Goal: Task Accomplishment & Management: Complete application form

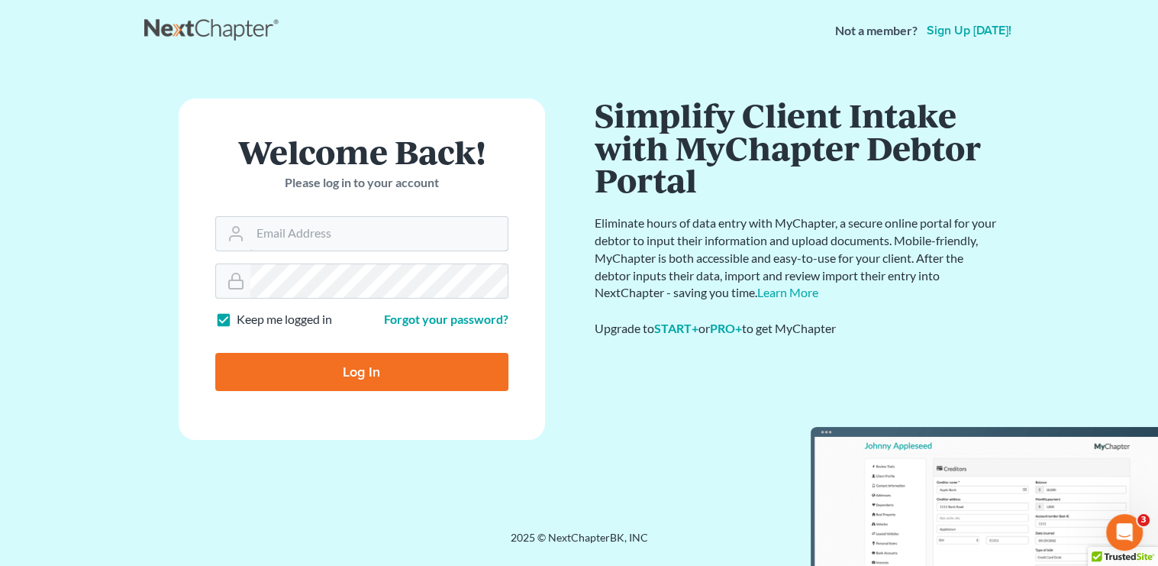
type input "[PERSON_NAME][EMAIL_ADDRESS][DOMAIN_NAME]"
click at [350, 379] on input "Log In" at bounding box center [361, 372] width 293 height 38
type input "Thinking..."
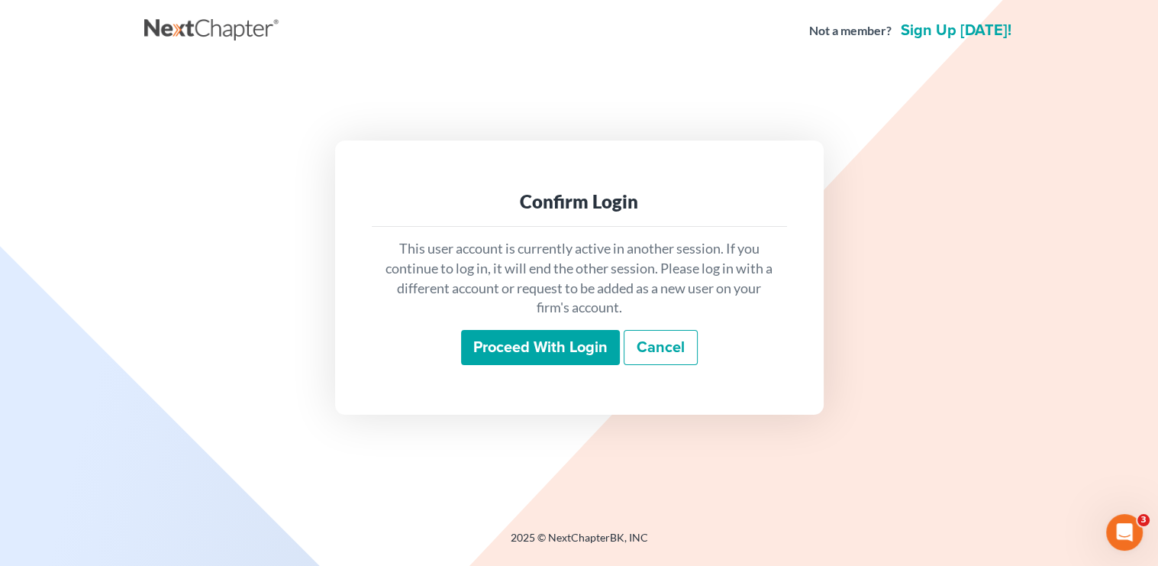
click at [580, 357] on input "Proceed with login" at bounding box center [540, 347] width 159 height 35
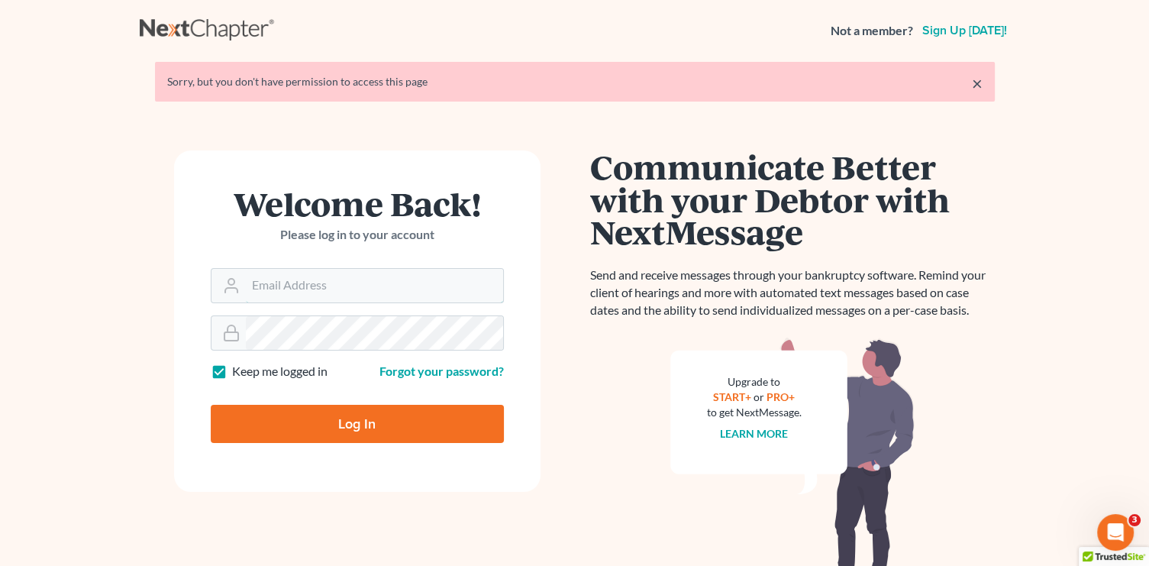
type input "jean@skibalaw.com"
click at [423, 410] on input "Log In" at bounding box center [357, 424] width 293 height 38
type input "Thinking..."
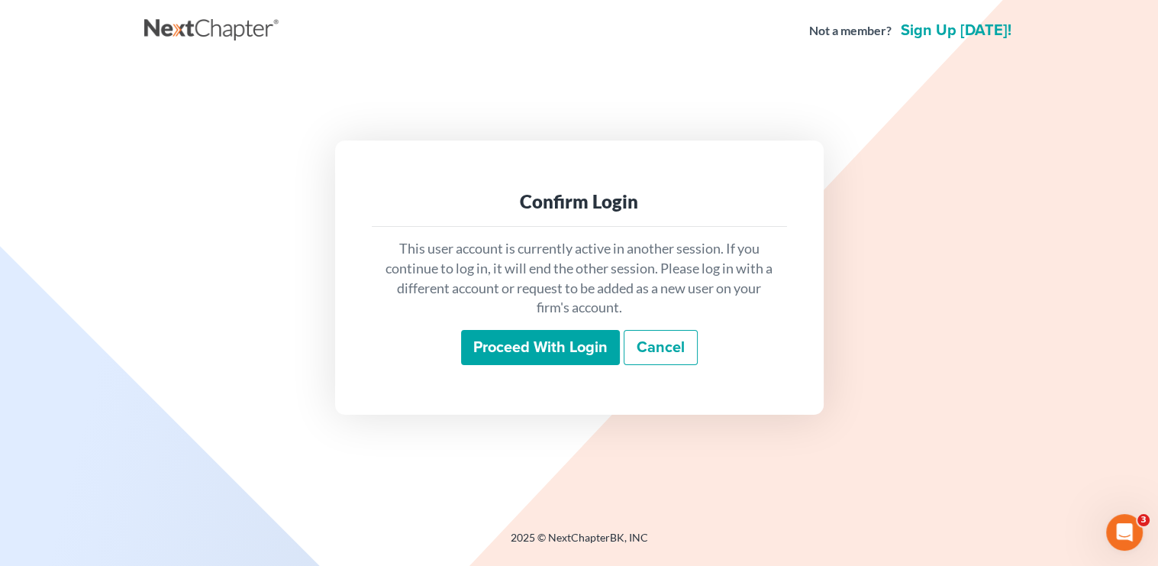
click at [562, 356] on input "Proceed with login" at bounding box center [540, 347] width 159 height 35
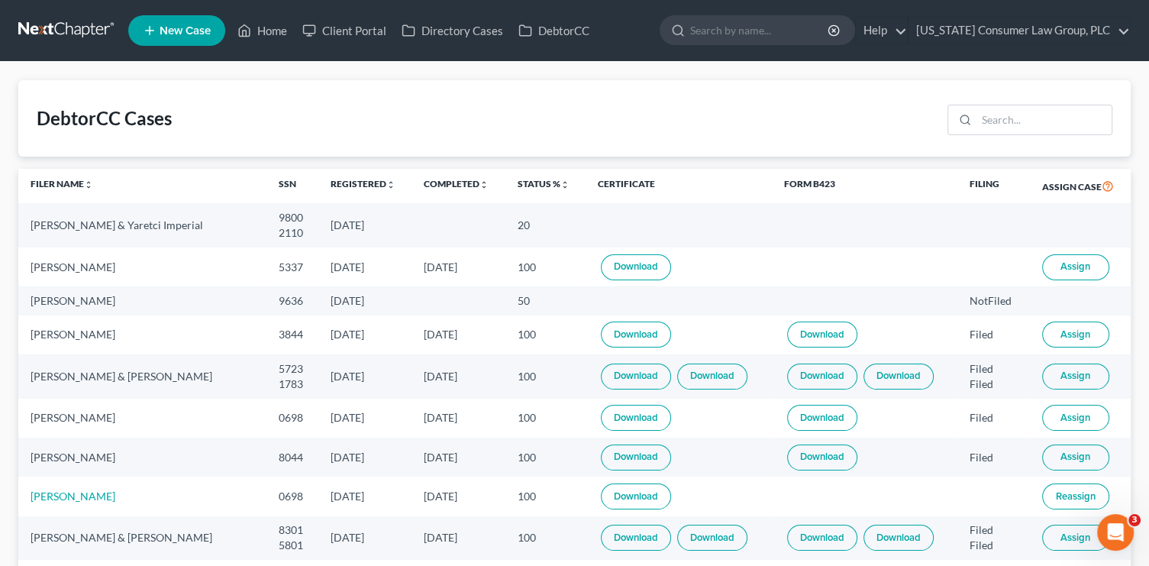
click at [1056, 269] on button "Assign" at bounding box center [1075, 267] width 67 height 26
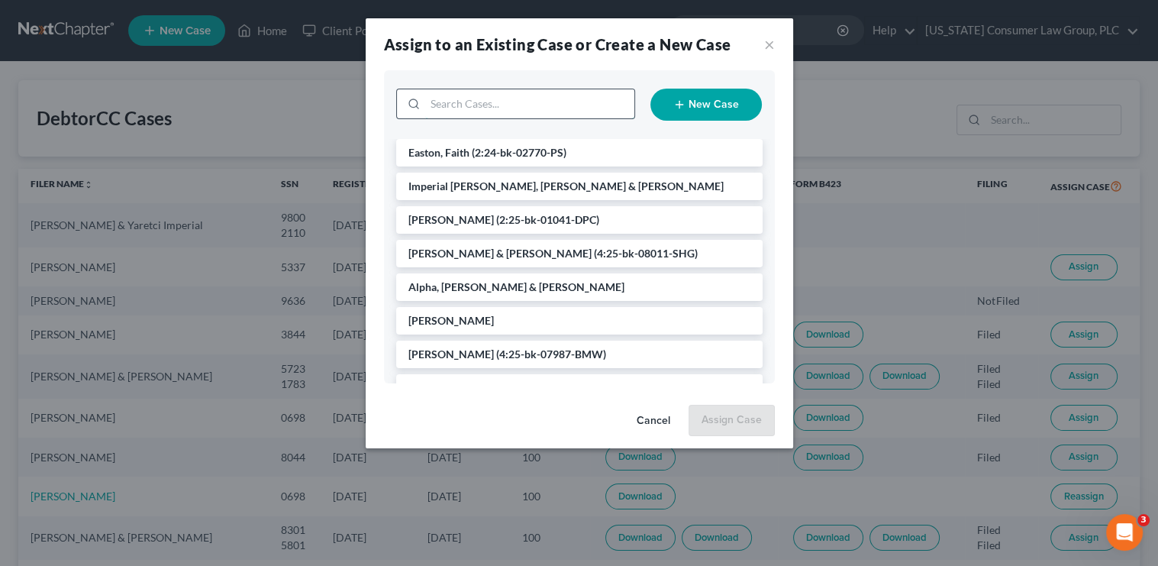
click at [573, 107] on input "search" at bounding box center [529, 103] width 209 height 29
type input "olga"
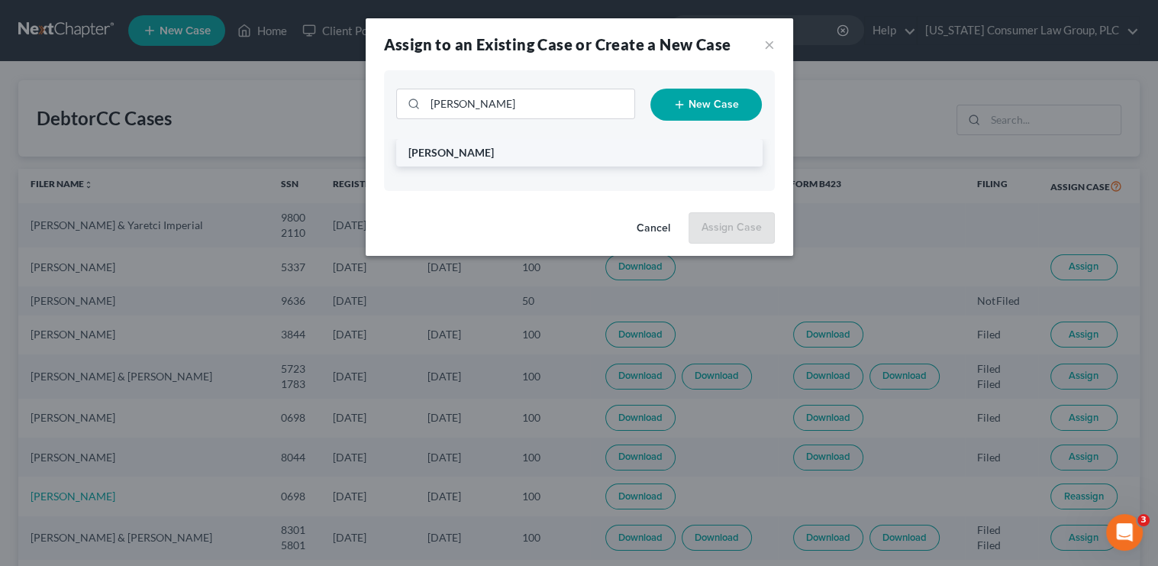
click at [524, 160] on li "[PERSON_NAME]" at bounding box center [579, 152] width 367 height 27
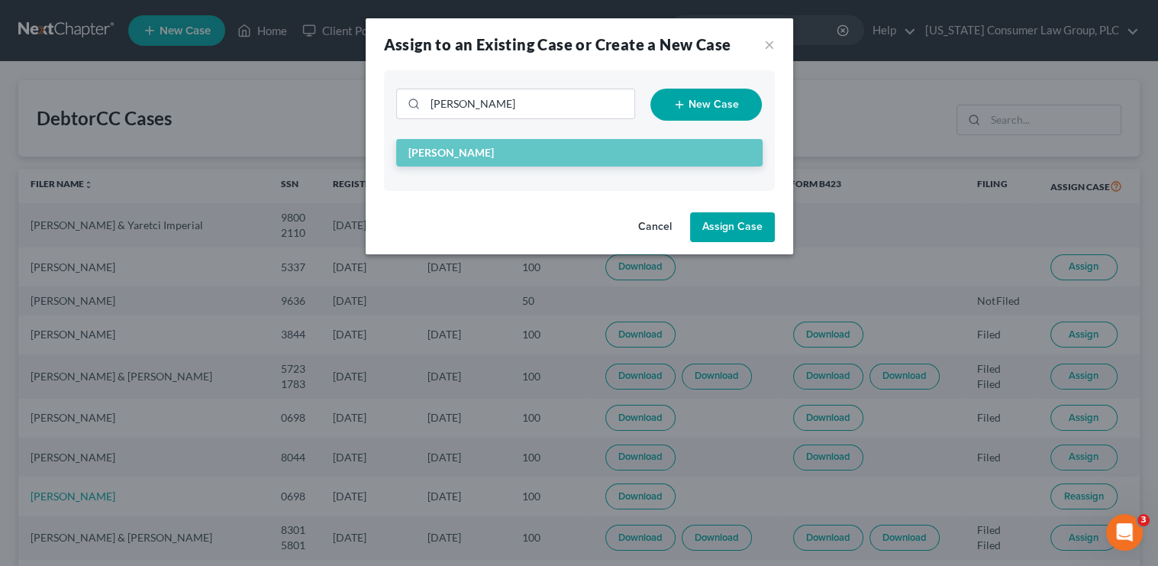
click at [719, 224] on button "Assign Case" at bounding box center [732, 227] width 85 height 31
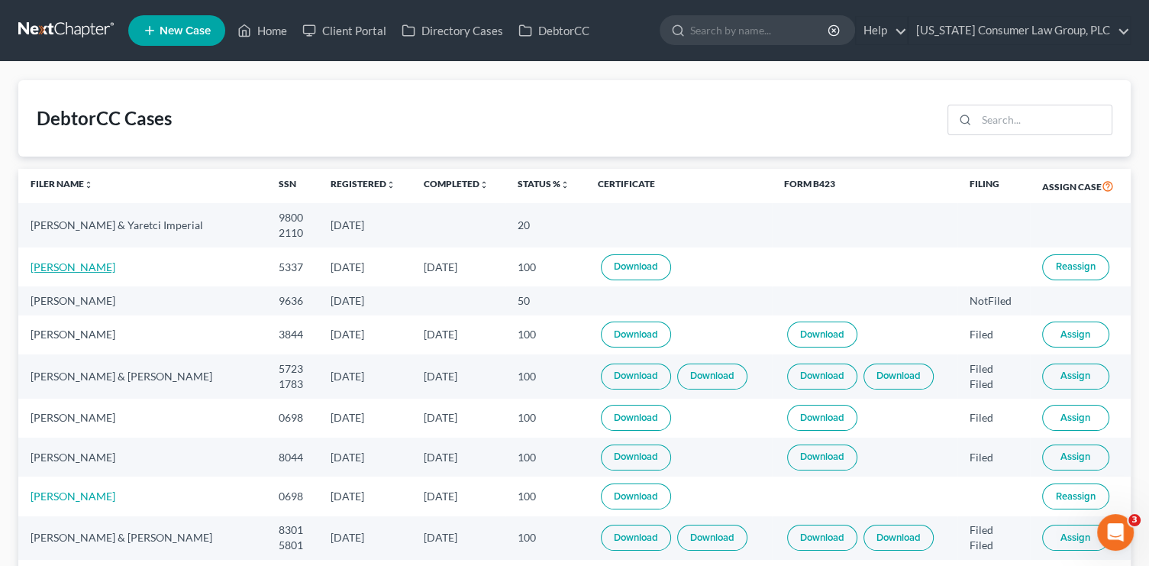
click at [51, 268] on link "[PERSON_NAME]" at bounding box center [73, 266] width 85 height 13
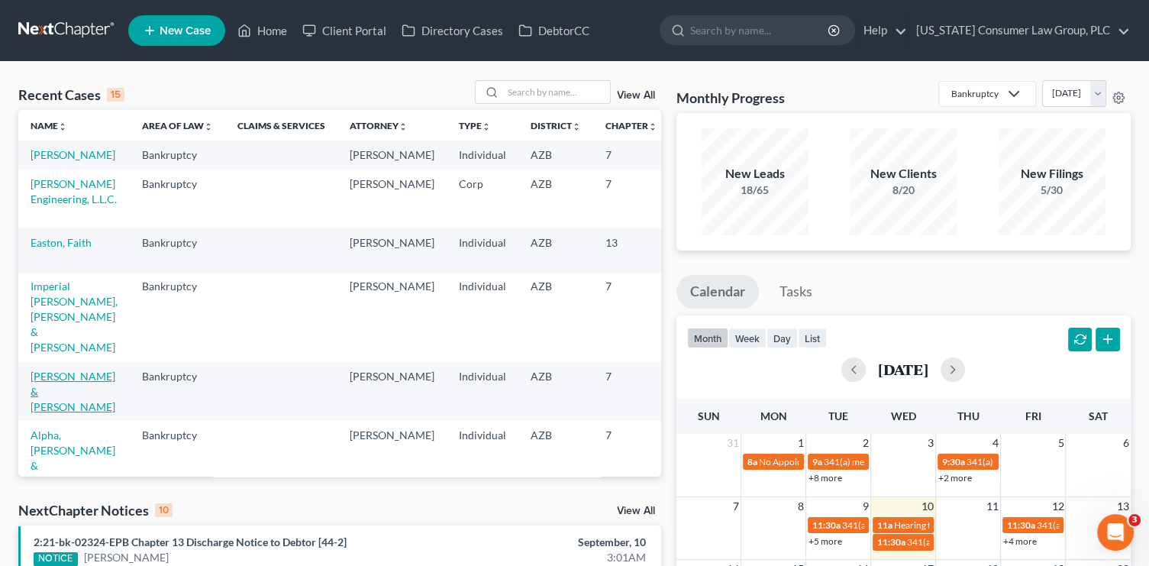
click at [43, 412] on link "Wright, George & Snodgrass, Dustin" at bounding box center [73, 392] width 85 height 44
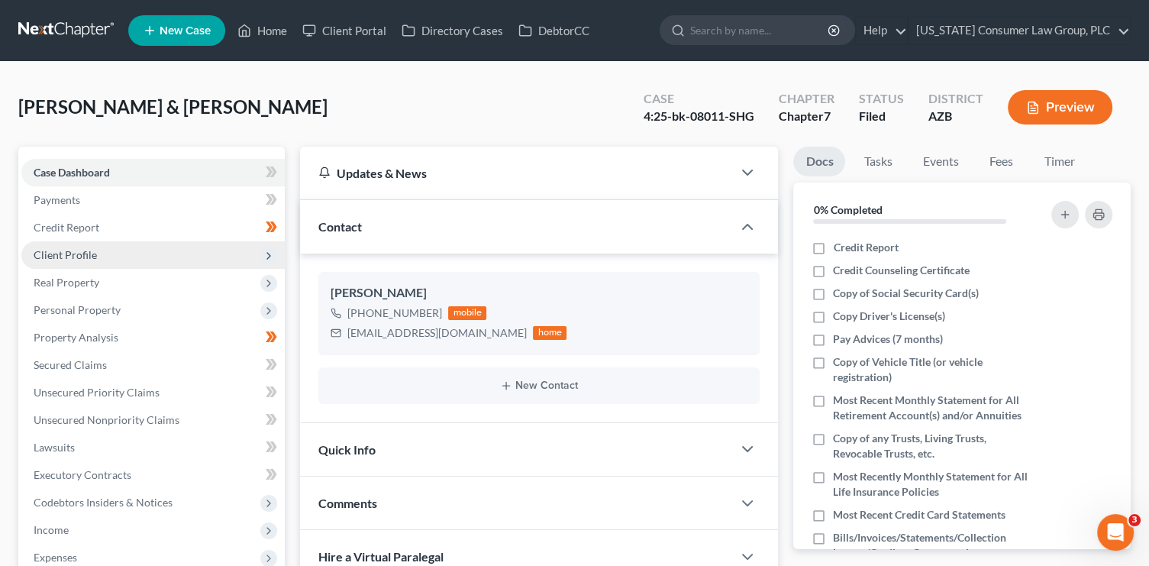
click at [266, 255] on icon at bounding box center [269, 256] width 12 height 12
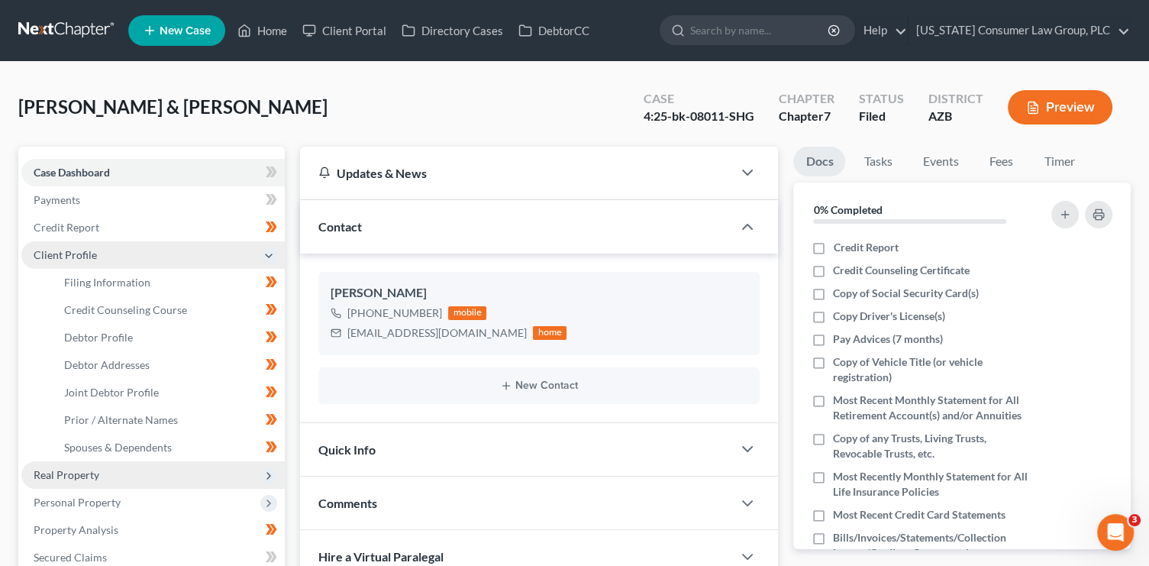
click at [270, 473] on polyline at bounding box center [268, 476] width 3 height 6
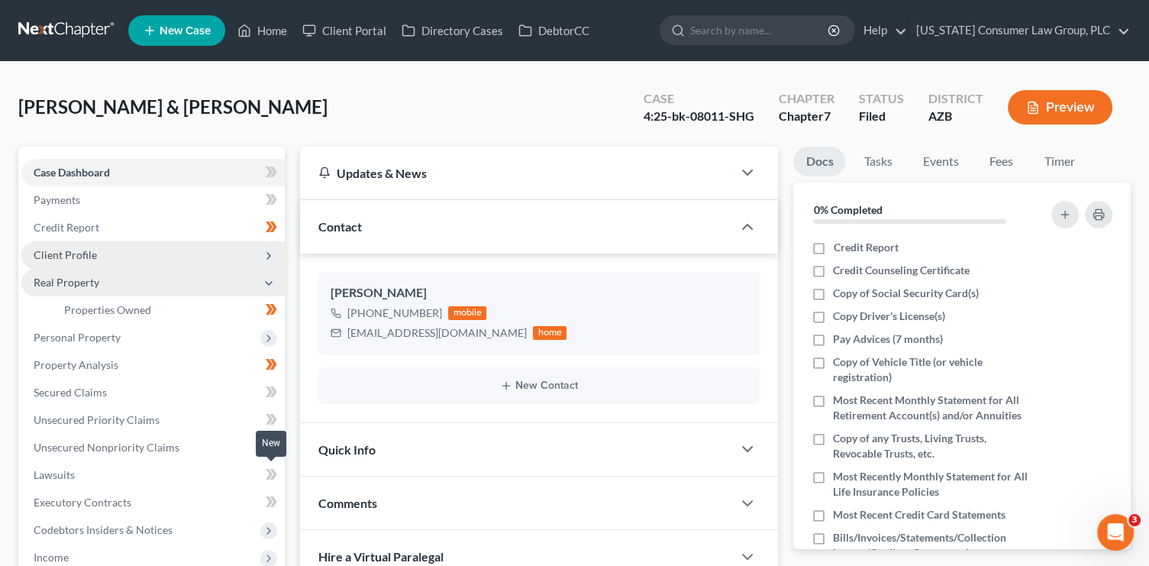
scroll to position [2, 0]
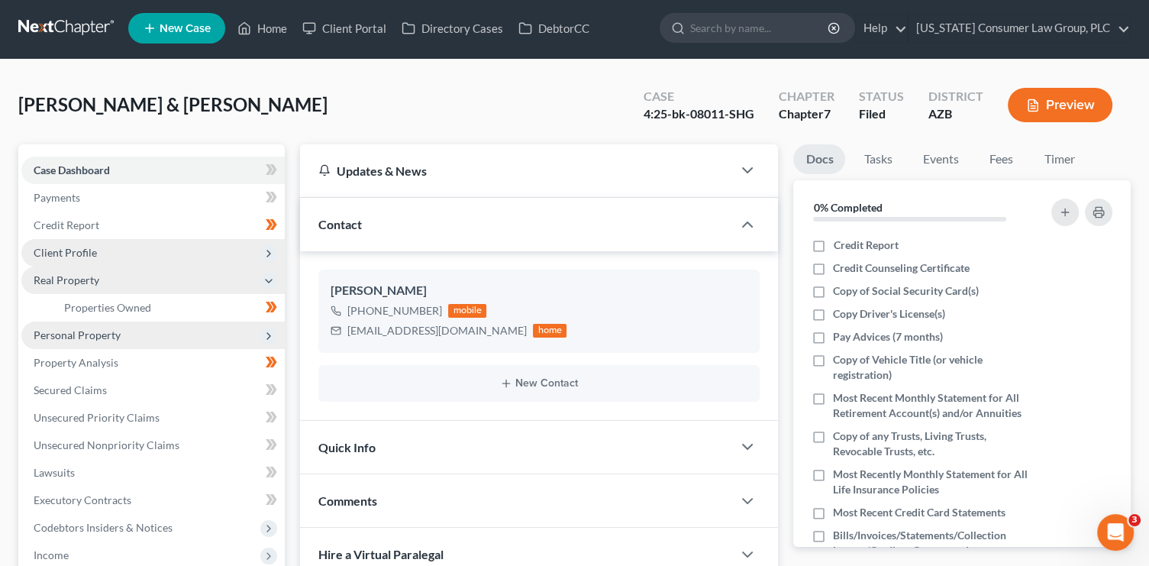
click at [163, 338] on span "Personal Property" at bounding box center [152, 334] width 263 height 27
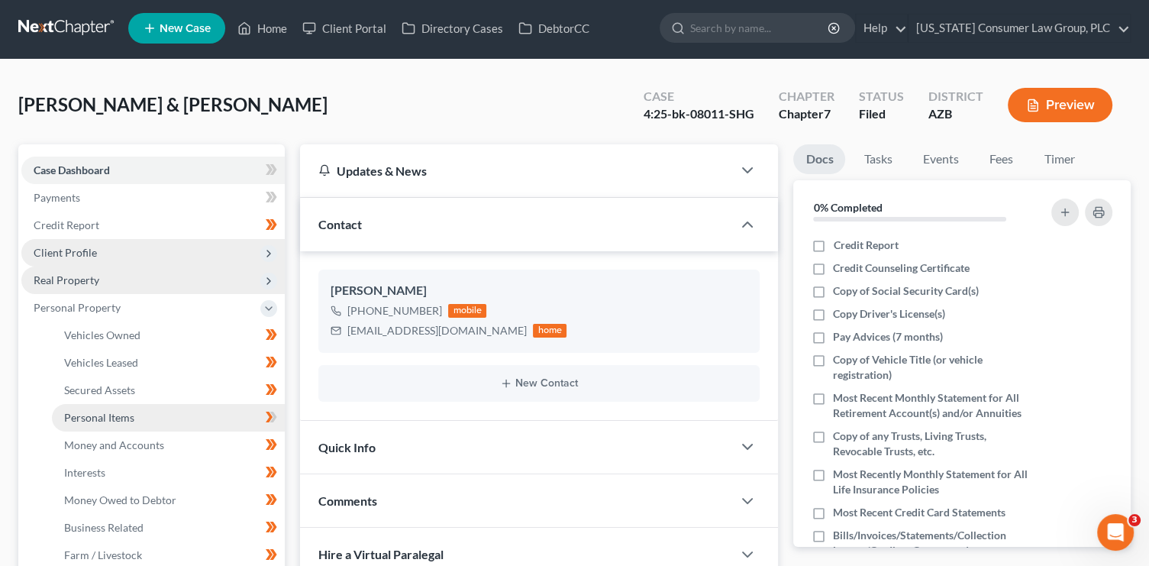
click at [157, 425] on link "Personal Items" at bounding box center [168, 417] width 233 height 27
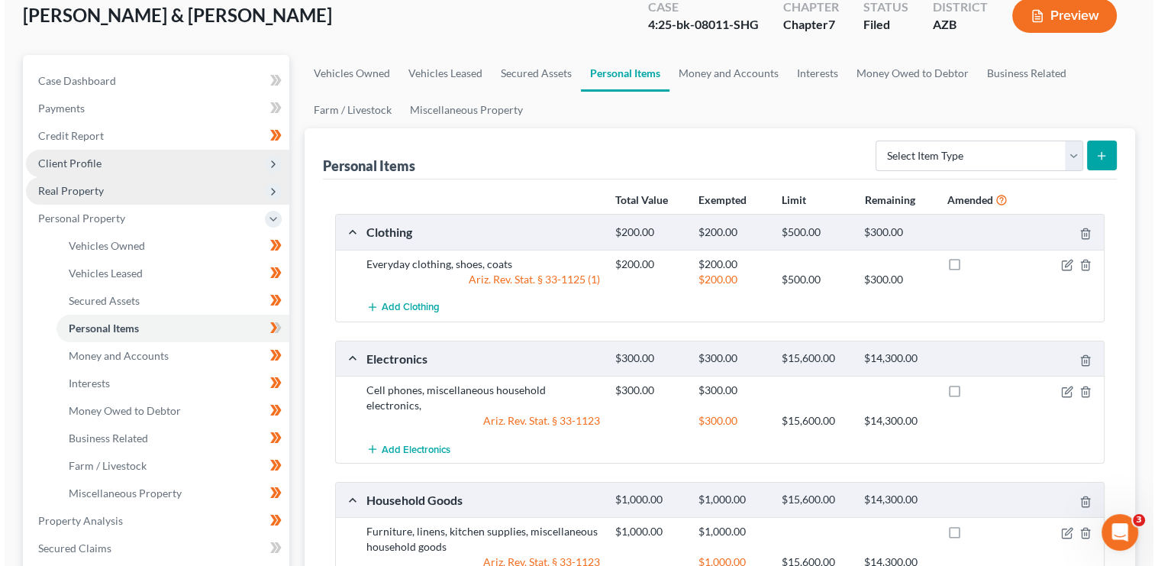
scroll to position [94, 0]
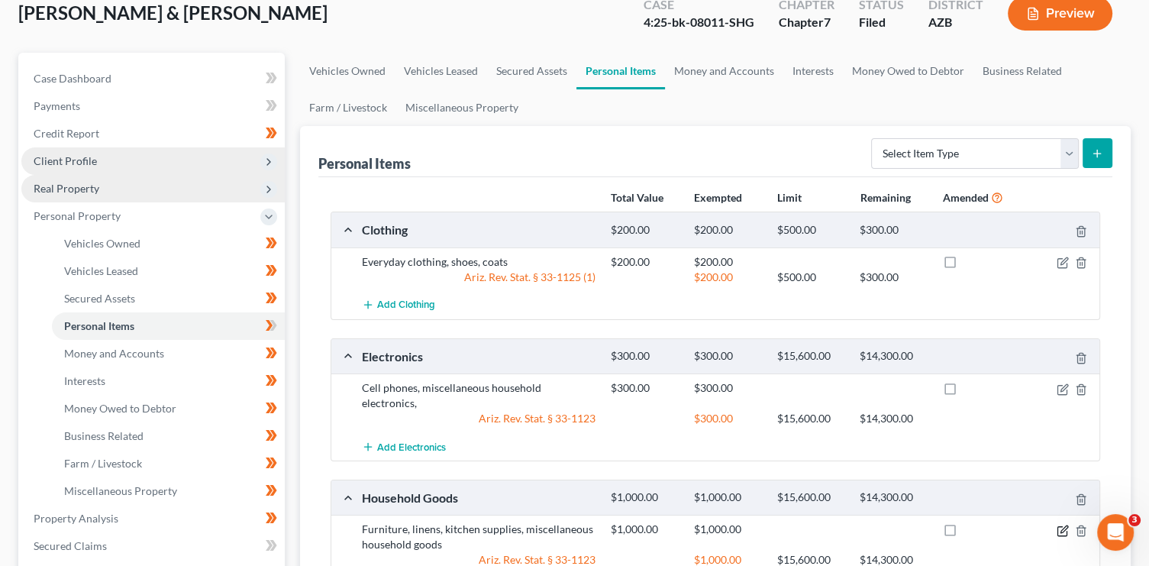
click at [1058, 527] on icon "button" at bounding box center [1062, 531] width 9 height 9
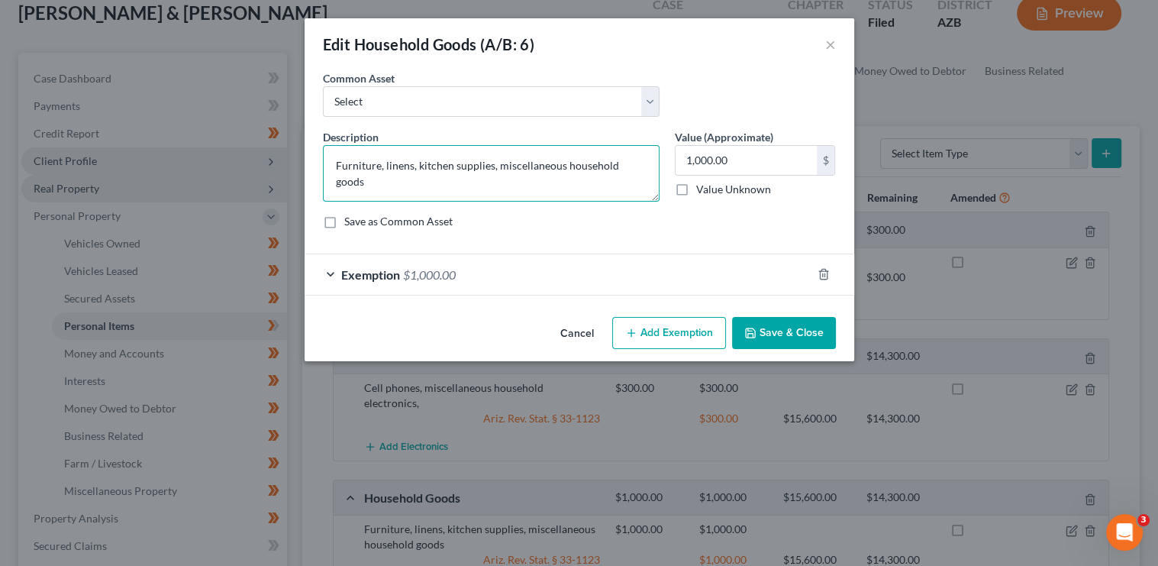
click at [338, 163] on textarea "Furniture, linens, kitchen supplies, miscellaneous household goods" at bounding box center [491, 173] width 337 height 57
drag, startPoint x: 335, startPoint y: 166, endPoint x: 379, endPoint y: 163, distance: 43.6
click at [379, 163] on textarea "Furniture, linens, kitchen supplies, miscellaneous household goods" at bounding box center [491, 173] width 337 height 57
paste textarea "Coffee pot couch love seat desk bed computer desk two lamps a coffee table to e…"
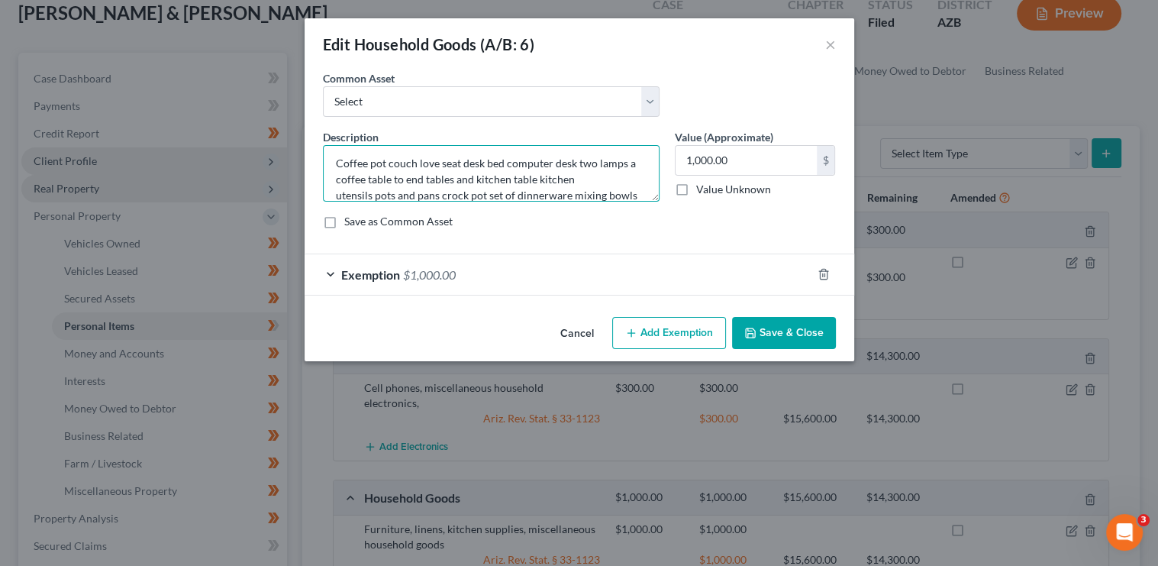
scroll to position [5, 0]
click at [383, 160] on textarea "Coffee pot couch love seat desk bed computer desk two lamps a coffee table to e…" at bounding box center [491, 173] width 337 height 57
click at [415, 160] on textarea "Coffee pot, couch love seat desk bed computer desk two lamps a coffee table to …" at bounding box center [491, 173] width 337 height 57
click at [461, 160] on textarea "Coffee pot, couch, love seat desk bed computer desk two lamps a coffee table to…" at bounding box center [491, 173] width 337 height 57
click at [488, 160] on textarea "Coffee pot, couch, love seat, desk bed computer desk two lamps a coffee table t…" at bounding box center [491, 173] width 337 height 57
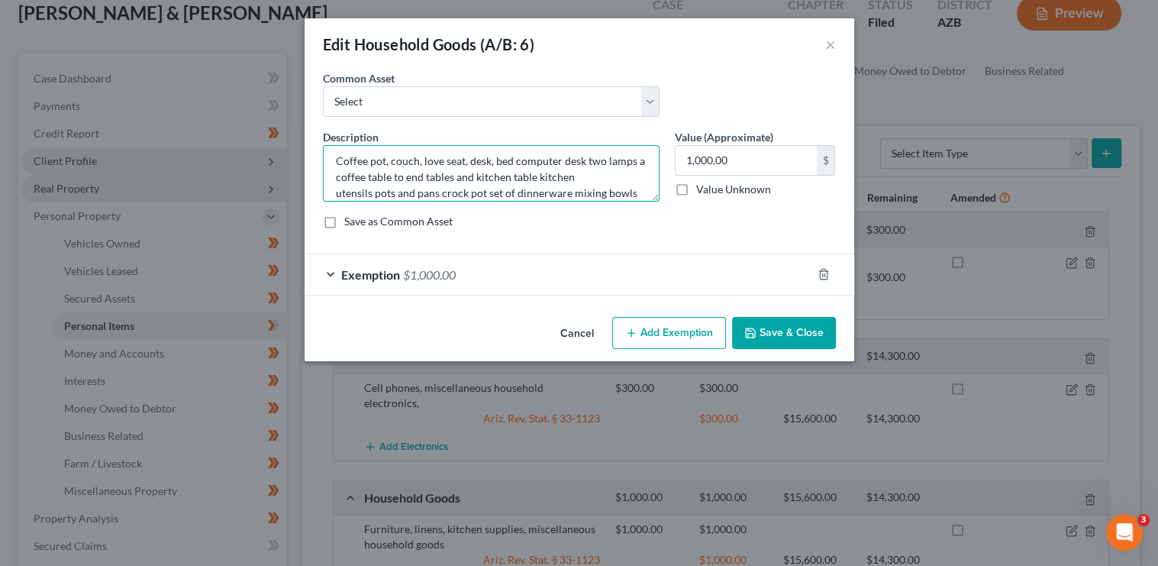
click at [511, 158] on textarea "Coffee pot, couch, love seat, desk, bed computer desk two lamps a coffee table …" at bounding box center [491, 173] width 337 height 57
click at [582, 161] on textarea "Coffee pot, couch, love seat, desk, bed, computer desk two lamps a coffee table…" at bounding box center [491, 173] width 337 height 57
click at [635, 161] on textarea "Coffee pot, couch, love seat, desk, bed, computer desk, two lamps a coffee tabl…" at bounding box center [491, 173] width 337 height 57
click at [425, 177] on textarea "Coffee pot, couch, love seat, desk, bed, computer desk, two lamps, coffee table…" at bounding box center [491, 173] width 337 height 57
click at [476, 175] on textarea "Coffee pot, couch, love seat, desk, bed, computer desk, two lamps, coffee table…" at bounding box center [491, 173] width 337 height 57
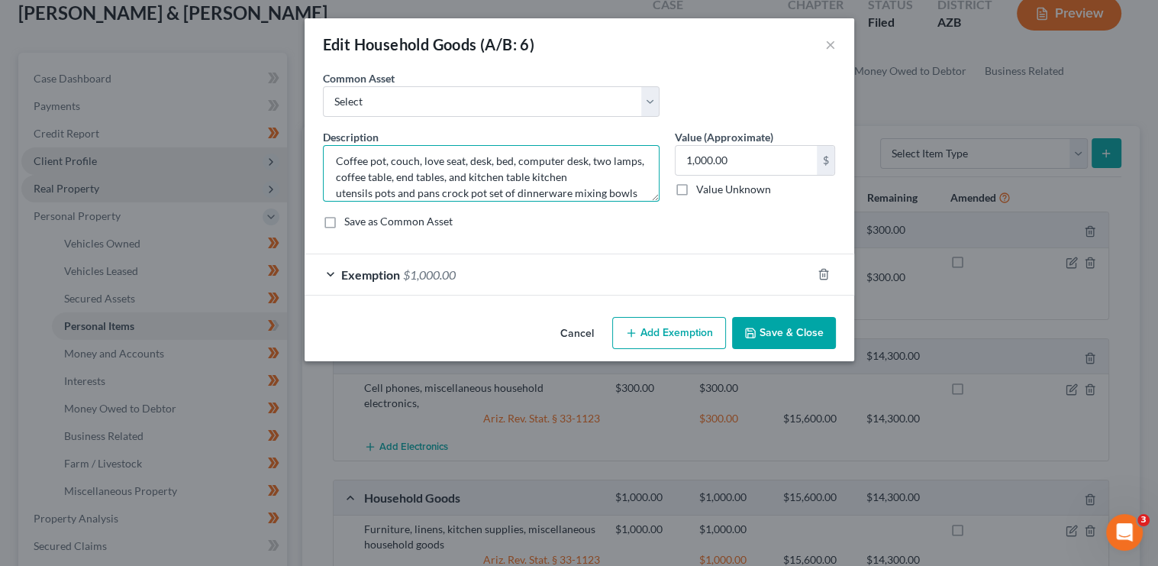
click at [499, 178] on textarea "Coffee pot, couch, love seat, desk, bed, computer desk, two lamps, coffee table…" at bounding box center [491, 173] width 337 height 57
drag, startPoint x: 540, startPoint y: 173, endPoint x: 634, endPoint y: 176, distance: 94.0
click at [634, 176] on textarea "Coffee pot, couch, love seat, desk, bed, computer desk, two lamps, coffee table…" at bounding box center [491, 173] width 337 height 57
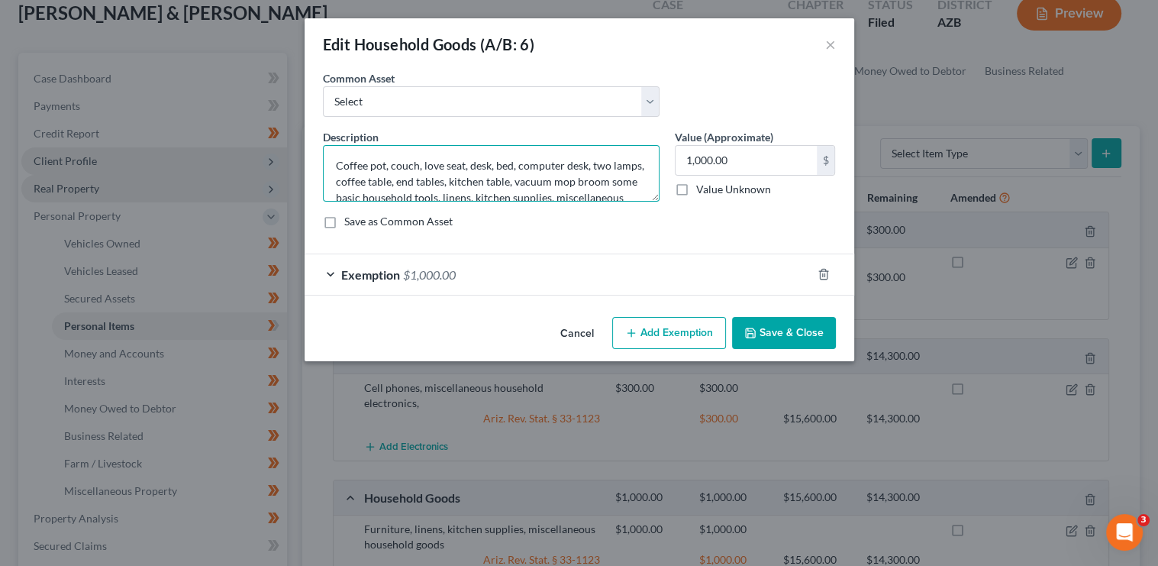
click at [583, 183] on textarea "Coffee pot, couch, love seat, desk, bed, computer desk, two lamps, coffee table…" at bounding box center [491, 173] width 337 height 57
click at [609, 181] on textarea "Coffee pot, couch, love seat, desk, bed, computer desk, two lamps, coffee table…" at bounding box center [491, 173] width 337 height 57
type textarea "Coffee pot, couch, love seat, desk, bed, computer desk, two lamps, coffee table…"
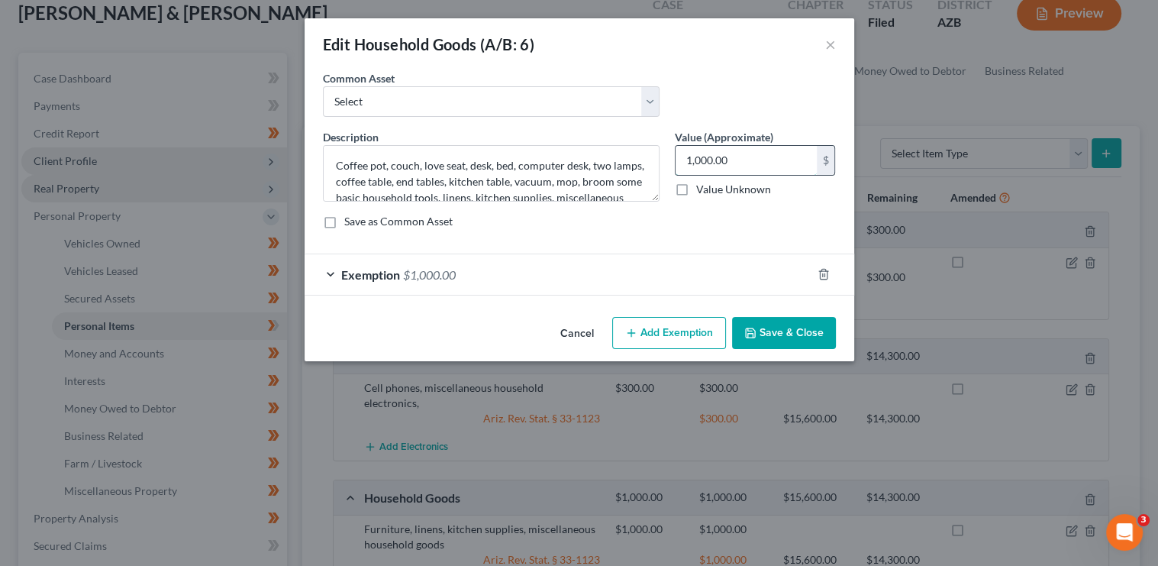
click at [716, 155] on input "1,000.00" at bounding box center [746, 160] width 141 height 29
type input "2,500"
click at [691, 282] on div "Exemption $1,000.00" at bounding box center [558, 274] width 507 height 40
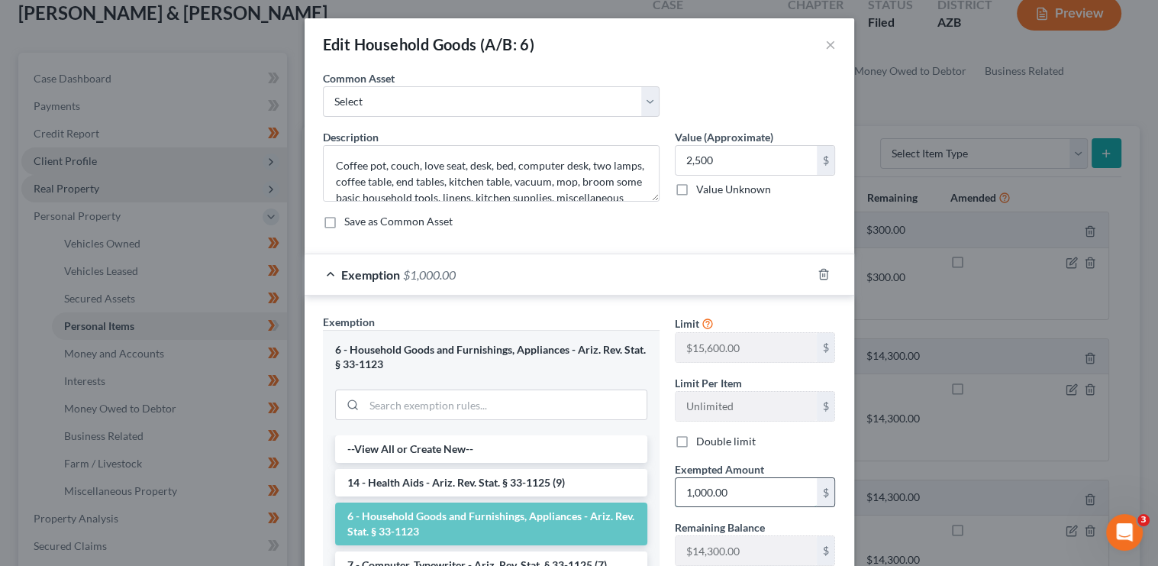
click at [728, 500] on input "1,000.00" at bounding box center [746, 492] width 141 height 29
type input "2,500"
click at [790, 315] on div "Limit $15,600.00 $" at bounding box center [755, 338] width 176 height 49
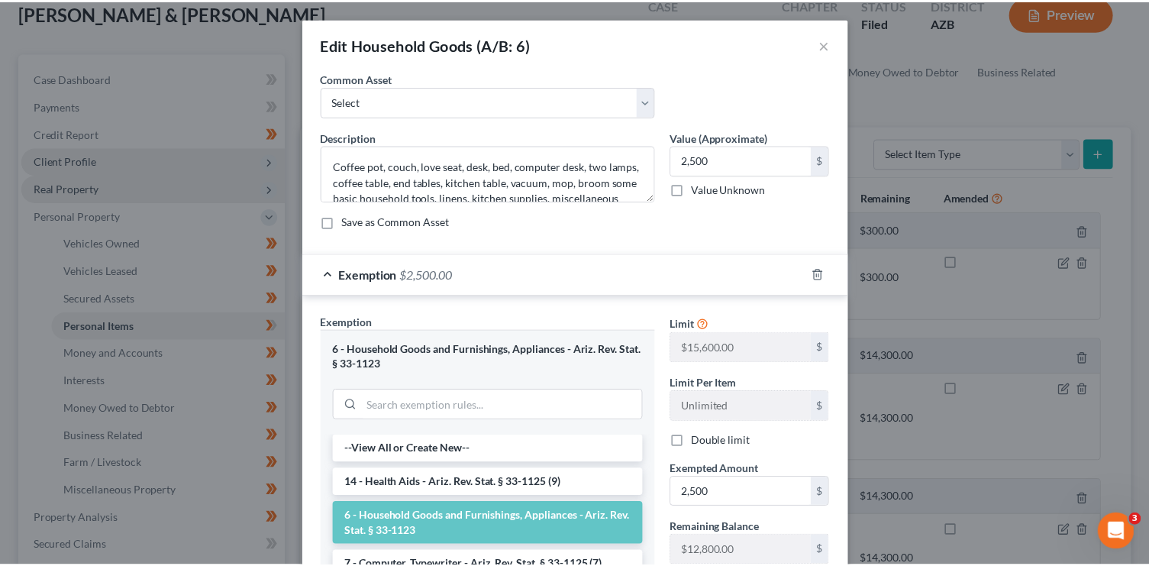
scroll to position [221, 0]
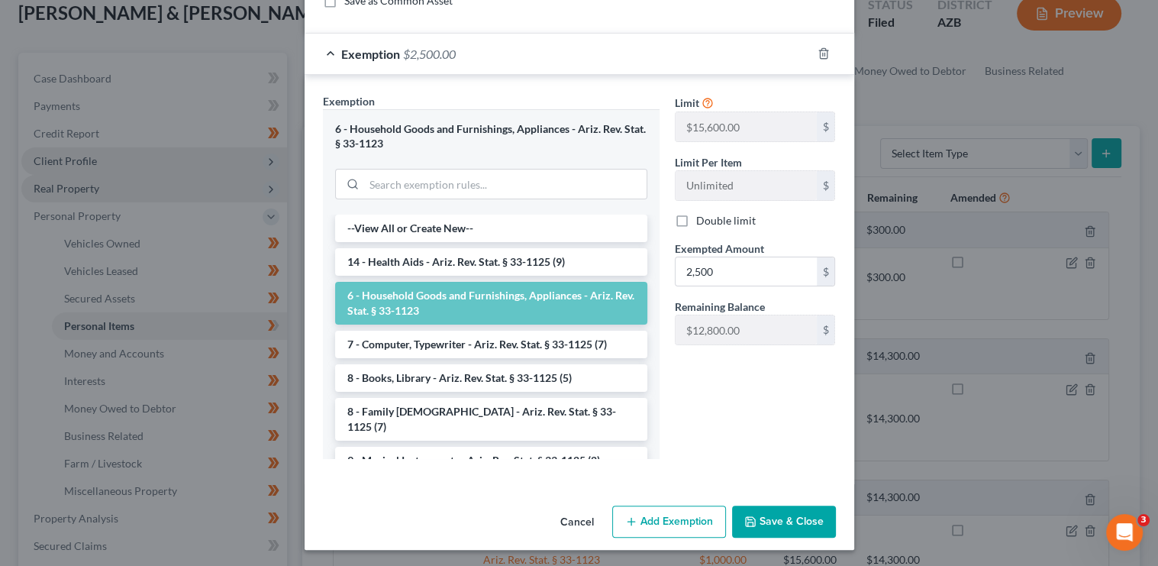
click at [796, 531] on button "Save & Close" at bounding box center [784, 521] width 104 height 32
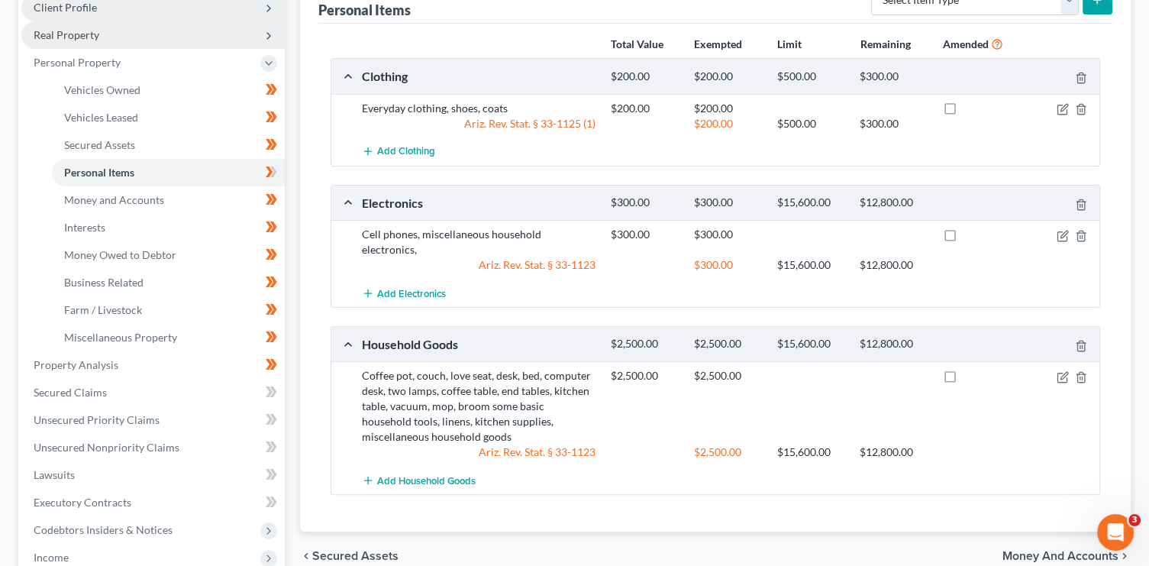
scroll to position [223, 0]
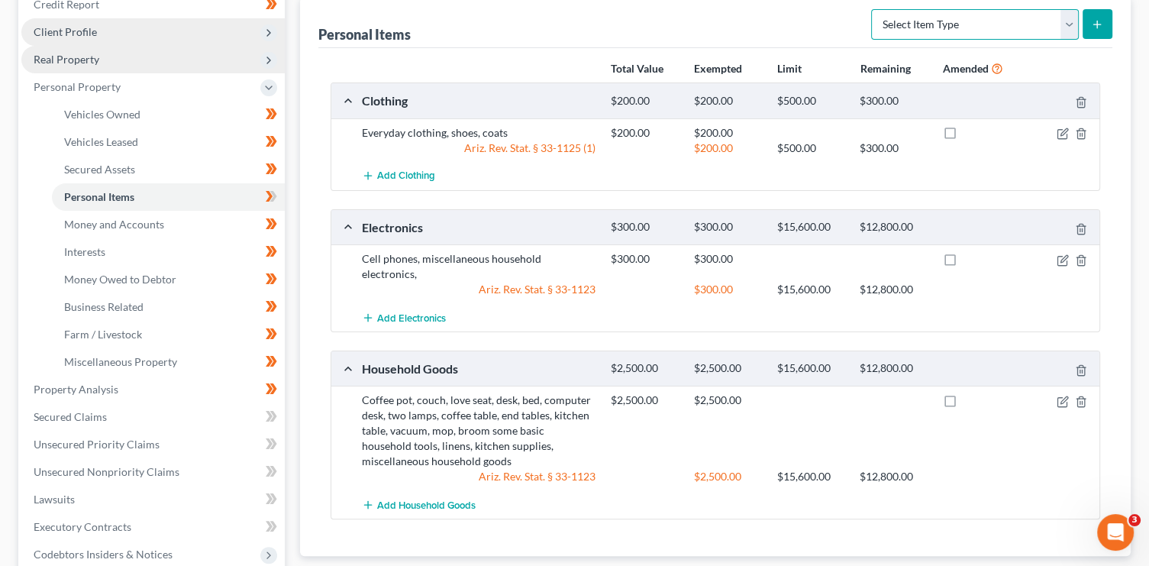
click at [954, 23] on select "Select Item Type Clothing (A/B: 11) Collectibles Of Value (A/B: 8) Electronics …" at bounding box center [975, 24] width 208 height 31
select select "jewelry"
click at [874, 9] on select "Select Item Type Clothing (A/B: 11) Collectibles Of Value (A/B: 8) Electronics …" at bounding box center [975, 24] width 208 height 31
click at [1091, 26] on icon "submit" at bounding box center [1097, 24] width 12 height 12
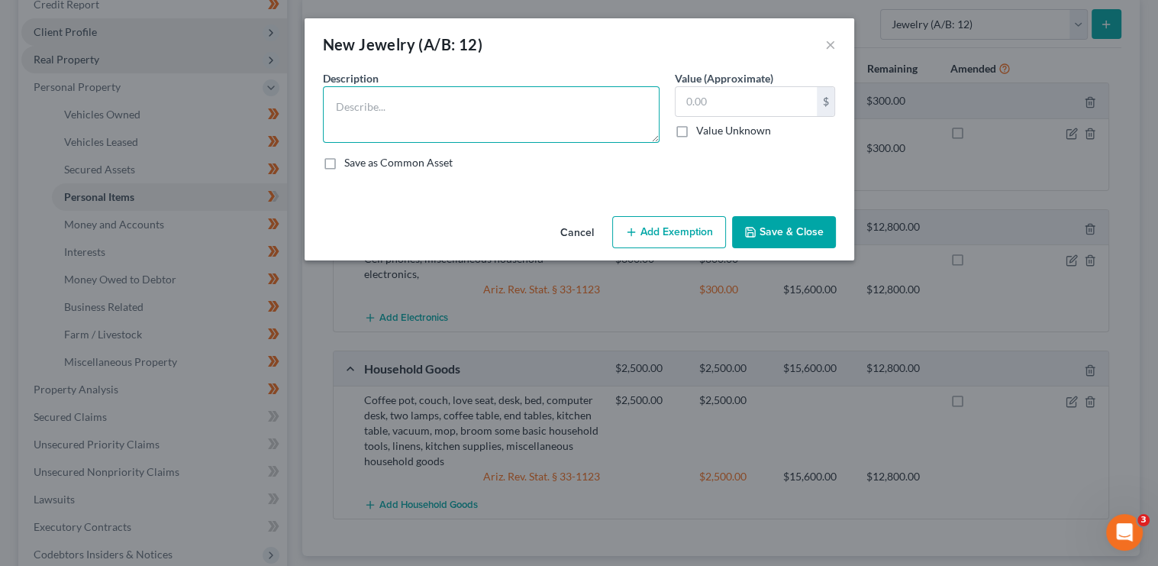
click at [496, 131] on textarea at bounding box center [491, 114] width 337 height 57
type textarea "Misc. jewelry"
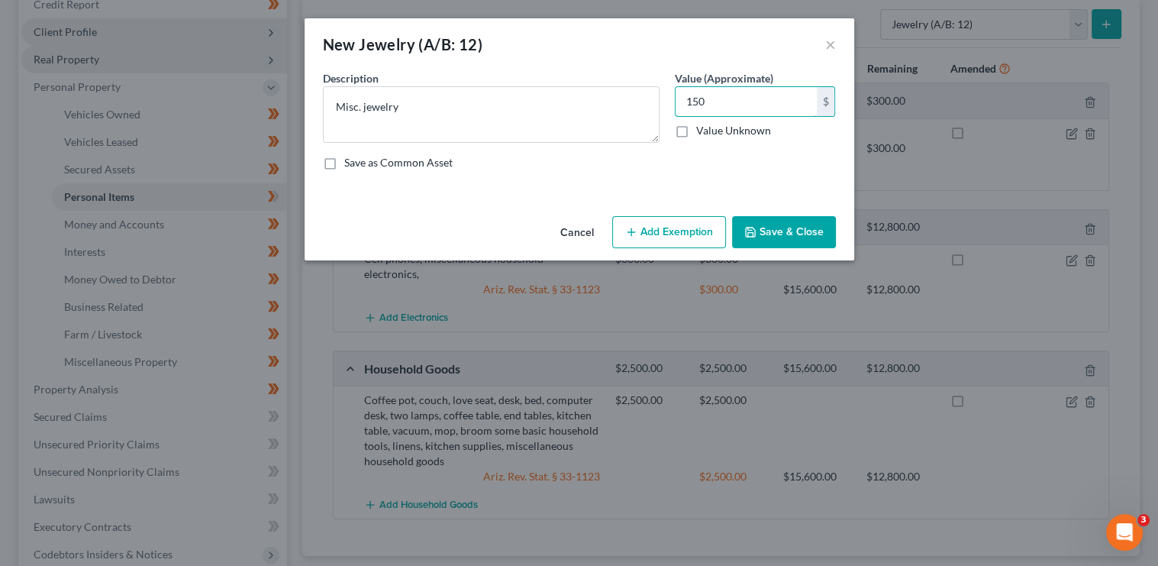
type input "150"
click at [779, 235] on button "Save & Close" at bounding box center [784, 232] width 104 height 32
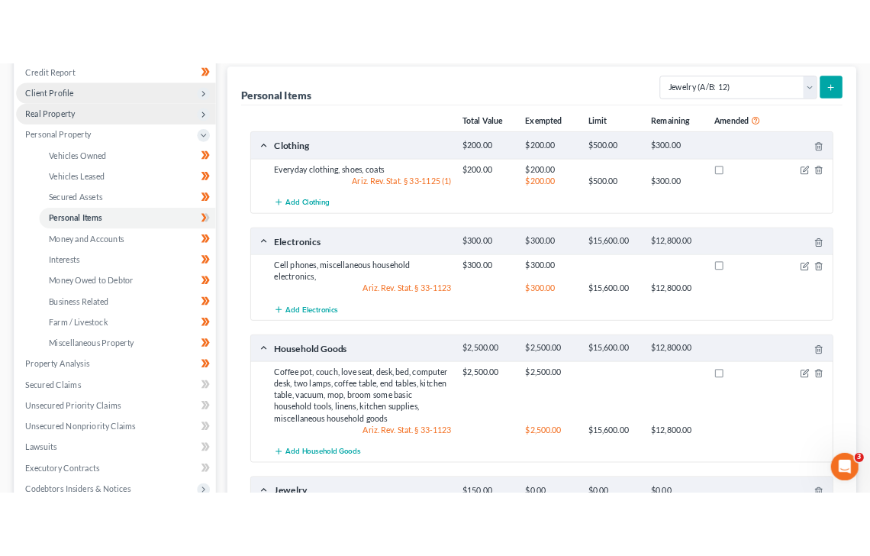
scroll to position [204, 0]
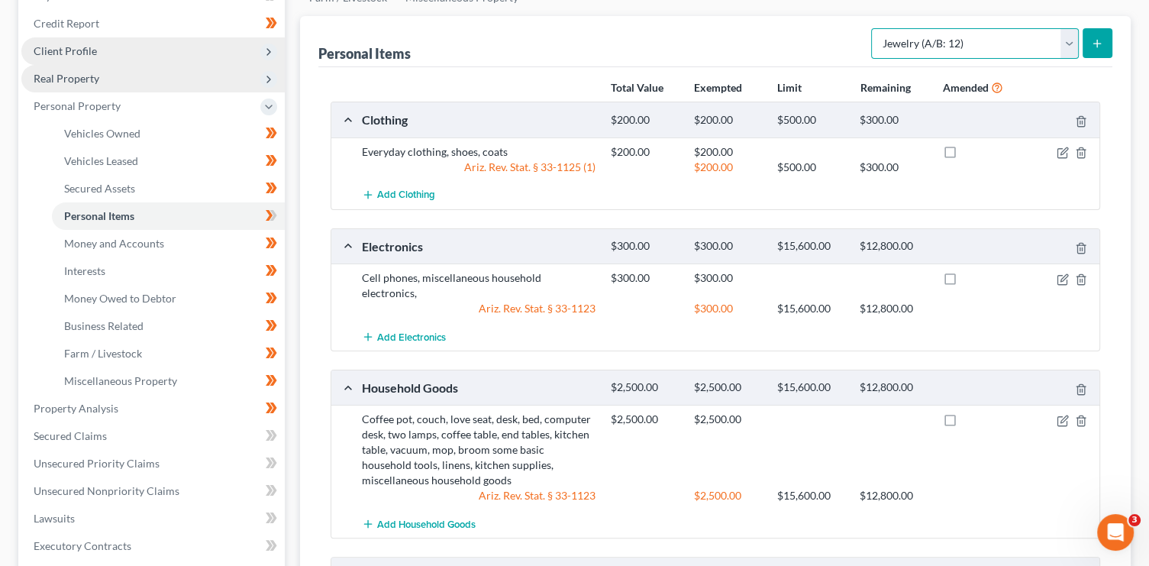
click at [925, 53] on select "Select Item Type Clothing (A/B: 11) Collectibles Of Value (A/B: 8) Electronics …" at bounding box center [975, 43] width 208 height 31
select select "pets"
click at [874, 28] on select "Select Item Type Clothing (A/B: 11) Collectibles Of Value (A/B: 8) Electronics …" at bounding box center [975, 43] width 208 height 31
click at [1141, 36] on div "Wright, George & Snodgrass, Dustin Upgraded Case 4:25-bk-08011-SHG Chapter Chap…" at bounding box center [574, 370] width 1149 height 1025
click at [1105, 40] on button "submit" at bounding box center [1098, 43] width 30 height 30
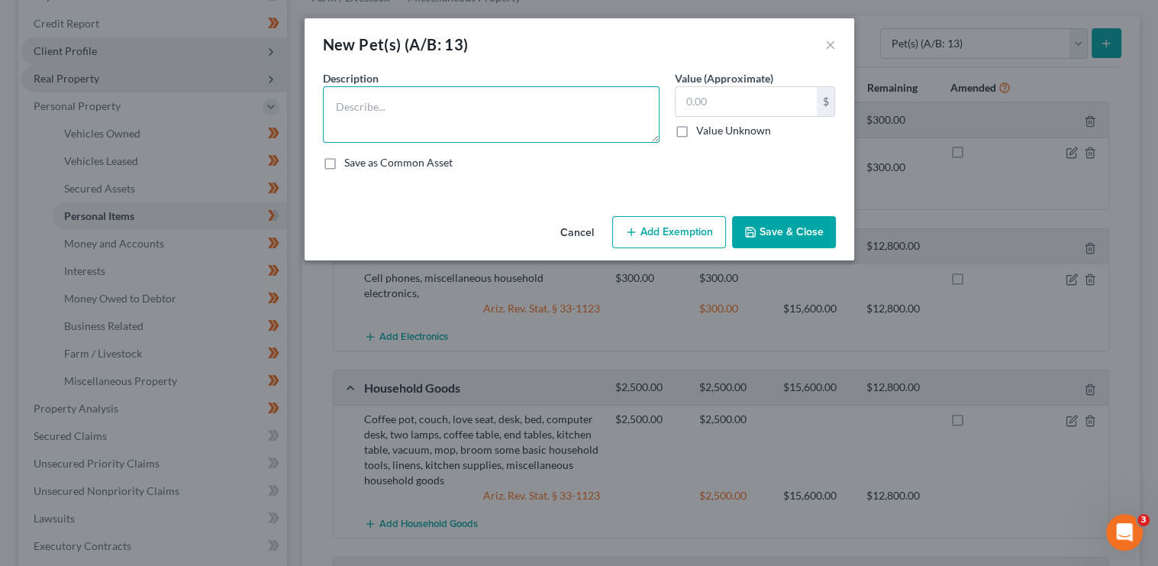
click at [530, 104] on textarea at bounding box center [491, 114] width 337 height 57
type textarea "1 dog"
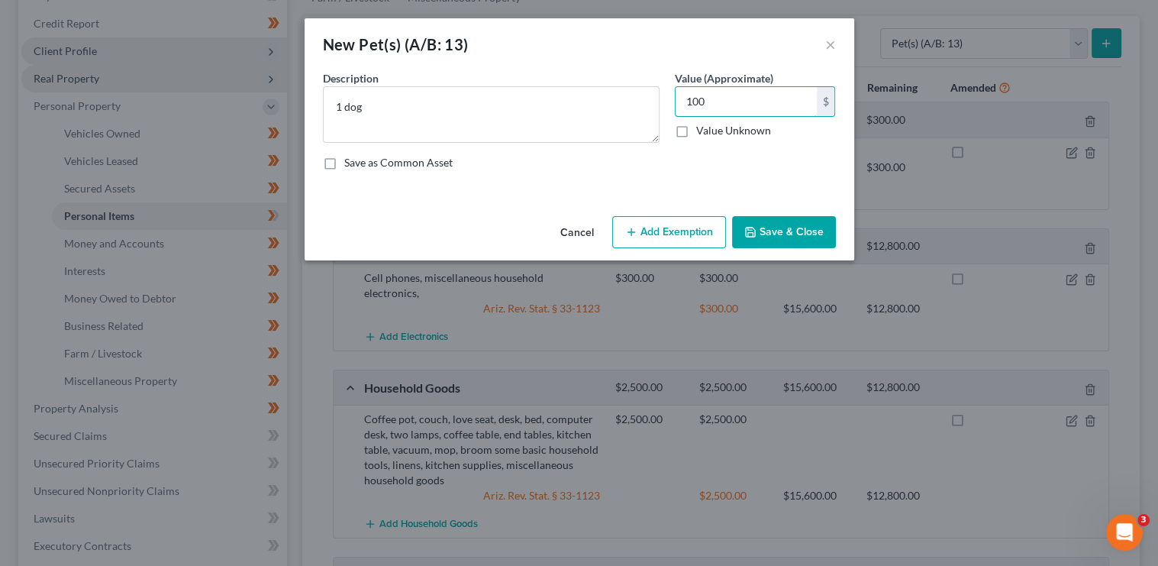
type input "100"
click at [813, 224] on button "Save & Close" at bounding box center [784, 232] width 104 height 32
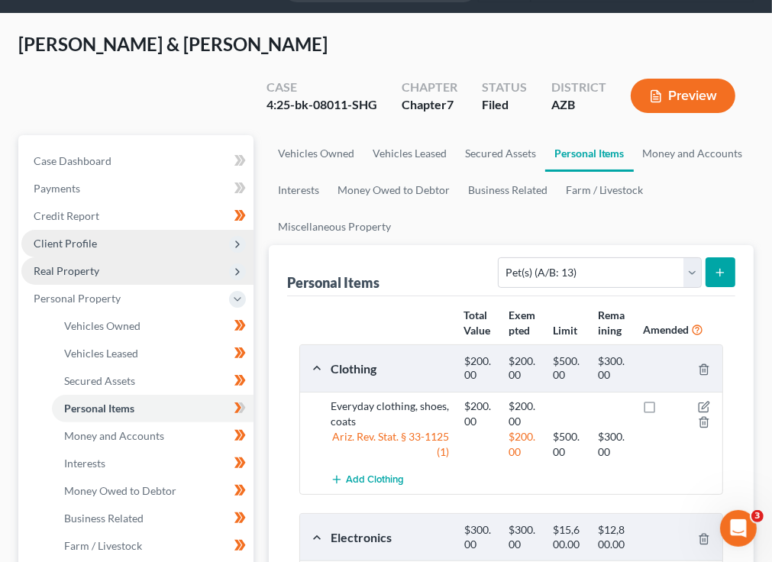
scroll to position [0, 0]
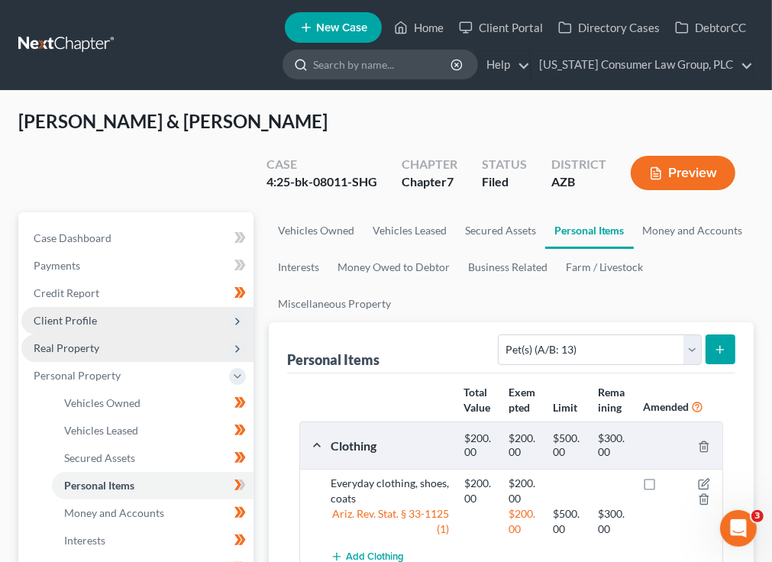
click at [351, 71] on input "search" at bounding box center [383, 64] width 140 height 28
type input "farnsworth"
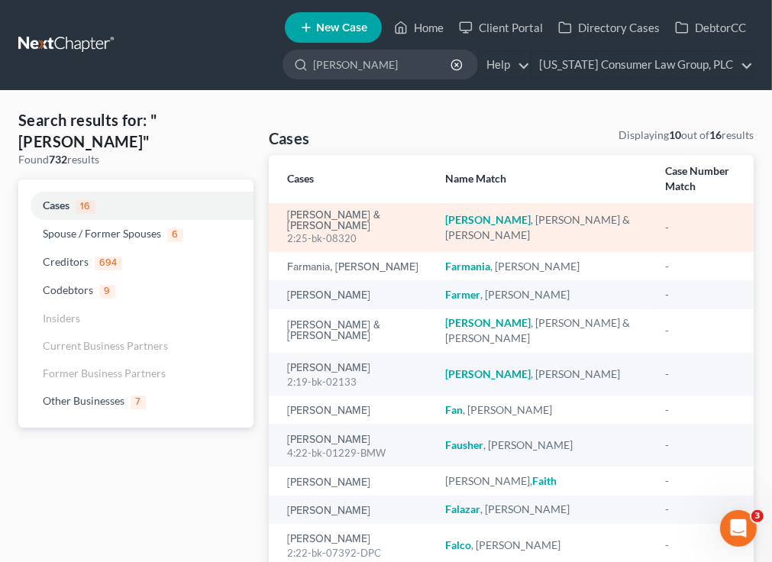
click at [477, 218] on em "Farnsworth" at bounding box center [488, 219] width 86 height 13
click at [358, 212] on link "[PERSON_NAME] & [PERSON_NAME]" at bounding box center [354, 220] width 134 height 21
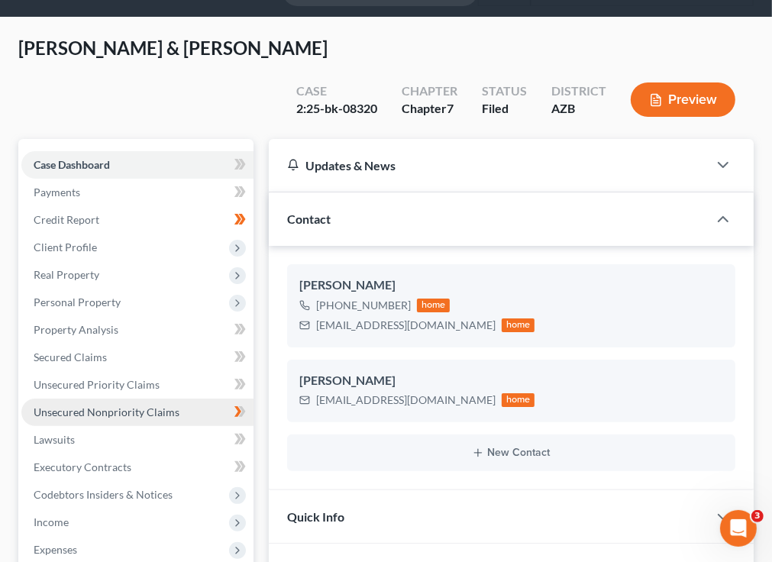
scroll to position [122, 0]
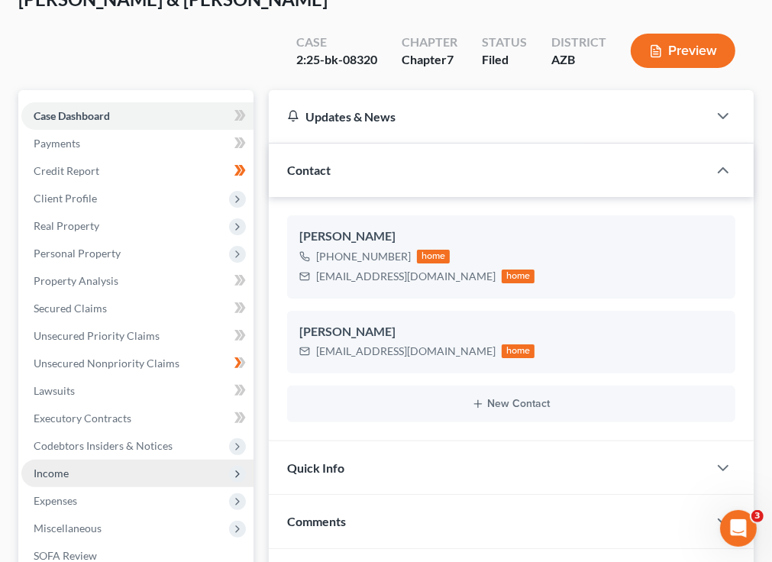
click at [57, 474] on span "Income" at bounding box center [51, 473] width 35 height 13
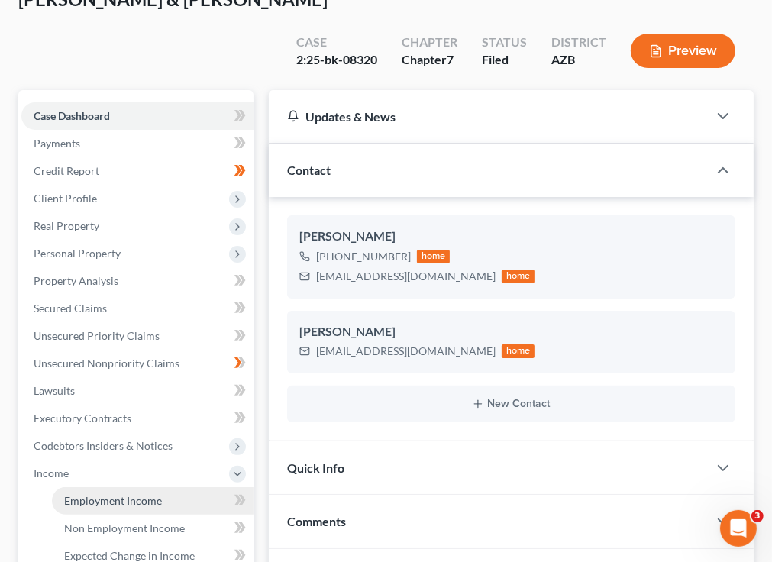
click at [113, 494] on span "Employment Income" at bounding box center [113, 500] width 98 height 13
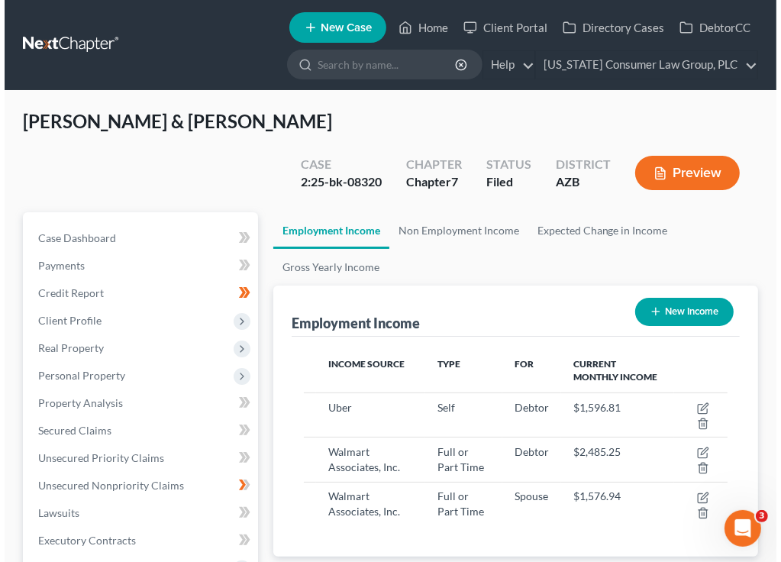
scroll to position [212, 455]
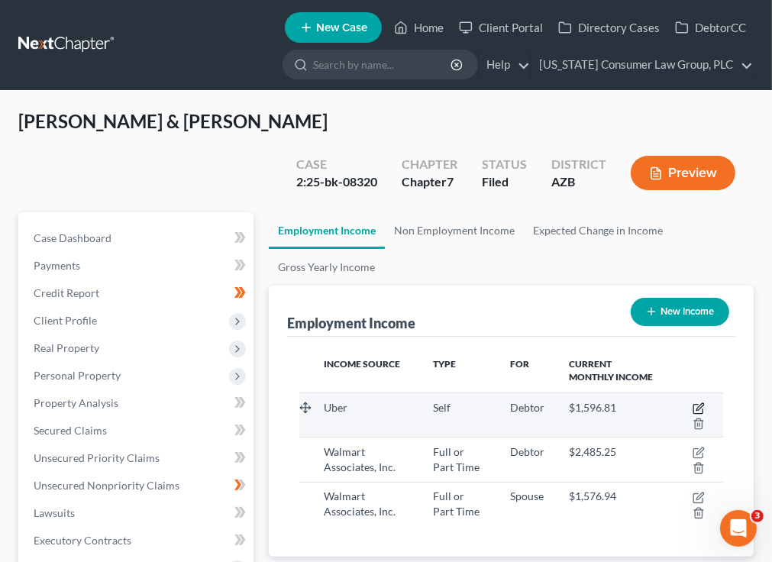
click at [699, 407] on icon "button" at bounding box center [699, 408] width 12 height 12
select select "1"
select select "4"
select select "0"
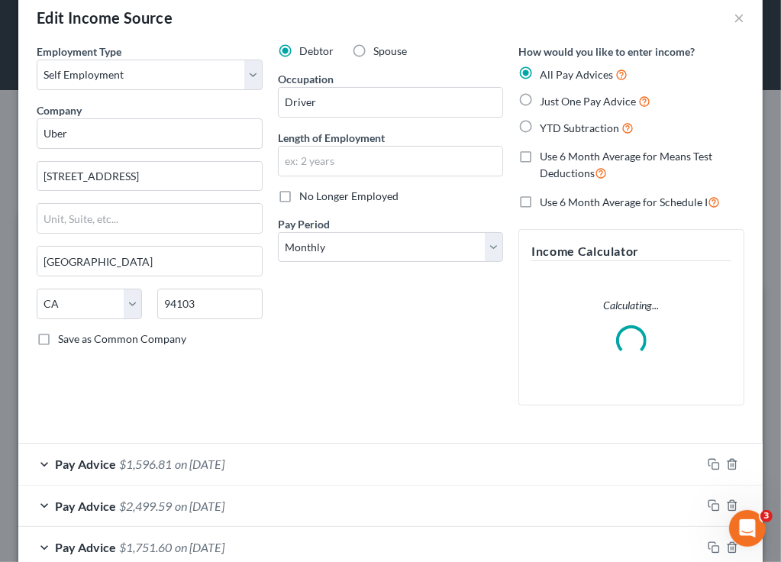
scroll to position [37, 0]
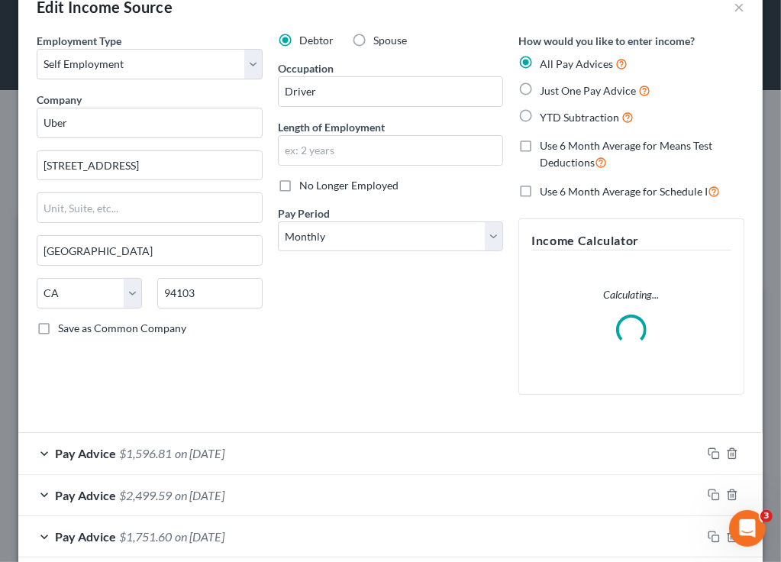
click at [406, 454] on div "Pay Advice $1,596.81 on 08/31/2025" at bounding box center [359, 453] width 683 height 40
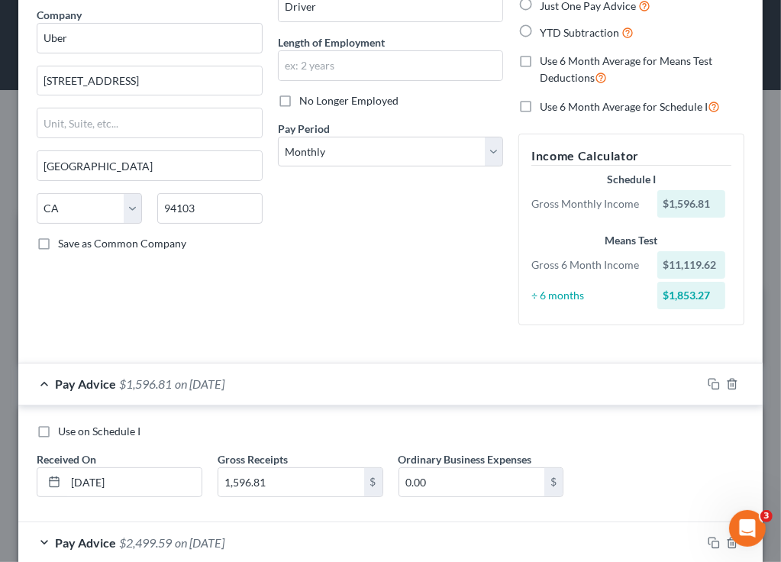
scroll to position [124, 0]
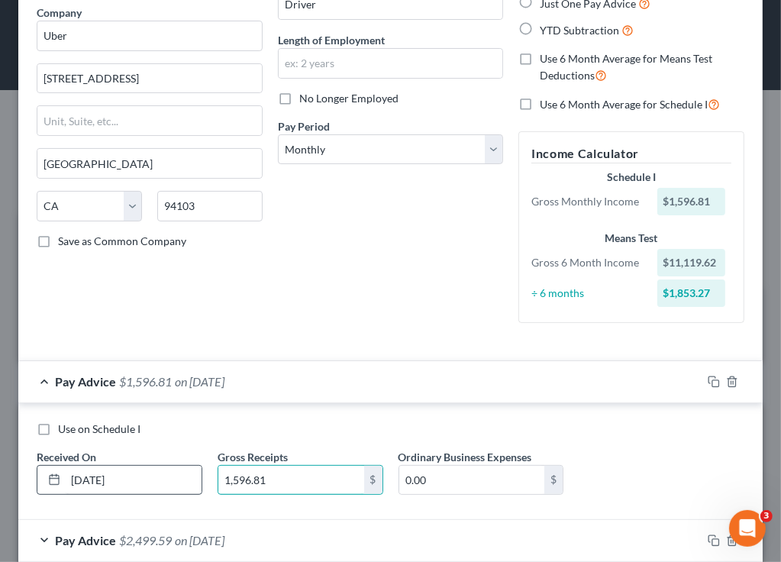
drag, startPoint x: 220, startPoint y: 476, endPoint x: 197, endPoint y: 474, distance: 23.0
click at [197, 474] on div "Use on Schedule I Received On * 08/31/2025 Gross Receipts 1,596.81 $ Ordinary B…" at bounding box center [390, 464] width 723 height 86
drag, startPoint x: 316, startPoint y: 480, endPoint x: 196, endPoint y: 470, distance: 120.4
click at [196, 470] on div "Use on Schedule I Received On * 08/31/2025 Gross Receipts 1,596.81 $ Ordinary B…" at bounding box center [390, 464] width 723 height 86
type input "2,530.90"
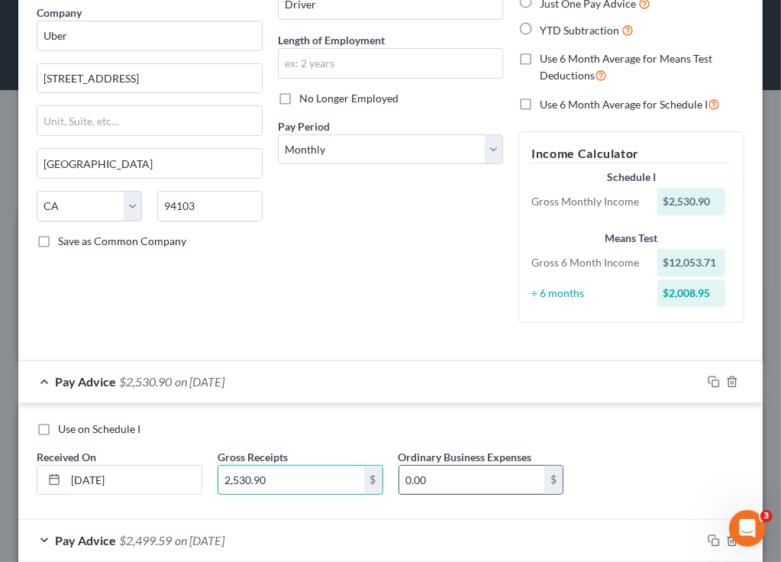
click at [494, 482] on input "0.00" at bounding box center [472, 480] width 146 height 29
type input "783.96"
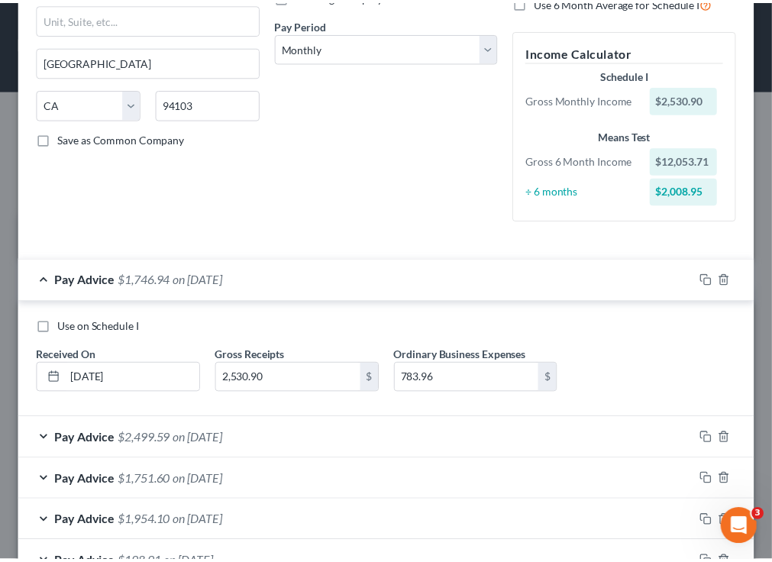
scroll to position [412, 0]
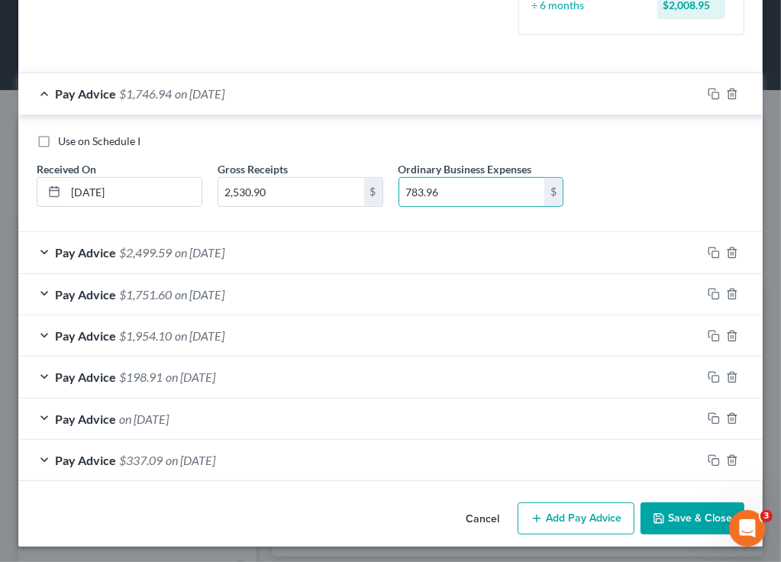
click at [690, 515] on button "Save & Close" at bounding box center [693, 518] width 104 height 32
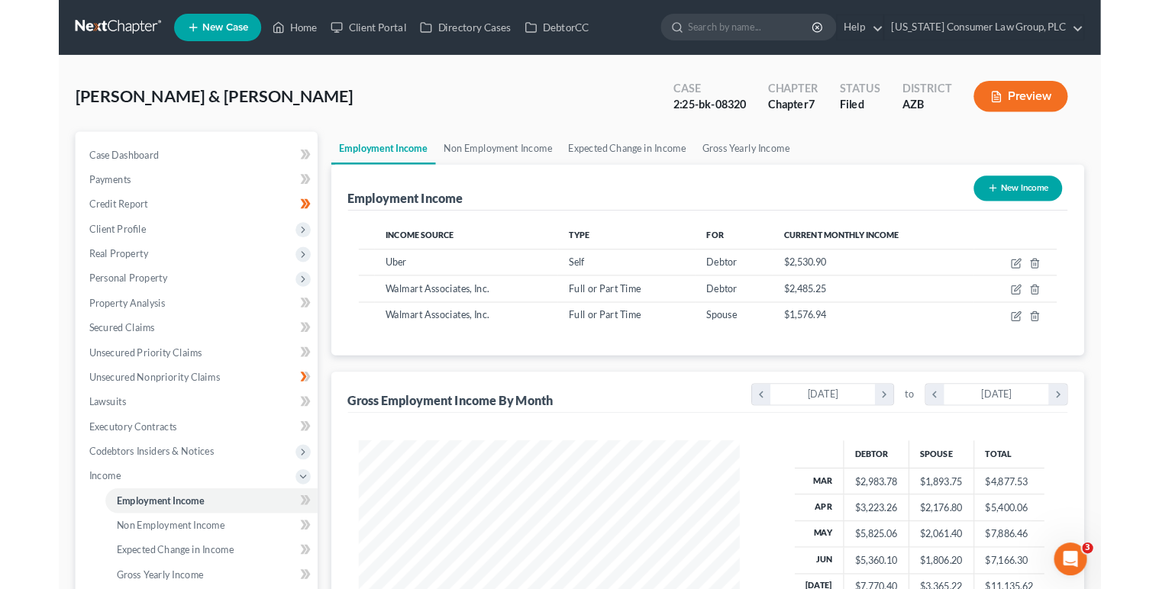
scroll to position [272, 470]
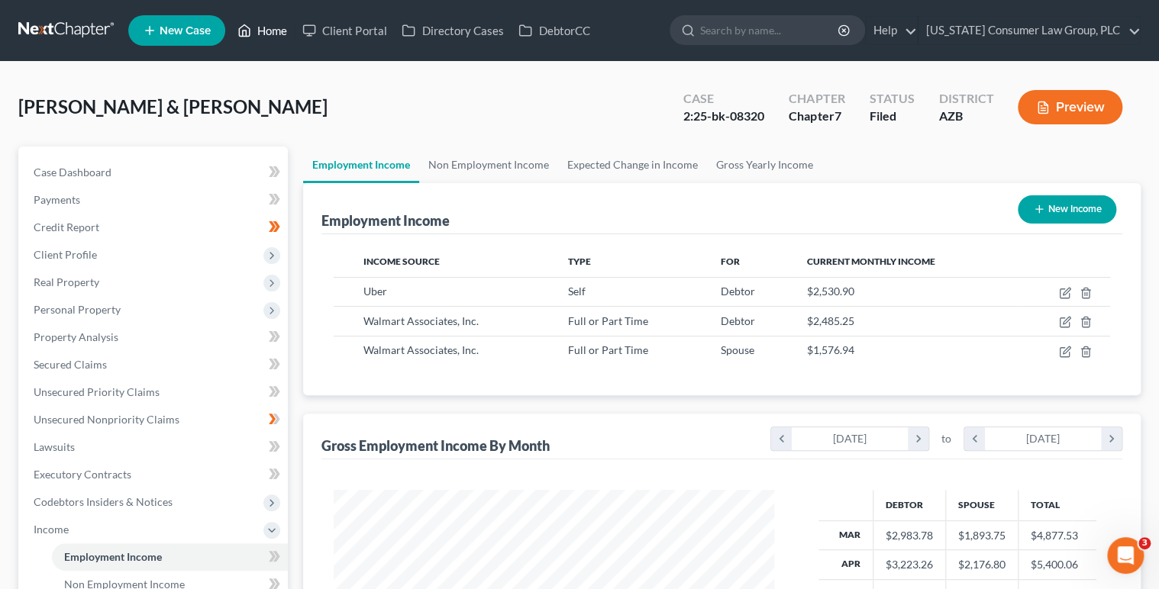
click at [270, 27] on link "Home" at bounding box center [262, 30] width 65 height 27
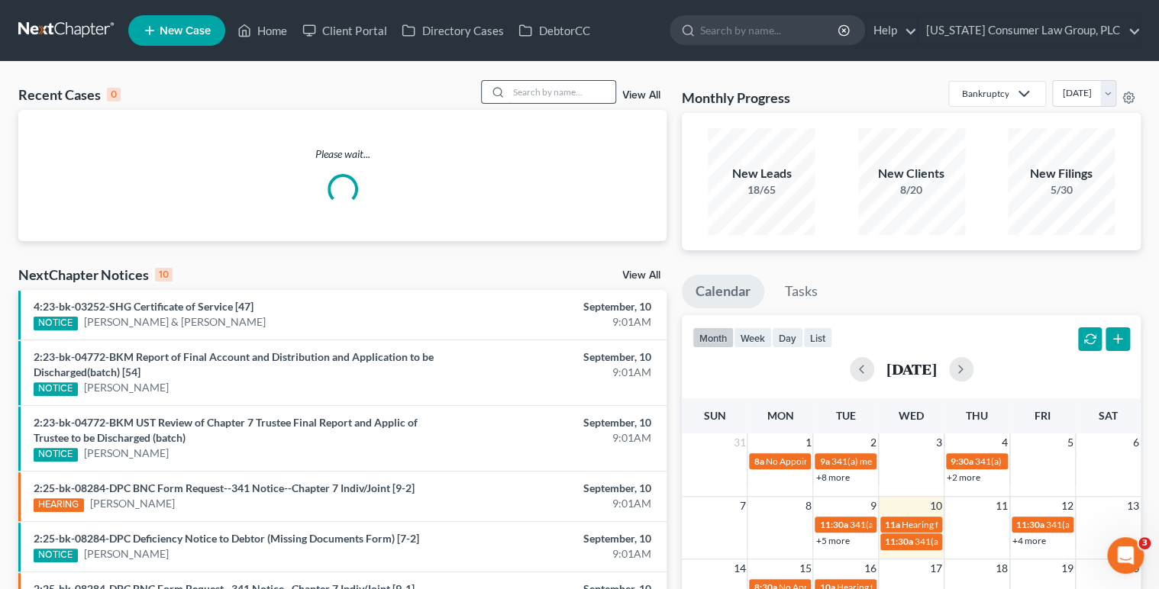
click at [589, 94] on input "search" at bounding box center [562, 92] width 107 height 22
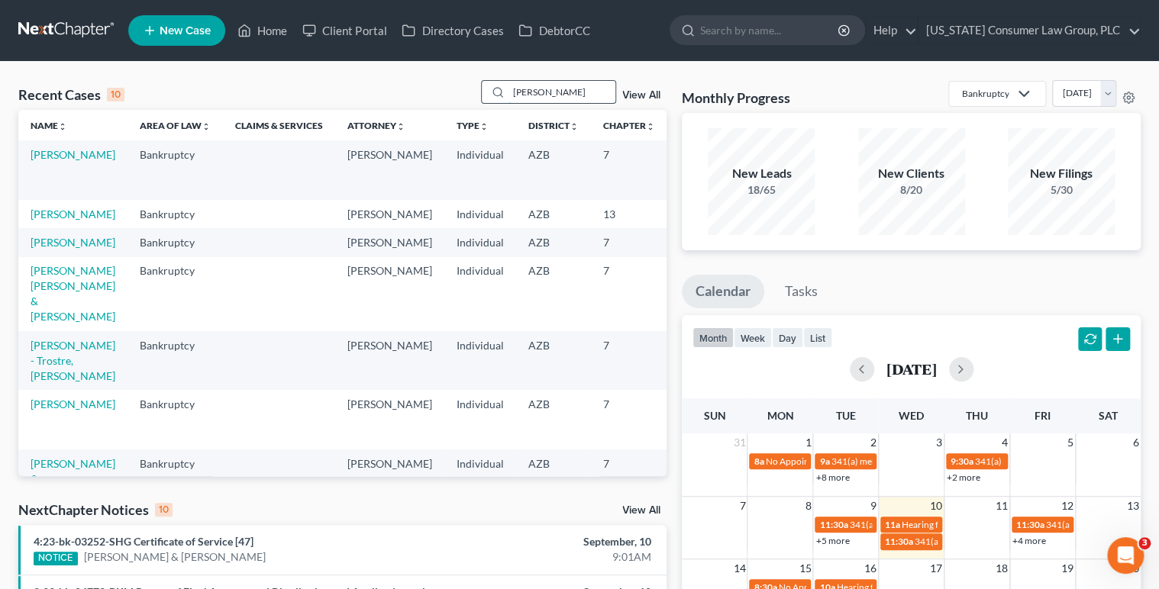
type input "strickland"
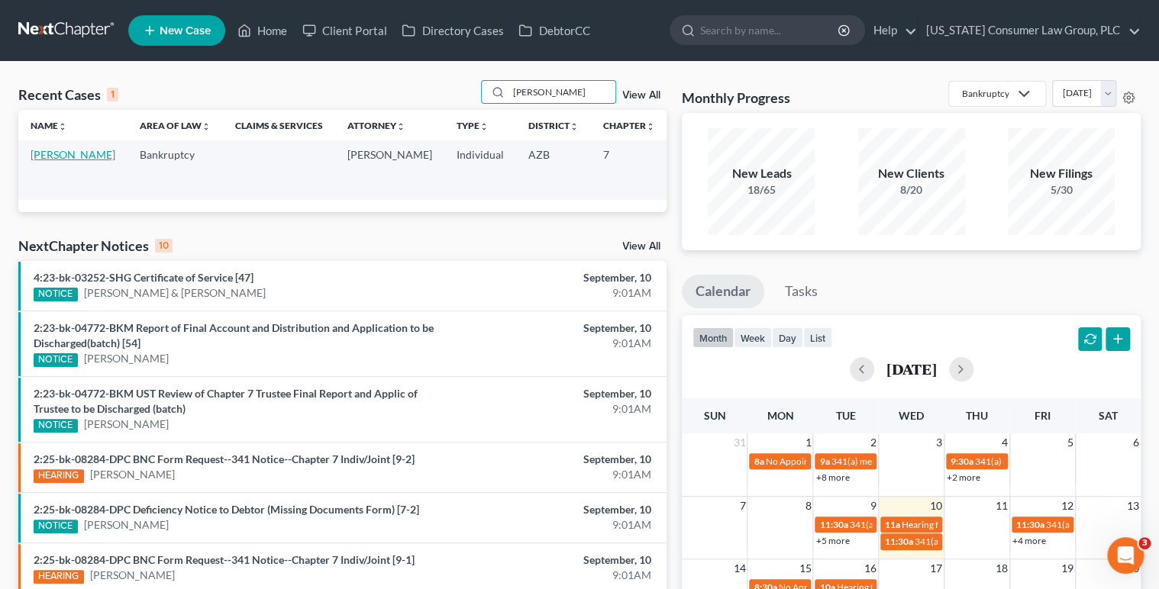
click at [45, 159] on link "[PERSON_NAME]" at bounding box center [73, 154] width 85 height 13
click at [44, 159] on link "[PERSON_NAME]" at bounding box center [73, 154] width 85 height 13
select select "1"
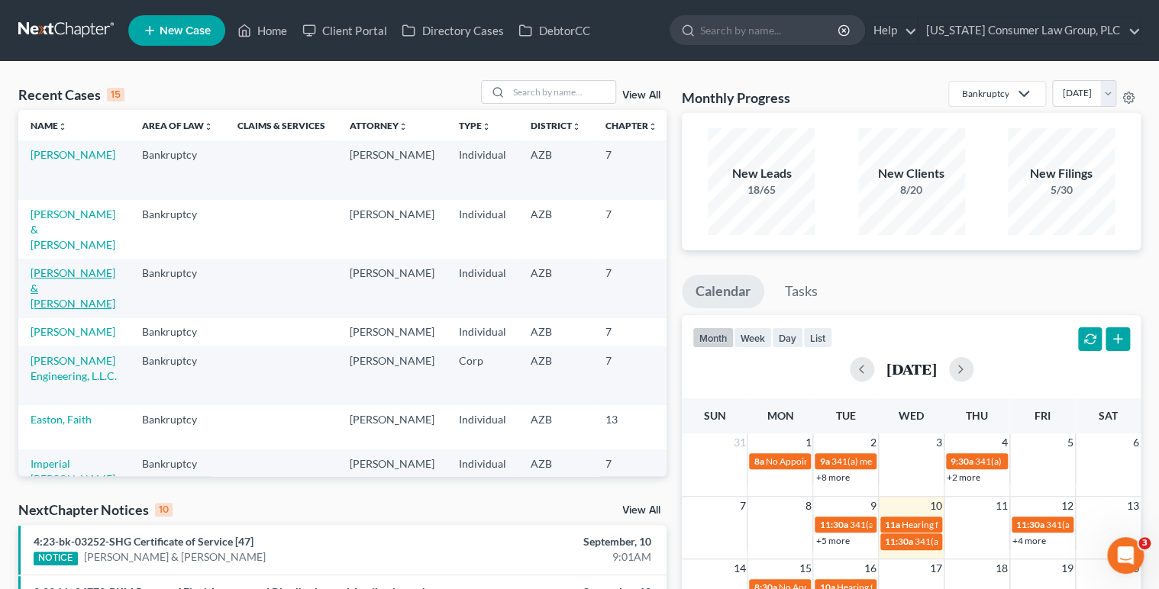
click at [53, 293] on link "[PERSON_NAME] & [PERSON_NAME]" at bounding box center [73, 288] width 85 height 44
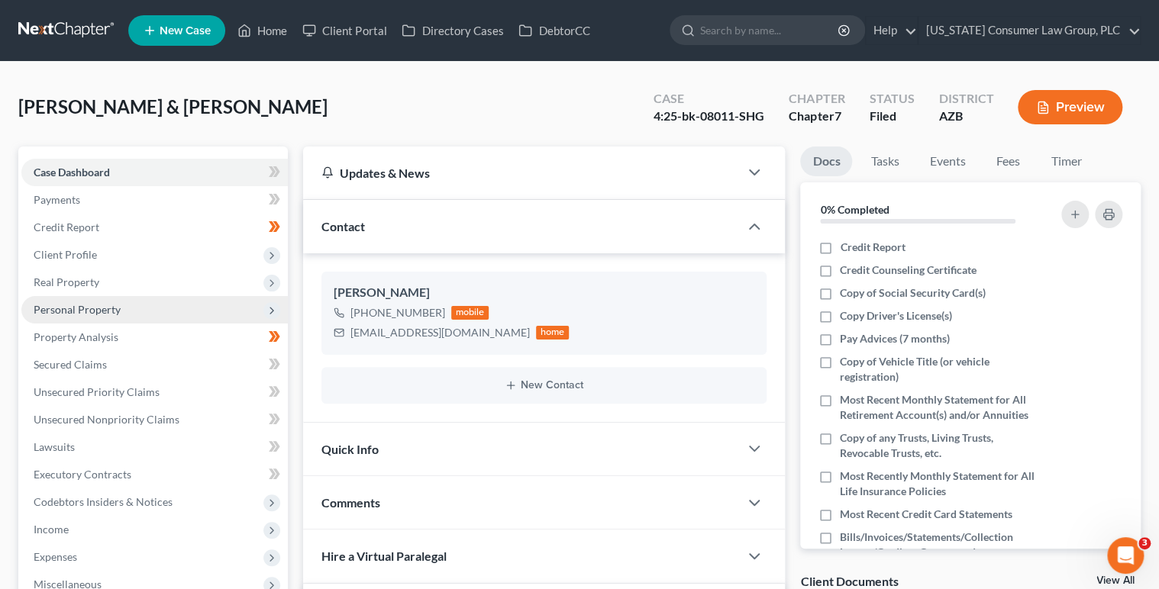
click at [279, 314] on span "Personal Property" at bounding box center [154, 309] width 266 height 27
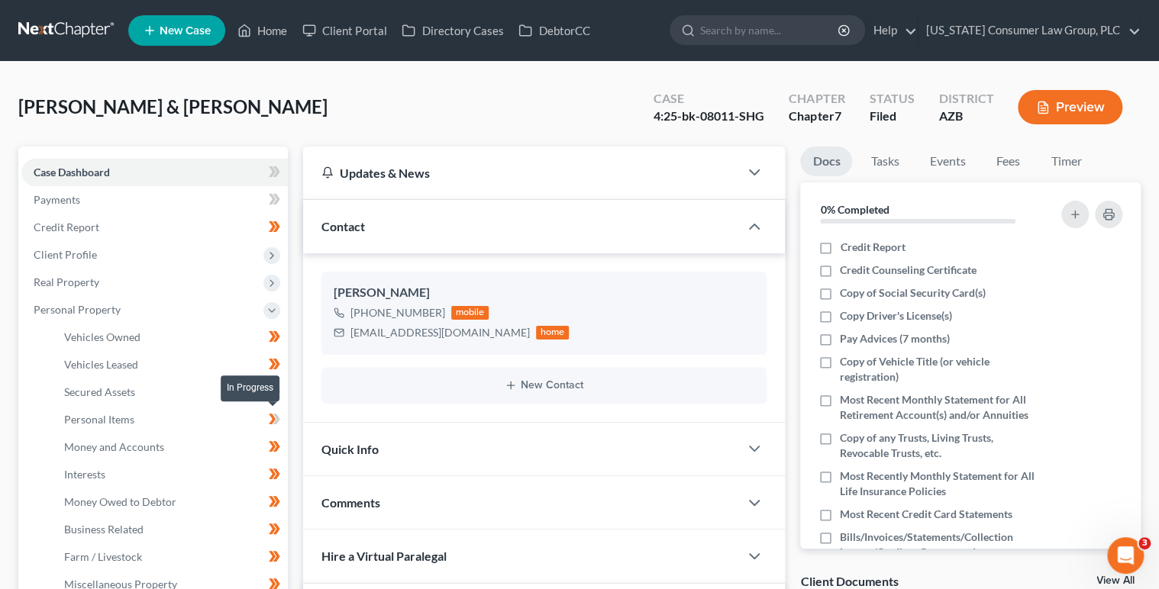
click at [273, 418] on icon at bounding box center [272, 419] width 7 height 11
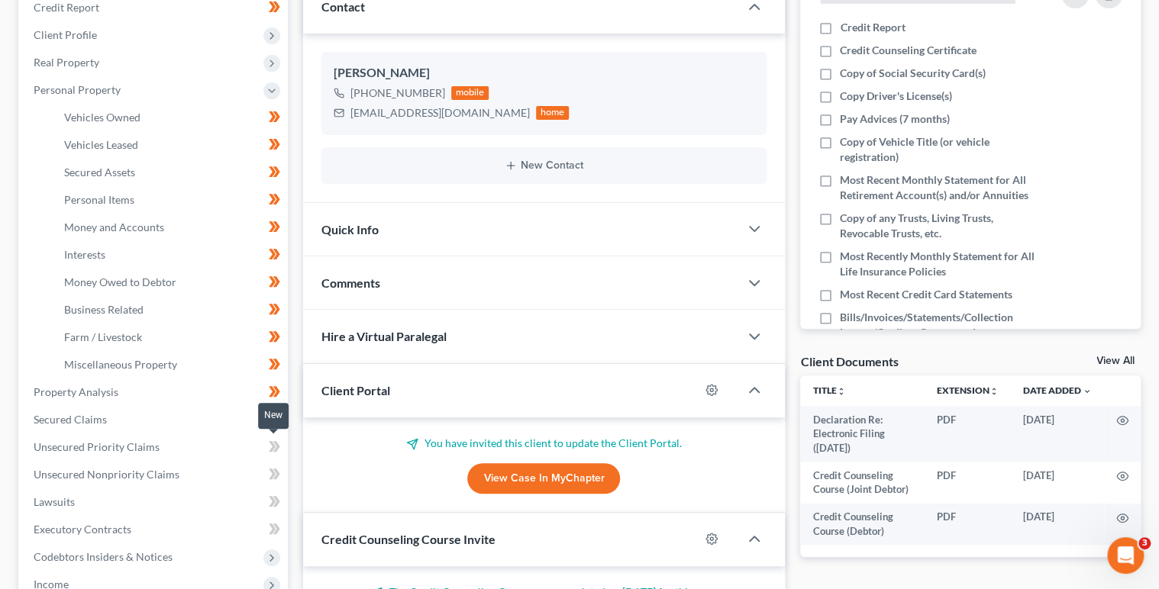
scroll to position [226, 0]
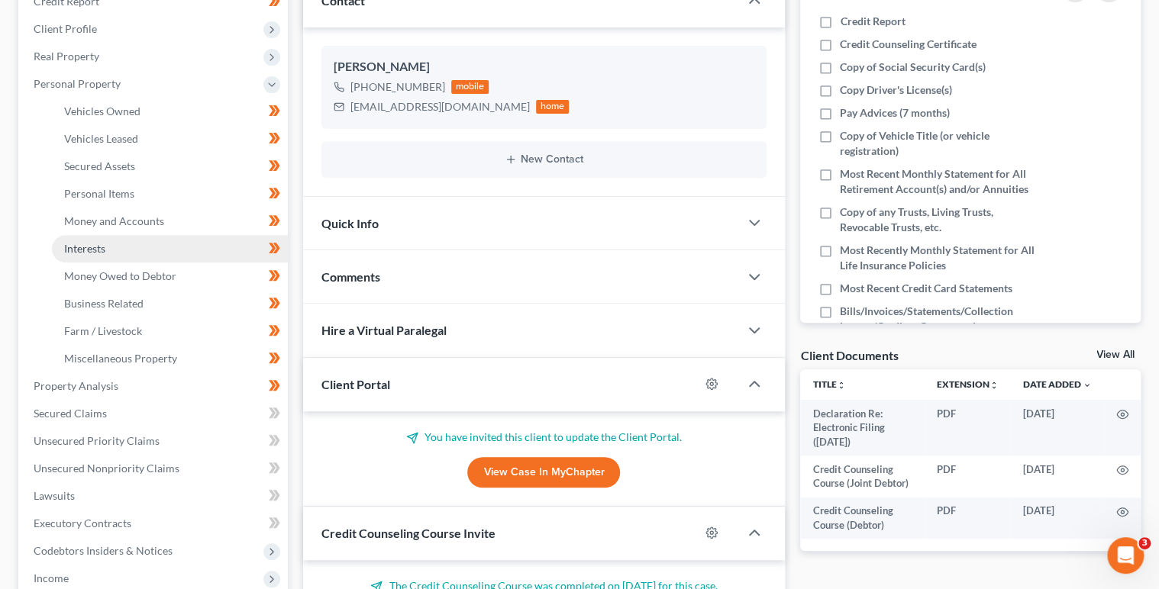
click at [118, 245] on link "Interests" at bounding box center [170, 248] width 236 height 27
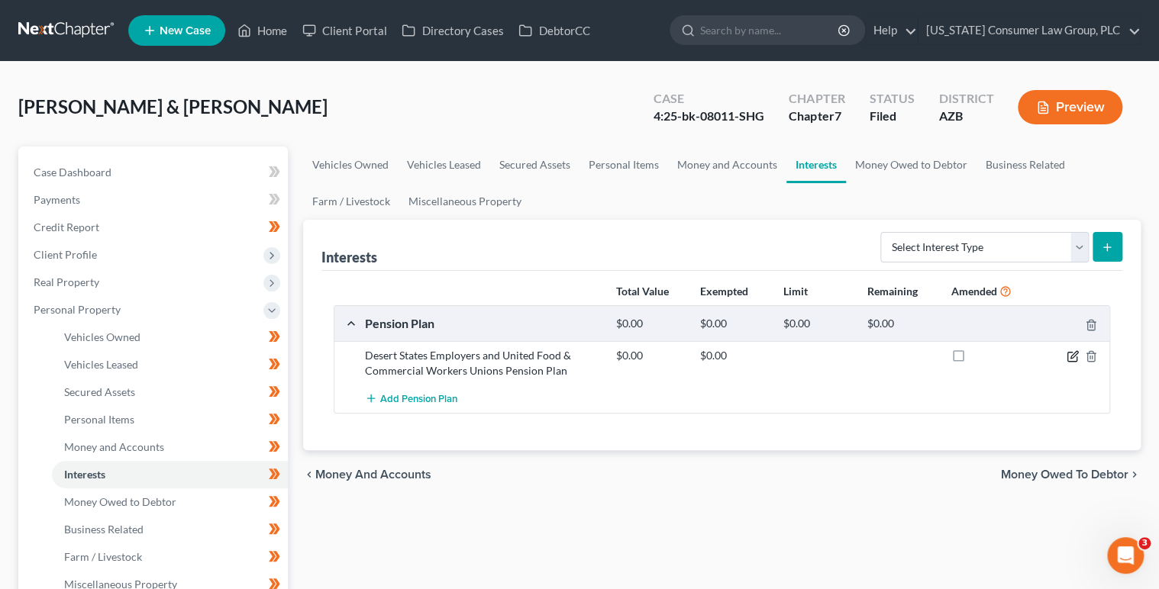
click at [1075, 357] on icon "button" at bounding box center [1073, 356] width 12 height 12
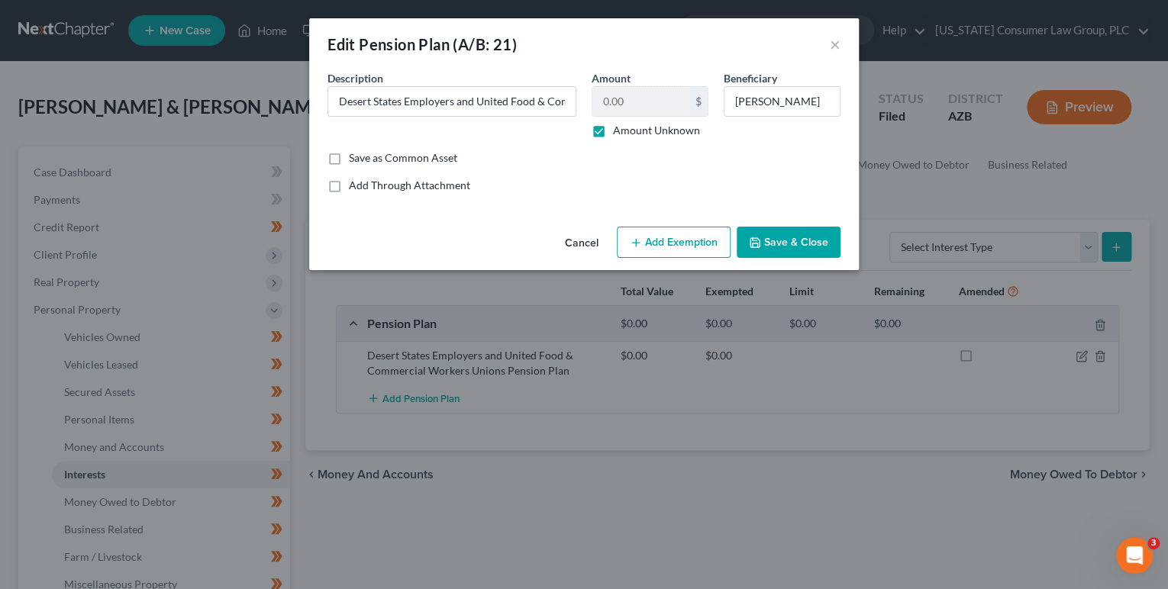
click at [677, 238] on button "Add Exemption" at bounding box center [674, 243] width 114 height 32
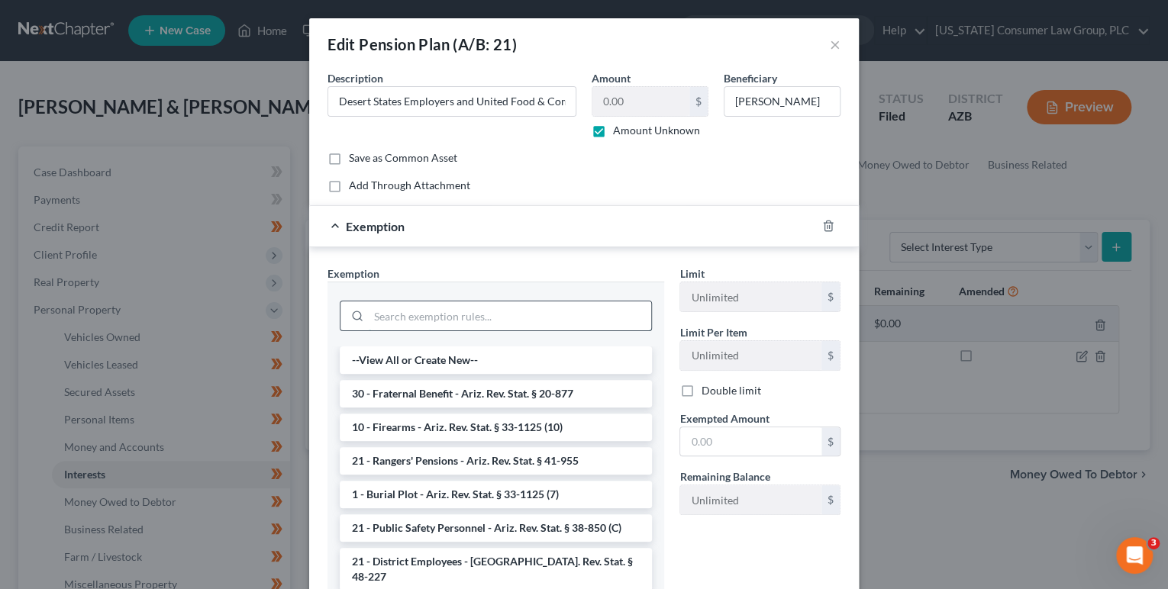
click at [529, 312] on input "search" at bounding box center [510, 316] width 283 height 29
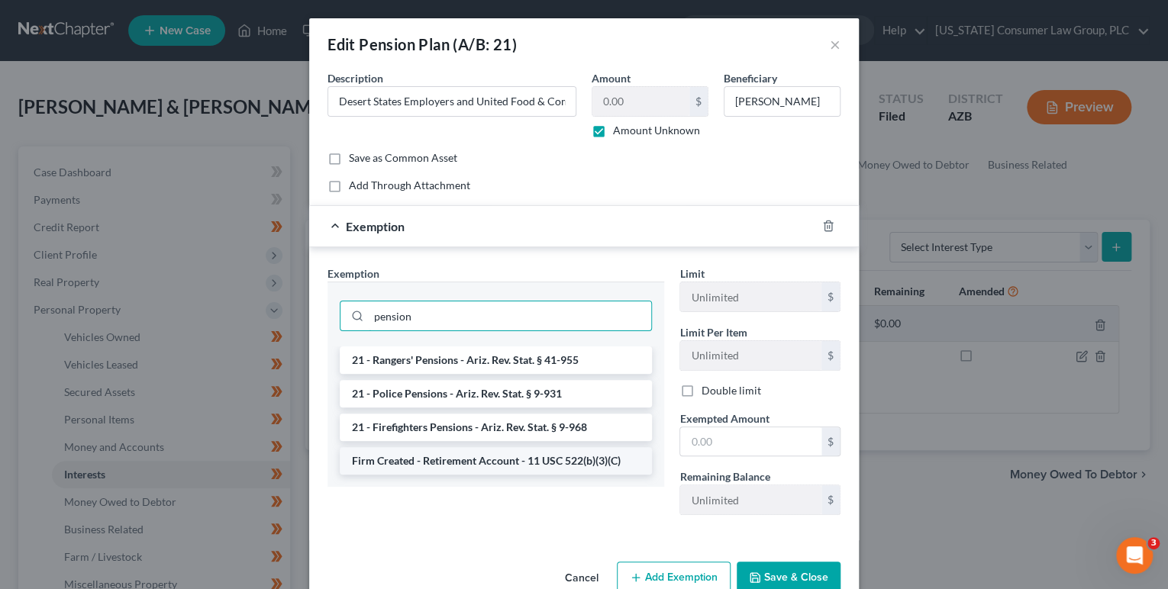
type input "pension"
click at [597, 460] on li "Firm Created - Retirement Account - 11 USC 522(b)(3)(C)" at bounding box center [496, 460] width 312 height 27
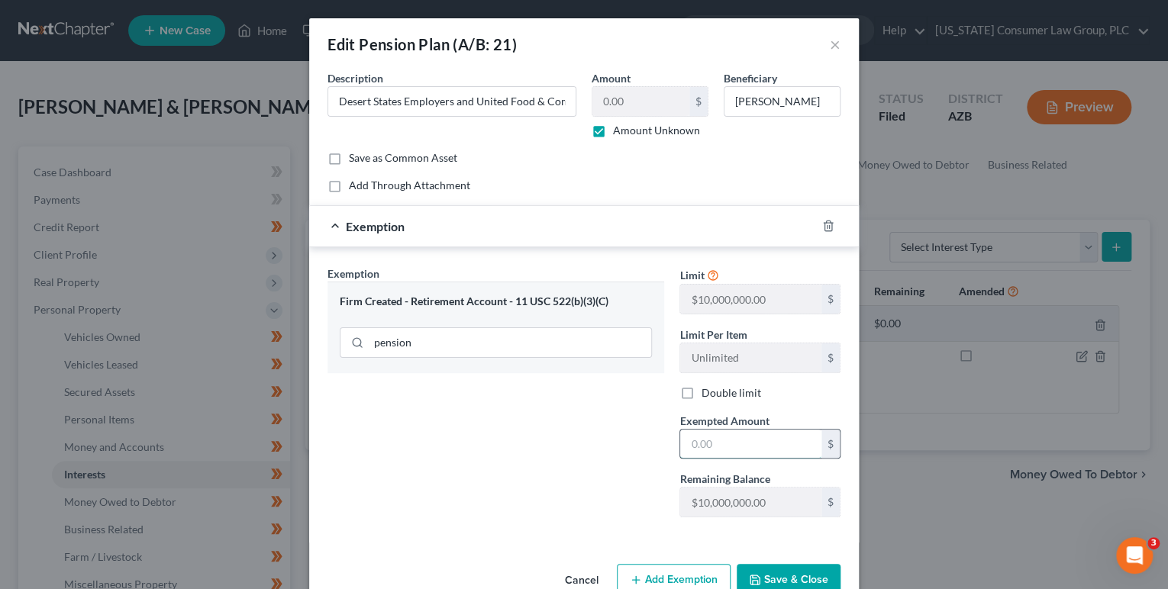
click at [726, 452] on input "text" at bounding box center [750, 444] width 141 height 29
type input "1"
type input "0"
drag, startPoint x: 580, startPoint y: 492, endPoint x: 653, endPoint y: 505, distance: 74.6
click at [580, 492] on div "Exemption Set must be selected for CA. Exemption * Firm Created - Retirement Ac…" at bounding box center [496, 398] width 352 height 264
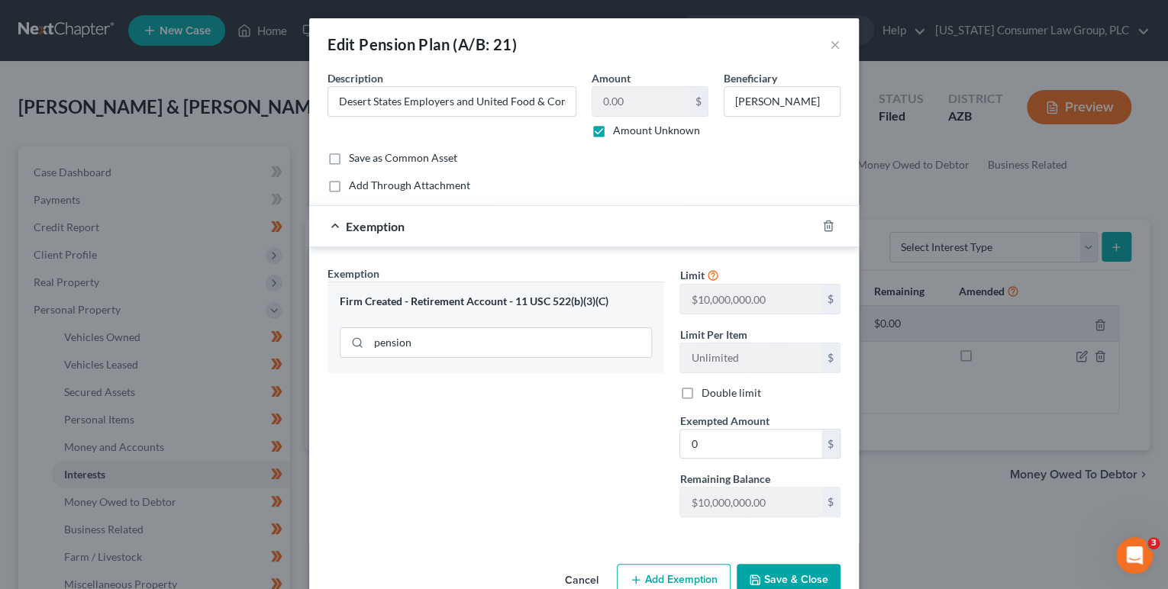
click at [758, 585] on button "Save & Close" at bounding box center [789, 580] width 104 height 32
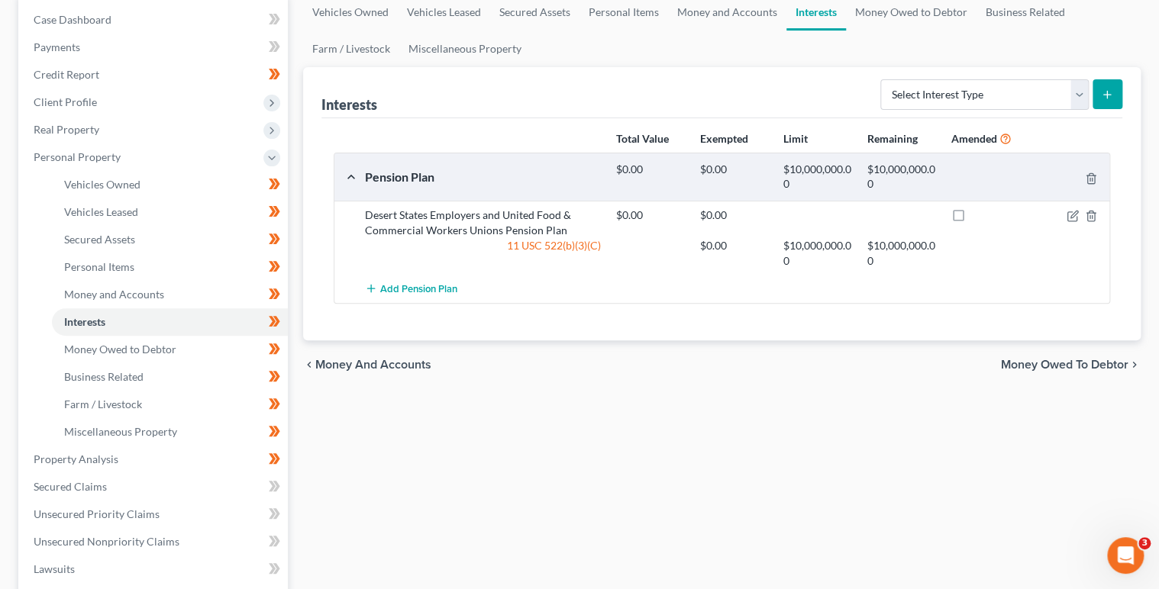
scroll to position [169, 0]
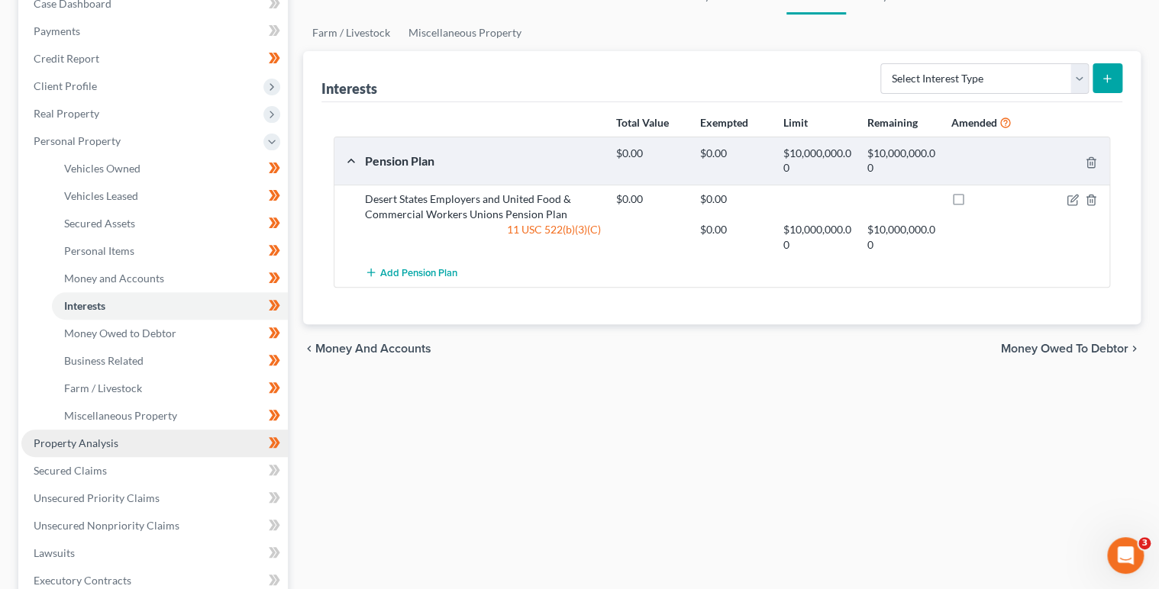
click at [144, 434] on link "Property Analysis" at bounding box center [154, 443] width 266 height 27
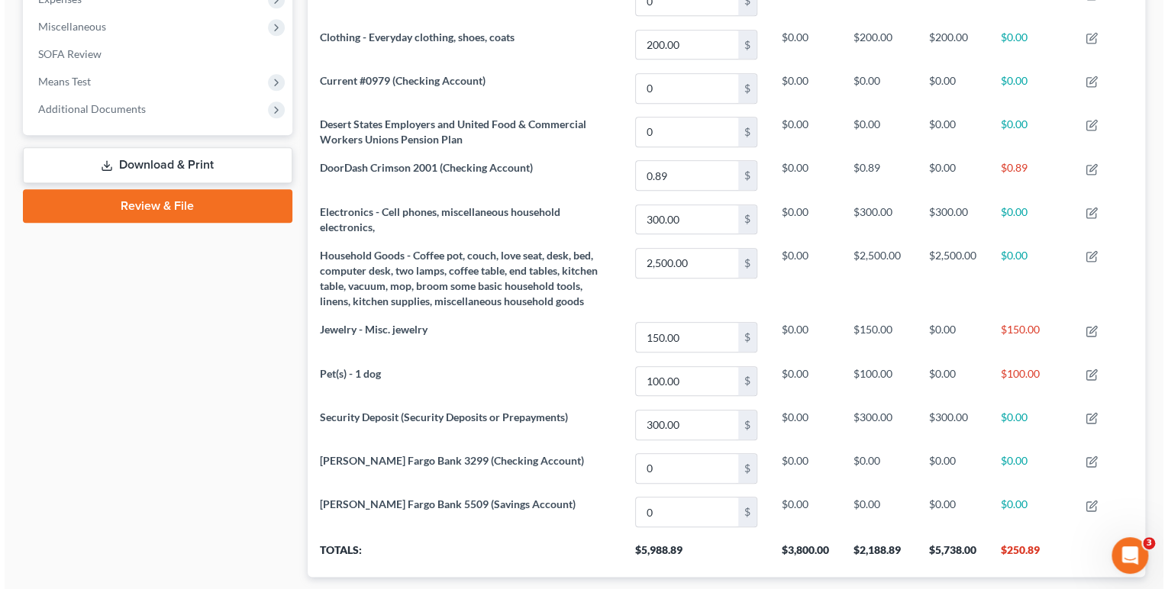
scroll to position [401, 0]
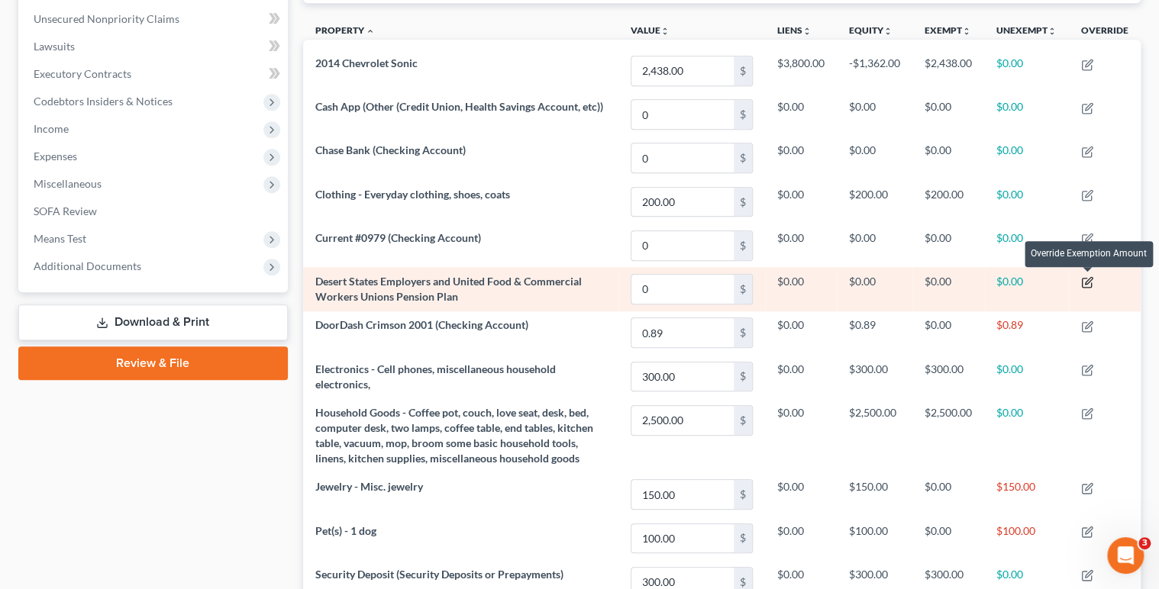
click at [1090, 279] on icon "button" at bounding box center [1087, 282] width 12 height 12
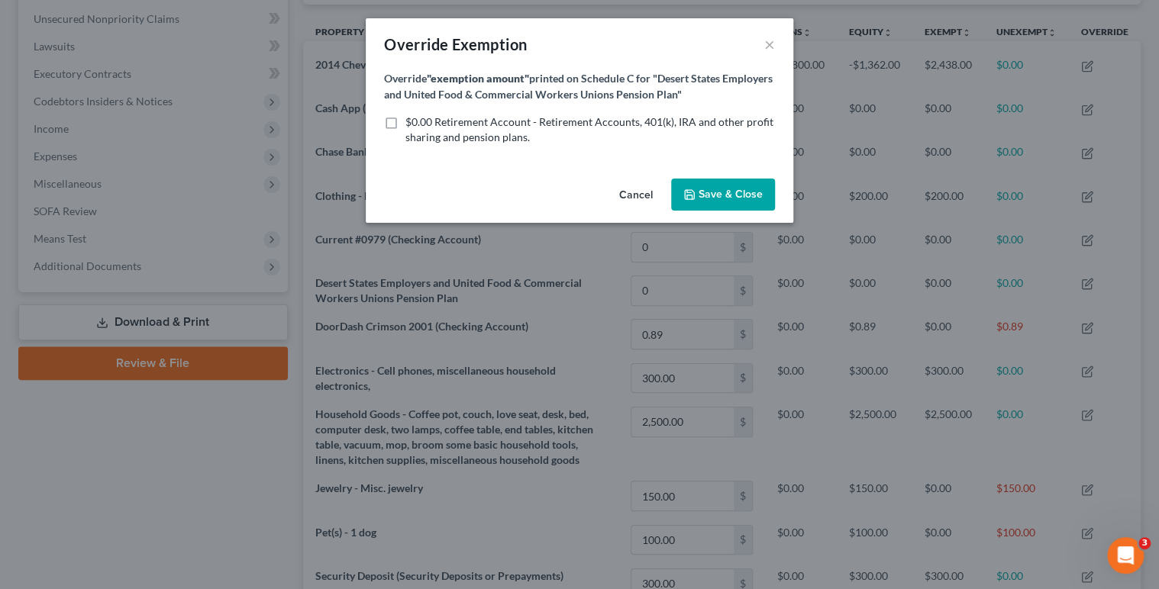
scroll to position [258, 845]
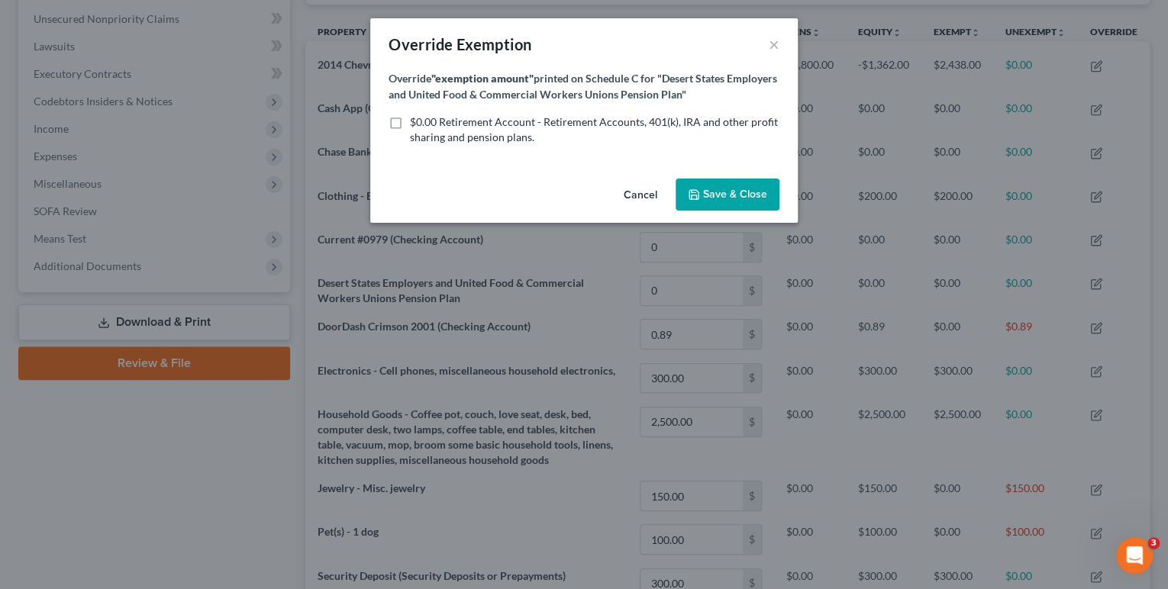
click at [451, 113] on form "Override "exemption amount" printed on Schedule C for "Desert States Employers …" at bounding box center [584, 107] width 391 height 75
click at [451, 121] on span "$0.00 Retirement Account - Retirement Accounts, 401(k), IRA and other profit sh…" at bounding box center [594, 129] width 368 height 28
click at [426, 121] on input "$0.00 Retirement Account - Retirement Accounts, 401(k), IRA and other profit sh…" at bounding box center [421, 120] width 10 height 10
checkbox input "true"
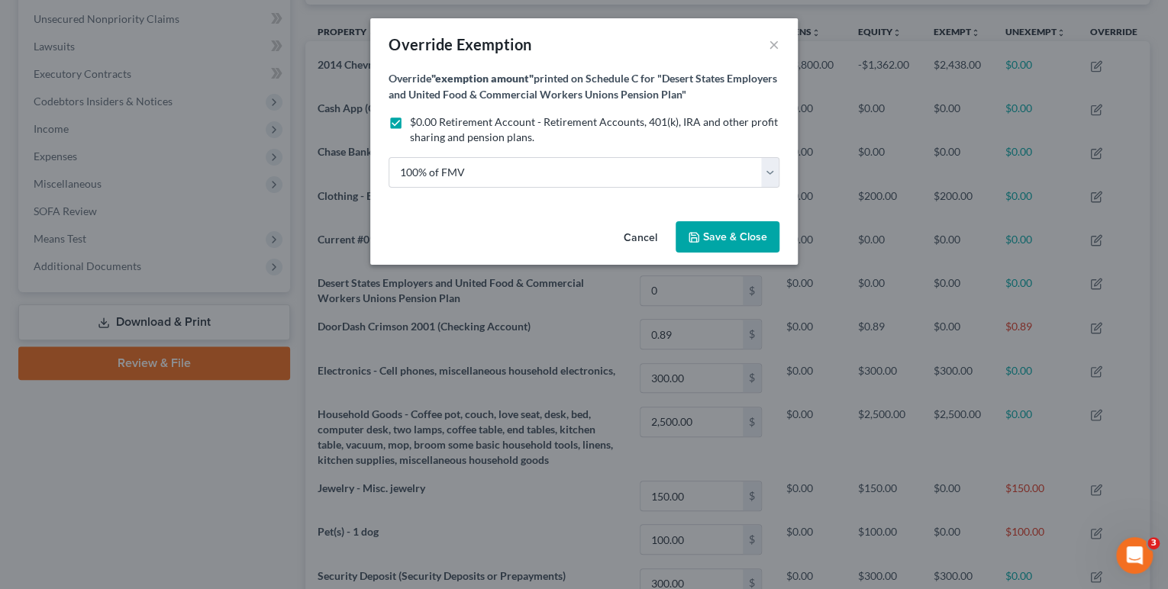
click at [712, 245] on button "Save & Close" at bounding box center [728, 237] width 104 height 32
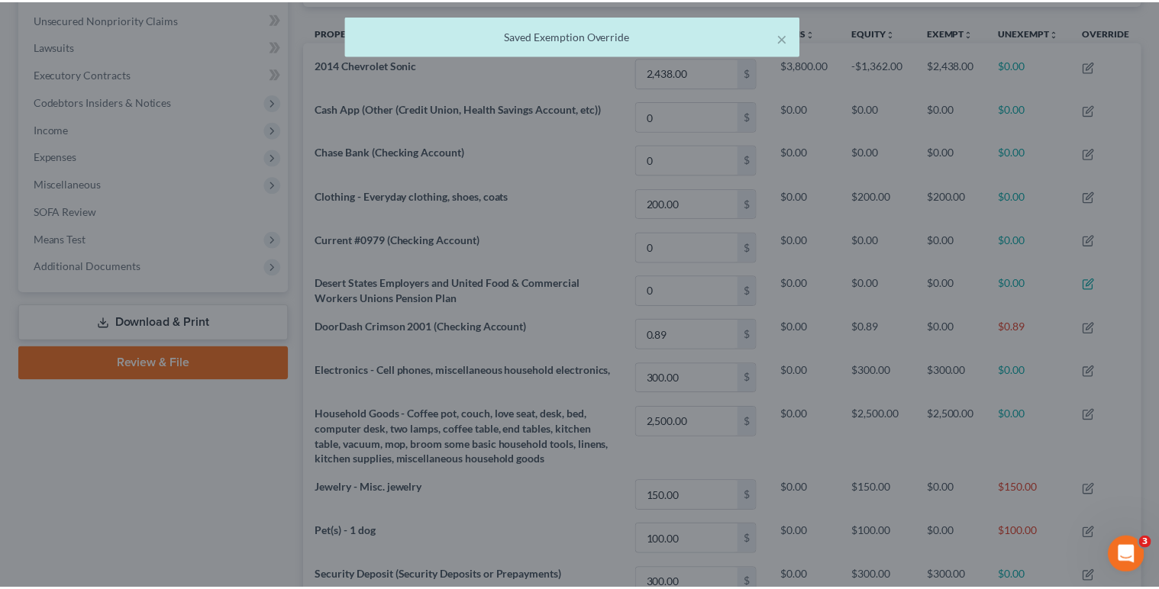
scroll to position [257, 837]
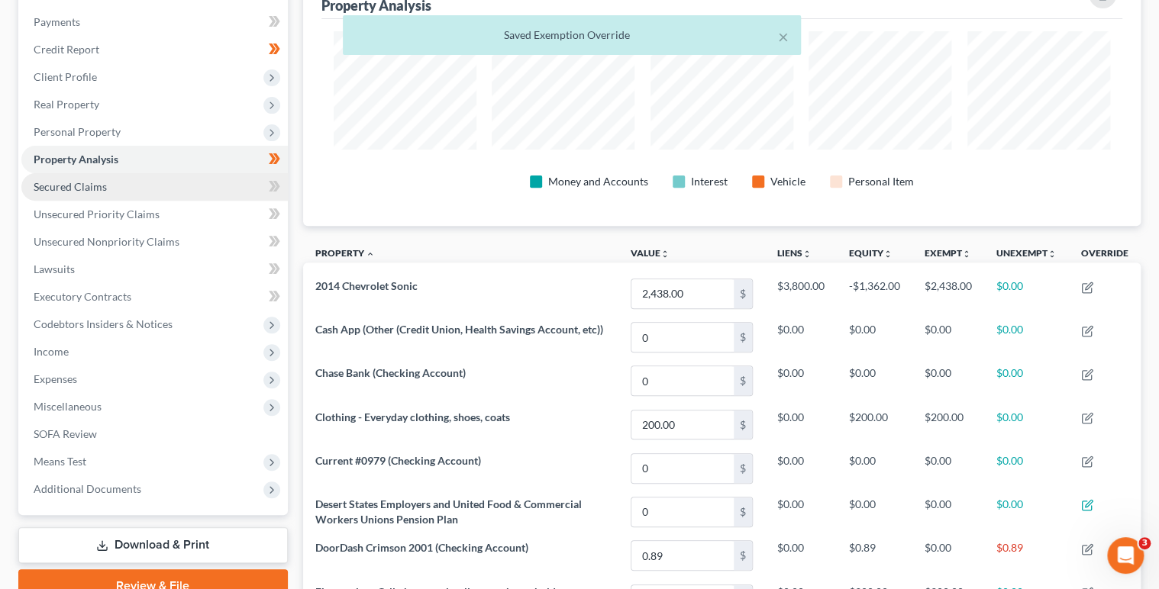
click at [166, 184] on link "Secured Claims" at bounding box center [154, 186] width 266 height 27
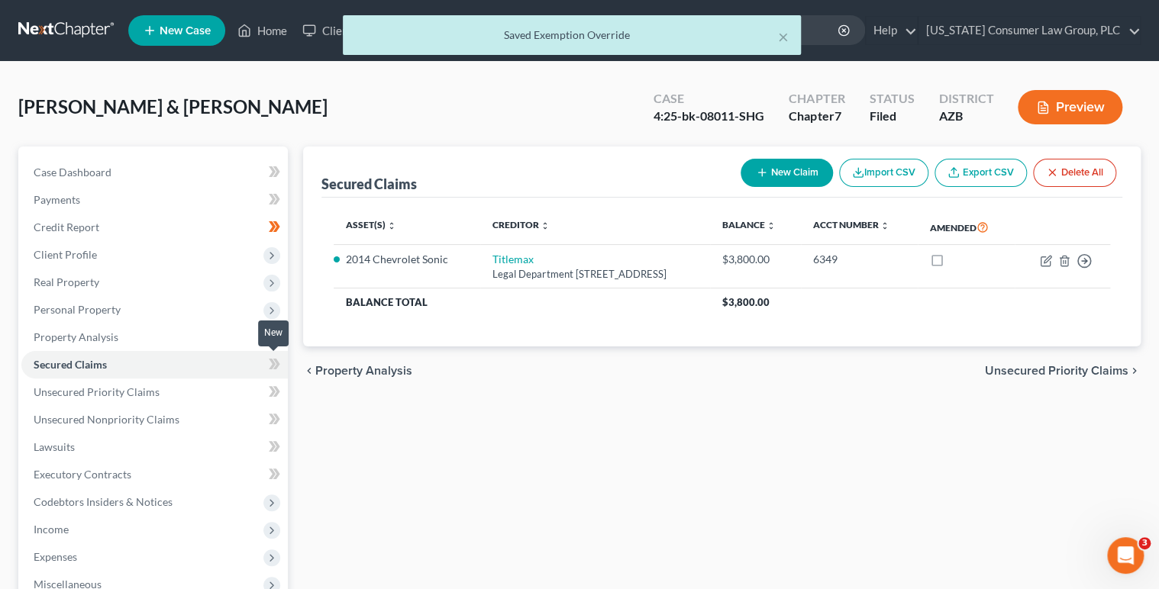
click at [279, 365] on icon at bounding box center [274, 364] width 11 height 19
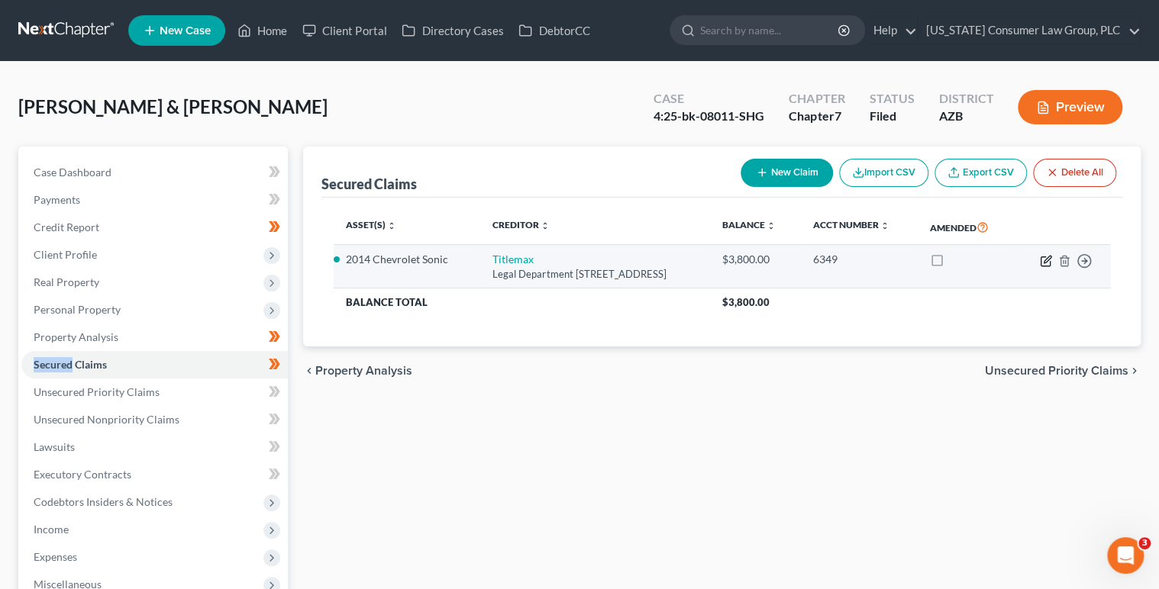
click at [1045, 258] on icon "button" at bounding box center [1047, 259] width 7 height 7
select select "10"
select select "4"
select select "1"
select select "0"
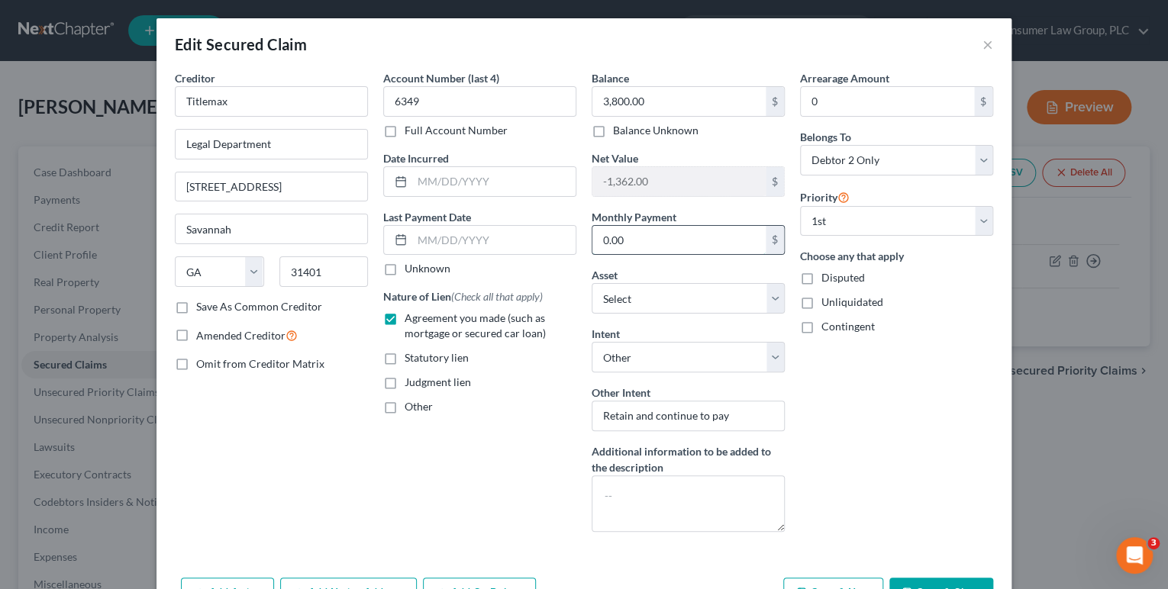
click at [644, 237] on input "0.00" at bounding box center [679, 240] width 173 height 29
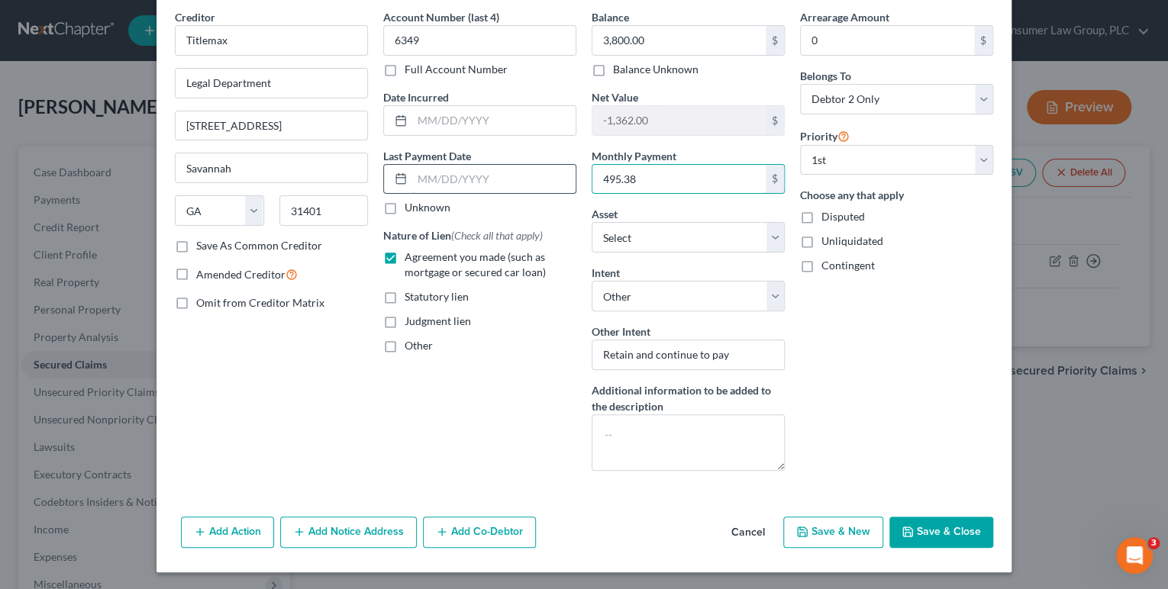
type input "495.38"
click at [428, 180] on input "text" at bounding box center [493, 179] width 163 height 29
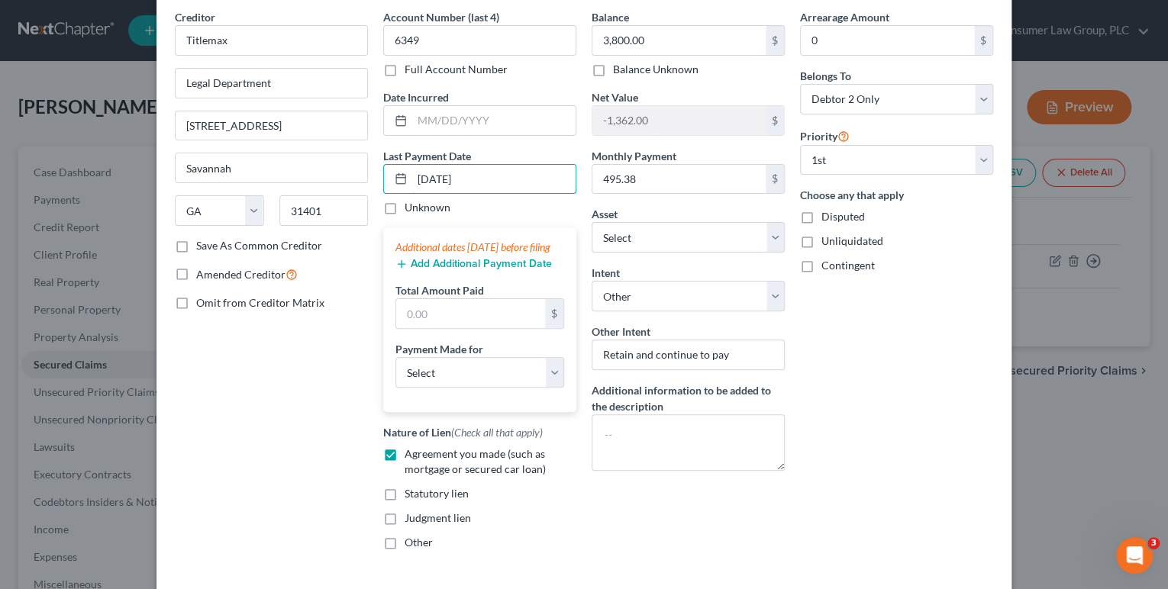
type input "[DATE]"
click at [430, 286] on div "Additional dates within 90 days before filing Add Additional Payment Date Total…" at bounding box center [479, 320] width 193 height 185
click at [430, 270] on button "Add Additional Payment Date" at bounding box center [474, 264] width 157 height 12
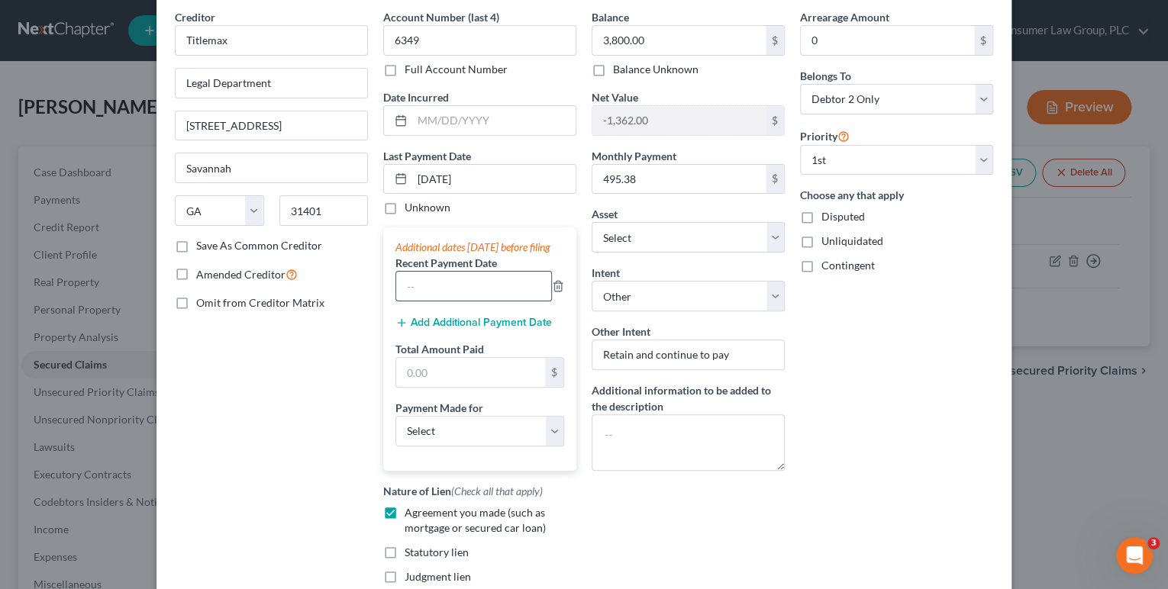
click at [435, 295] on input "text" at bounding box center [473, 286] width 155 height 29
type input "08/2025"
click at [486, 329] on button "Add Additional Payment Date" at bounding box center [474, 323] width 157 height 12
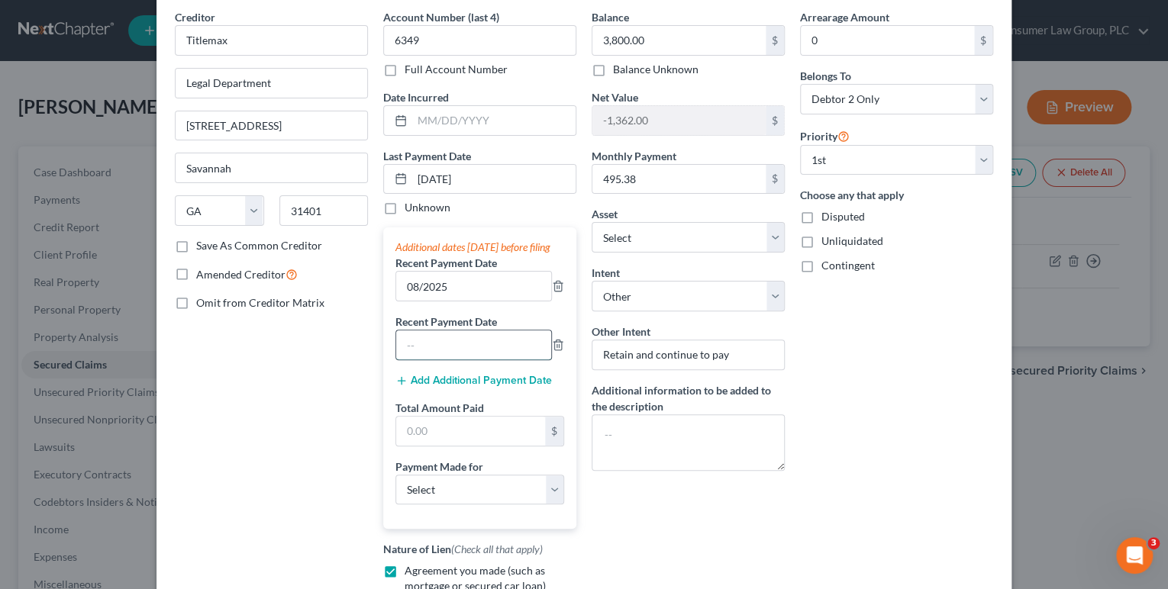
click at [457, 357] on input "text" at bounding box center [473, 345] width 155 height 29
type input "07/2025"
click at [443, 387] on button "Add Additional Payment Date" at bounding box center [474, 381] width 157 height 12
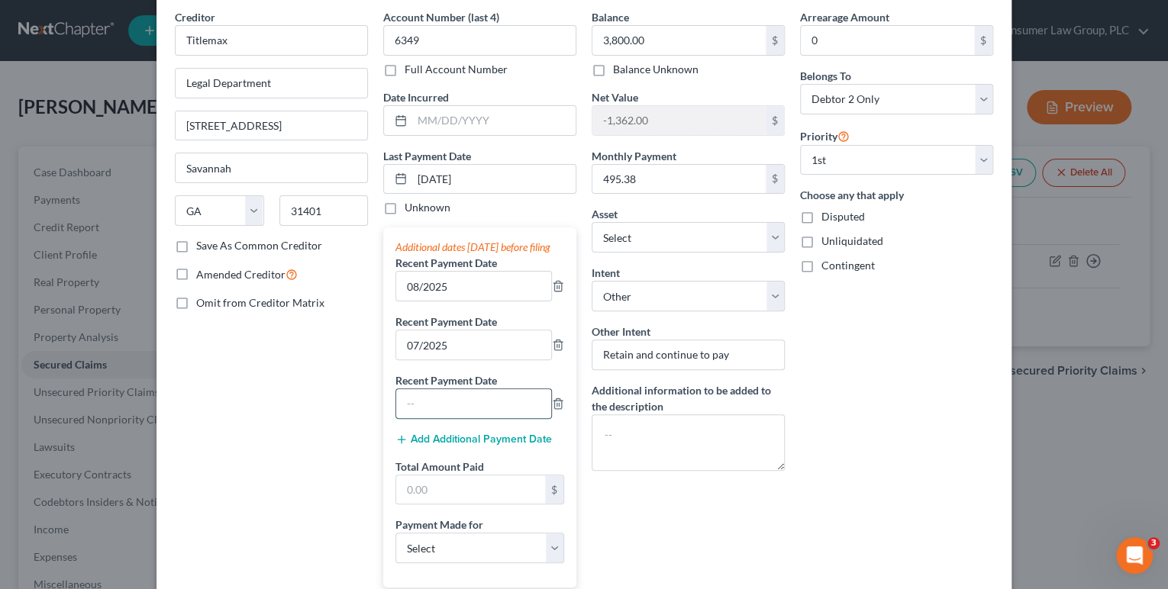
click at [457, 418] on input "text" at bounding box center [473, 403] width 155 height 29
type input "06/2025"
click at [480, 503] on input "text" at bounding box center [470, 490] width 149 height 29
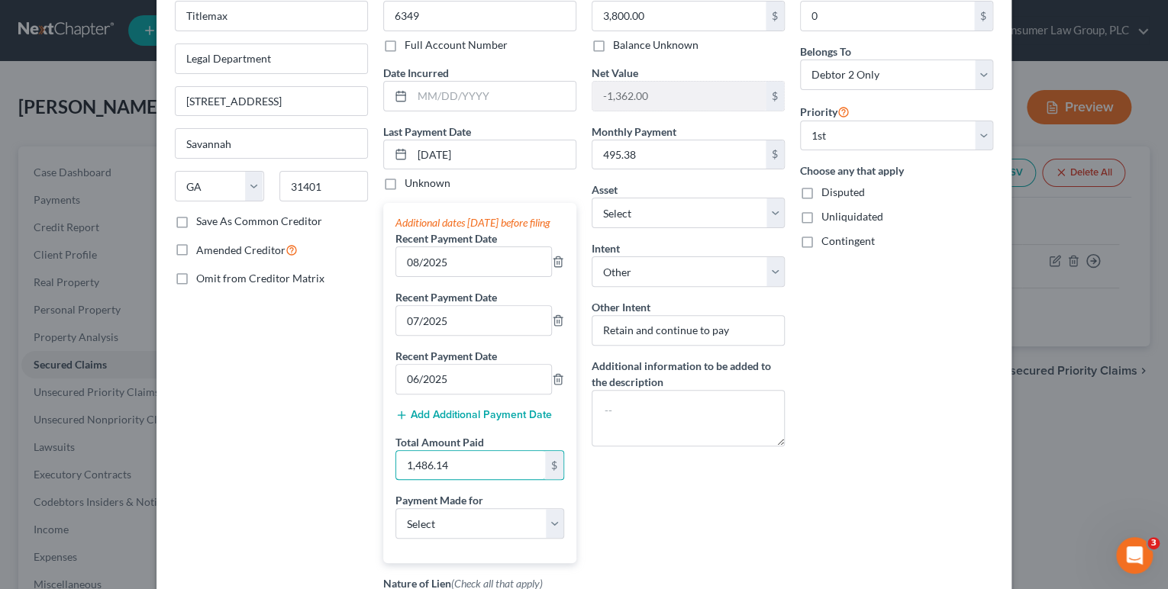
scroll to position [144, 0]
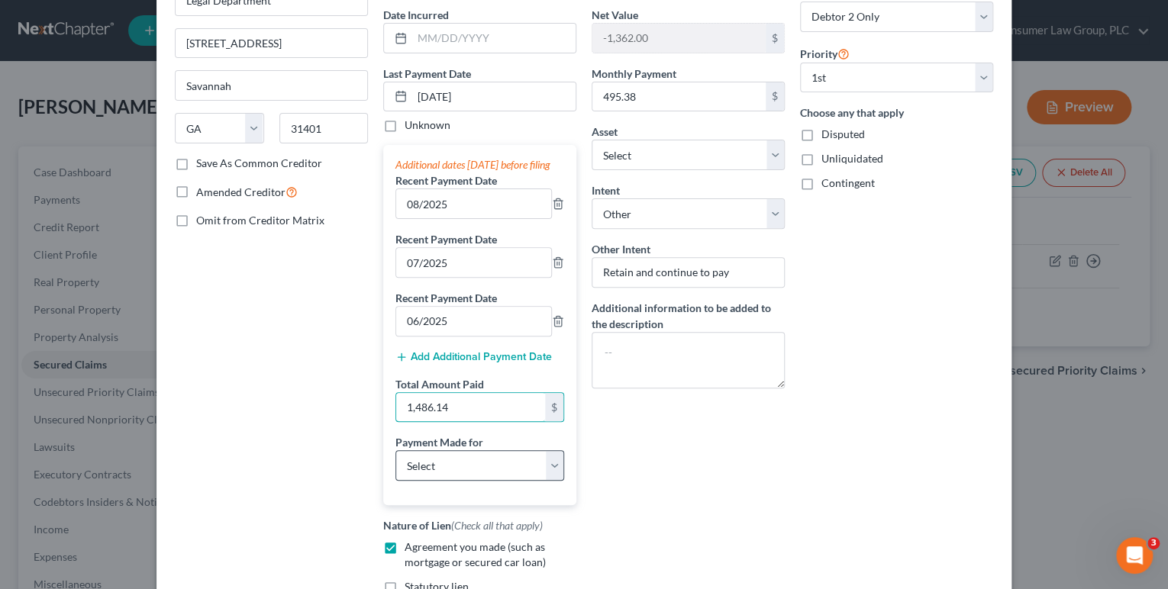
type input "1,486.14"
click at [444, 479] on select "Select Car Credit Card Loan Repayment Mortgage Other Suppliers Or Vendors" at bounding box center [480, 466] width 169 height 31
select select "0"
click at [396, 463] on select "Select Car Credit Card Loan Repayment Mortgage Other Suppliers Or Vendors" at bounding box center [480, 466] width 169 height 31
click at [905, 258] on div "Arrearage Amount 0 $ Belongs To * Select Debtor 1 Only Debtor 2 Only Debtor 1 A…" at bounding box center [897, 291] width 208 height 729
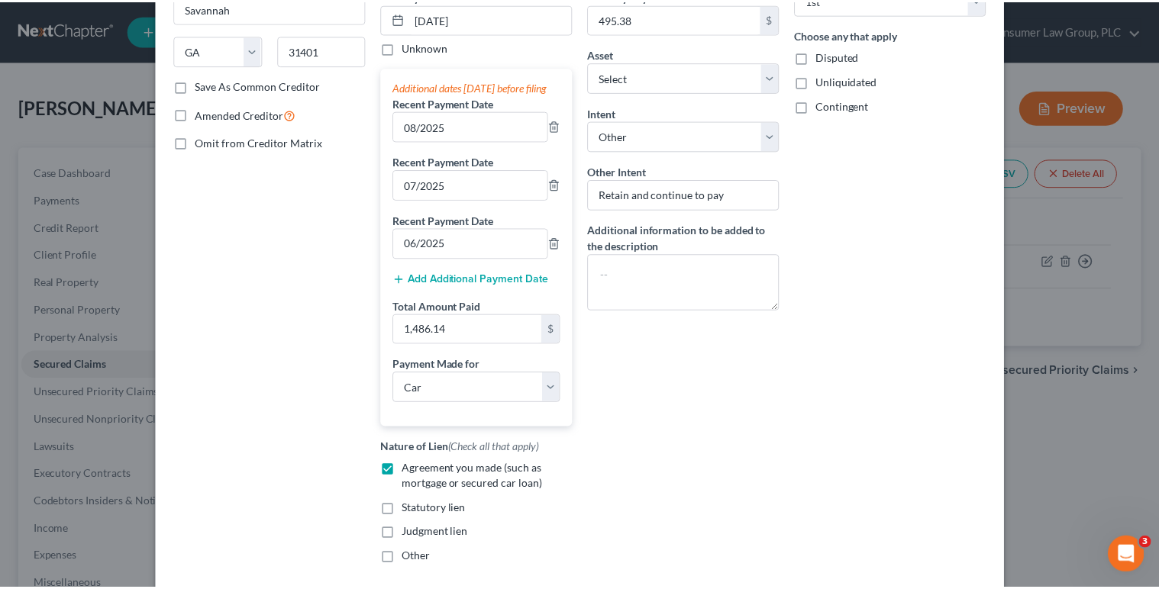
scroll to position [331, 0]
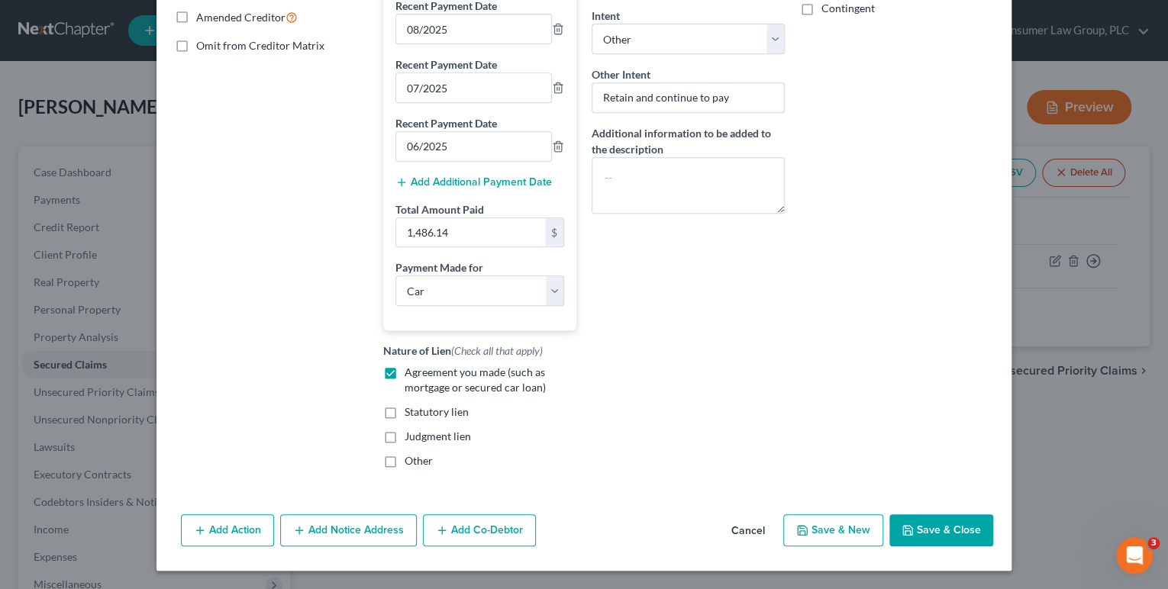
click at [948, 536] on button "Save & Close" at bounding box center [942, 531] width 104 height 32
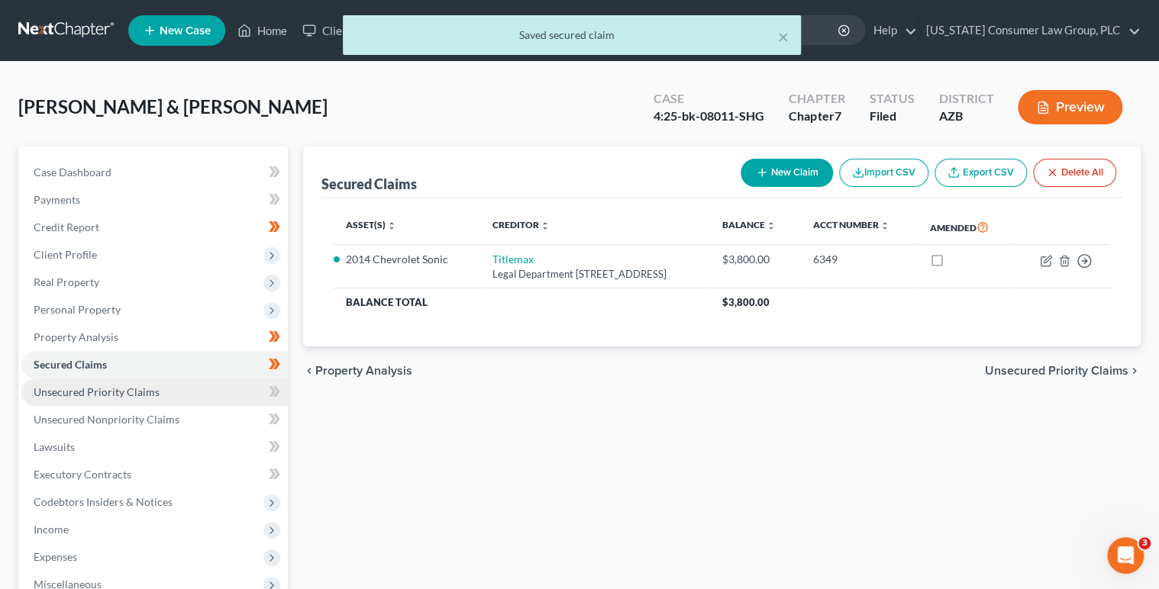
click at [202, 395] on link "Unsecured Priority Claims" at bounding box center [154, 392] width 266 height 27
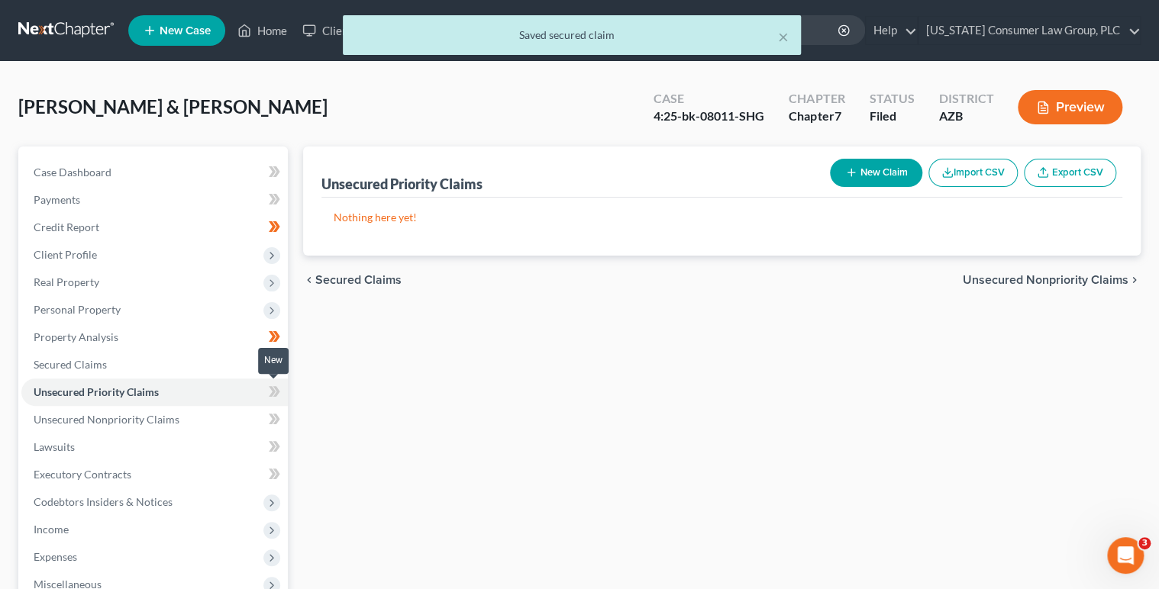
click at [282, 391] on span at bounding box center [274, 394] width 27 height 23
click at [215, 420] on link "Unsecured Nonpriority Claims" at bounding box center [154, 419] width 266 height 27
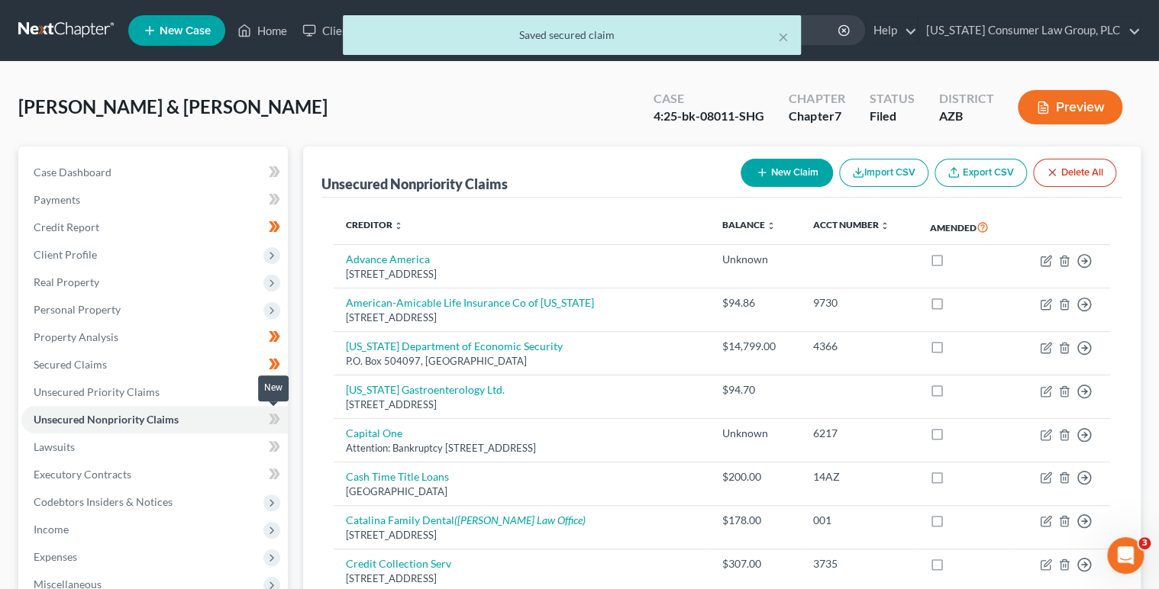
click at [272, 421] on icon at bounding box center [272, 419] width 7 height 11
click at [234, 451] on link "Lawsuits" at bounding box center [154, 447] width 266 height 27
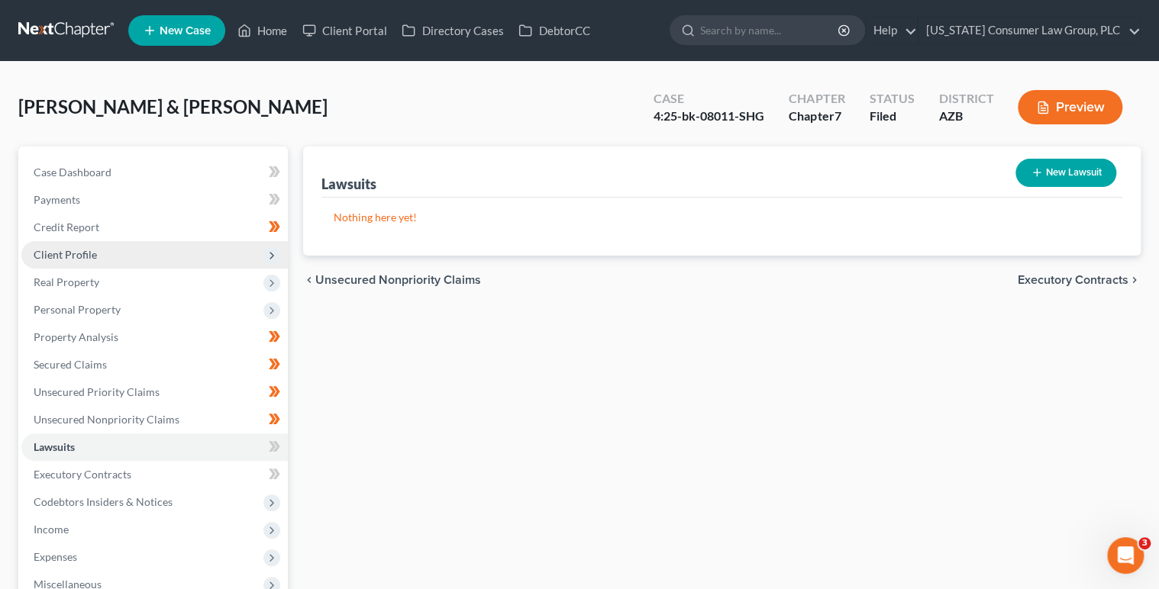
click at [88, 256] on span "Client Profile" at bounding box center [65, 254] width 63 height 13
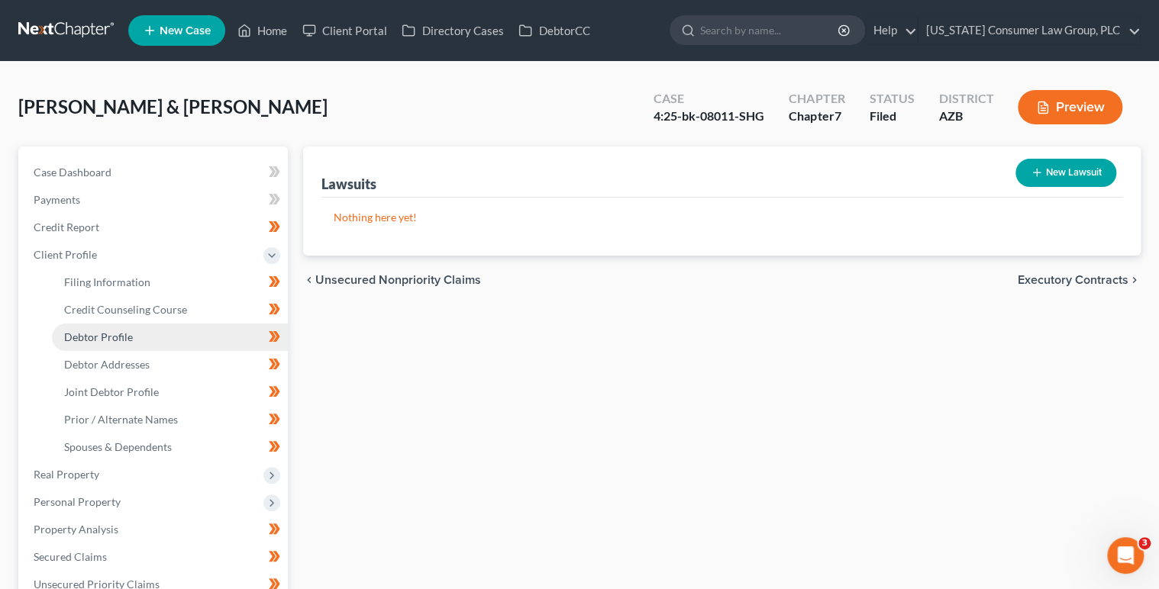
click at [151, 346] on link "Debtor Profile" at bounding box center [170, 337] width 236 height 27
select select "1"
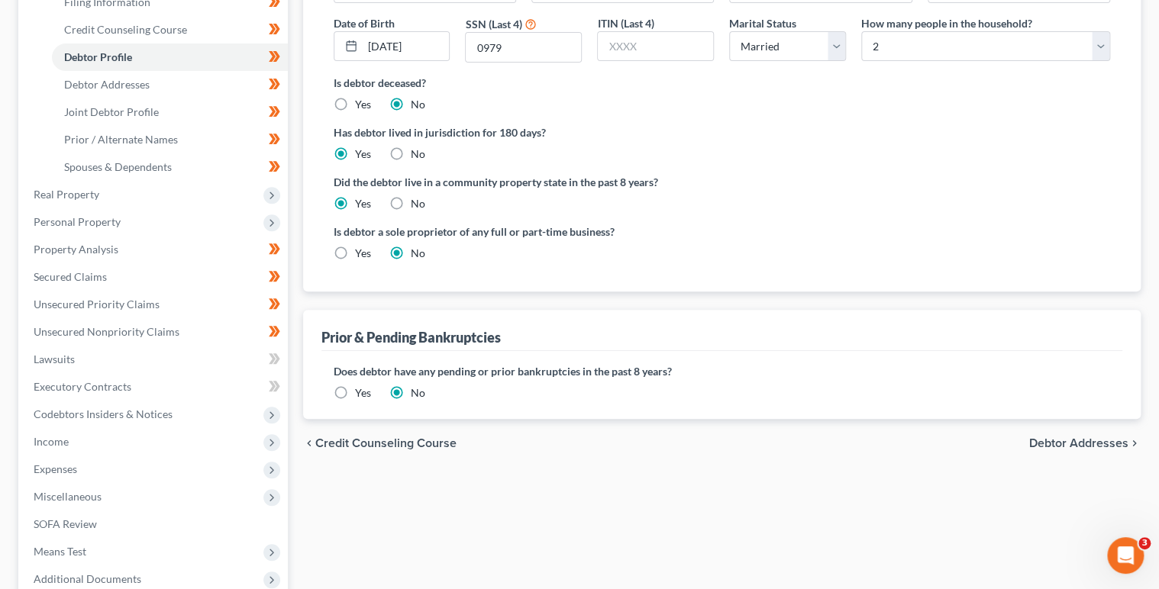
scroll to position [288, 0]
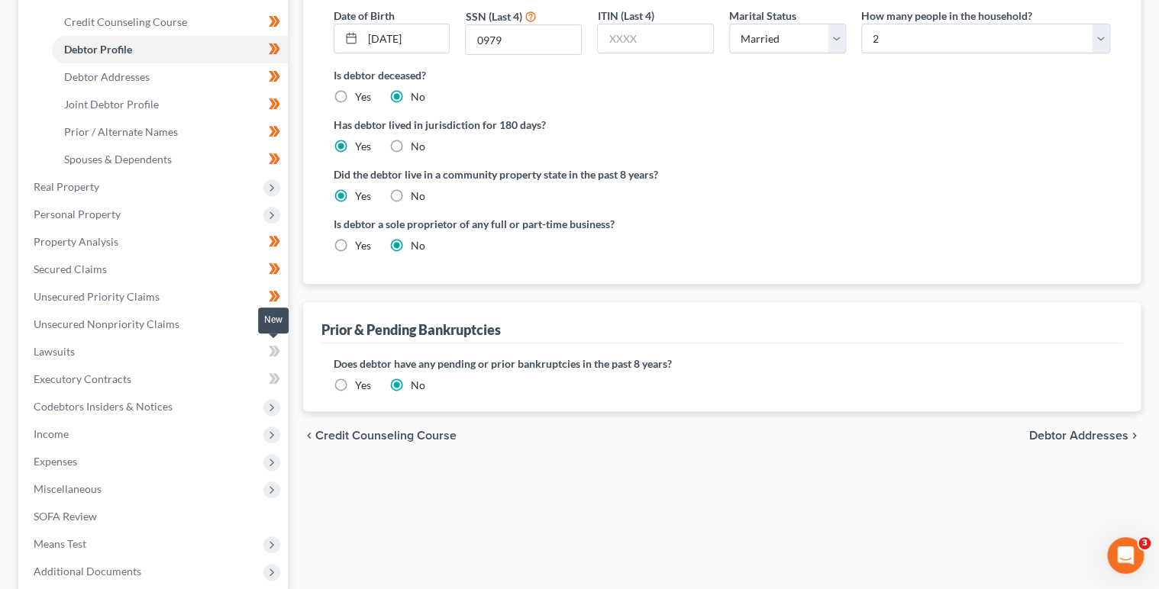
click at [279, 354] on span at bounding box center [274, 353] width 27 height 23
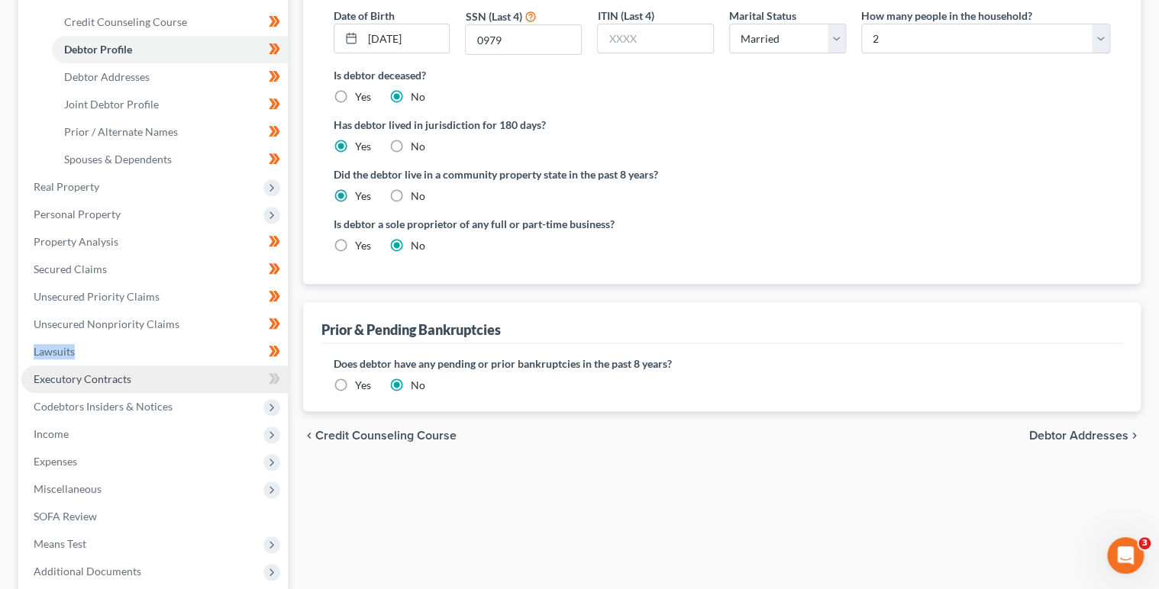
click at [227, 376] on link "Executory Contracts" at bounding box center [154, 379] width 266 height 27
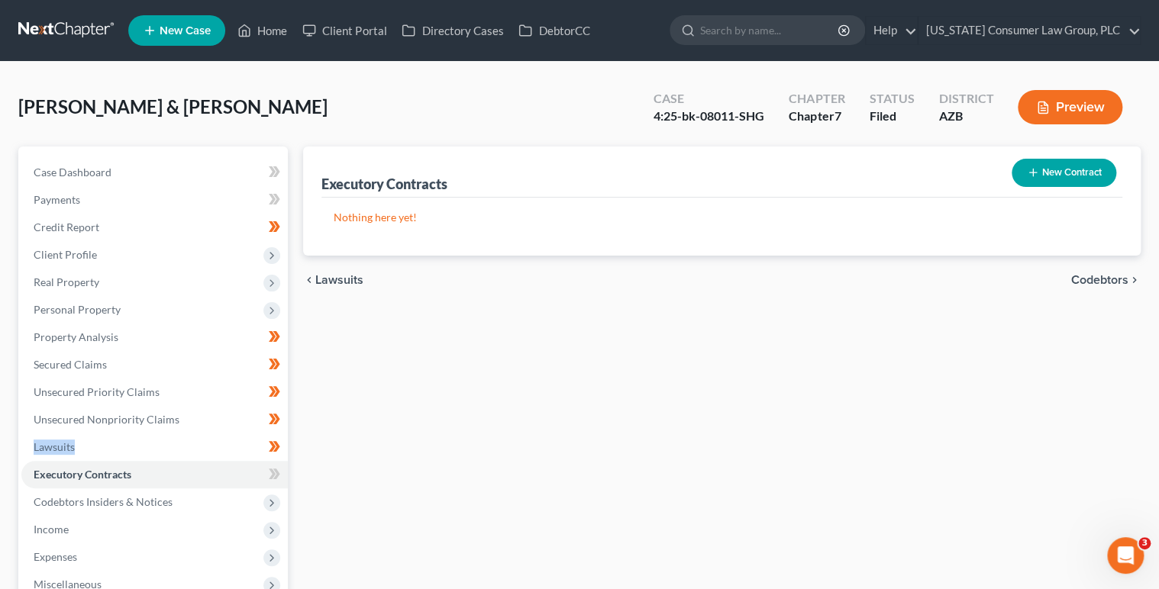
click at [1067, 173] on button "New Contract" at bounding box center [1064, 173] width 105 height 28
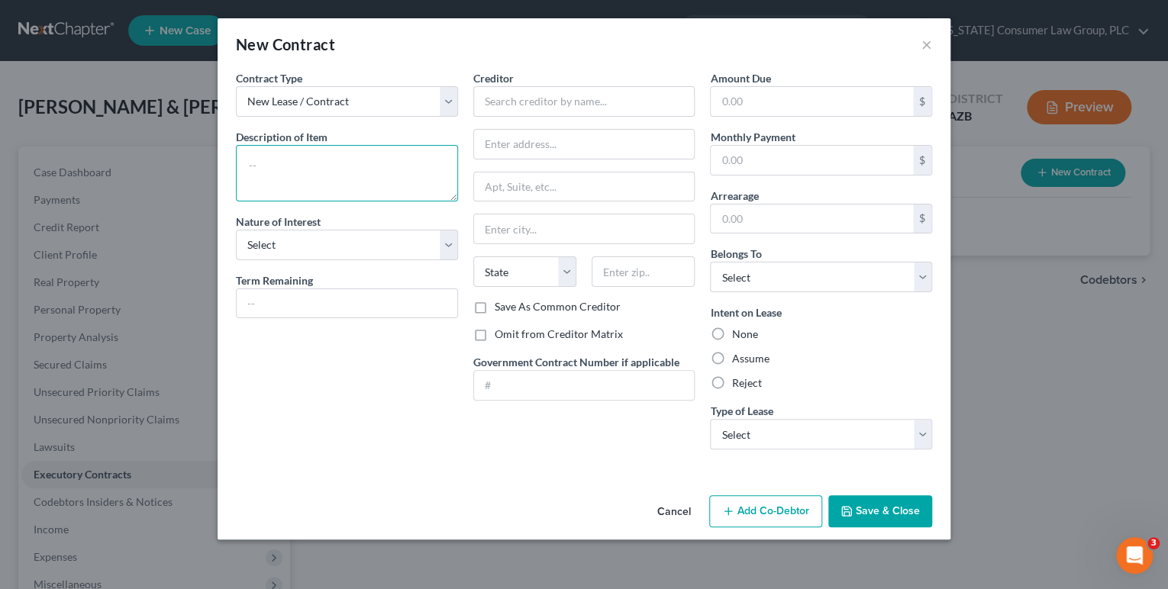
click at [303, 176] on textarea at bounding box center [347, 173] width 222 height 57
type textarea "Residential lease"
select select "3"
type input "Month-to-month"
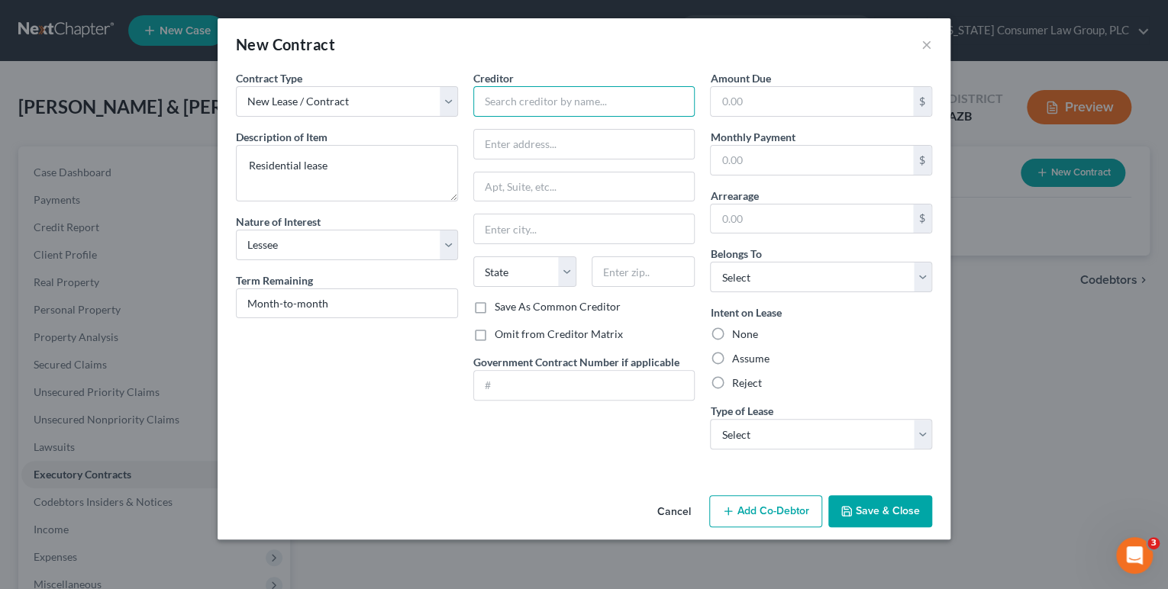
click at [500, 105] on input "text" at bounding box center [584, 101] width 222 height 31
type input "Northstar Management & Consulting, Inc."
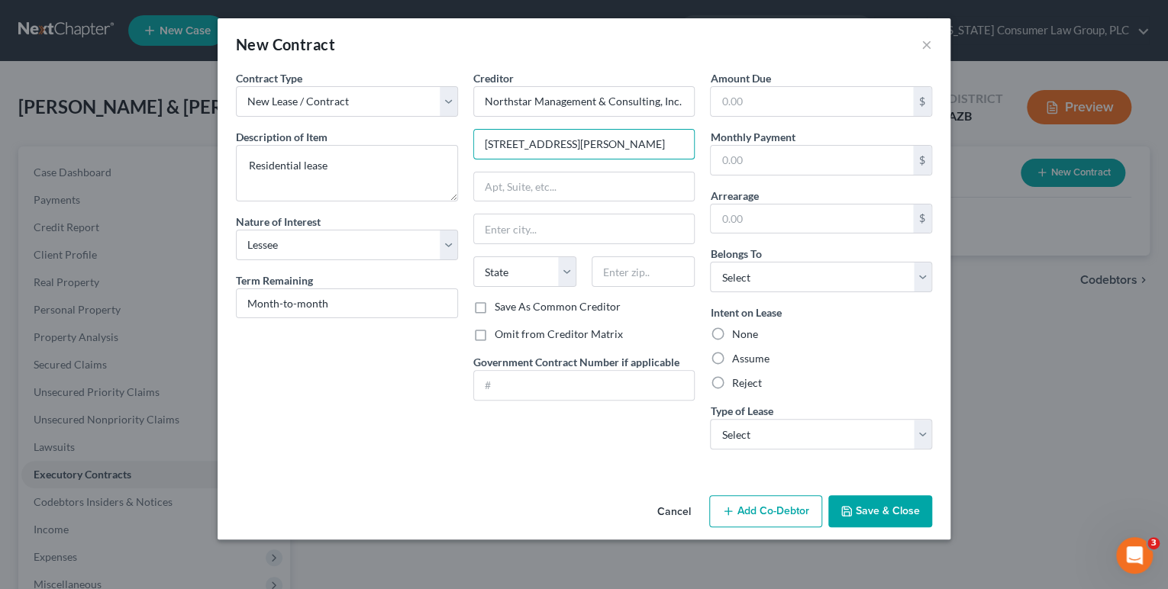
type input "260 S. Pantano Rd."
type input "85710"
type input "[GEOGRAPHIC_DATA]"
select select "3"
click at [577, 339] on label "Omit from Creditor Matrix" at bounding box center [559, 334] width 128 height 15
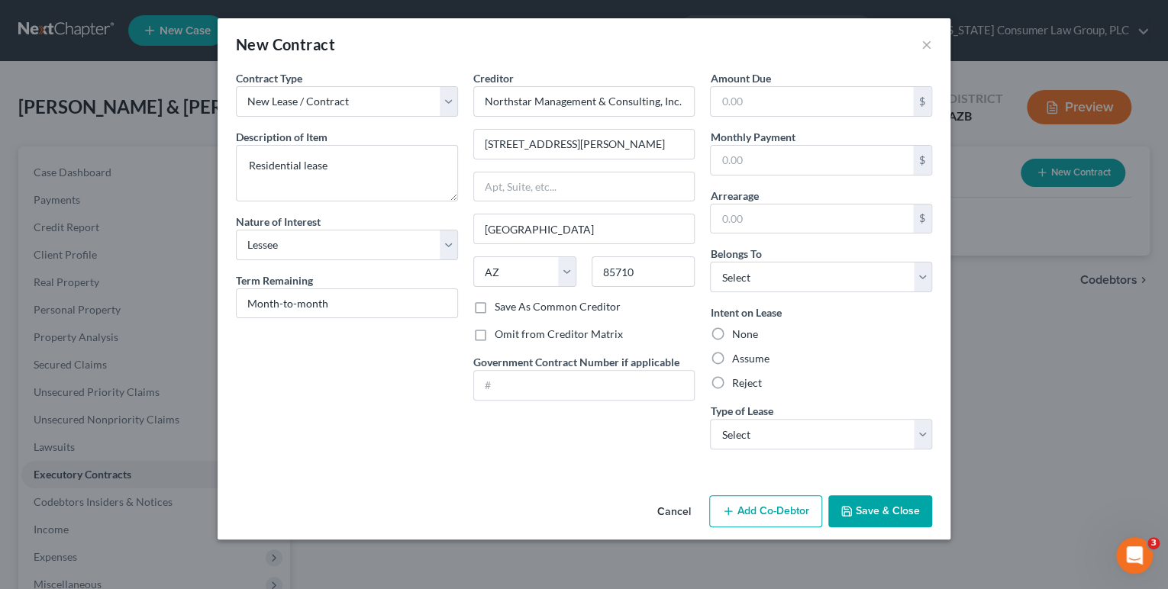
click at [511, 337] on input "Omit from Creditor Matrix" at bounding box center [506, 332] width 10 height 10
checkbox input "true"
click at [749, 157] on input "text" at bounding box center [812, 160] width 202 height 29
type input "1,009"
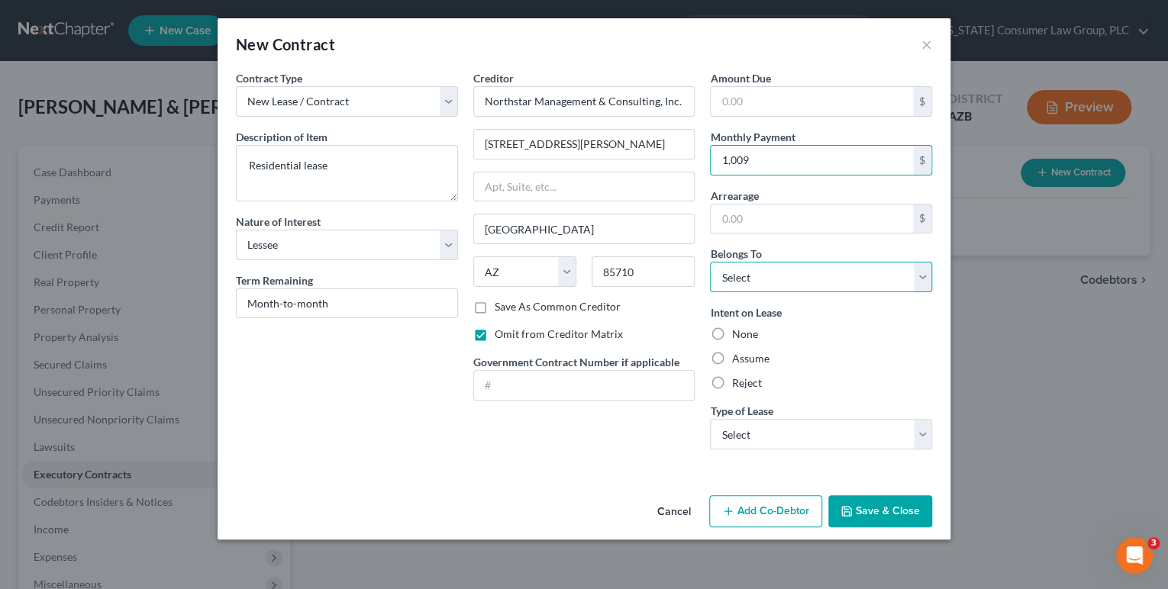
click at [761, 279] on select "Select Debtor 1 Only Debtor 2 Only Debtor 1 And Debtor 2 Only At Least One Of T…" at bounding box center [821, 277] width 222 height 31
select select "2"
click at [710, 262] on select "Select Debtor 1 Only Debtor 2 Only Debtor 1 And Debtor 2 Only At Least One Of T…" at bounding box center [821, 277] width 222 height 31
click at [754, 357] on label "Assume" at bounding box center [750, 358] width 37 height 15
click at [748, 357] on input "Assume" at bounding box center [743, 356] width 10 height 10
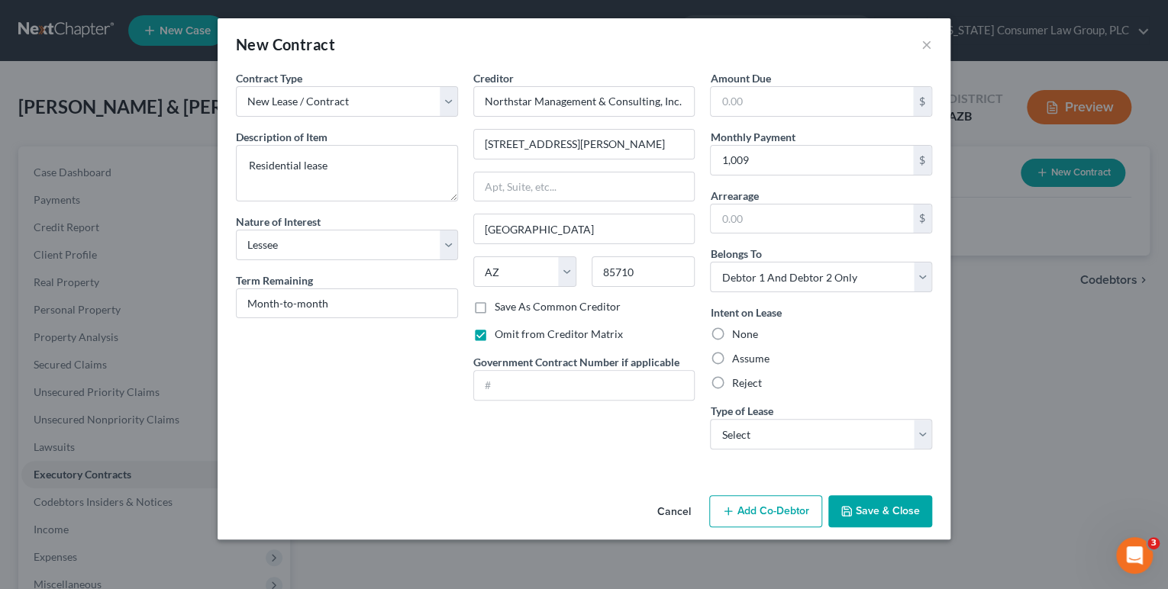
radio input "true"
click at [770, 447] on select "Select Real Estate Car Other" at bounding box center [821, 434] width 222 height 31
select select "0"
click at [710, 419] on select "Select Real Estate Car Other" at bounding box center [821, 434] width 222 height 31
click at [868, 509] on button "Save & Close" at bounding box center [880, 512] width 104 height 32
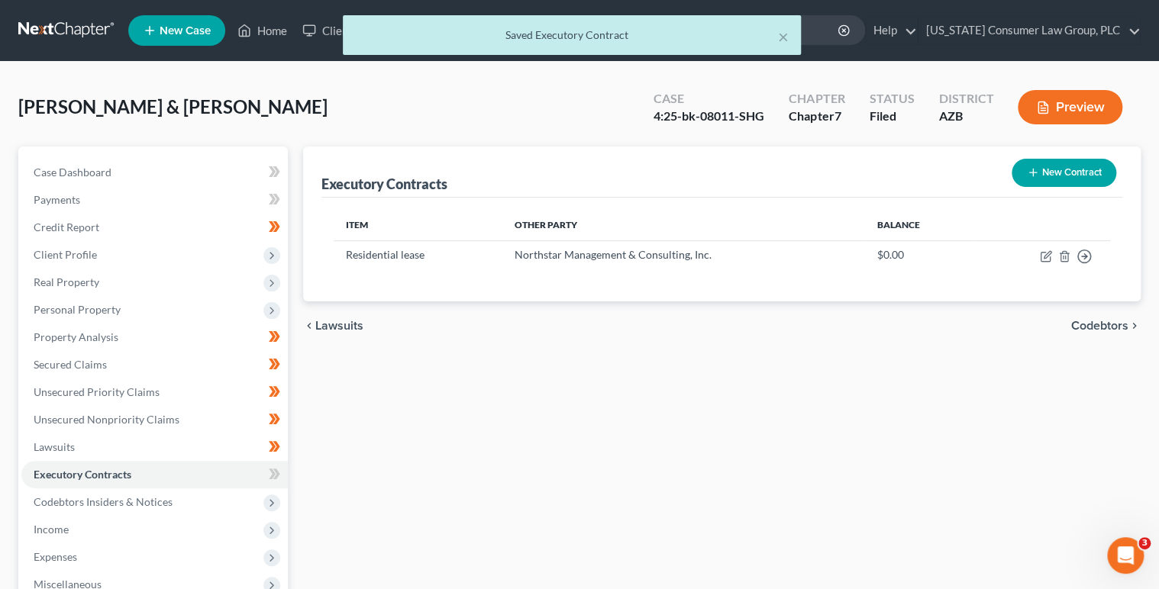
scroll to position [2, 0]
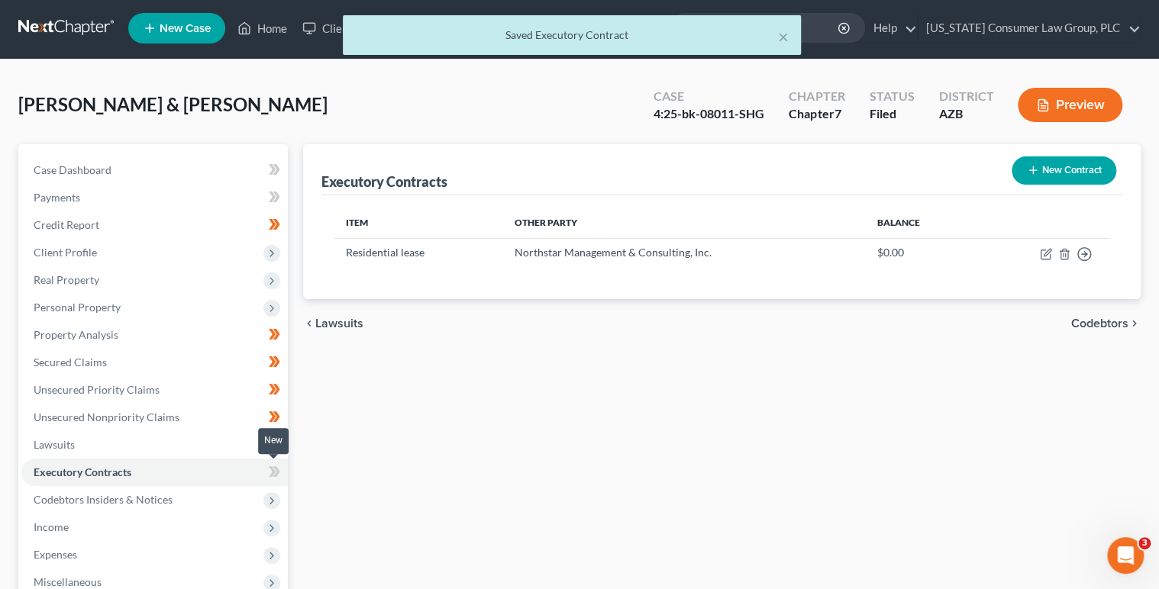
click at [282, 479] on span at bounding box center [274, 474] width 27 height 23
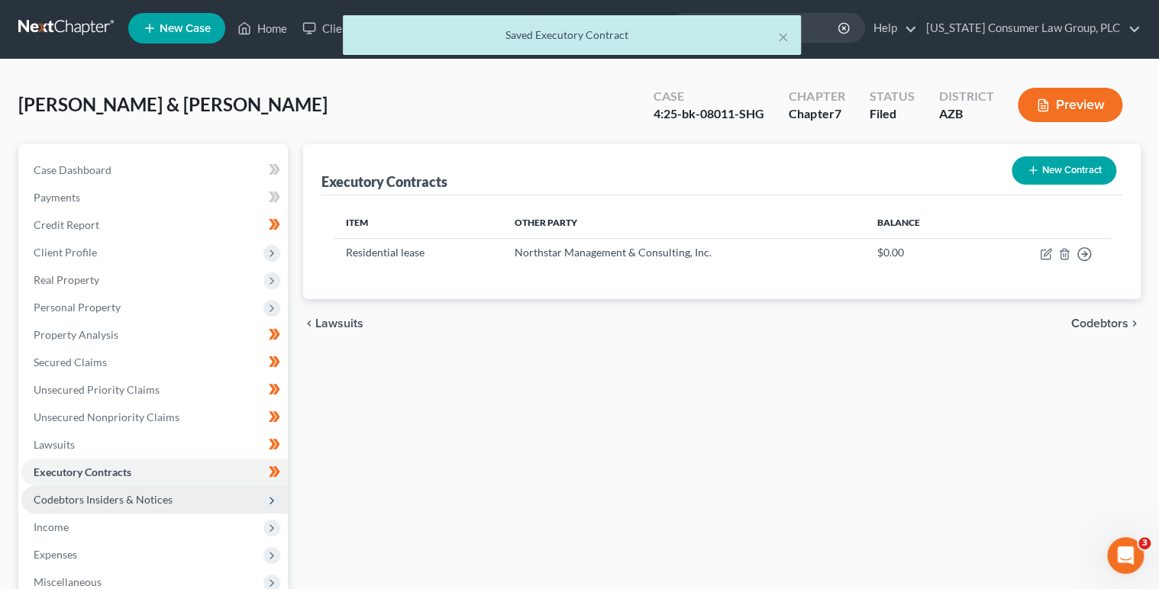
click at [275, 500] on icon at bounding box center [272, 501] width 12 height 12
click at [281, 525] on span at bounding box center [274, 529] width 27 height 23
click at [283, 525] on span at bounding box center [274, 529] width 27 height 23
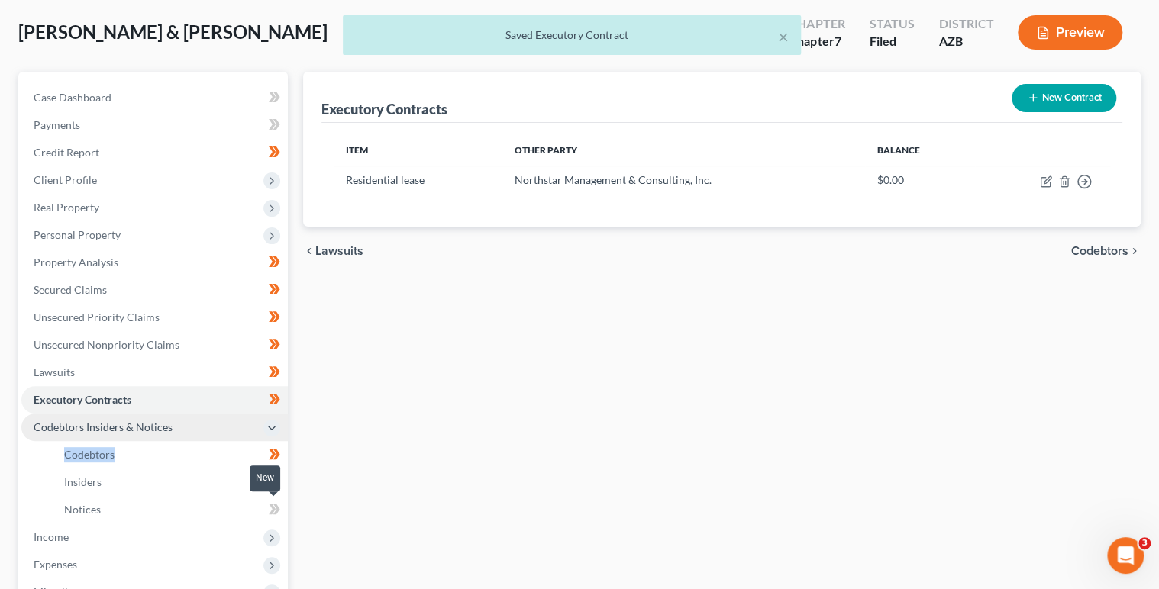
scroll to position [82, 0]
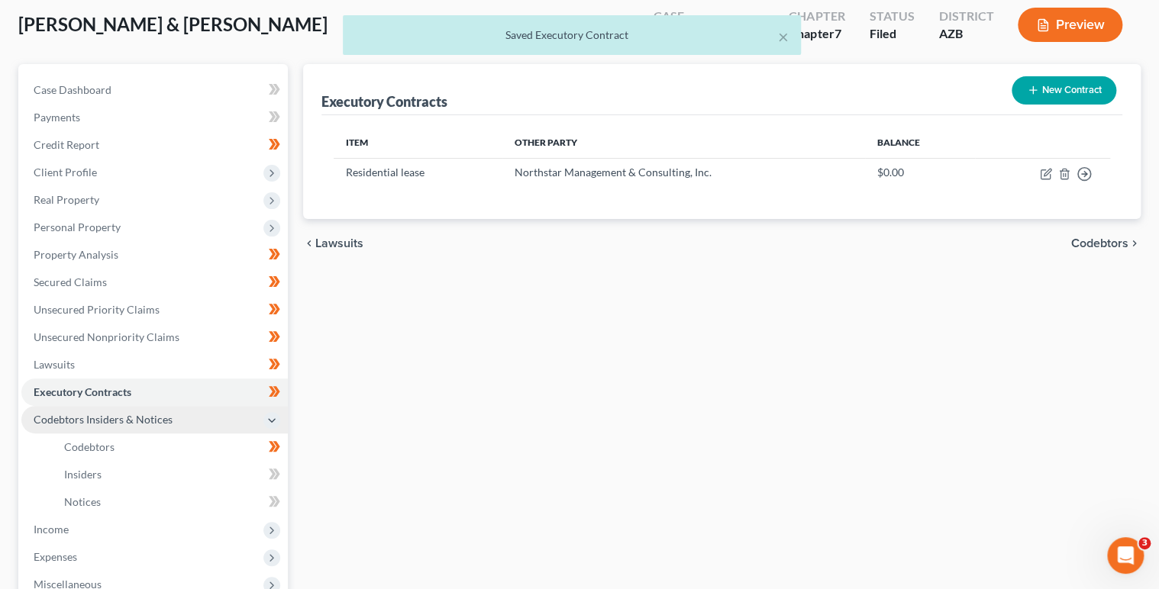
click at [283, 476] on span at bounding box center [274, 476] width 27 height 23
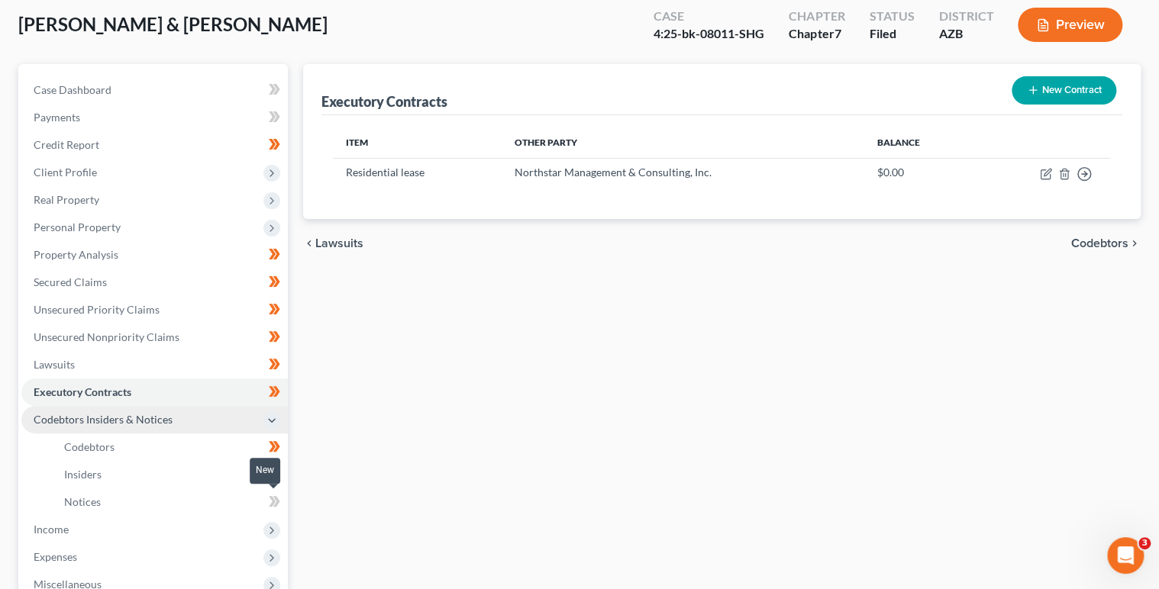
click at [285, 499] on span at bounding box center [274, 504] width 27 height 23
drag, startPoint x: 285, startPoint y: 499, endPoint x: 285, endPoint y: 513, distance: 13.7
click at [285, 499] on span at bounding box center [274, 504] width 27 height 23
click at [279, 526] on icon at bounding box center [271, 530] width 17 height 17
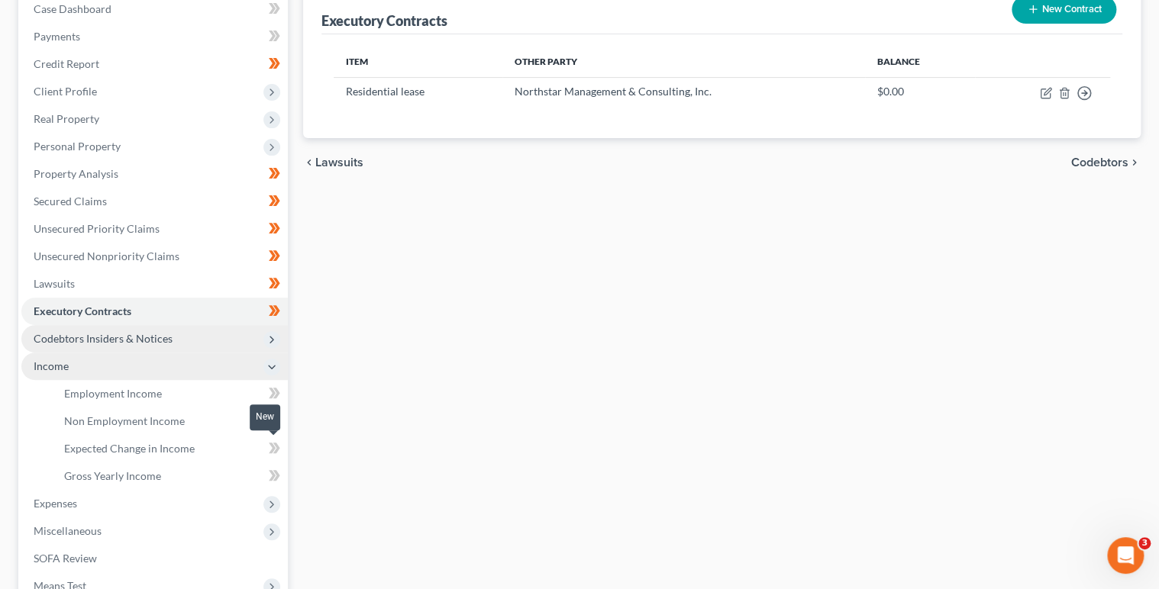
scroll to position [166, 0]
click at [275, 386] on icon at bounding box center [276, 391] width 7 height 11
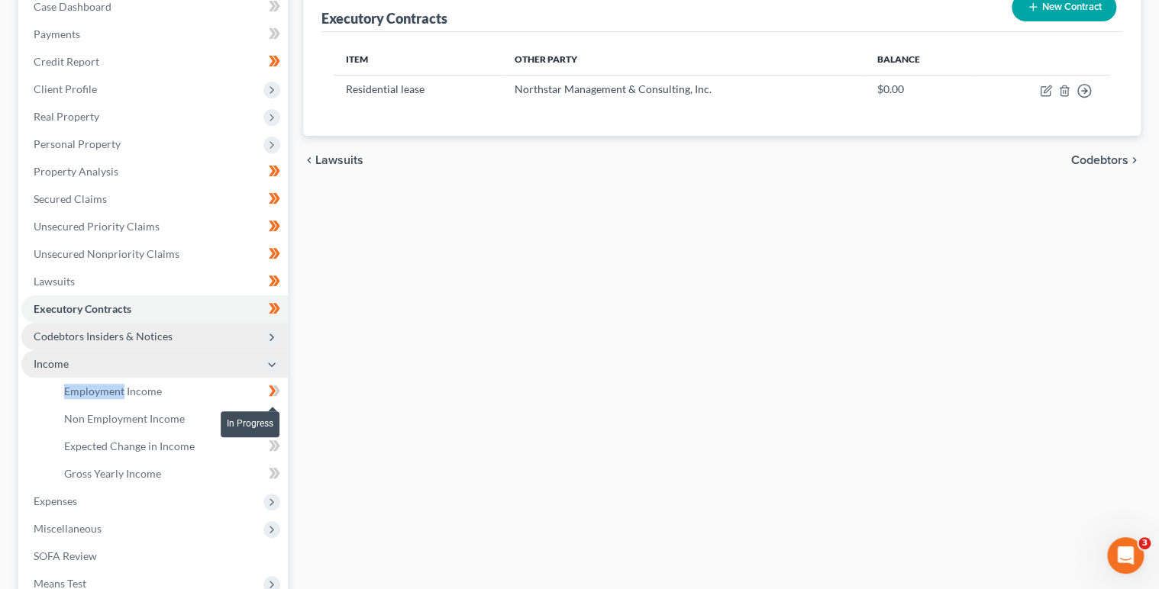
click at [275, 386] on icon at bounding box center [276, 391] width 7 height 11
click at [212, 387] on link "Employment Income" at bounding box center [170, 391] width 236 height 27
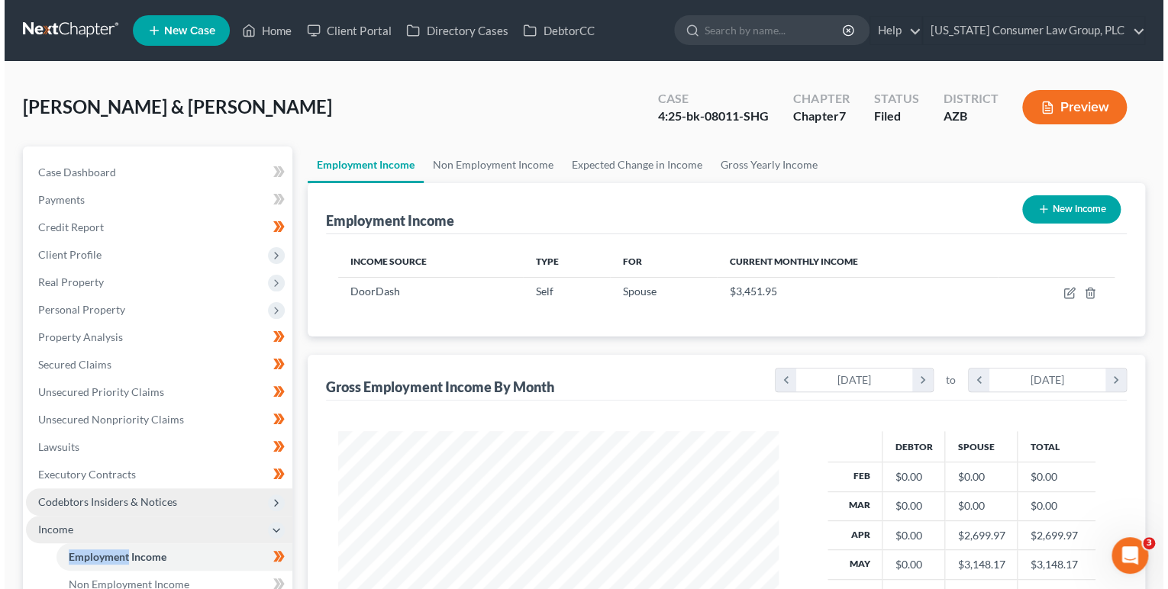
scroll to position [272, 470]
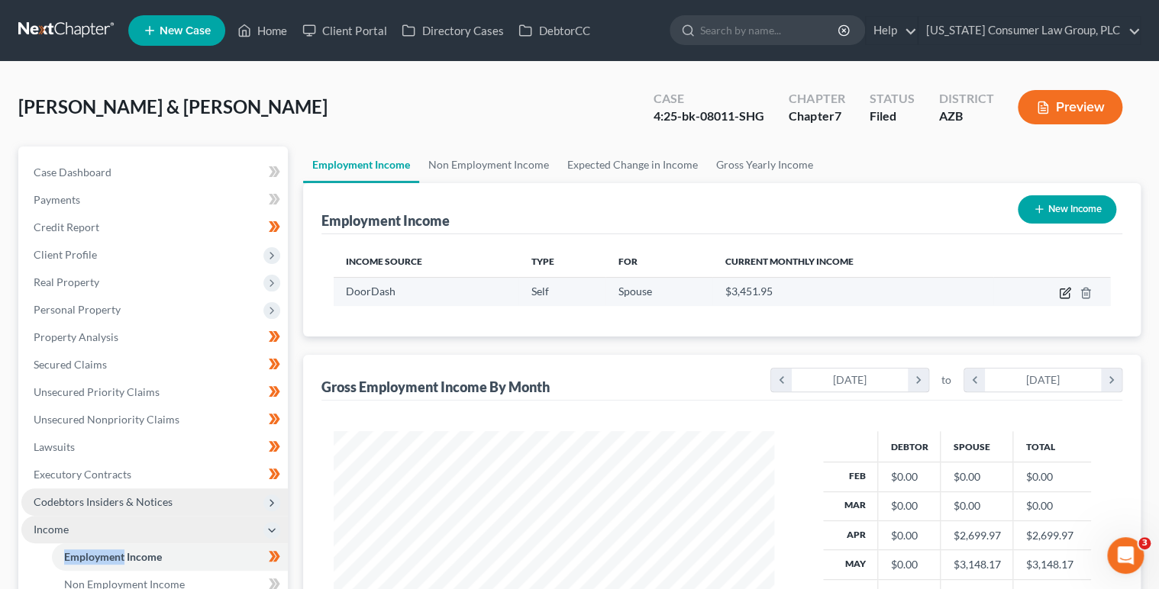
click at [1066, 293] on icon "button" at bounding box center [1065, 293] width 12 height 12
select select "1"
select select "43"
select select "0"
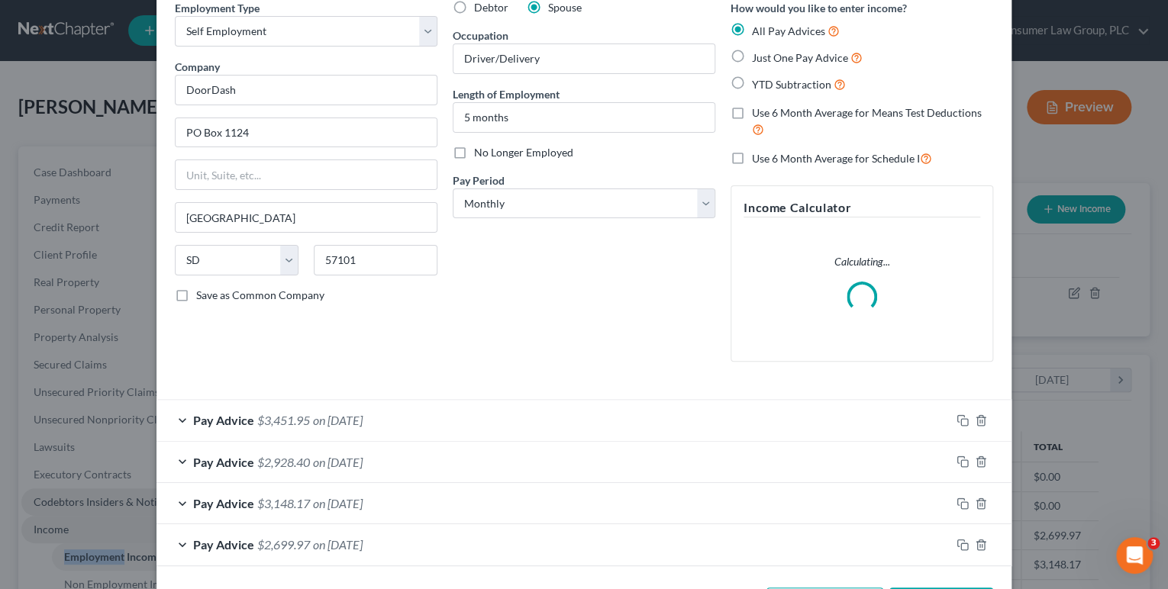
scroll to position [129, 0]
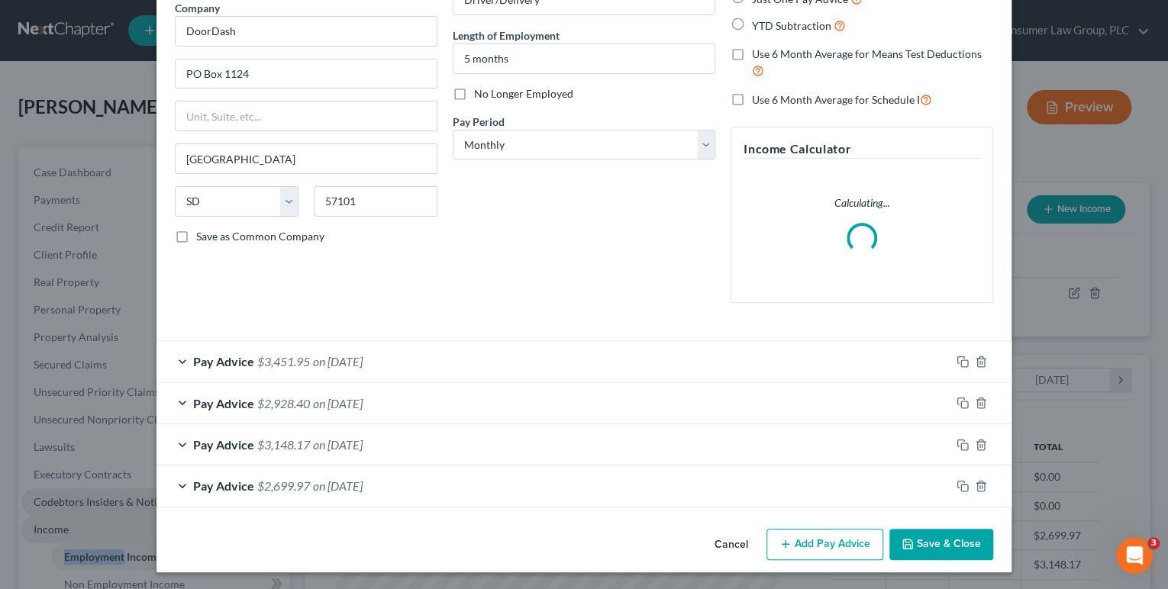
click at [918, 537] on button "Save & Close" at bounding box center [942, 545] width 104 height 32
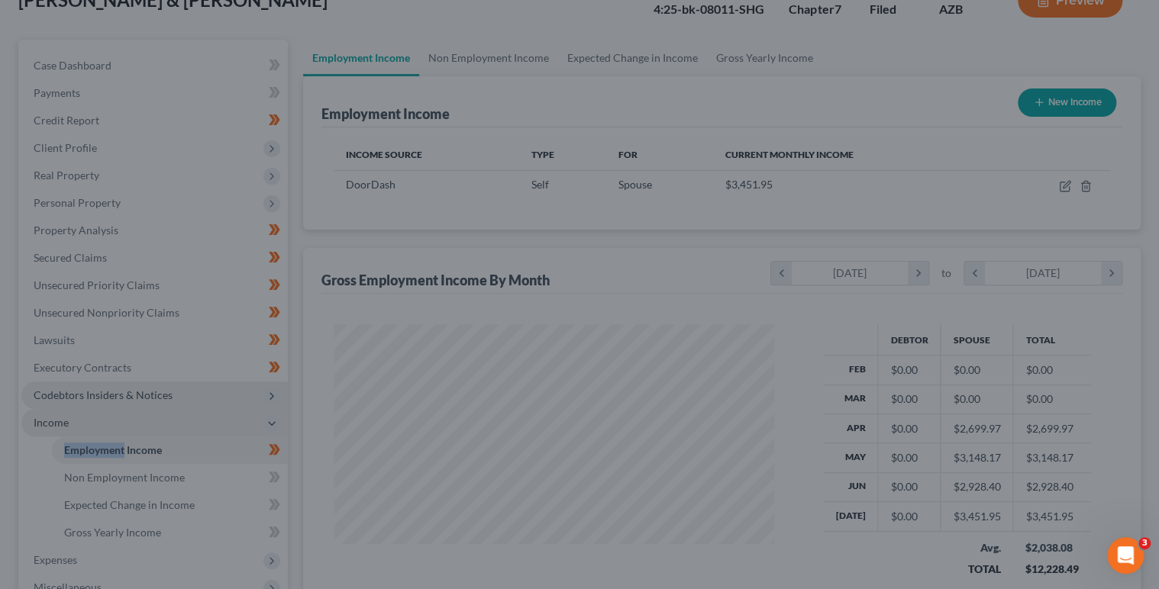
scroll to position [139, 0]
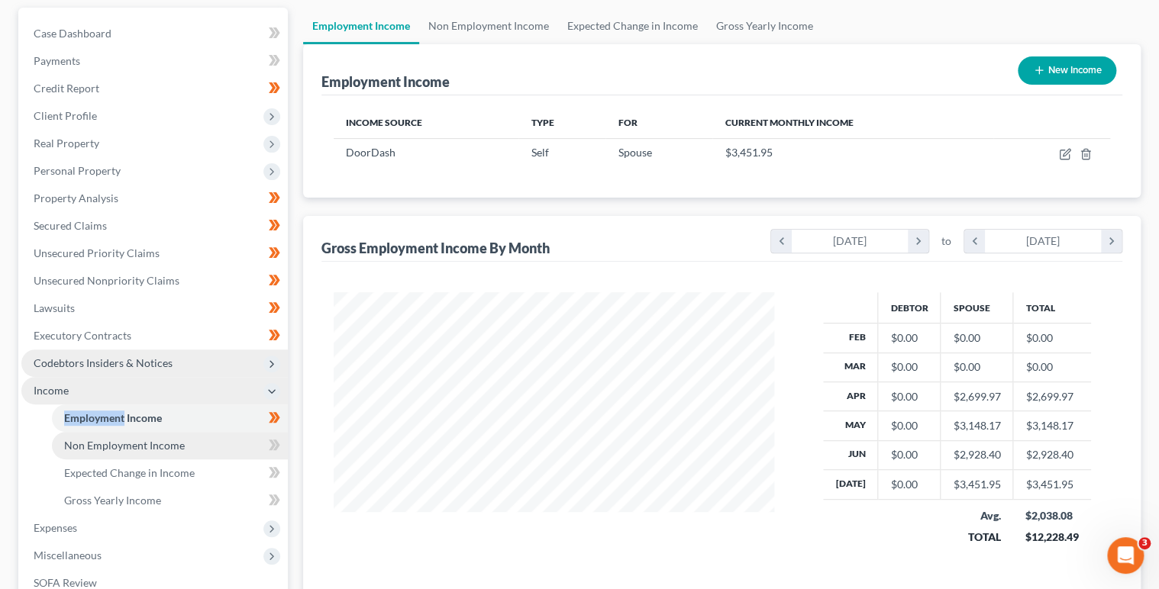
click at [258, 441] on link "Non Employment Income" at bounding box center [170, 445] width 236 height 27
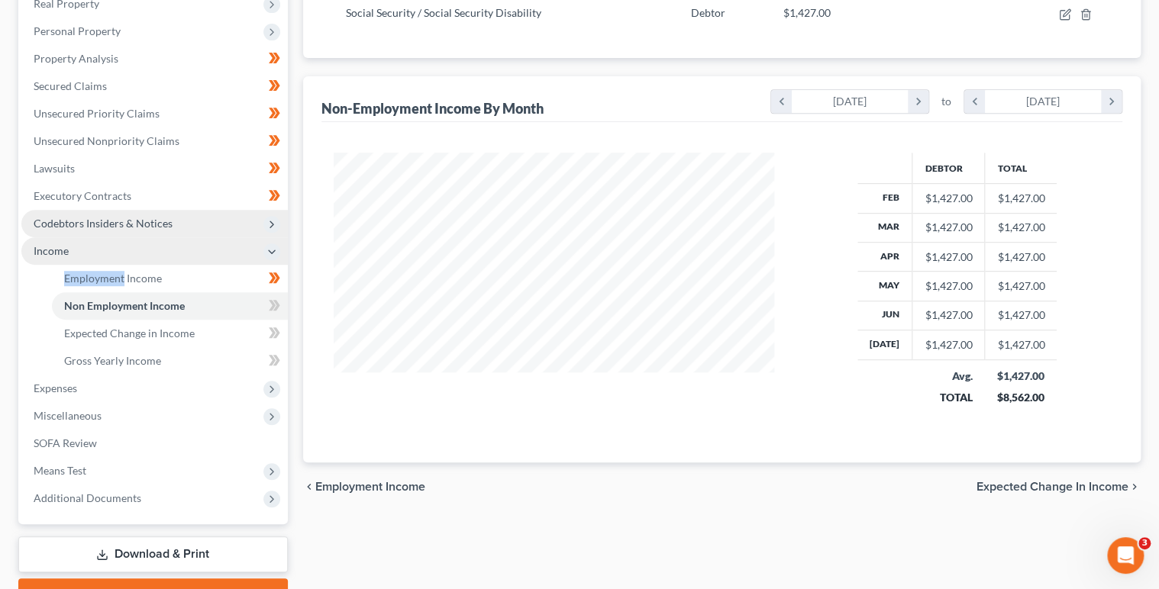
scroll to position [314, 0]
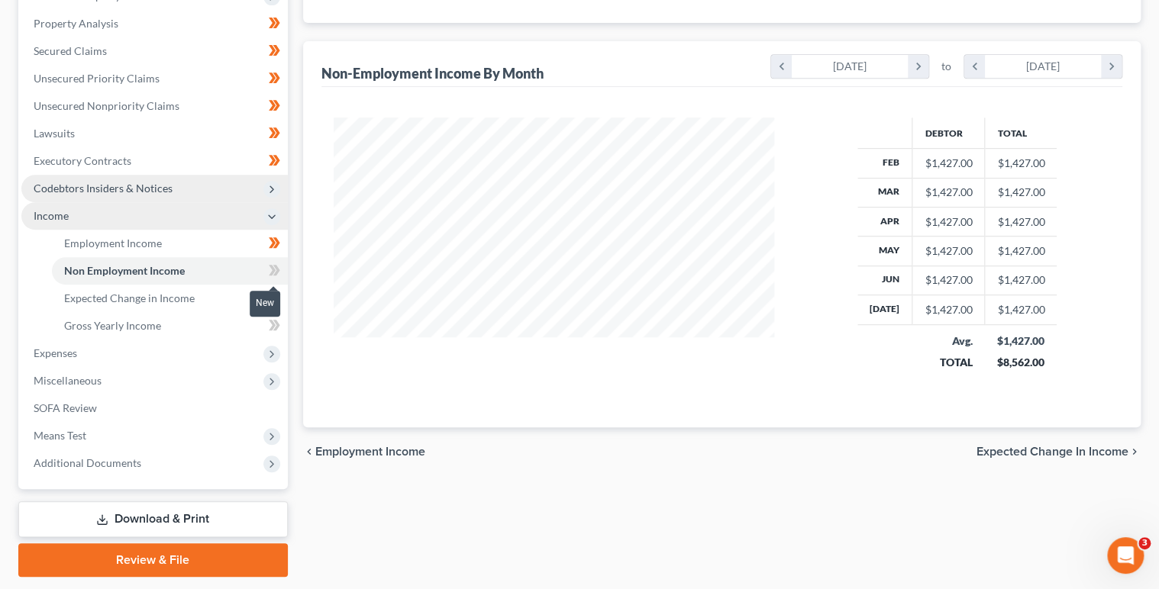
click at [275, 269] on icon at bounding box center [274, 270] width 11 height 19
click at [282, 292] on span at bounding box center [274, 300] width 27 height 23
click at [235, 319] on link "Gross Yearly Income" at bounding box center [170, 325] width 236 height 27
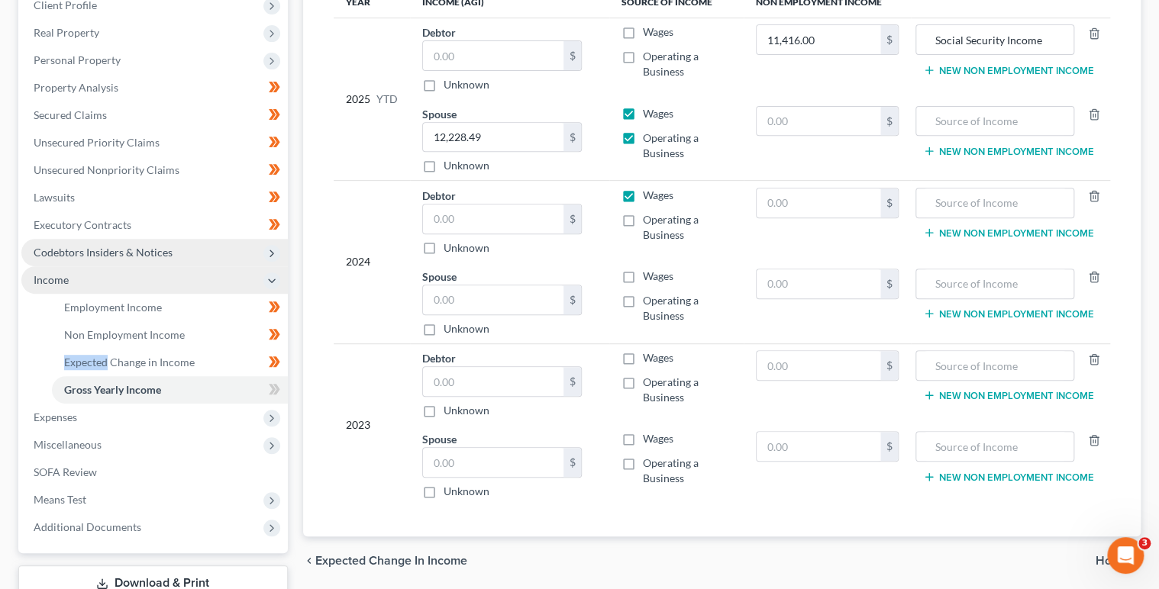
scroll to position [252, 0]
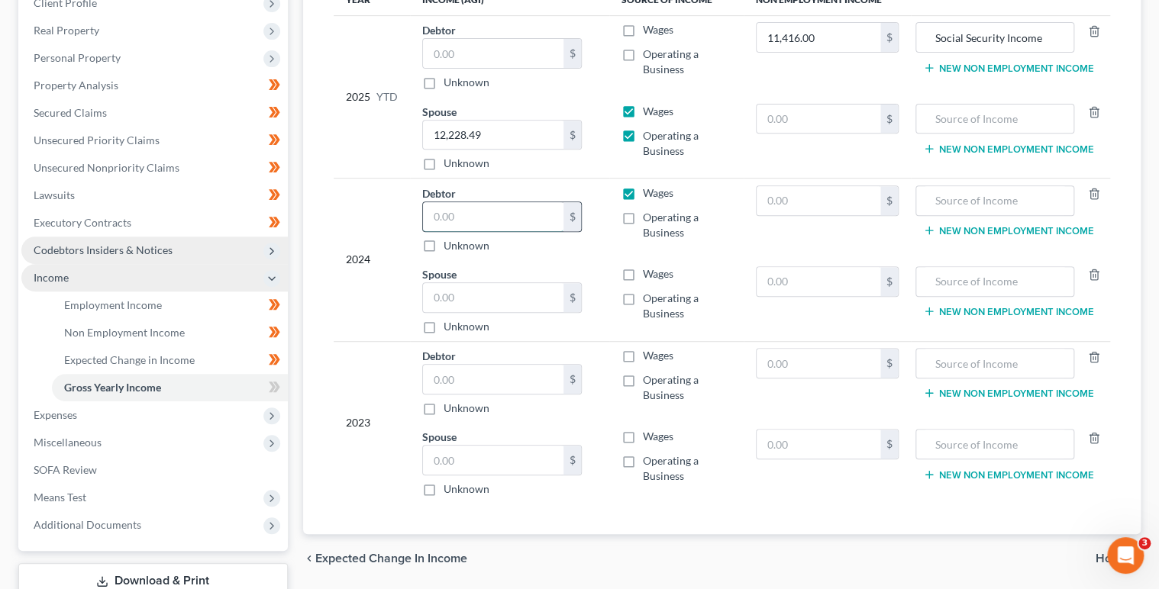
click at [500, 213] on input "text" at bounding box center [493, 216] width 140 height 29
type input "3,102"
click at [643, 192] on label "Wages" at bounding box center [658, 193] width 31 height 15
click at [649, 192] on input "Wages" at bounding box center [654, 191] width 10 height 10
checkbox input "false"
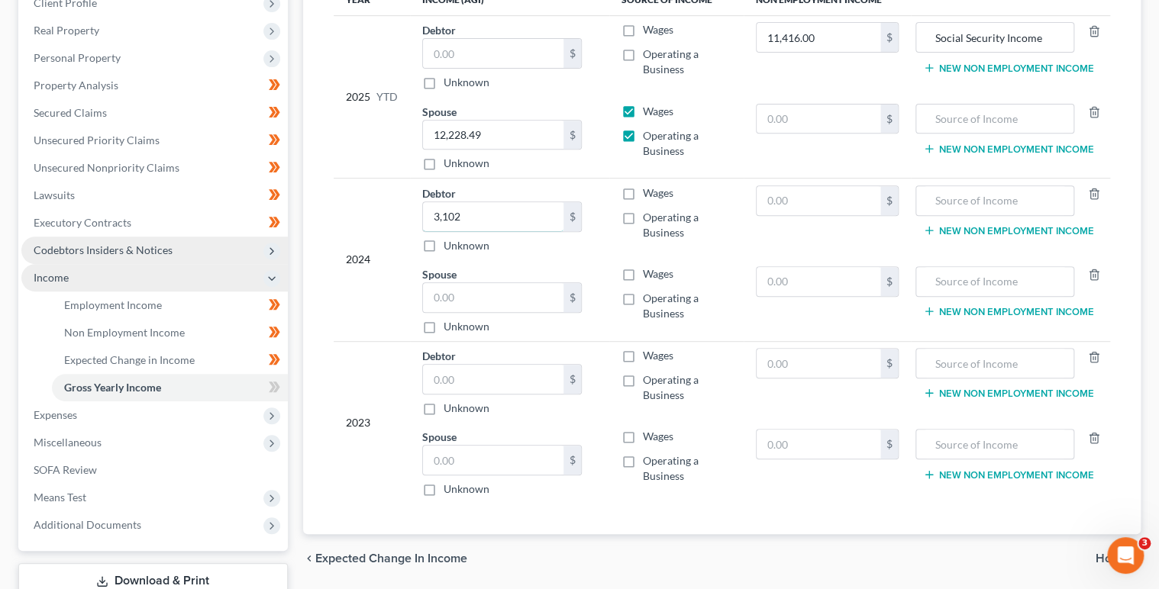
drag, startPoint x: 470, startPoint y: 212, endPoint x: 380, endPoint y: 211, distance: 90.1
click at [380, 211] on tr "2024 Debtor 3,102.00 $ Unknown Balance Undetermined 3,102 $ Unknown Wages Opera…" at bounding box center [722, 220] width 777 height 82
click at [456, 306] on input "text" at bounding box center [493, 297] width 140 height 29
type input "3,102"
click at [661, 278] on label "Wages" at bounding box center [658, 273] width 31 height 15
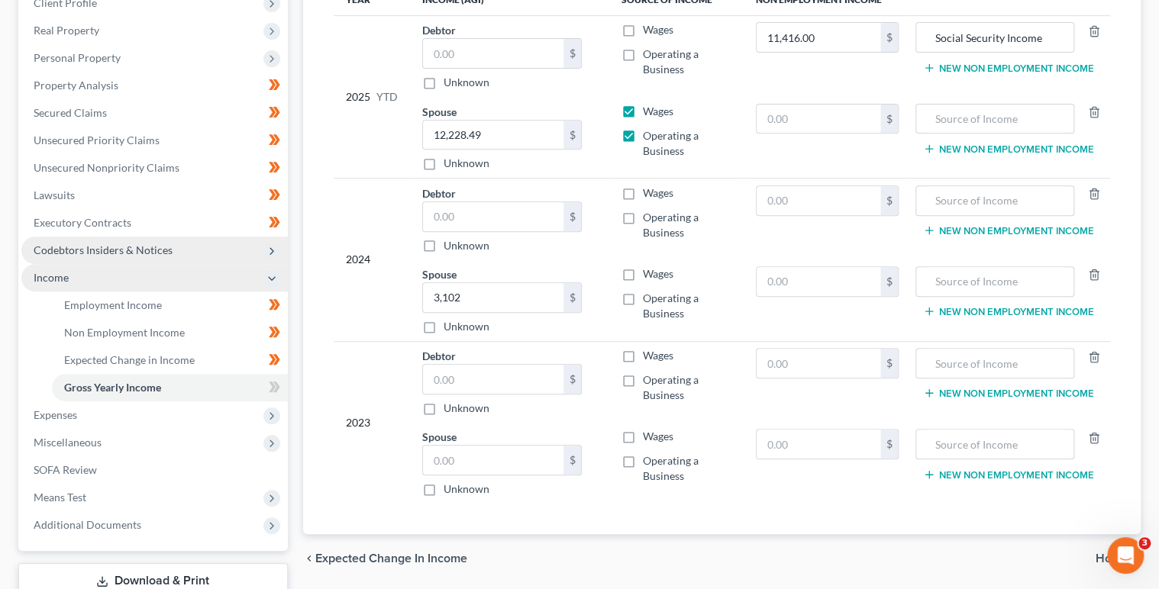
click at [659, 276] on input "Wages" at bounding box center [654, 271] width 10 height 10
checkbox input "true"
click at [642, 302] on div "Operating a Business" at bounding box center [677, 306] width 110 height 31
click at [643, 298] on label "Operating a Business" at bounding box center [687, 306] width 89 height 31
click at [649, 298] on input "Operating a Business" at bounding box center [654, 296] width 10 height 10
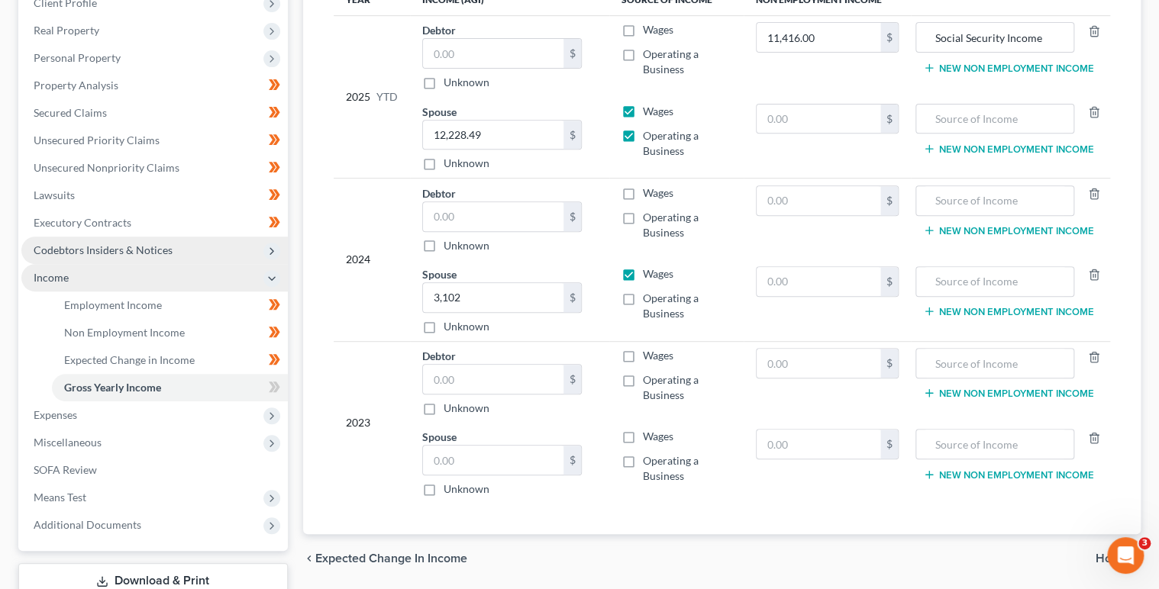
checkbox input "true"
click at [948, 203] on input "text" at bounding box center [994, 200] width 141 height 29
click at [848, 204] on input "text" at bounding box center [819, 200] width 124 height 29
type input "16,704"
click at [980, 35] on input "Social Security Income" at bounding box center [994, 37] width 141 height 29
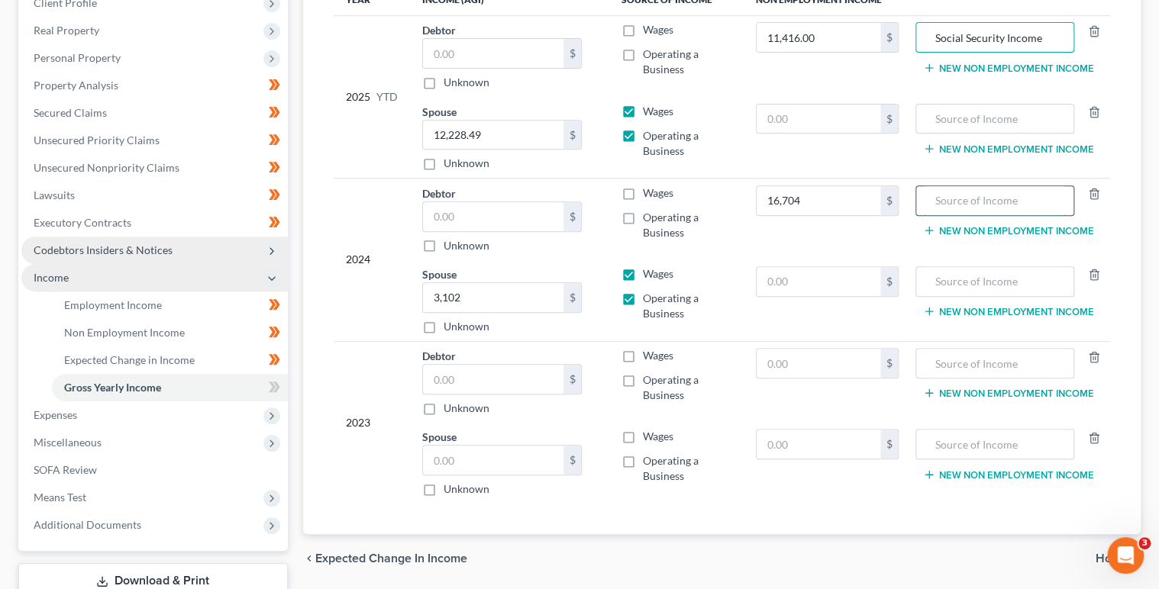
click at [1034, 195] on input "text" at bounding box center [994, 200] width 141 height 29
paste input "Social Security Income"
type input "Social Security Income"
click at [996, 360] on input "text" at bounding box center [994, 363] width 141 height 29
paste input "Social Security Income"
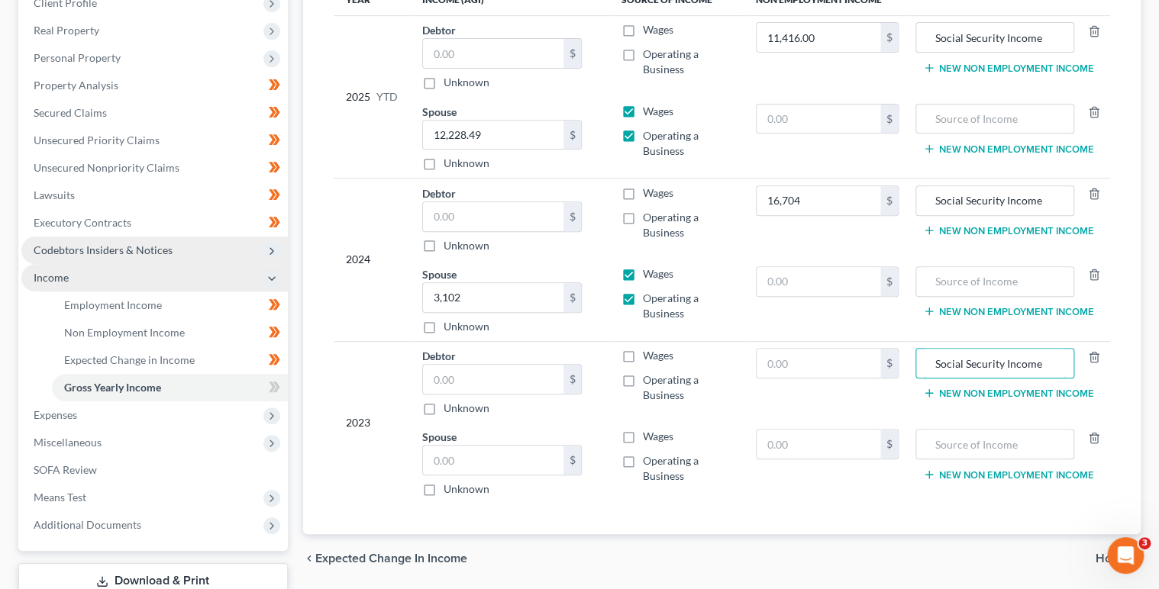
type input "Social Security Income"
click at [789, 361] on input "text" at bounding box center [819, 363] width 124 height 29
type input "16,188"
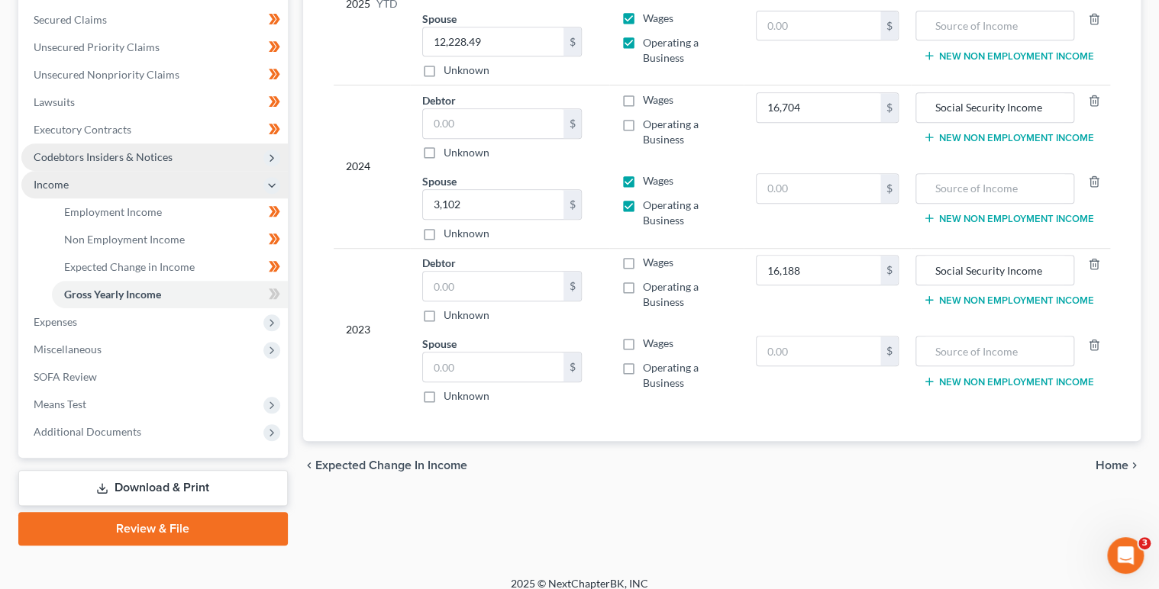
scroll to position [358, 0]
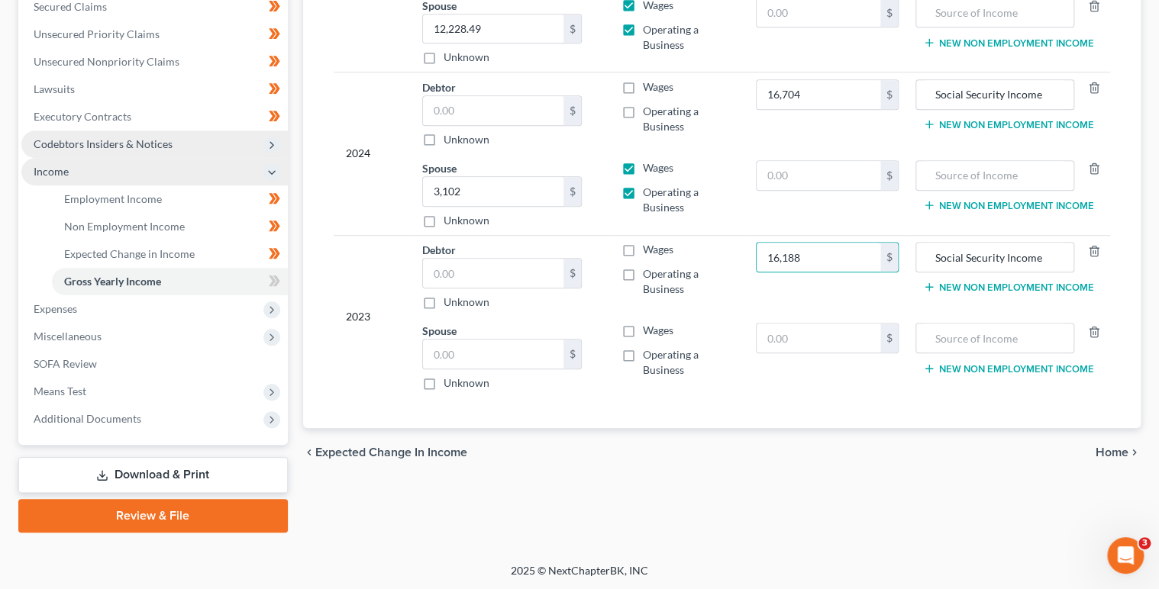
click at [274, 285] on icon at bounding box center [274, 281] width 11 height 19
click at [276, 285] on icon at bounding box center [274, 281] width 11 height 19
click at [280, 301] on span "Expenses" at bounding box center [154, 309] width 266 height 27
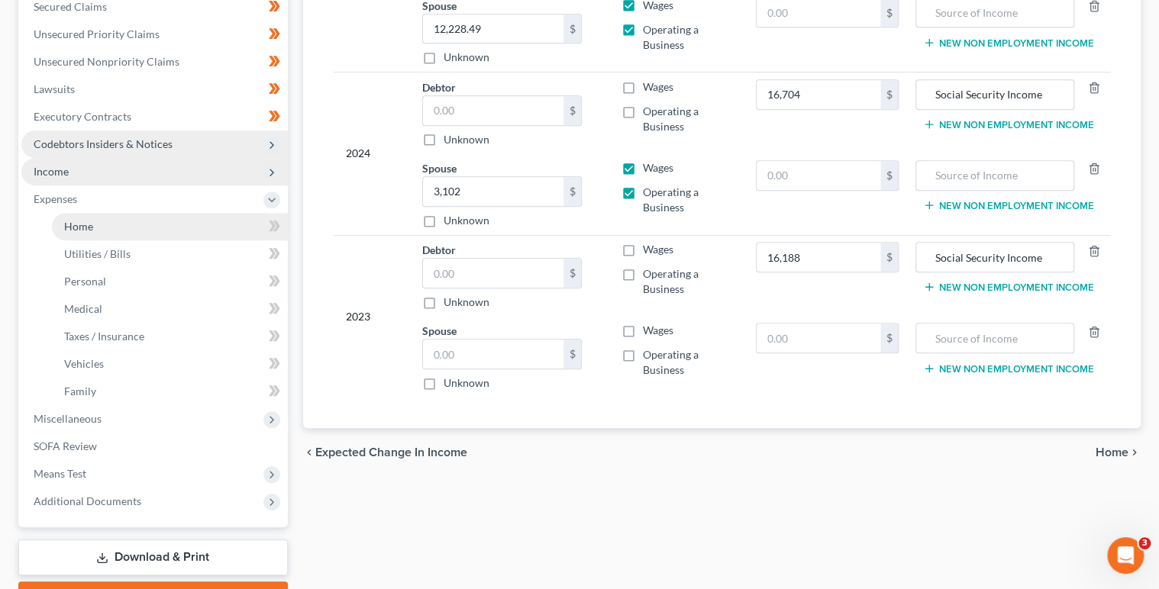
click at [136, 234] on link "Home" at bounding box center [170, 226] width 236 height 27
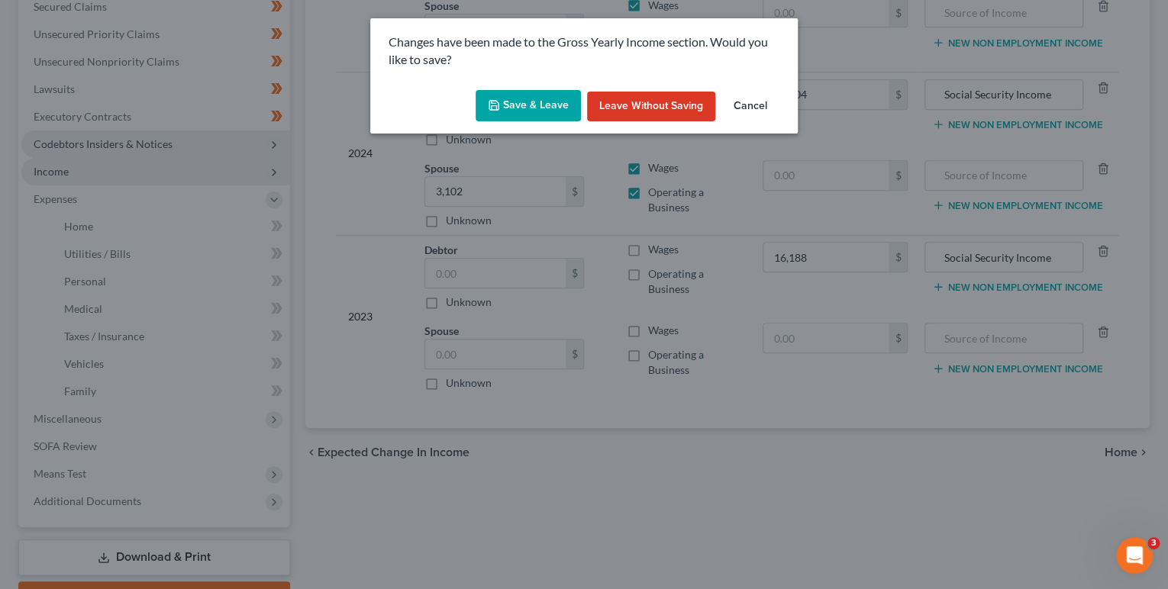
click at [531, 101] on button "Save & Leave" at bounding box center [528, 106] width 105 height 32
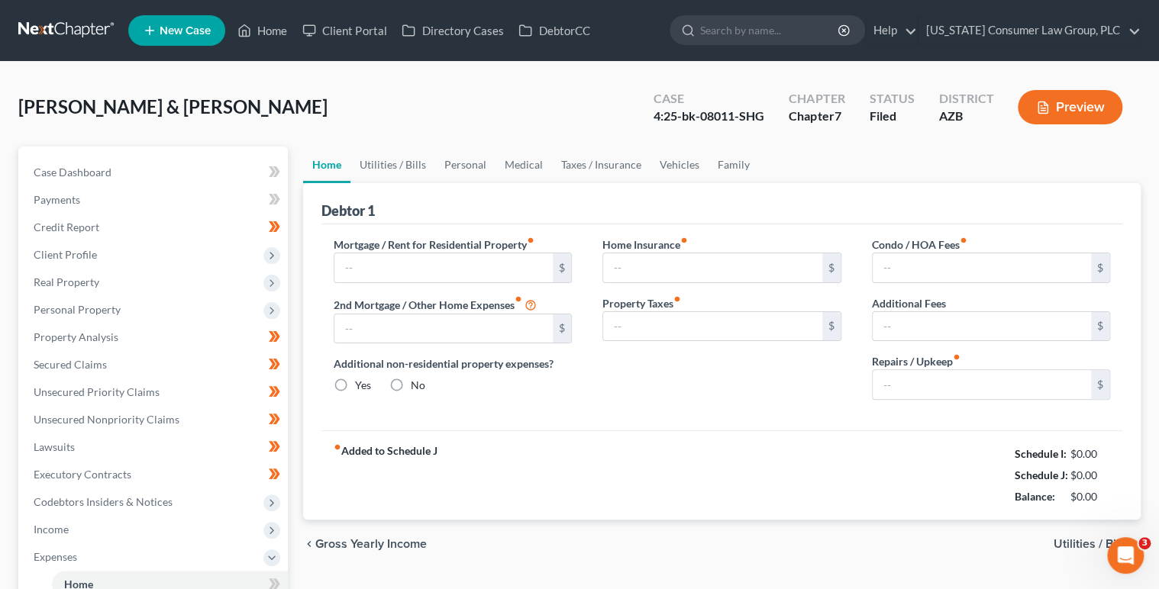
type input "1,009.00"
type input "0.00"
radio input "true"
type input "0.00"
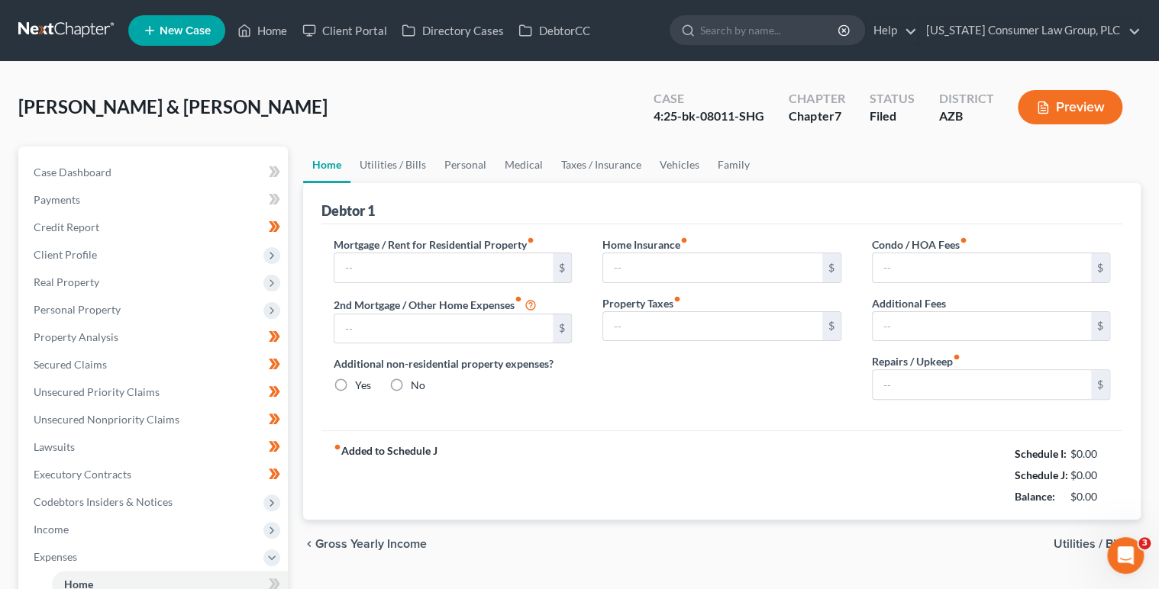
type input "0.00"
type input "50.00"
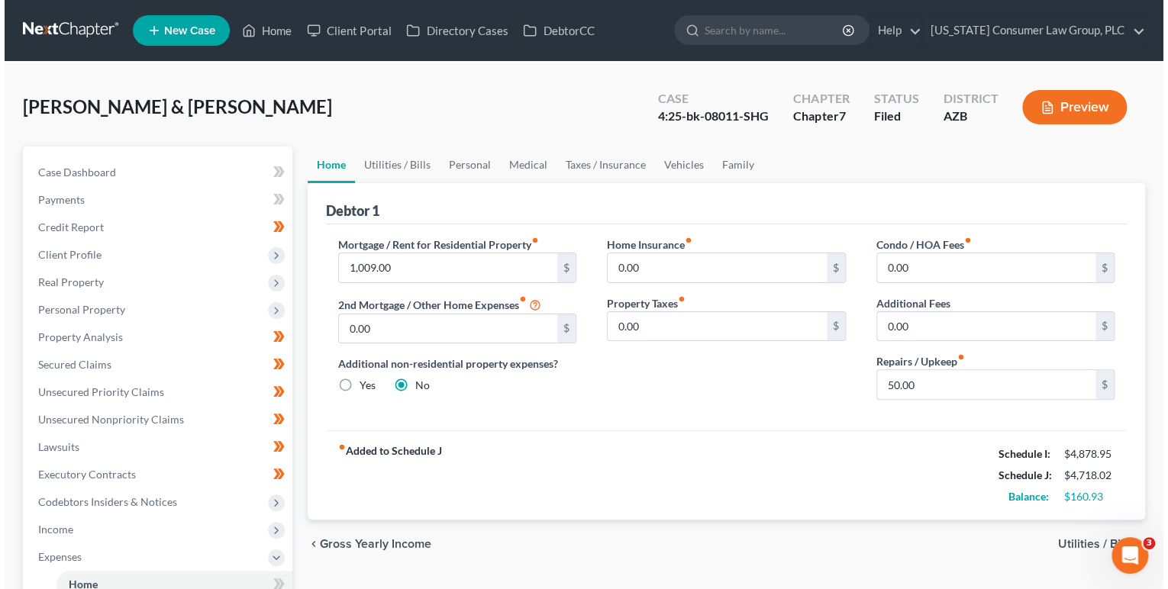
scroll to position [2, 0]
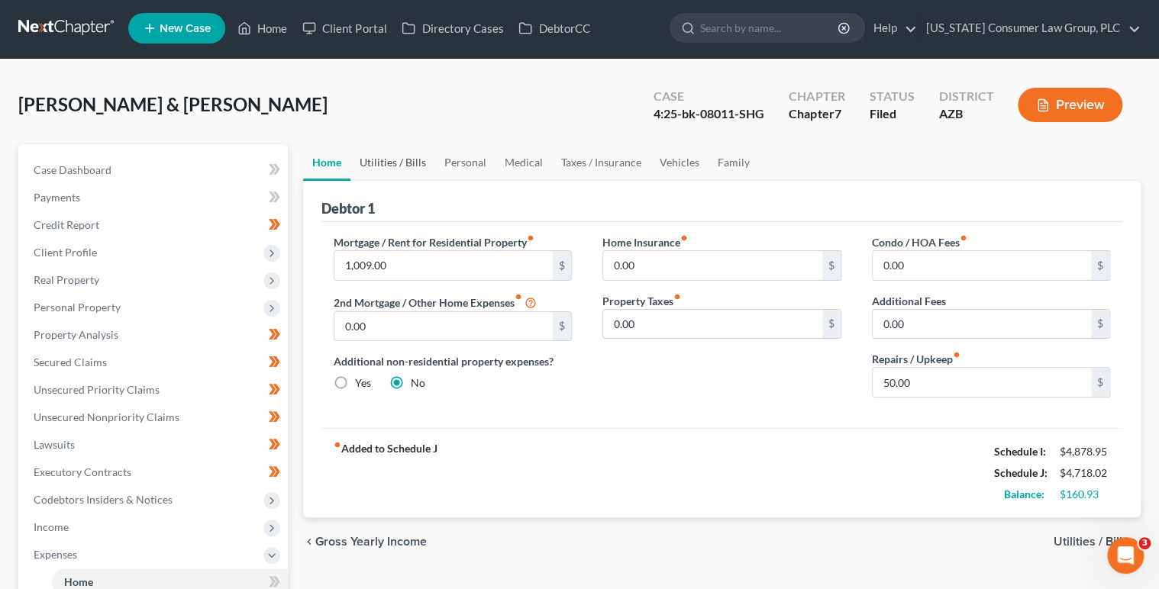
click at [389, 164] on link "Utilities / Bills" at bounding box center [392, 162] width 85 height 37
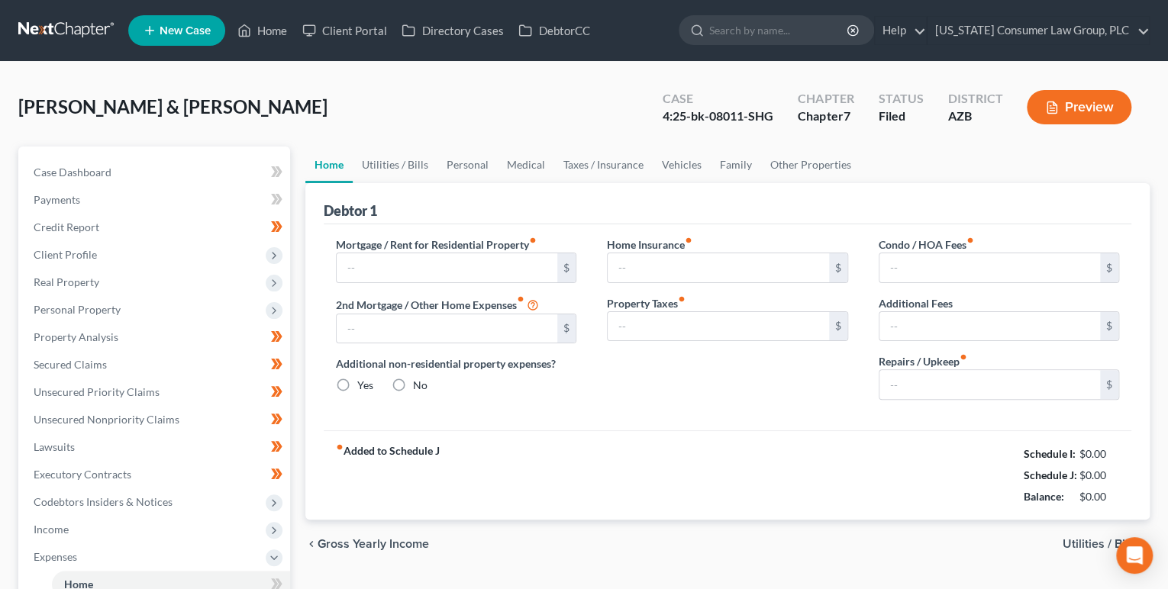
type input "1,009.00"
type input "0.00"
radio input "true"
type input "0.00"
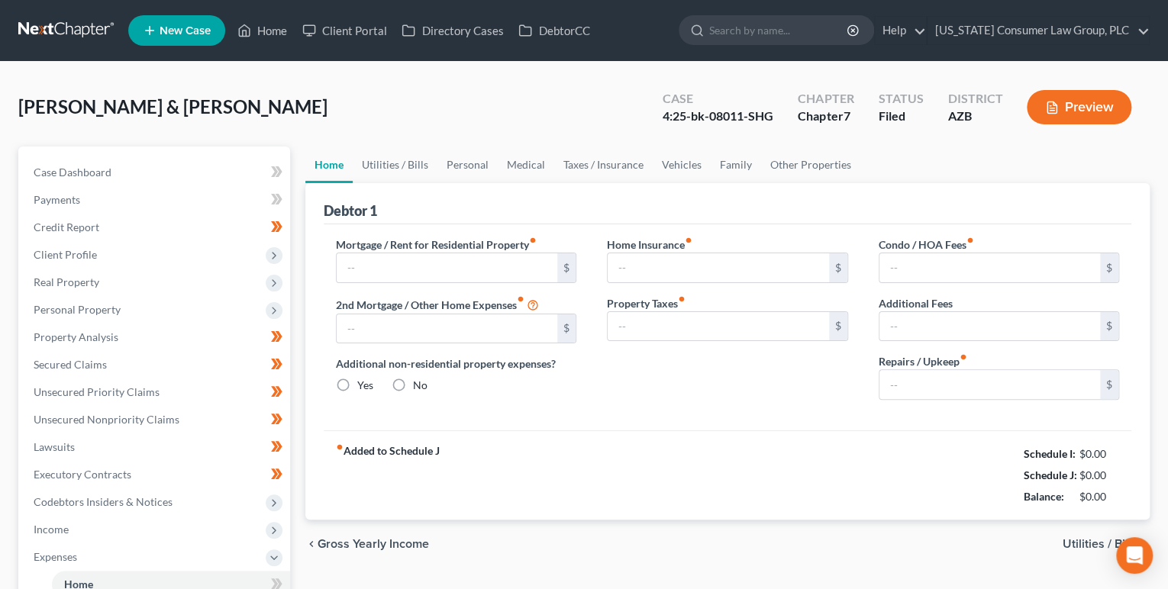
type input "0.00"
type input "50.00"
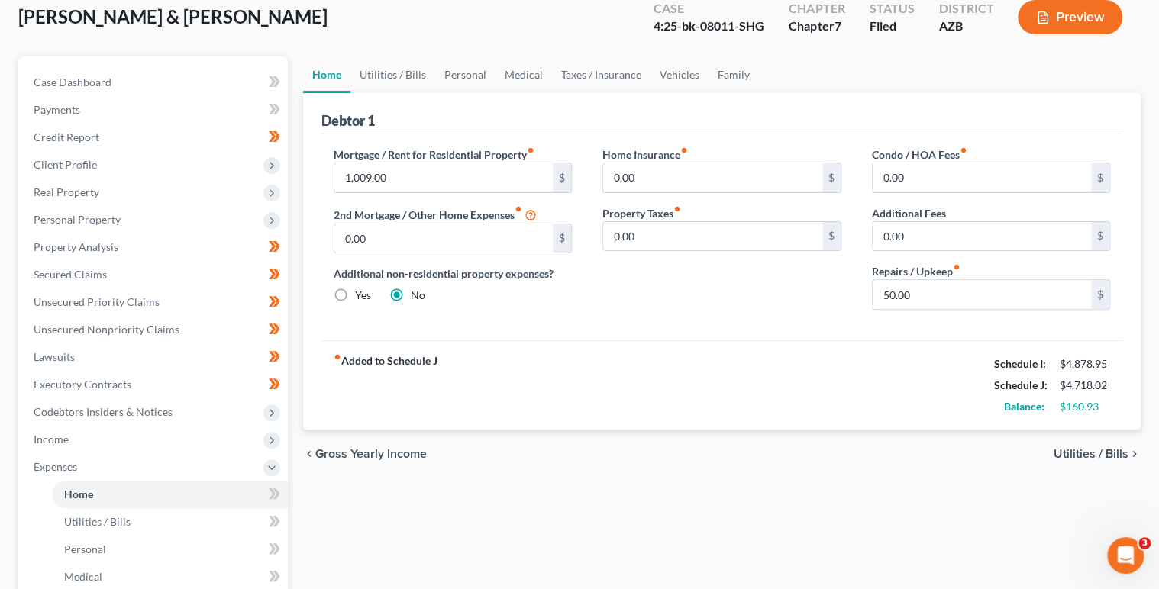
scroll to position [224, 0]
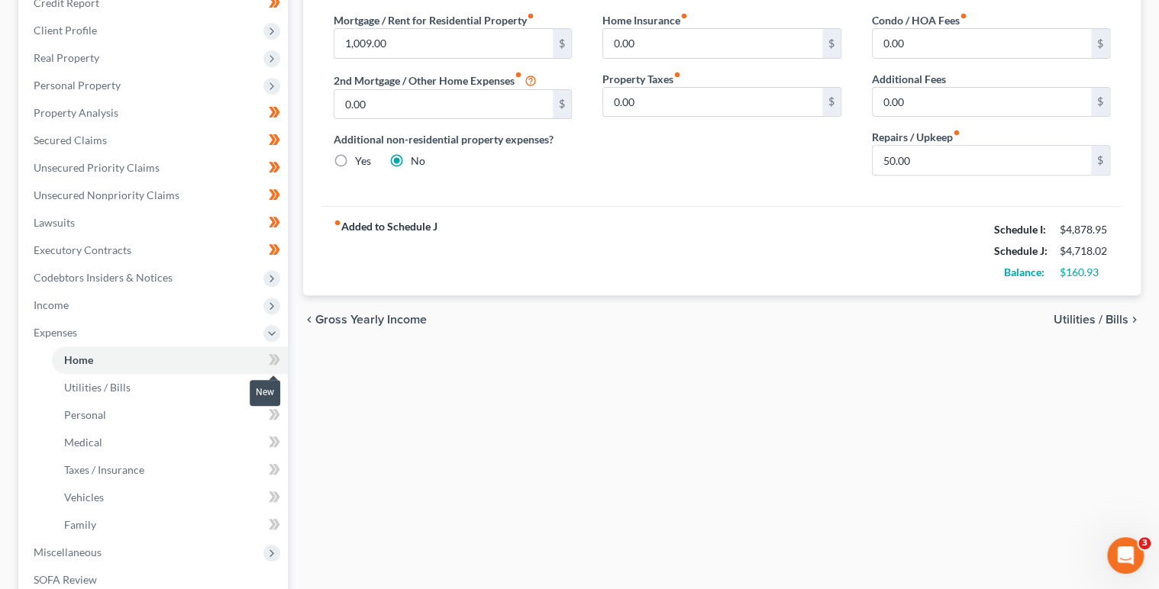
click at [270, 363] on icon at bounding box center [274, 359] width 11 height 19
drag, startPoint x: 270, startPoint y: 365, endPoint x: 279, endPoint y: 379, distance: 16.5
click at [271, 367] on icon at bounding box center [274, 359] width 11 height 19
click at [283, 396] on span at bounding box center [274, 389] width 27 height 23
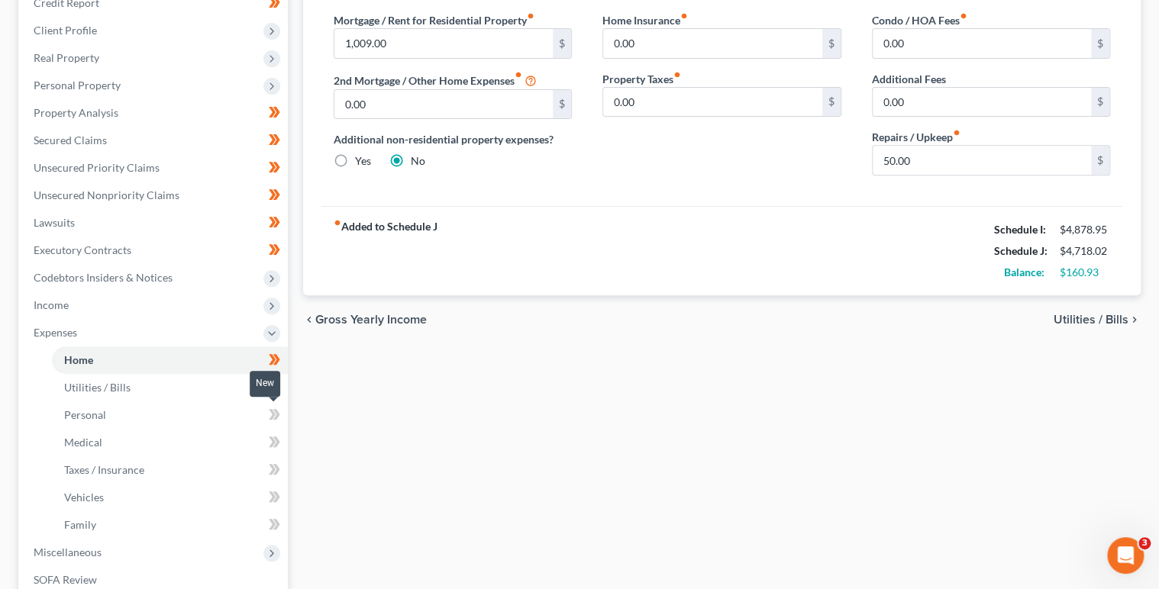
click at [283, 412] on span at bounding box center [274, 416] width 27 height 23
click at [279, 439] on icon at bounding box center [274, 442] width 11 height 19
click at [281, 443] on span at bounding box center [274, 444] width 27 height 23
click at [279, 463] on icon at bounding box center [274, 469] width 11 height 19
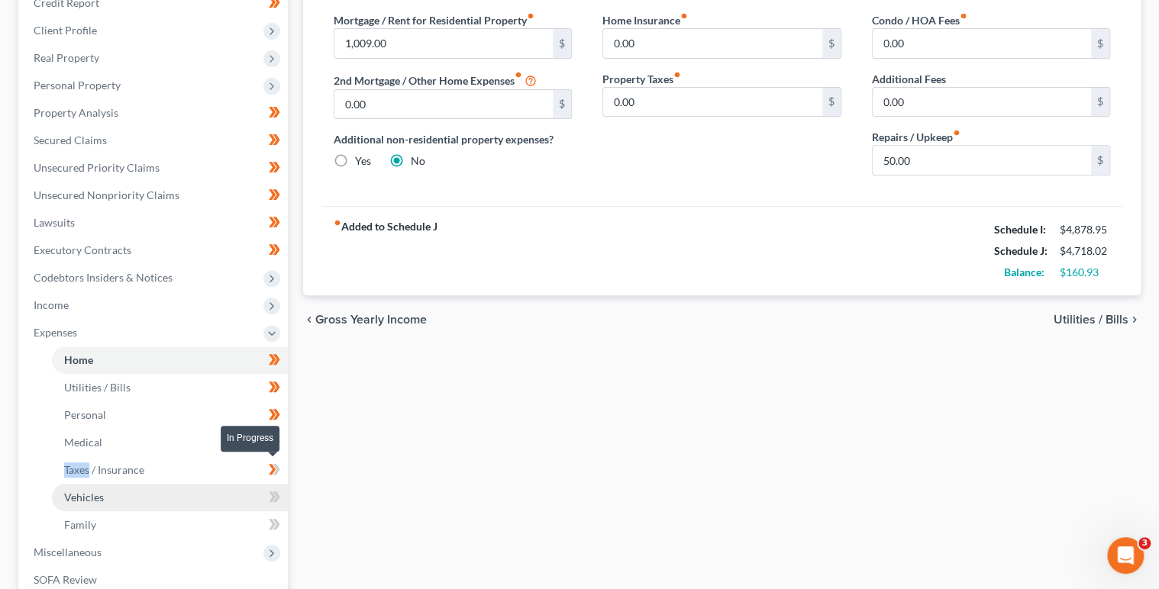
drag, startPoint x: 279, startPoint y: 463, endPoint x: 273, endPoint y: 483, distance: 20.8
click at [277, 473] on icon at bounding box center [274, 469] width 11 height 19
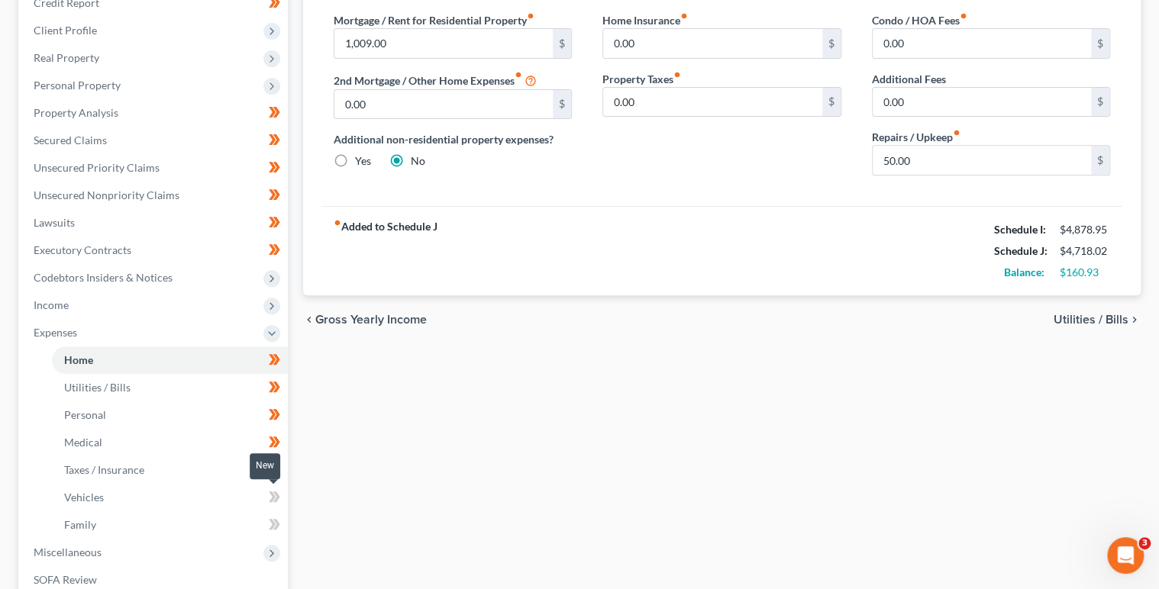
click at [276, 494] on icon at bounding box center [276, 497] width 7 height 11
drag, startPoint x: 276, startPoint y: 494, endPoint x: 280, endPoint y: 505, distance: 12.3
click at [276, 494] on icon at bounding box center [276, 497] width 7 height 11
click at [277, 521] on icon at bounding box center [276, 524] width 7 height 11
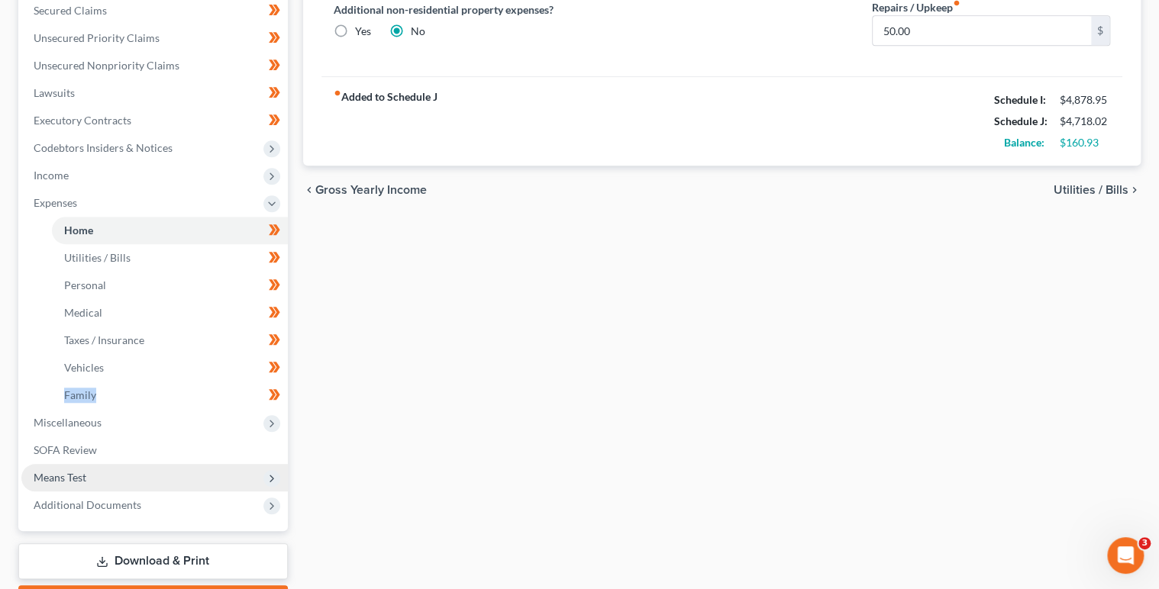
scroll to position [360, 0]
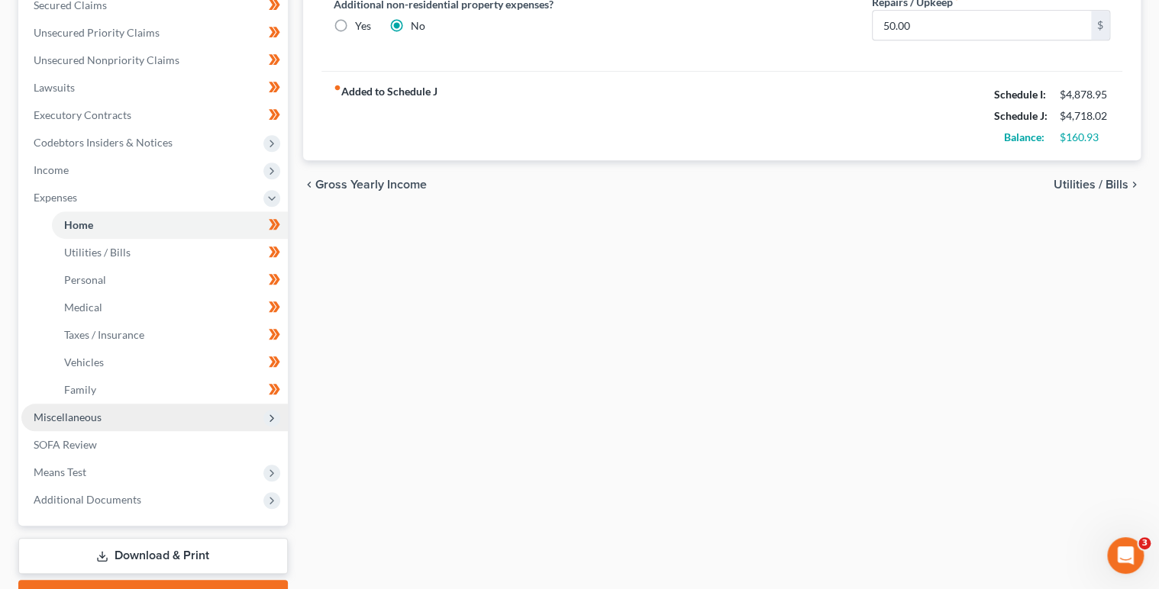
click at [267, 416] on icon at bounding box center [272, 418] width 12 height 12
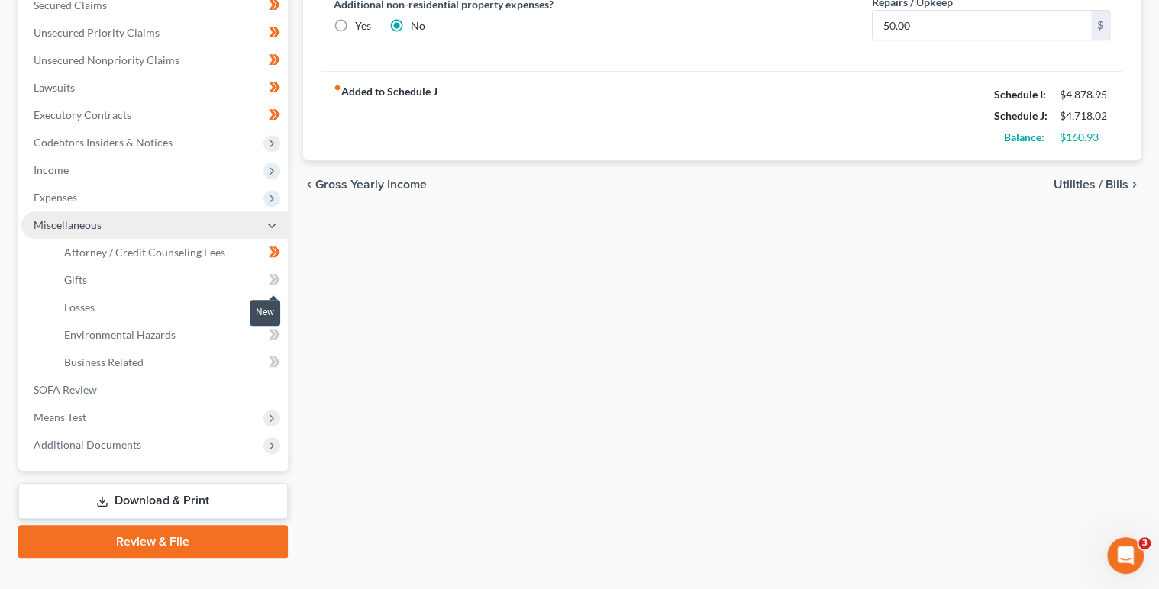
click at [271, 280] on icon at bounding box center [272, 279] width 7 height 11
click at [284, 303] on span at bounding box center [274, 309] width 27 height 23
click at [279, 282] on icon at bounding box center [274, 279] width 11 height 19
click at [279, 331] on icon at bounding box center [274, 334] width 11 height 19
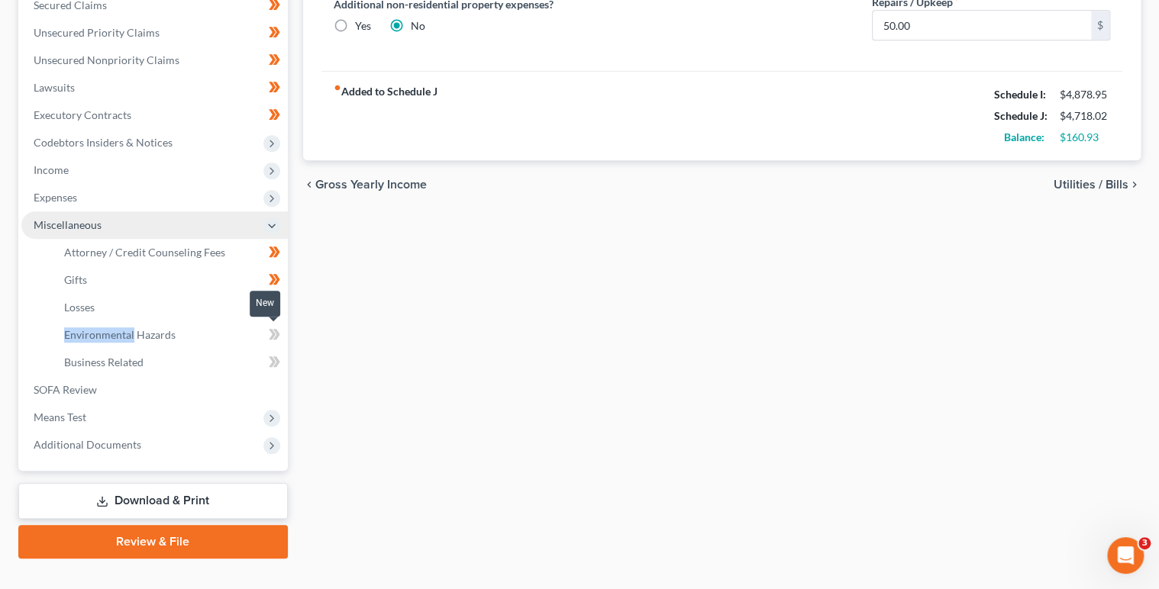
click at [281, 334] on span at bounding box center [274, 336] width 27 height 23
click at [275, 364] on icon at bounding box center [276, 362] width 7 height 11
click at [275, 365] on icon at bounding box center [276, 362] width 7 height 11
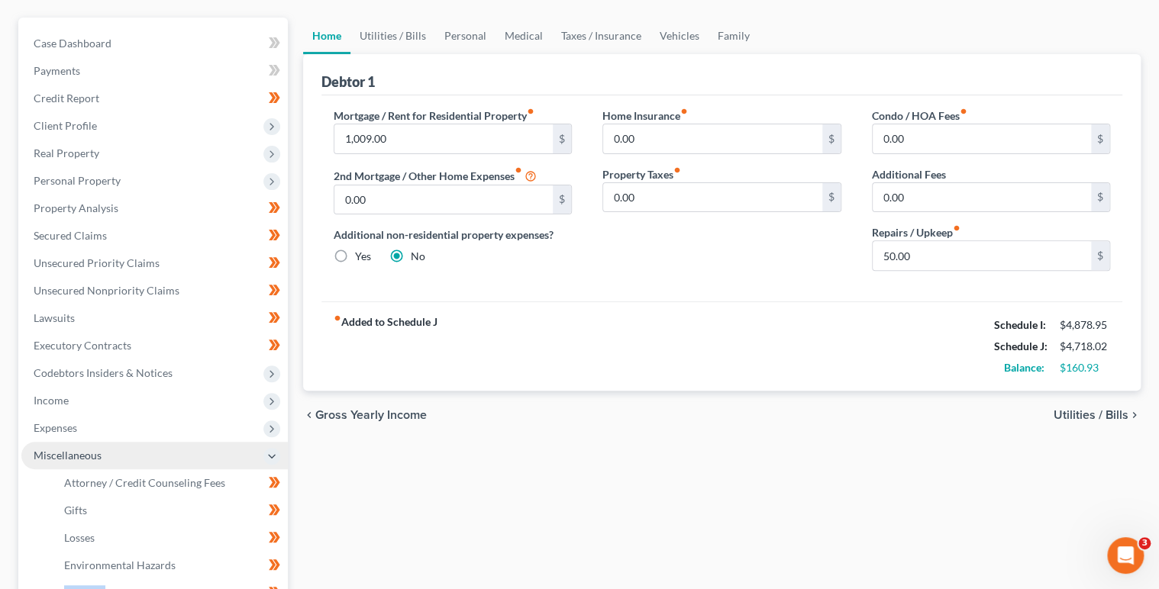
scroll to position [0, 0]
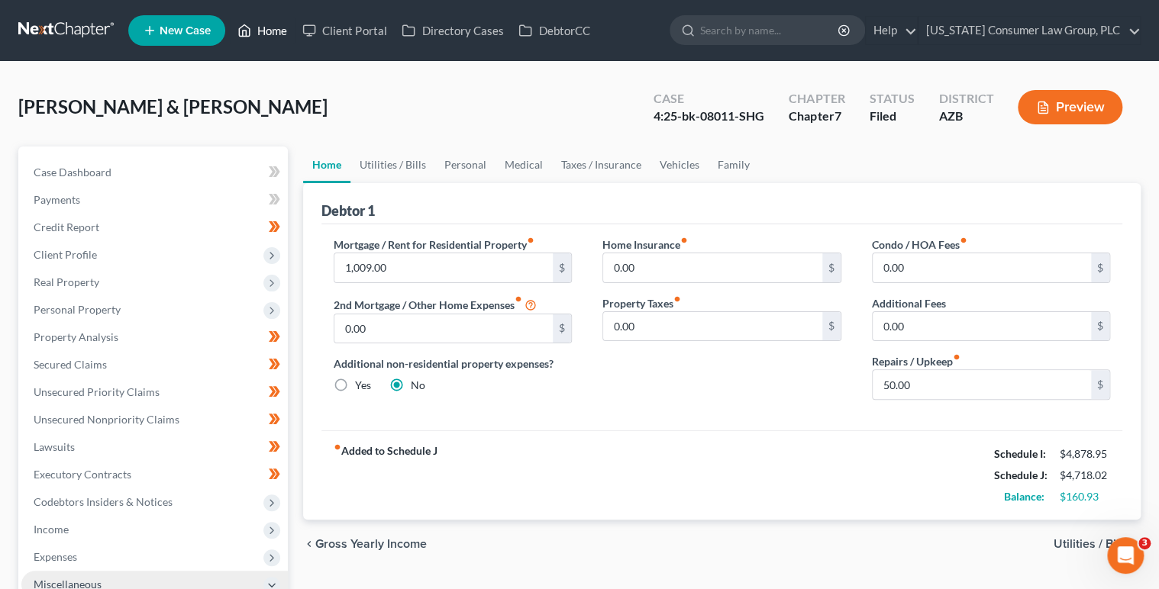
click at [266, 30] on link "Home" at bounding box center [262, 30] width 65 height 27
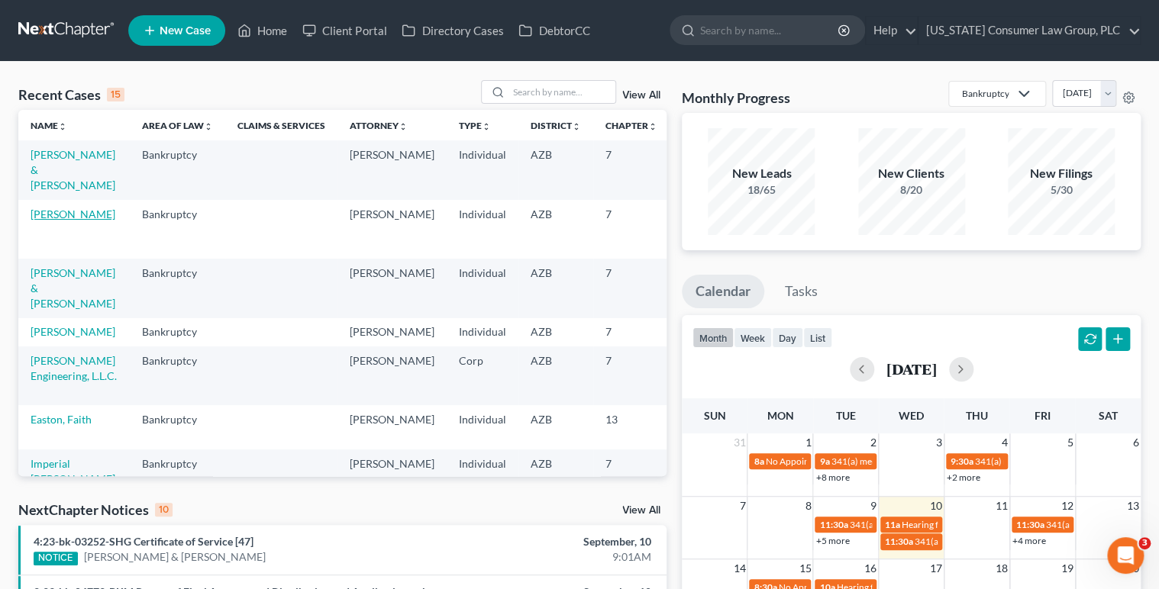
click at [57, 221] on link "[PERSON_NAME]" at bounding box center [73, 214] width 85 height 13
select select "1"
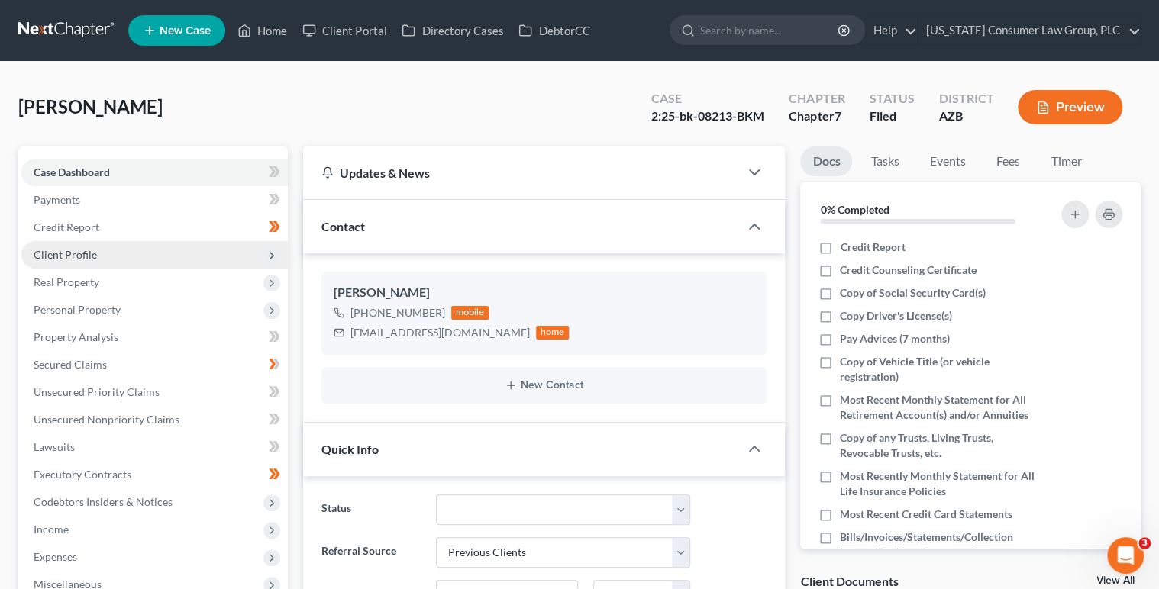
click at [272, 252] on icon at bounding box center [272, 256] width 12 height 12
click at [272, 250] on icon at bounding box center [272, 256] width 12 height 12
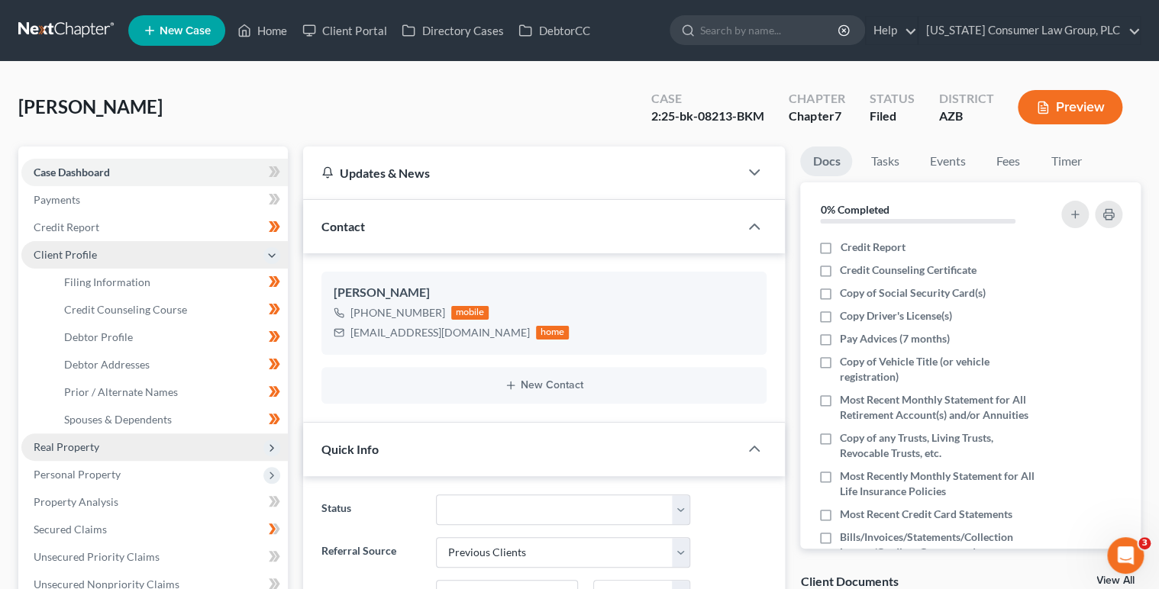
click at [279, 442] on span "Real Property" at bounding box center [154, 447] width 266 height 27
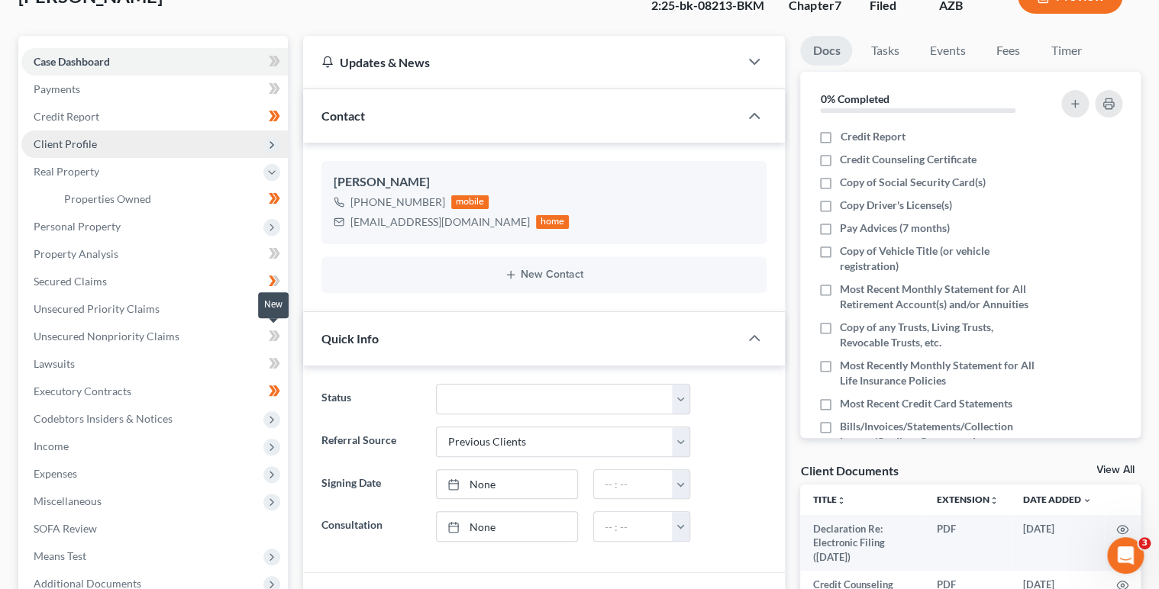
scroll to position [160, 0]
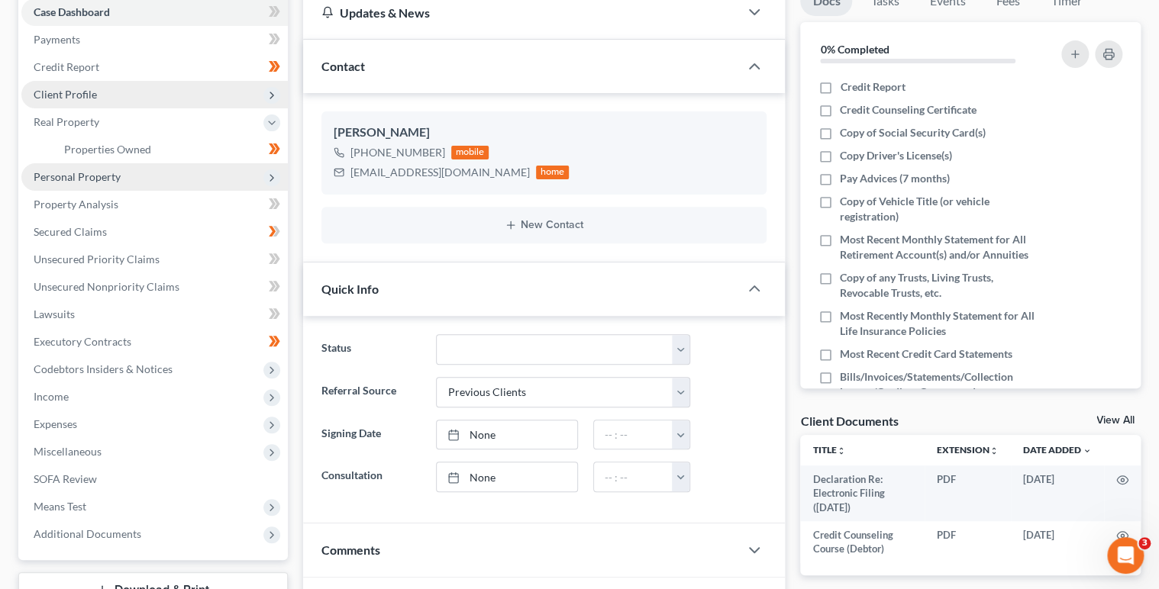
click at [124, 176] on span "Personal Property" at bounding box center [154, 176] width 266 height 27
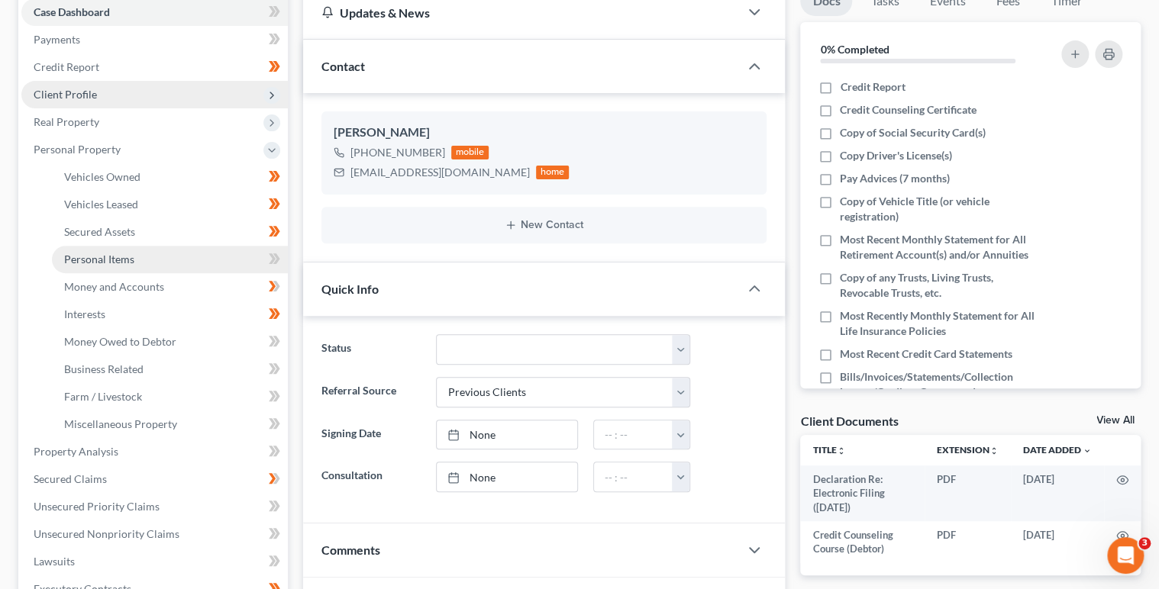
click at [206, 266] on link "Personal Items" at bounding box center [170, 259] width 236 height 27
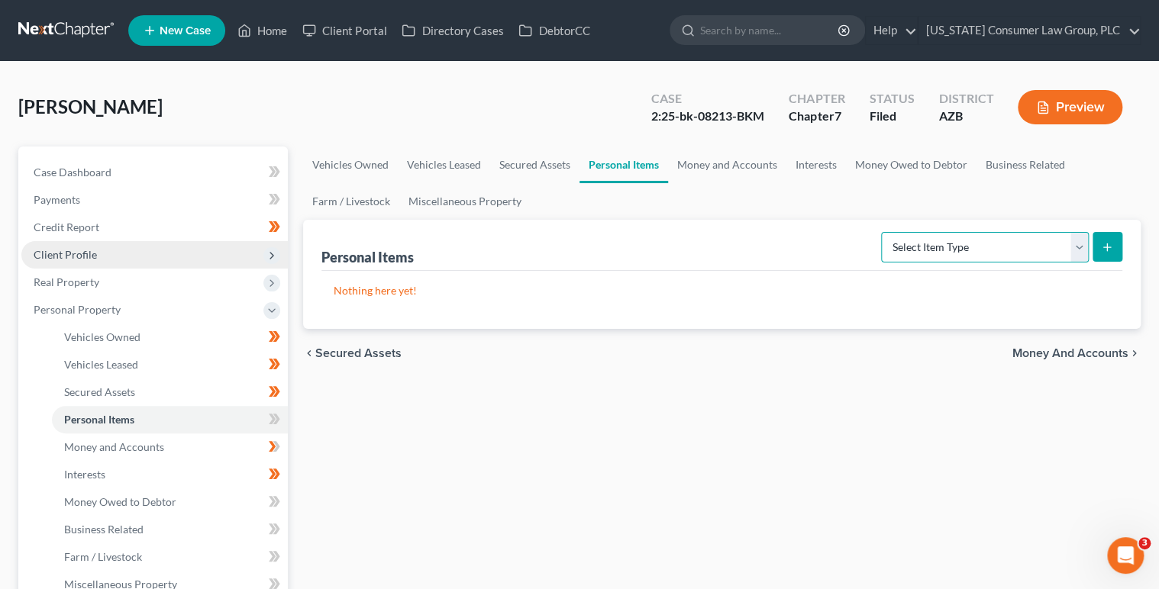
click at [1009, 246] on select "Select Item Type Clothing (A/B: 11) Collectibles Of Value (A/B: 8) Electronics …" at bounding box center [985, 247] width 208 height 31
select select "clothing"
click at [883, 232] on select "Select Item Type Clothing (A/B: 11) Collectibles Of Value (A/B: 8) Electronics …" at bounding box center [985, 247] width 208 height 31
click at [1105, 237] on button "submit" at bounding box center [1108, 247] width 30 height 30
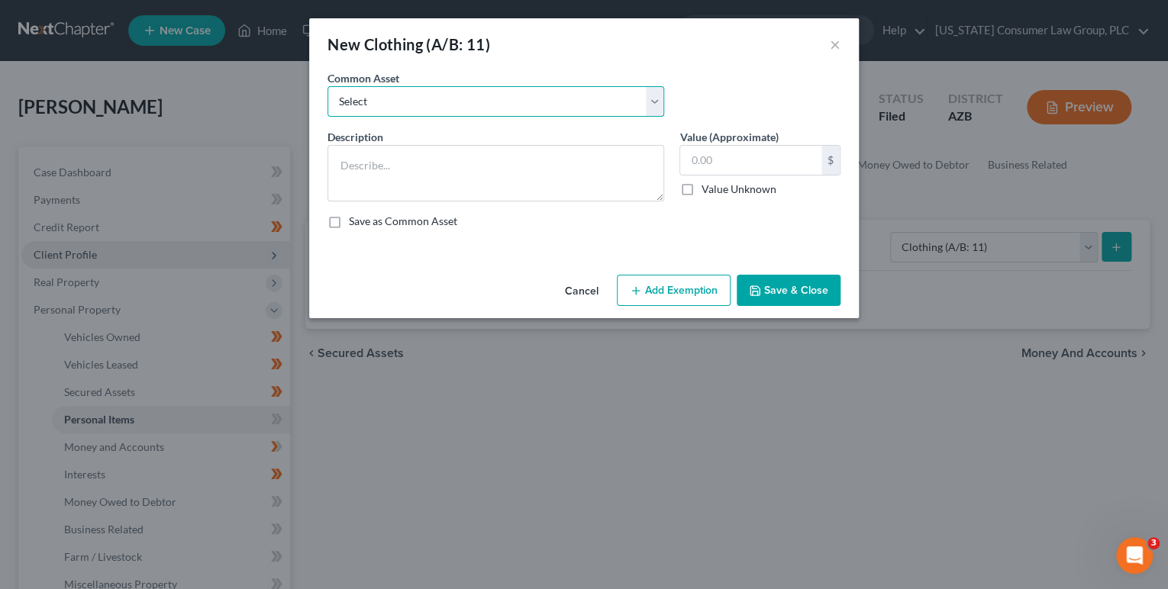
click at [508, 107] on select "Select Everyday clothing, shoes, coats" at bounding box center [496, 101] width 337 height 31
select select "0"
click at [328, 86] on select "Select Everyday clothing, shoes, coats" at bounding box center [496, 101] width 337 height 31
type textarea "Everyday clothing, shoes, coats"
type input "200.00"
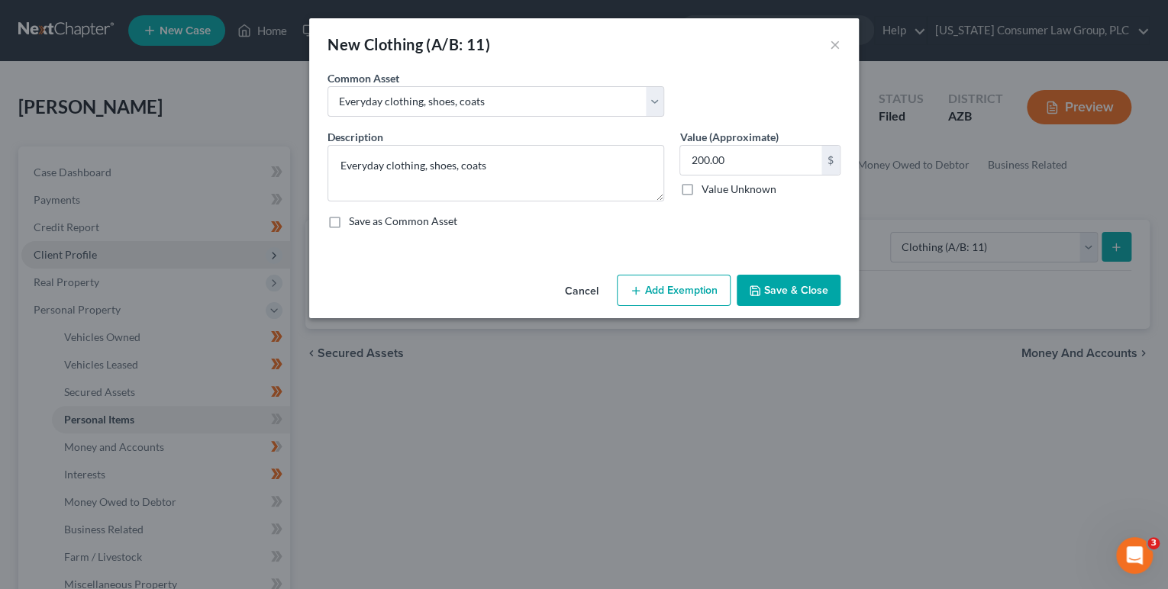
click at [654, 293] on button "Add Exemption" at bounding box center [674, 291] width 114 height 32
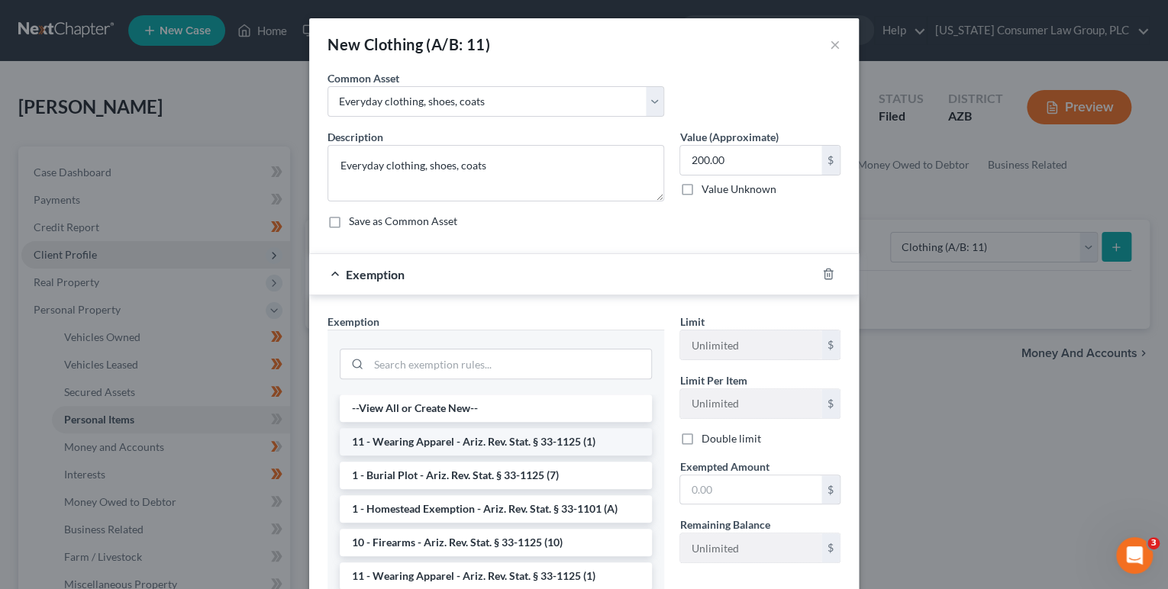
click at [520, 441] on li "11 - Wearing Apparel - Ariz. Rev. Stat. § 33-1125 (1)" at bounding box center [496, 441] width 312 height 27
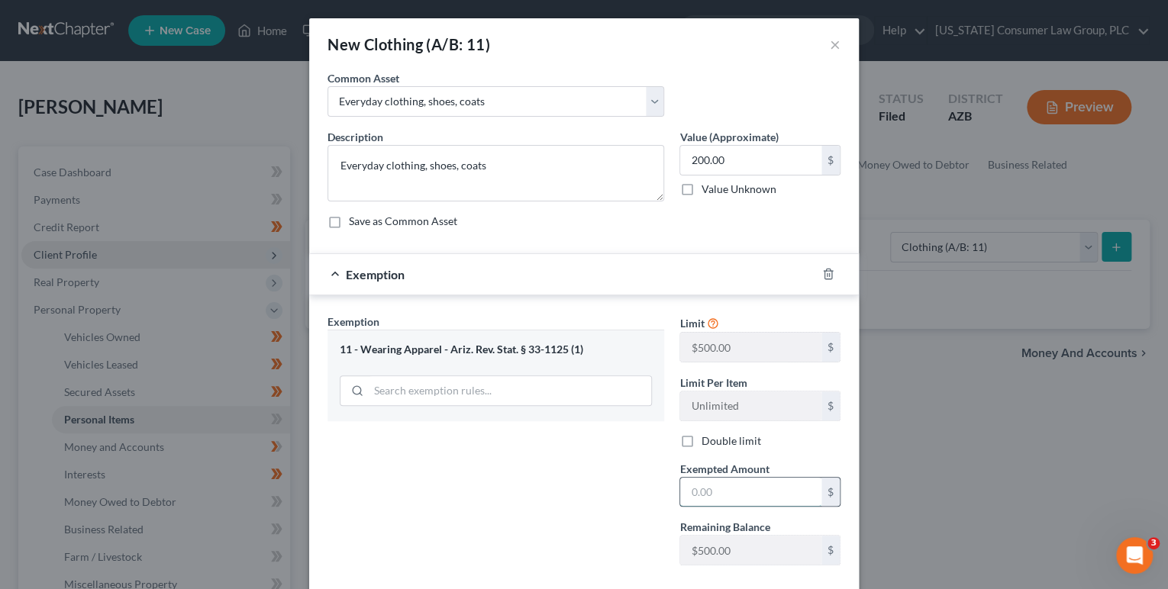
click at [699, 497] on input "text" at bounding box center [750, 492] width 141 height 29
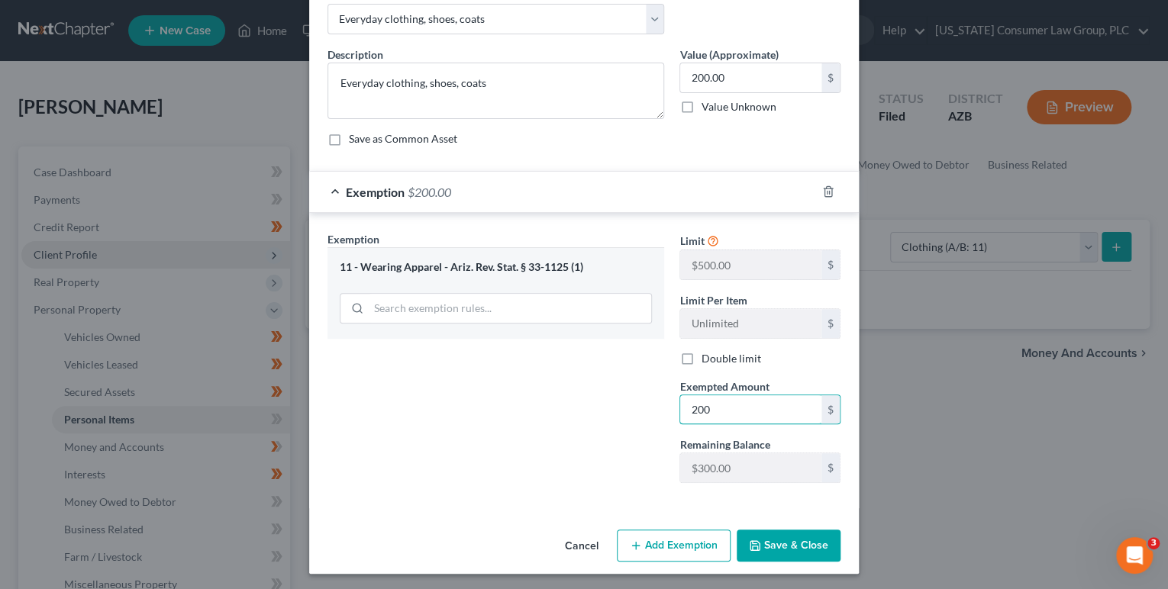
scroll to position [83, 0]
type input "200"
click at [775, 542] on button "Save & Close" at bounding box center [789, 545] width 104 height 32
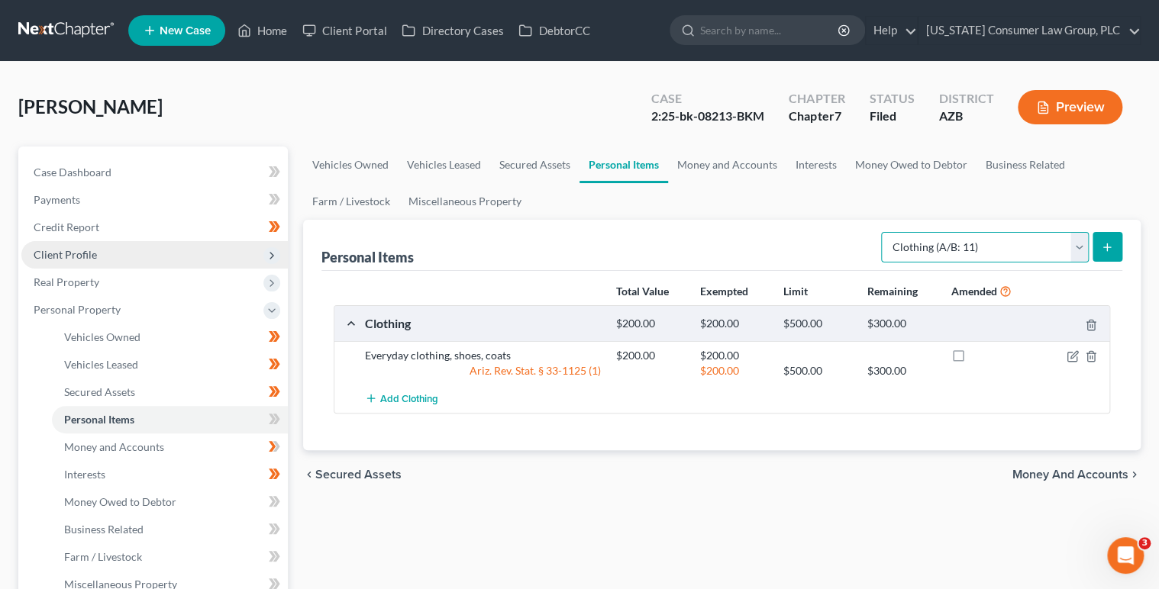
click at [981, 239] on select "Select Item Type Clothing (A/B: 11) Collectibles Of Value (A/B: 8) Electronics …" at bounding box center [985, 247] width 208 height 31
select select "household_goods"
click at [883, 232] on select "Select Item Type Clothing (A/B: 11) Collectibles Of Value (A/B: 8) Electronics …" at bounding box center [985, 247] width 208 height 31
click at [1106, 239] on button "submit" at bounding box center [1108, 247] width 30 height 30
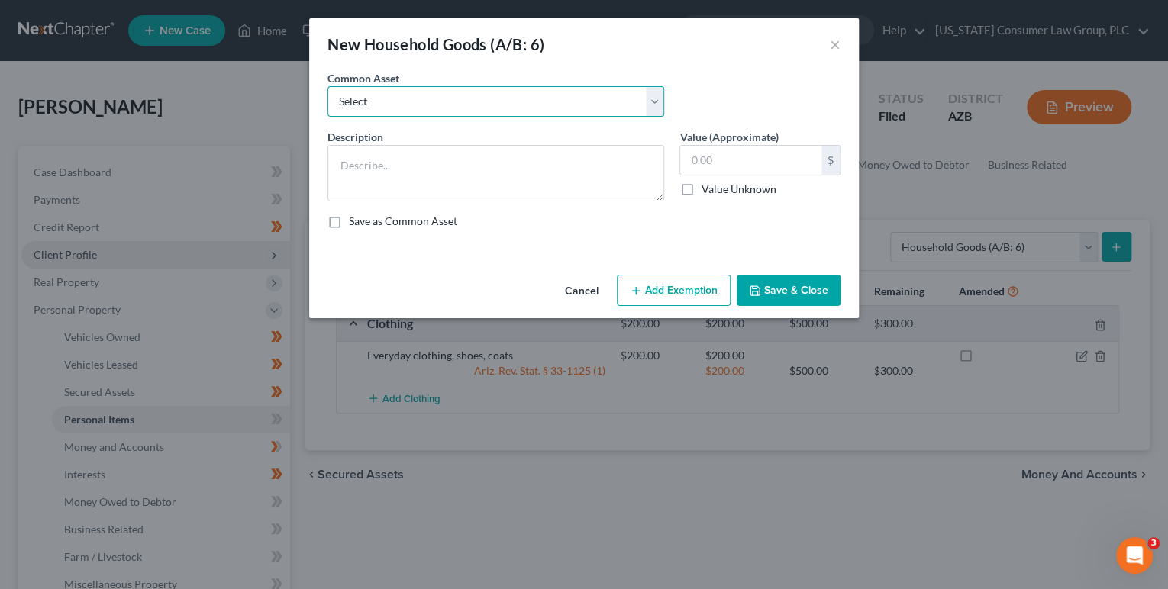
click at [409, 92] on select "Select Furniture, linens, kitchen supplies, miscellaneous household goods" at bounding box center [496, 101] width 337 height 31
select select "0"
click at [328, 86] on select "Select Furniture, linens, kitchen supplies, miscellaneous household goods" at bounding box center [496, 101] width 337 height 31
type textarea "Furniture, linens, kitchen supplies, miscellaneous household goods"
type input "1,000.00"
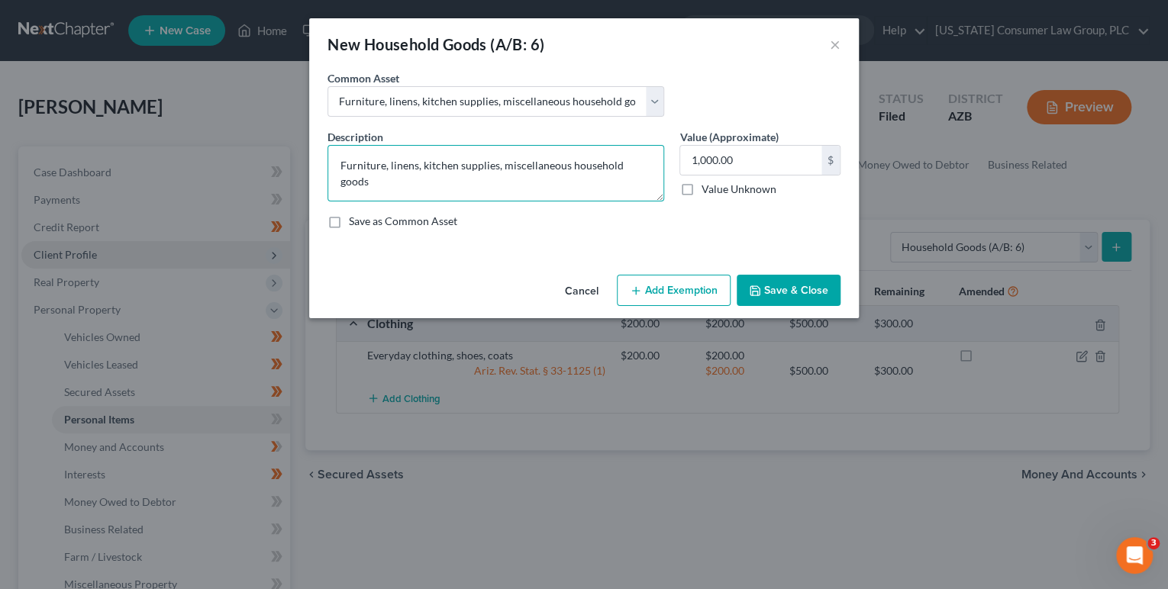
drag, startPoint x: 383, startPoint y: 166, endPoint x: 276, endPoint y: 161, distance: 107.0
click at [276, 161] on div "New Household Goods (A/B: 6) × An exemption set must first be selected from the…" at bounding box center [584, 294] width 1168 height 589
type textarea "Living room set, bedroom set, misc. furniture, linens, kitchen supplies, miscel…"
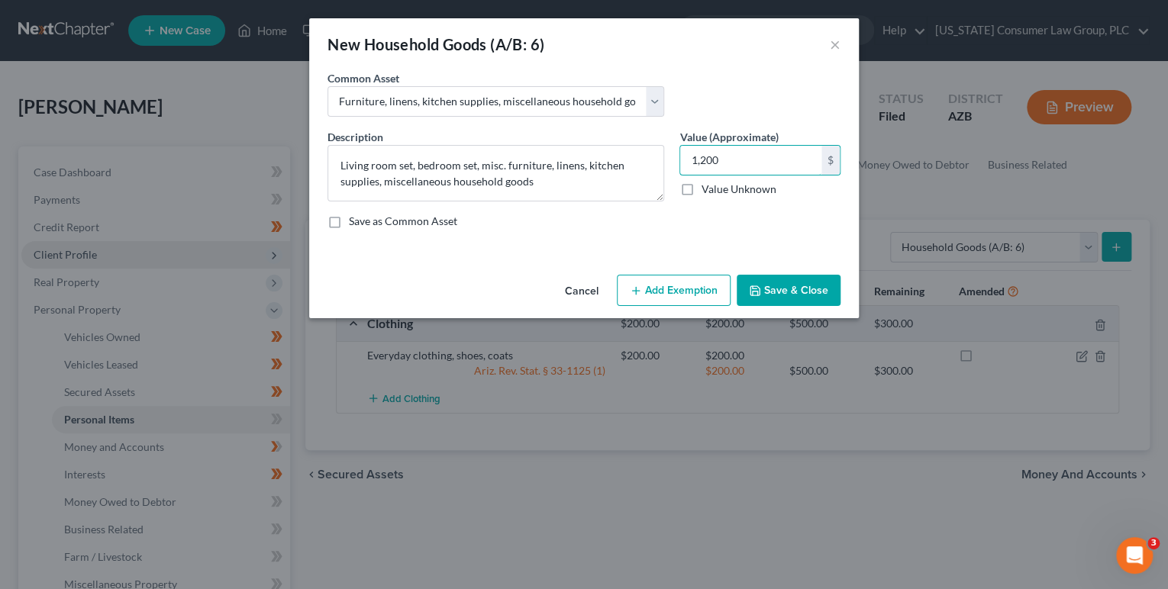
type input "1,200"
click at [707, 286] on button "Add Exemption" at bounding box center [674, 291] width 114 height 32
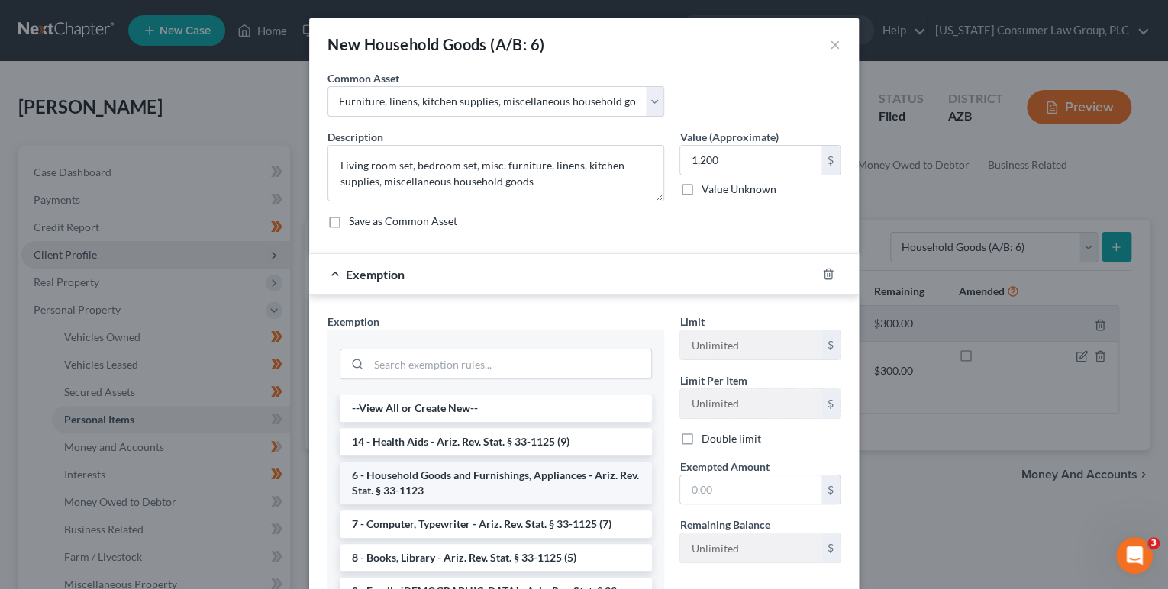
click at [487, 476] on li "6 - Household Goods and Furnishings, Appliances - Ariz. Rev. Stat. § 33-1123" at bounding box center [496, 483] width 312 height 43
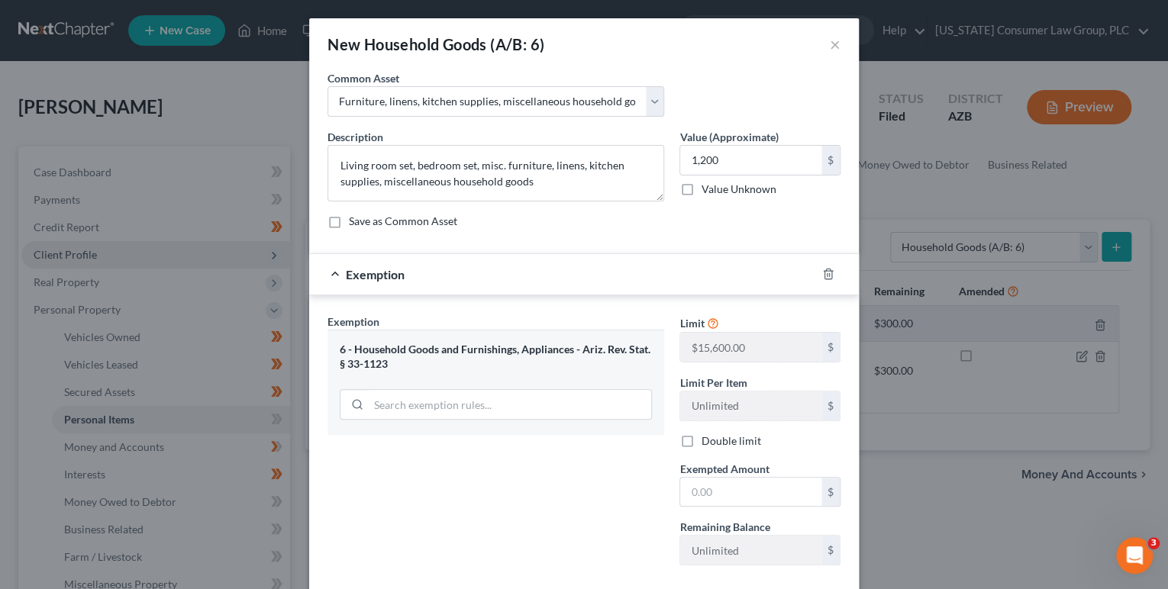
click at [674, 486] on div "Exempted Amount * $" at bounding box center [760, 484] width 176 height 47
click at [712, 493] on input "text" at bounding box center [750, 492] width 141 height 29
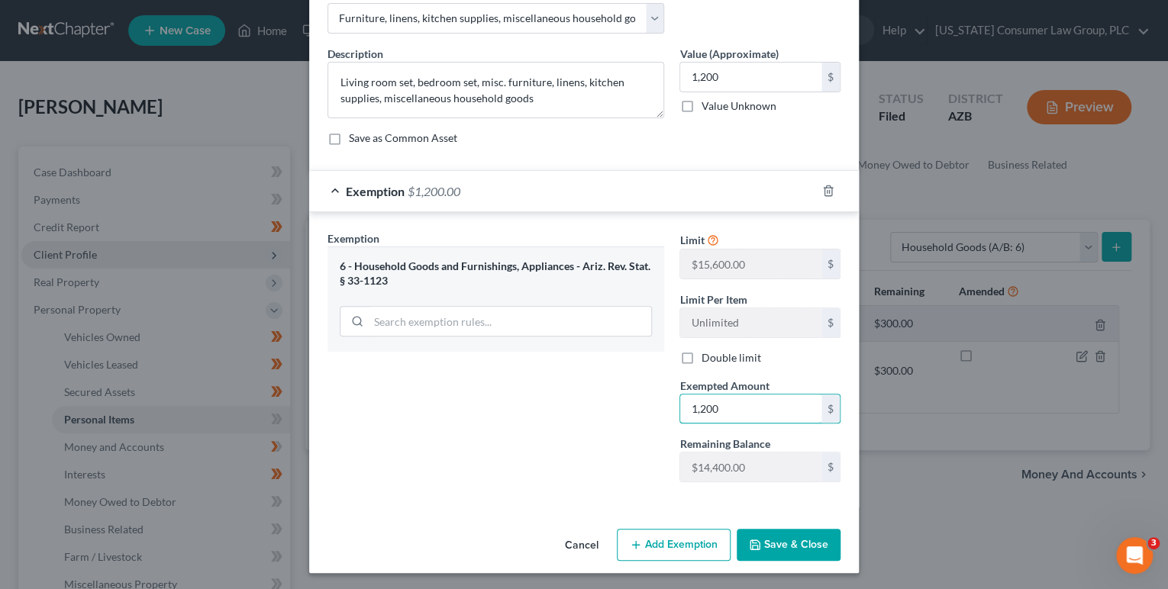
type input "1,200"
click at [768, 551] on button "Save & Close" at bounding box center [789, 545] width 104 height 32
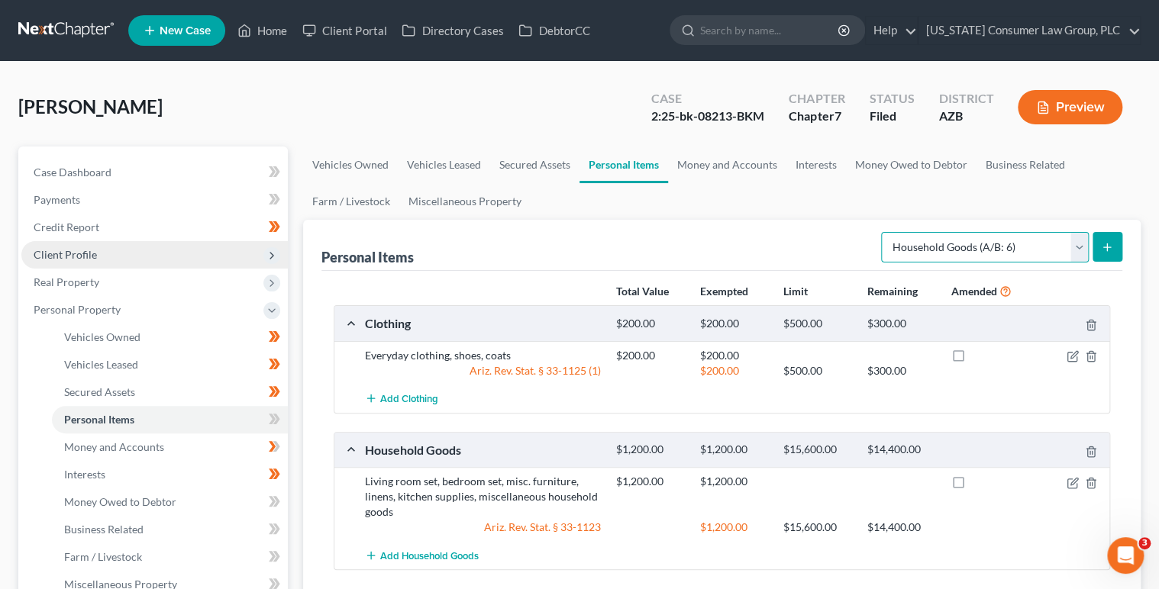
click at [958, 254] on select "Select Item Type Clothing (A/B: 11) Collectibles Of Value (A/B: 8) Electronics …" at bounding box center [985, 247] width 208 height 31
select select "electronics"
click at [883, 232] on select "Select Item Type Clothing (A/B: 11) Collectibles Of Value (A/B: 8) Electronics …" at bounding box center [985, 247] width 208 height 31
click at [1106, 244] on icon "submit" at bounding box center [1107, 247] width 12 height 12
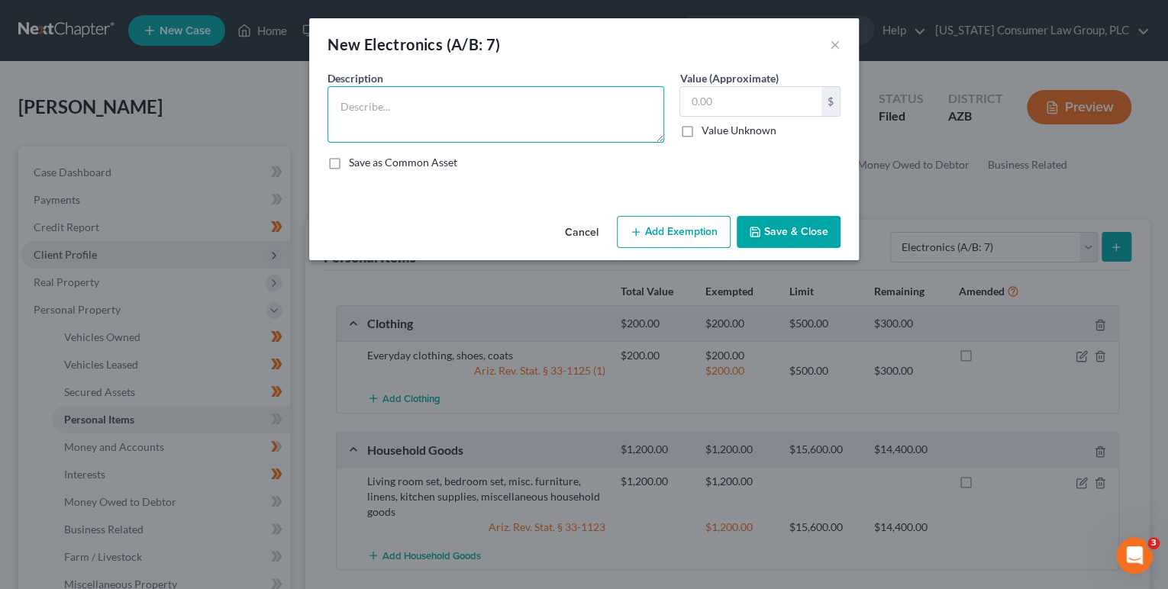
click at [507, 134] on textarea at bounding box center [496, 114] width 337 height 57
type textarea "4 TVs, 3 computer monitors, 1 cell phone, 2 computers"
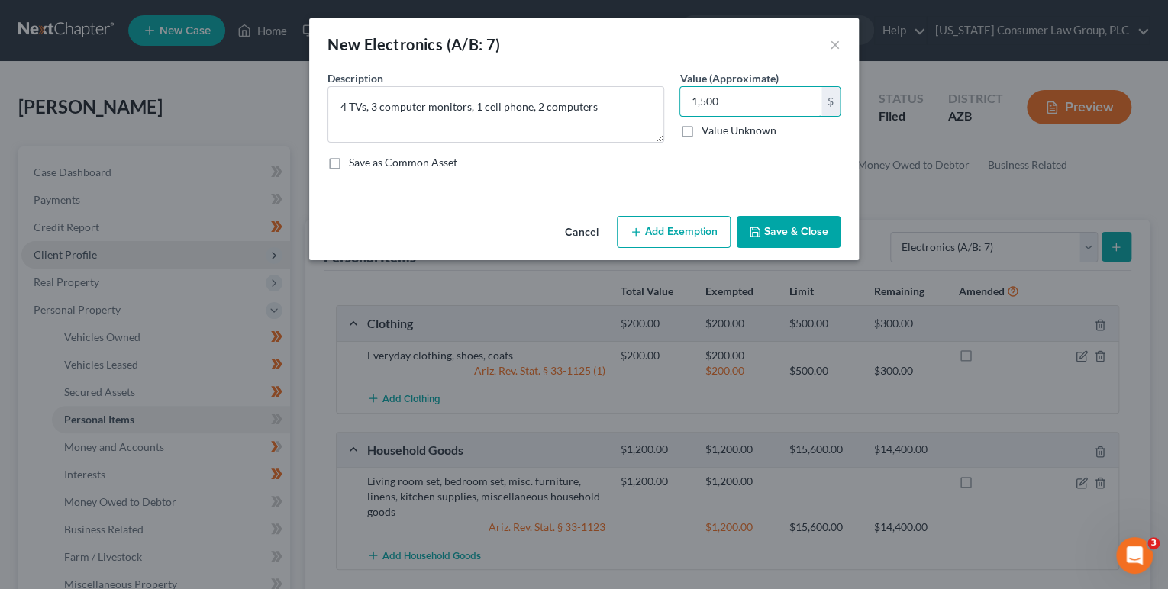
type input "1,500"
click at [642, 237] on icon "button" at bounding box center [636, 232] width 12 height 12
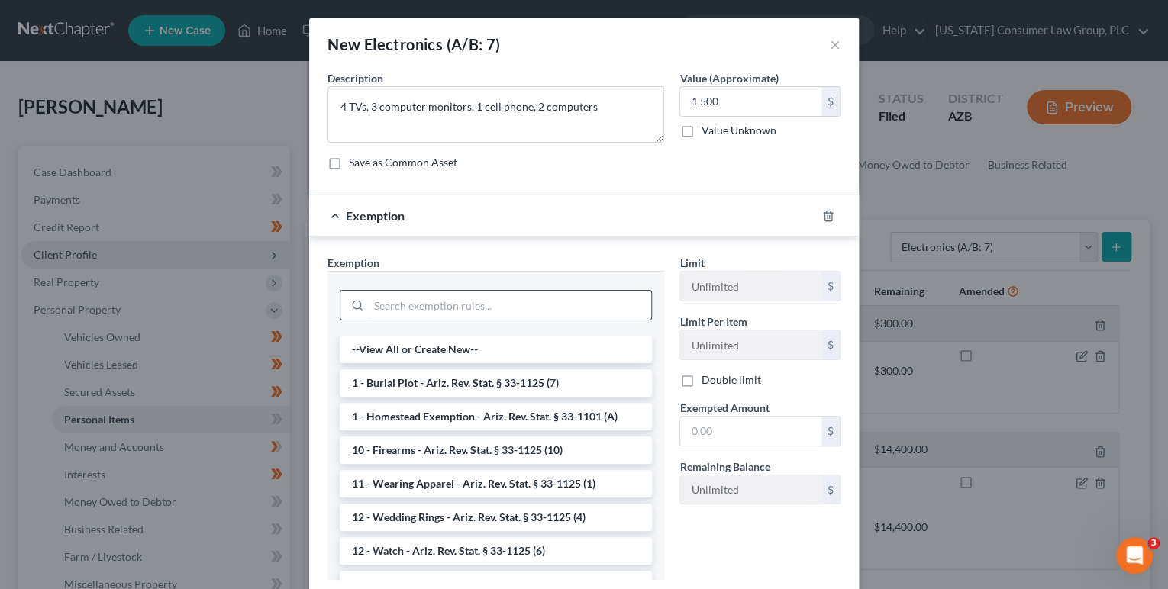
click at [440, 315] on input "search" at bounding box center [510, 305] width 283 height 29
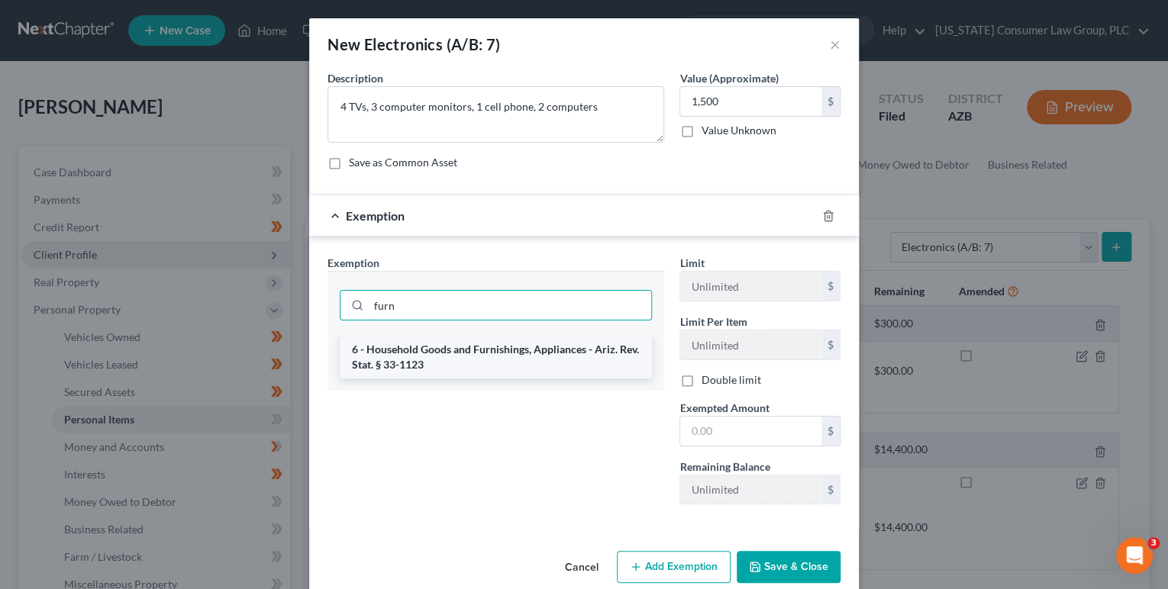
type input "furn"
click at [487, 361] on li "6 - Household Goods and Furnishings, Appliances - Ariz. Rev. Stat. § 33-1123" at bounding box center [496, 357] width 312 height 43
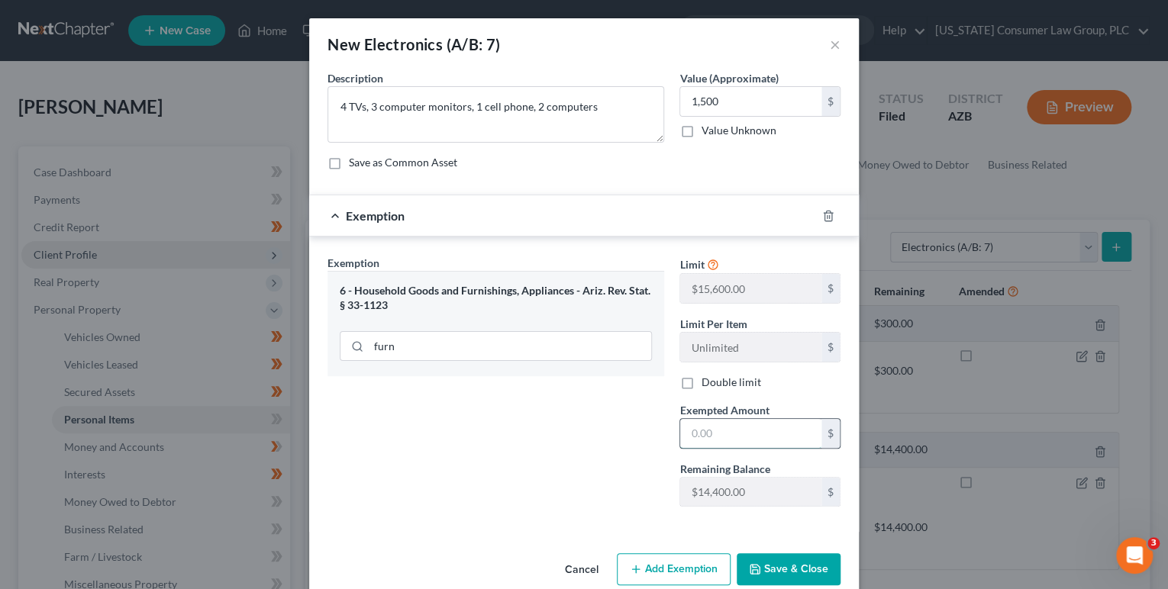
click at [705, 436] on input "text" at bounding box center [750, 433] width 141 height 29
type input "1,500"
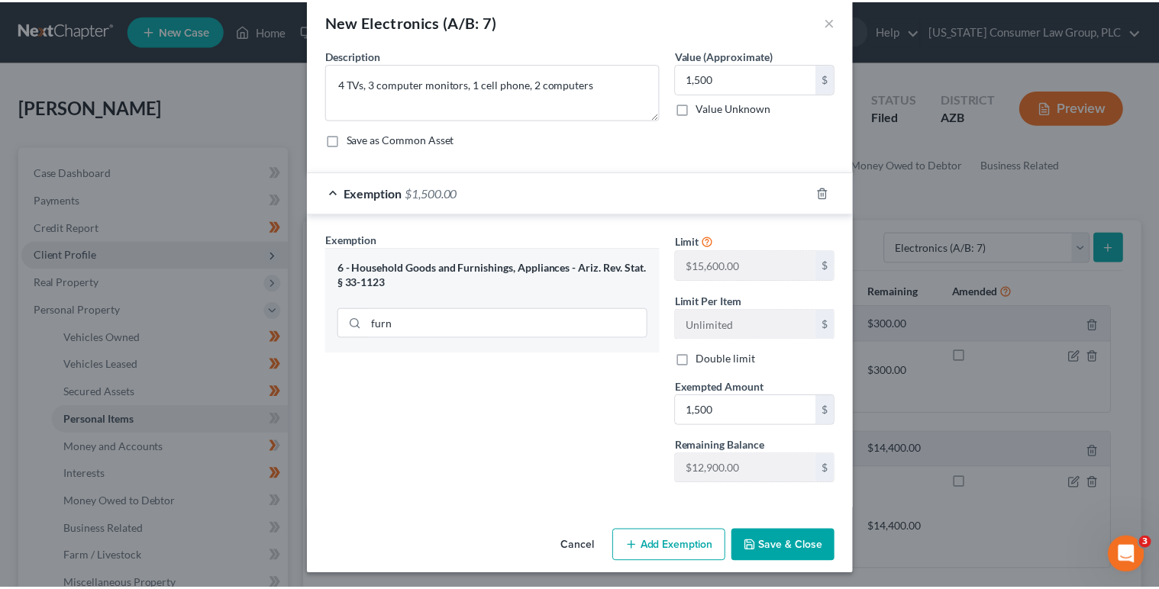
scroll to position [24, 0]
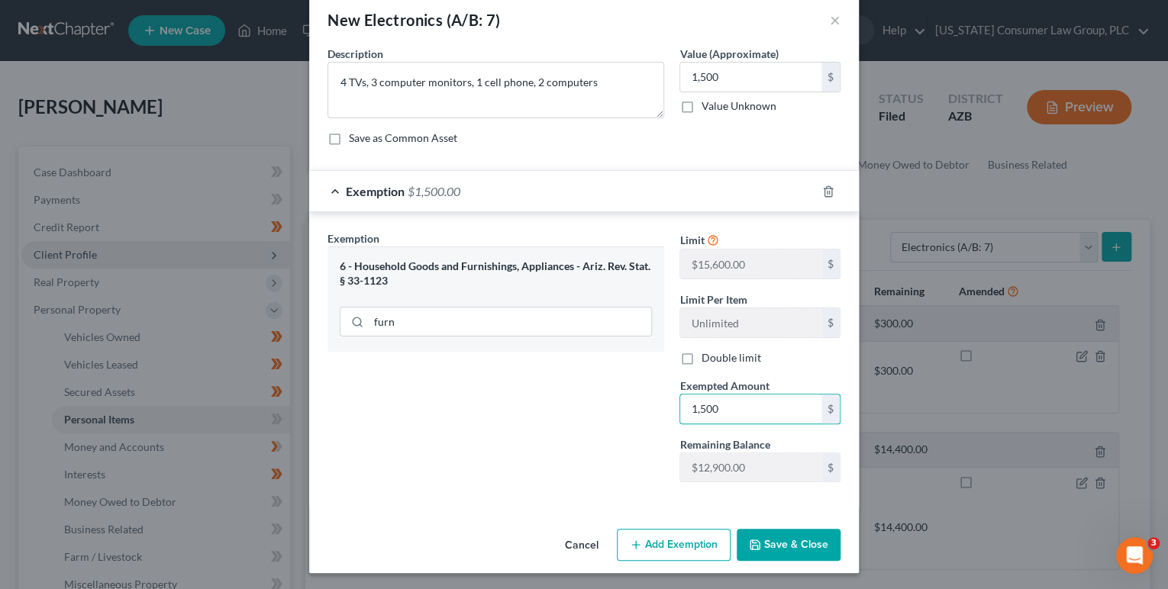
click at [778, 544] on button "Save & Close" at bounding box center [789, 545] width 104 height 32
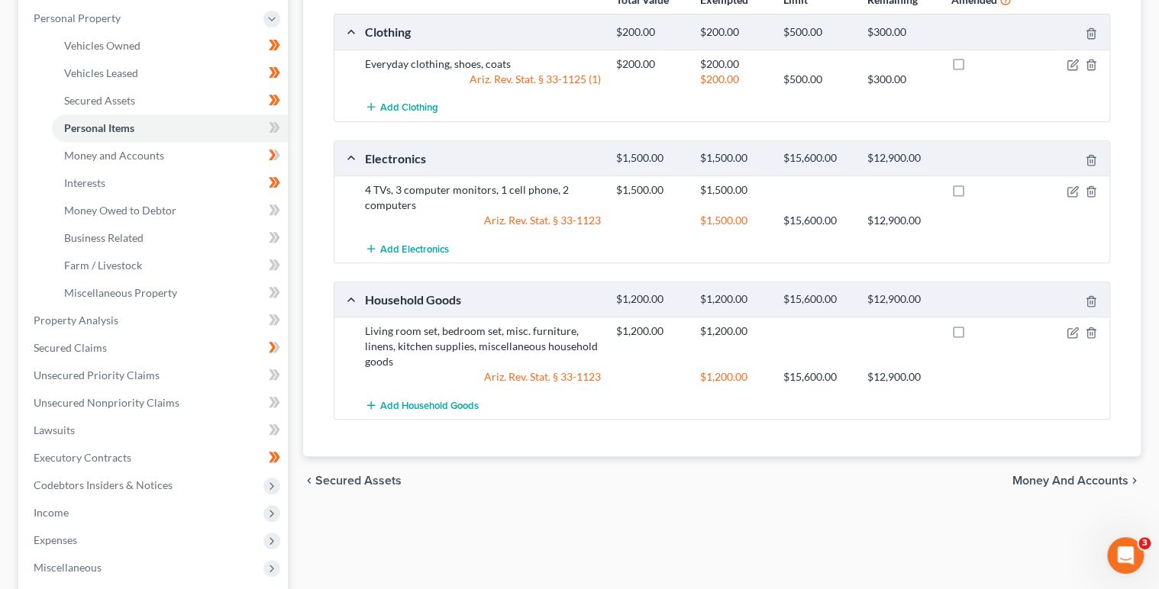
scroll to position [285, 0]
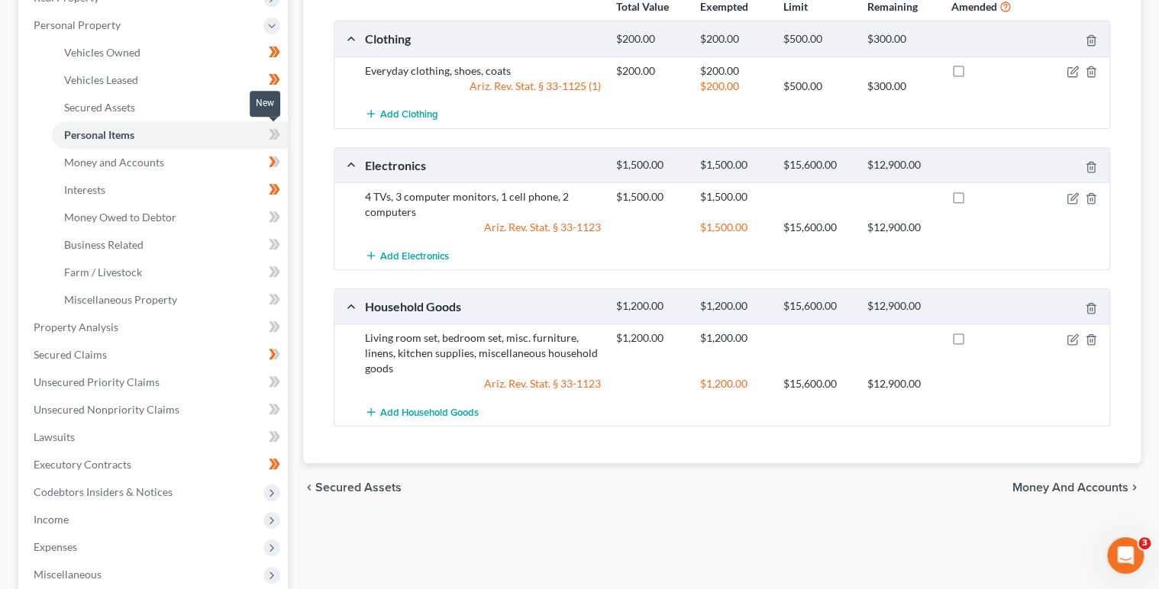
click at [286, 132] on span at bounding box center [274, 136] width 27 height 23
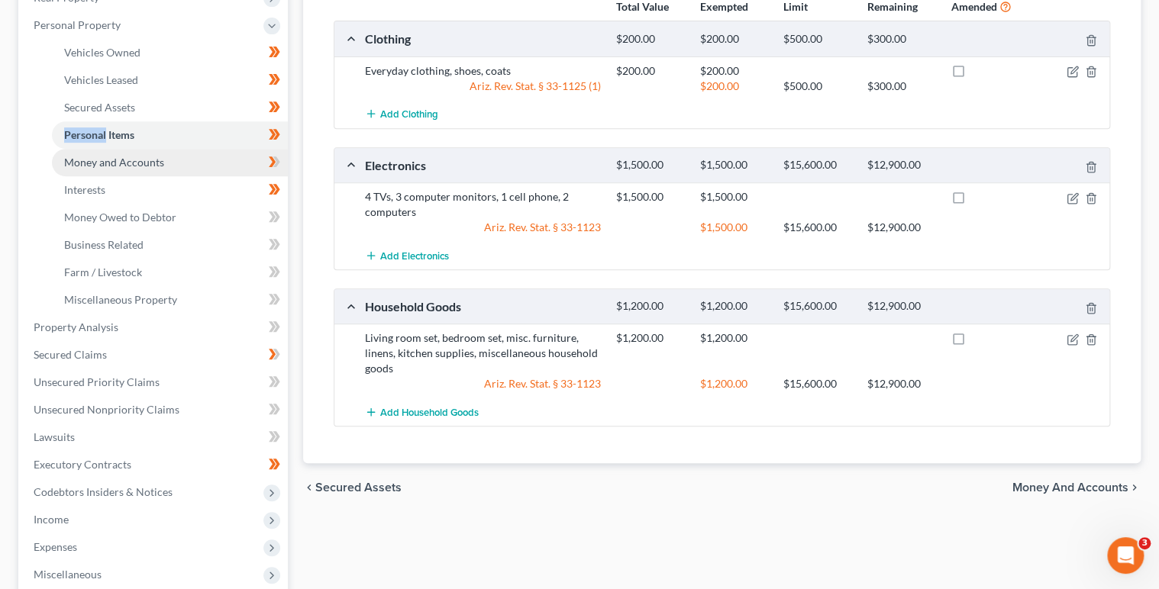
click at [251, 153] on link "Money and Accounts" at bounding box center [170, 162] width 236 height 27
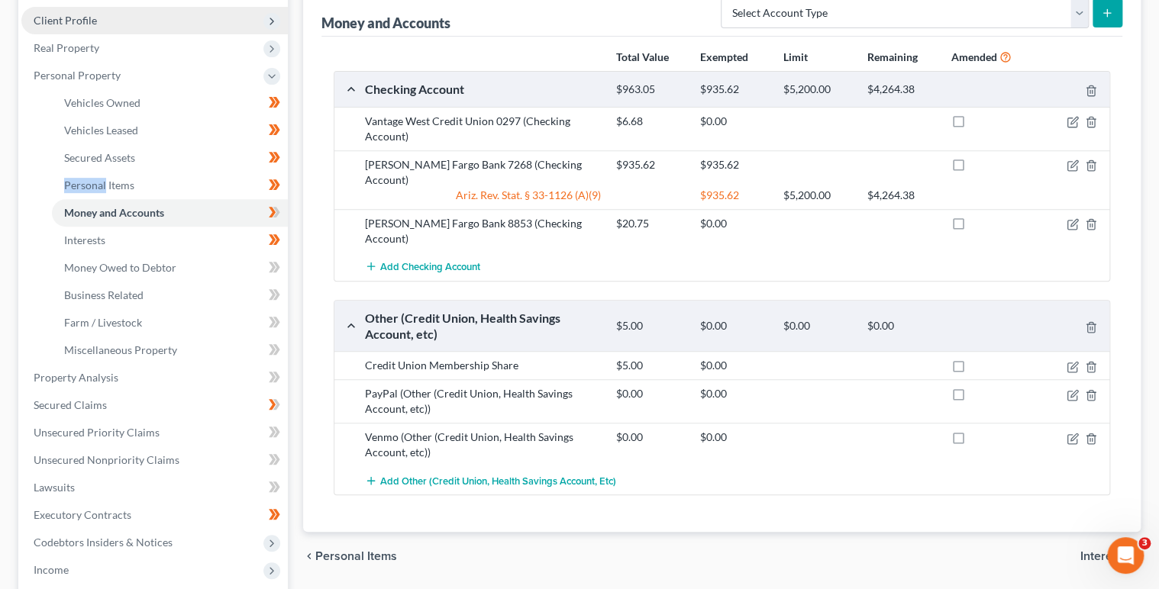
scroll to position [250, 0]
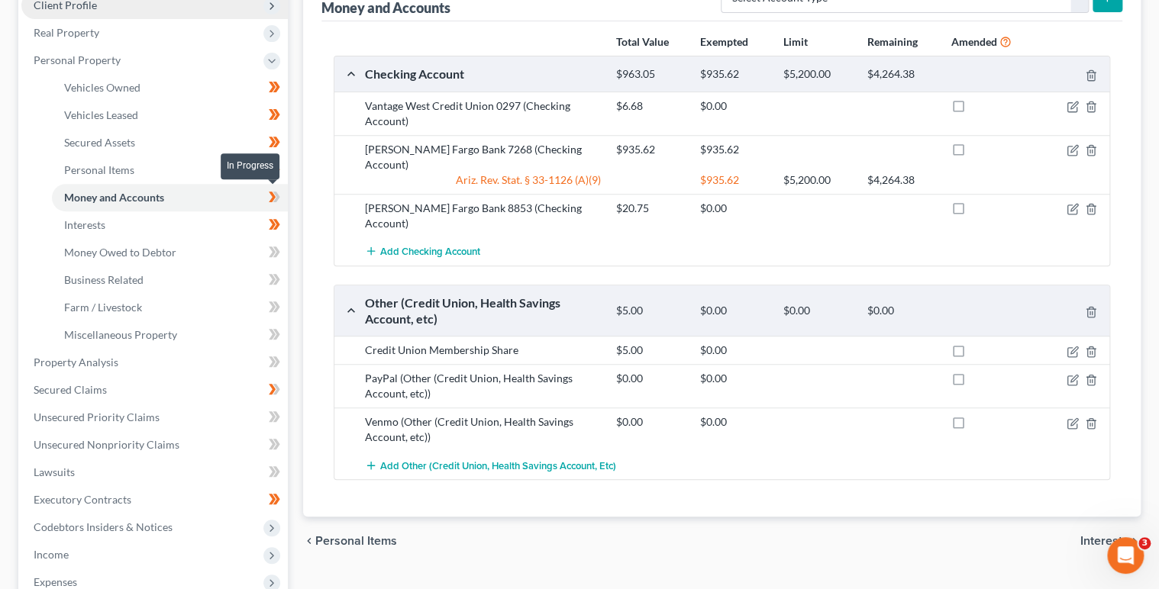
click at [279, 194] on icon at bounding box center [274, 197] width 11 height 19
click at [231, 225] on link "Interests" at bounding box center [170, 225] width 236 height 27
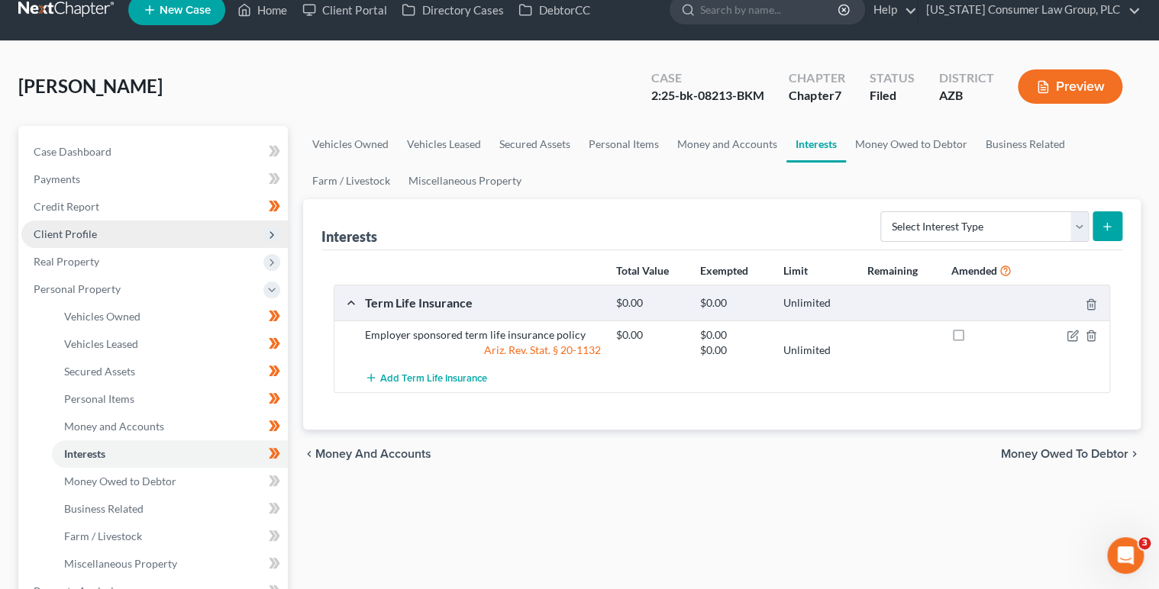
scroll to position [73, 0]
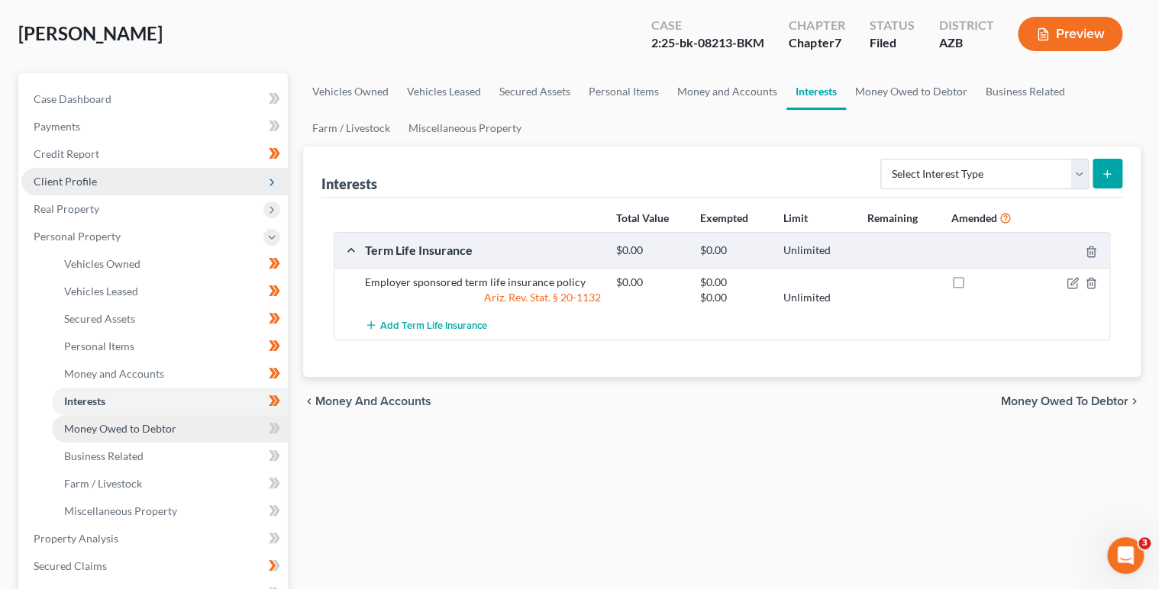
click at [204, 433] on link "Money Owed to Debtor" at bounding box center [170, 428] width 236 height 27
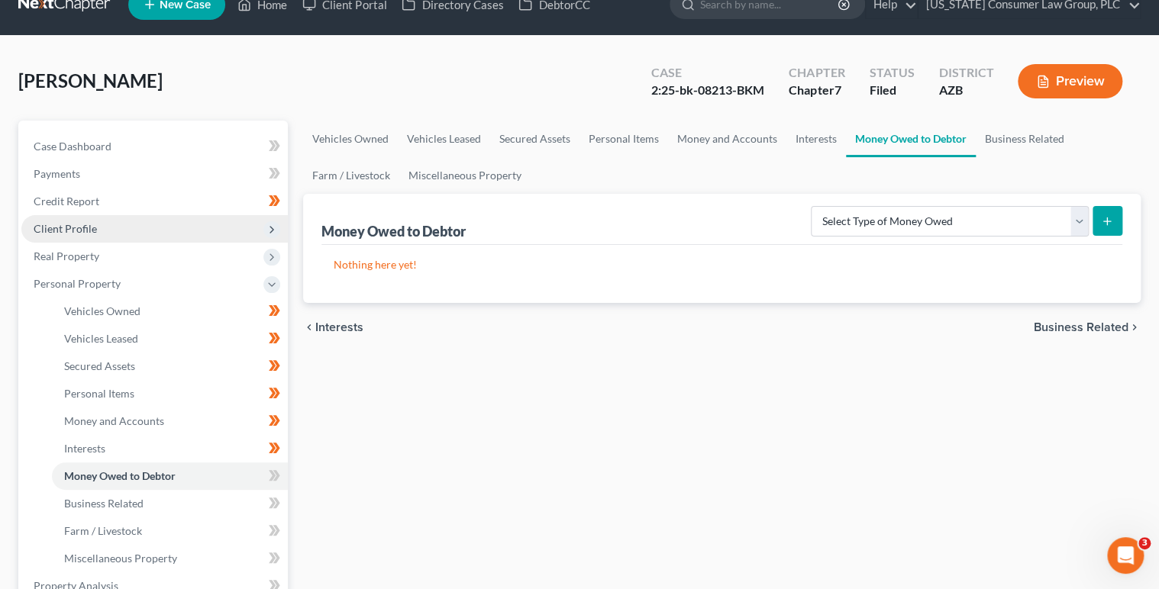
scroll to position [41, 0]
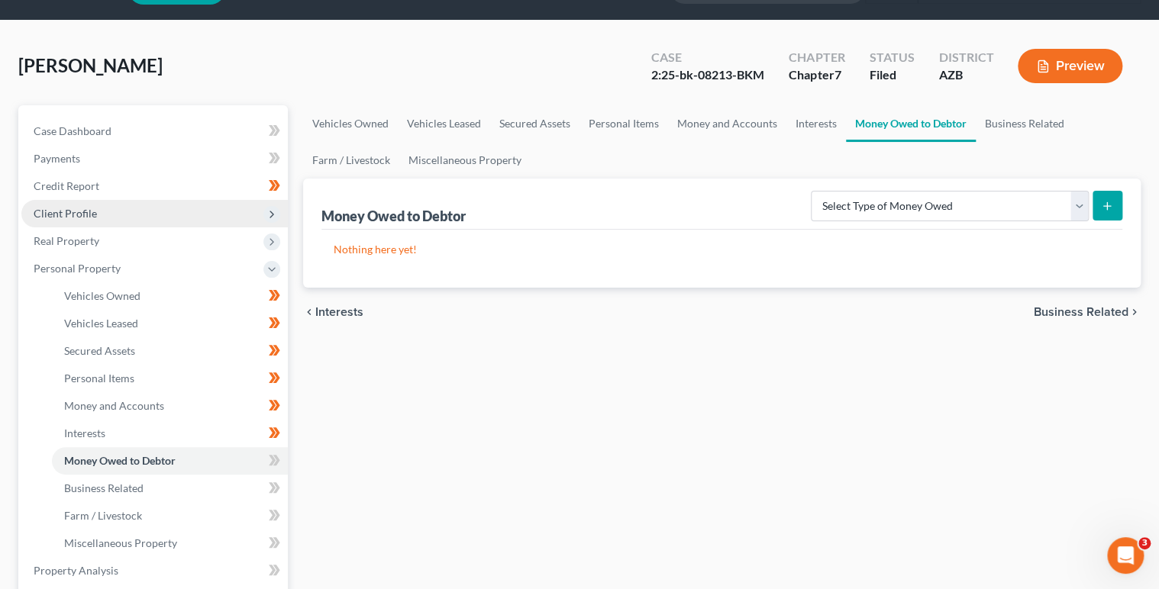
click at [273, 463] on icon at bounding box center [276, 460] width 7 height 11
drag, startPoint x: 273, startPoint y: 463, endPoint x: 278, endPoint y: 479, distance: 15.9
click at [274, 465] on icon at bounding box center [274, 460] width 11 height 19
click at [278, 481] on icon at bounding box center [274, 488] width 11 height 19
click at [278, 482] on icon at bounding box center [274, 488] width 11 height 19
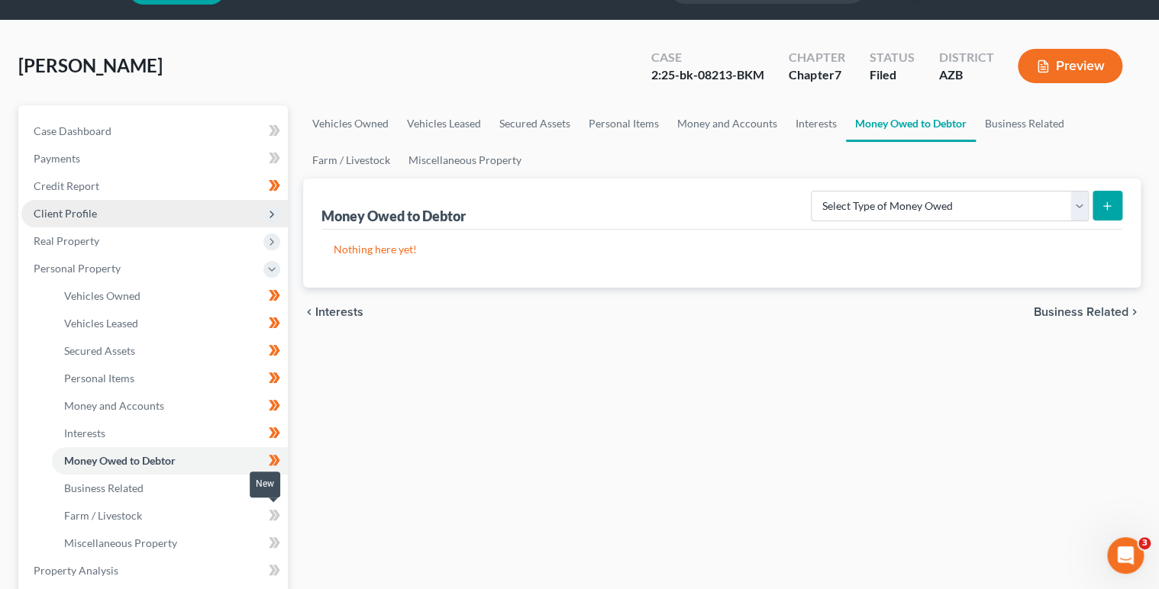
click at [279, 513] on icon at bounding box center [274, 515] width 11 height 19
click at [279, 542] on icon at bounding box center [274, 543] width 11 height 19
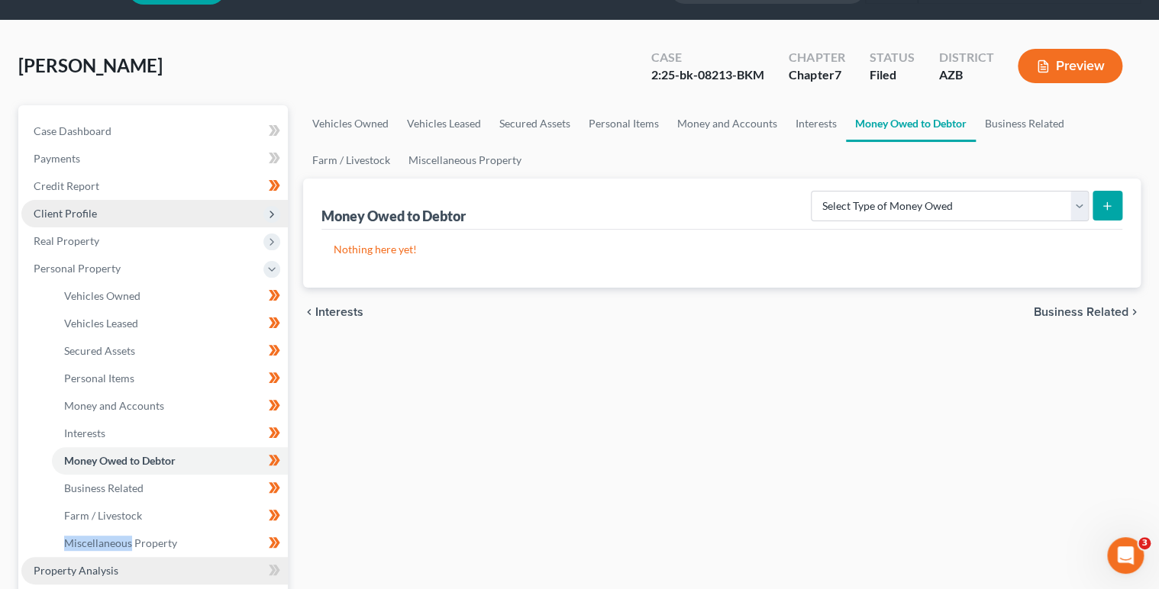
click at [235, 568] on link "Property Analysis" at bounding box center [154, 570] width 266 height 27
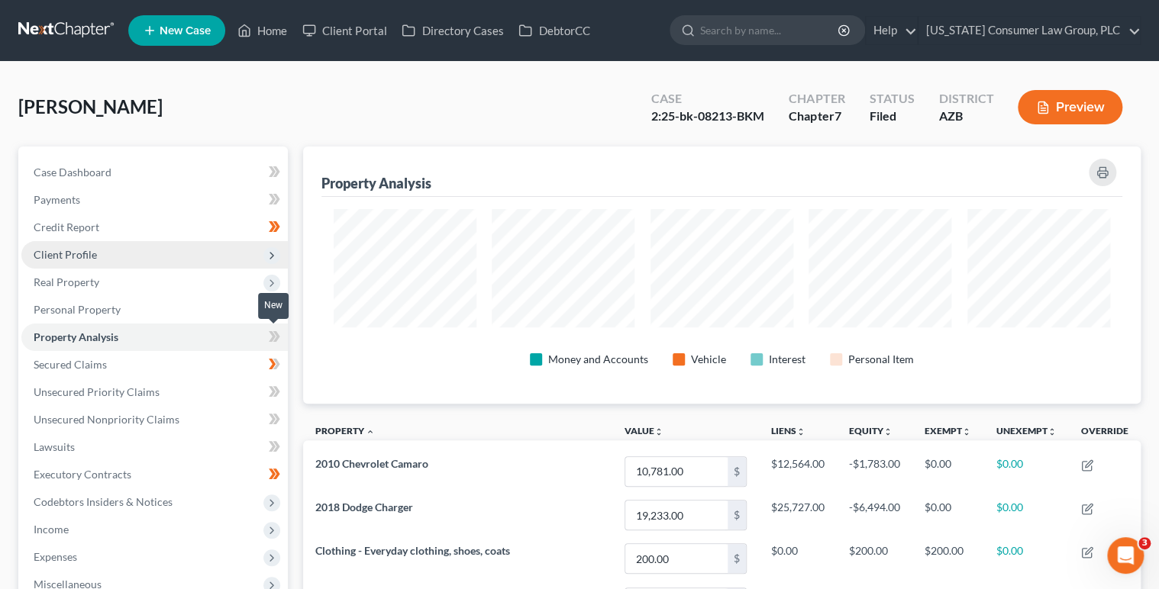
click at [278, 342] on icon at bounding box center [274, 337] width 11 height 19
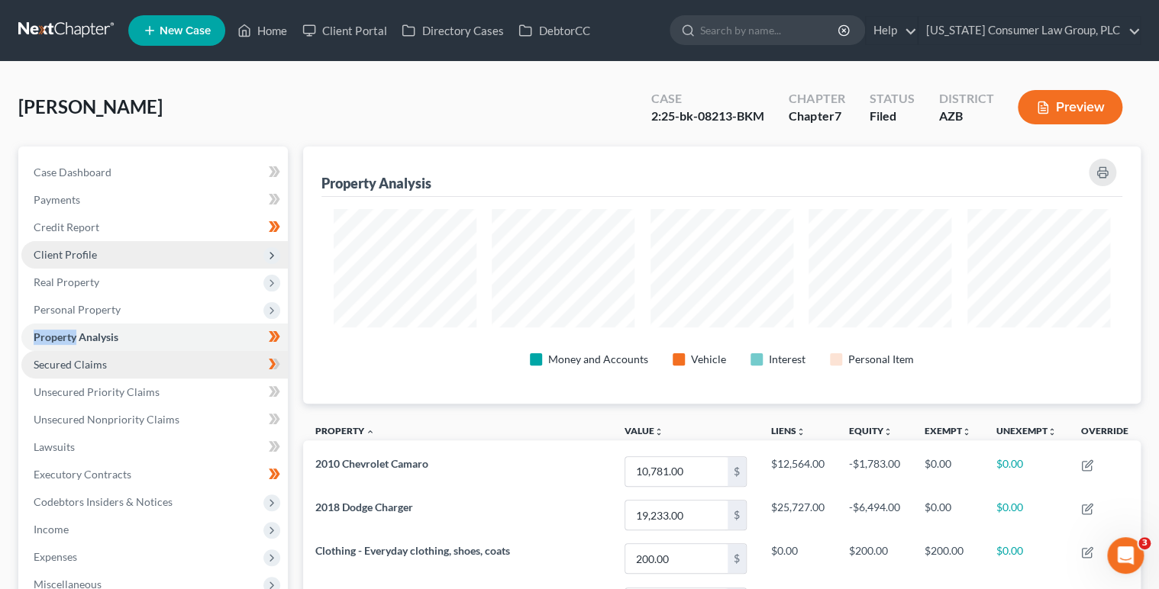
click at [233, 364] on link "Secured Claims" at bounding box center [154, 364] width 266 height 27
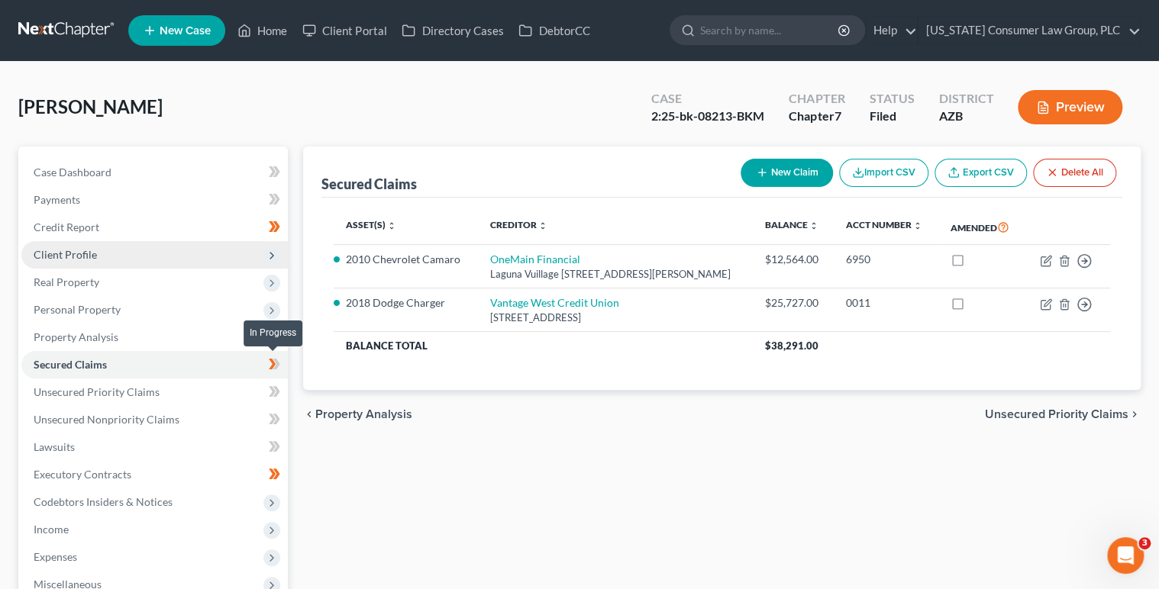
click at [283, 360] on span at bounding box center [274, 366] width 27 height 23
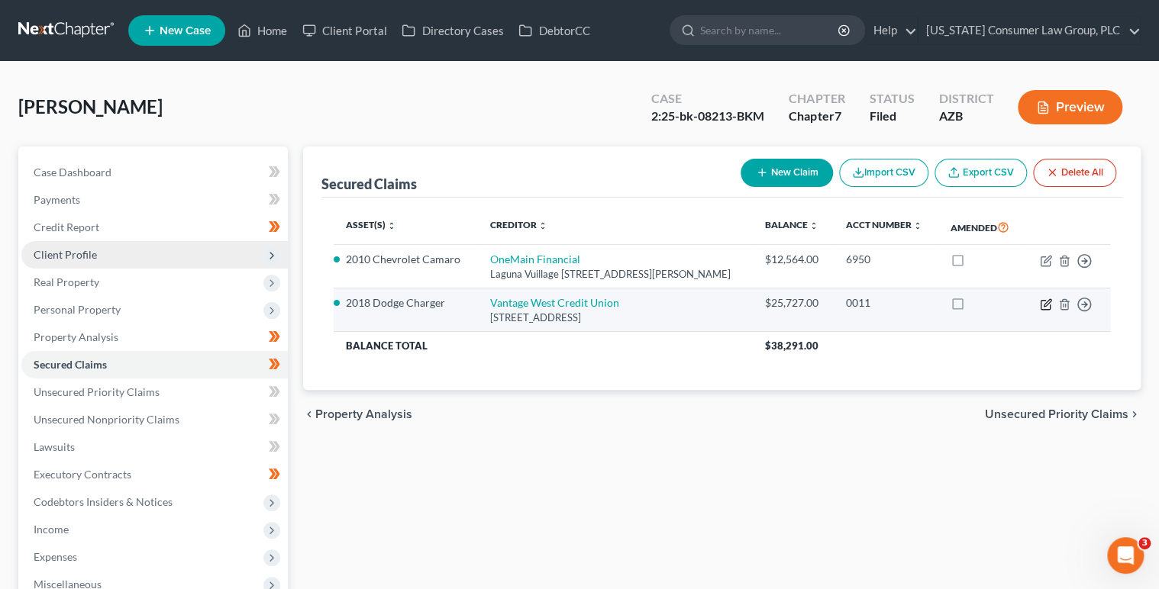
click at [1048, 305] on icon "button" at bounding box center [1046, 305] width 12 height 12
select select "3"
select select "0"
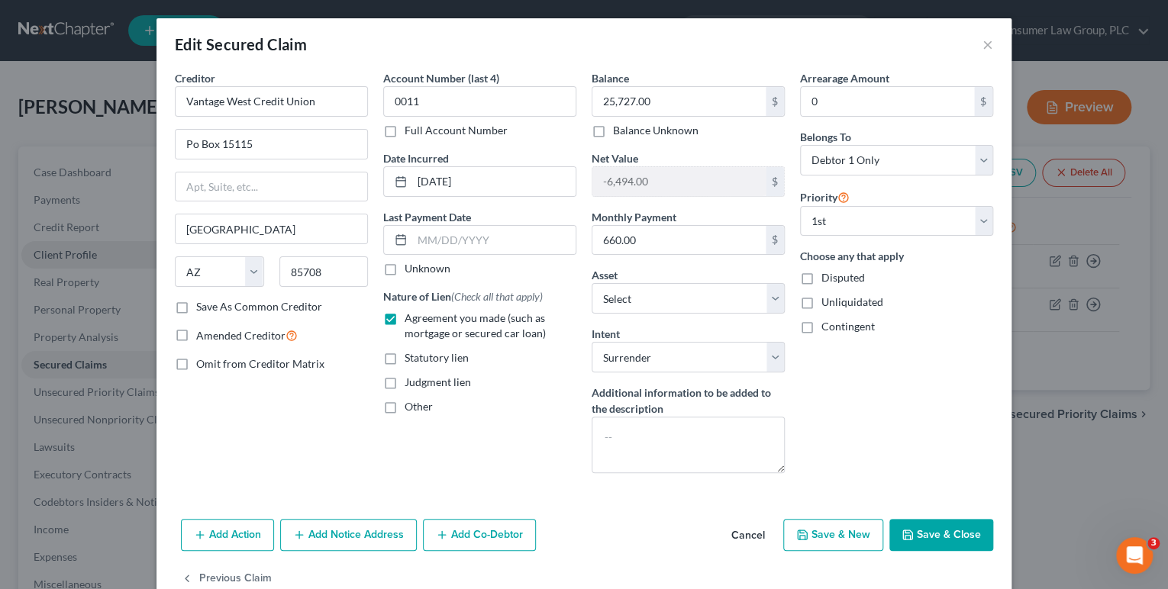
click at [948, 531] on button "Save & Close" at bounding box center [942, 535] width 104 height 32
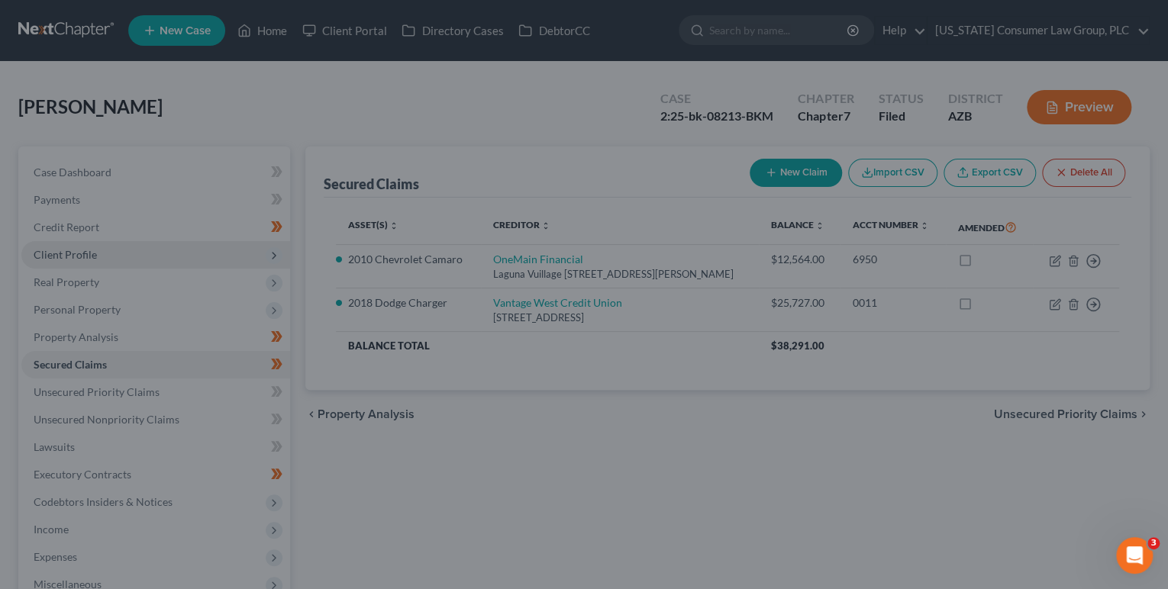
click at [948, 531] on div "Add Action Add Notice Address Add Co-Debtor Cancel Save & New Save & Close" at bounding box center [584, 509] width 744 height 44
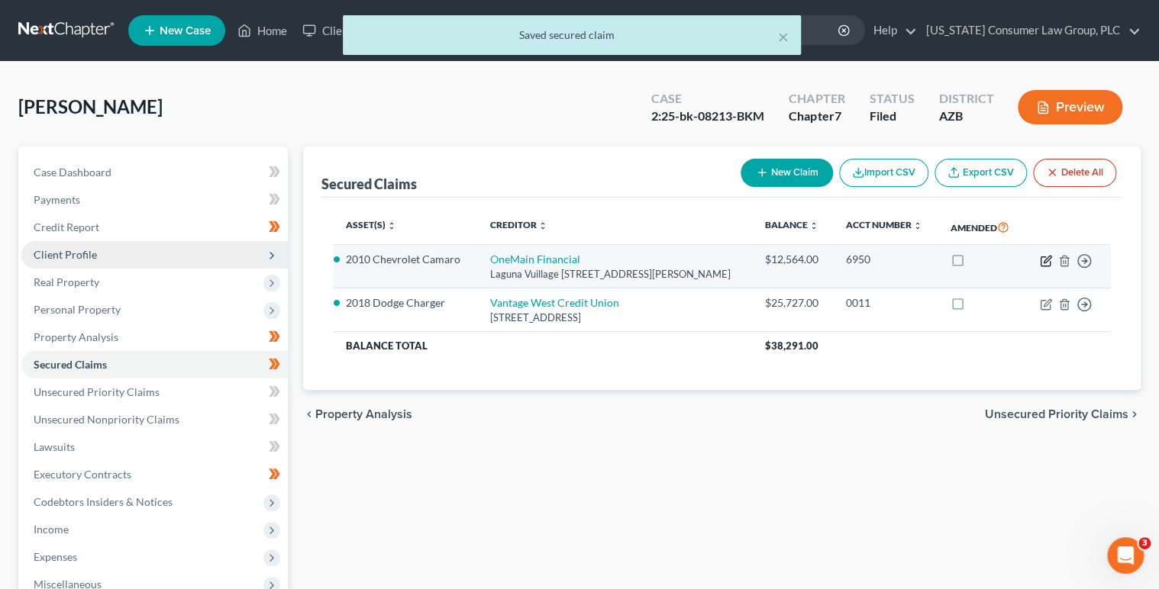
click at [1044, 262] on icon "button" at bounding box center [1047, 259] width 7 height 7
select select "3"
select select "2"
select select "0"
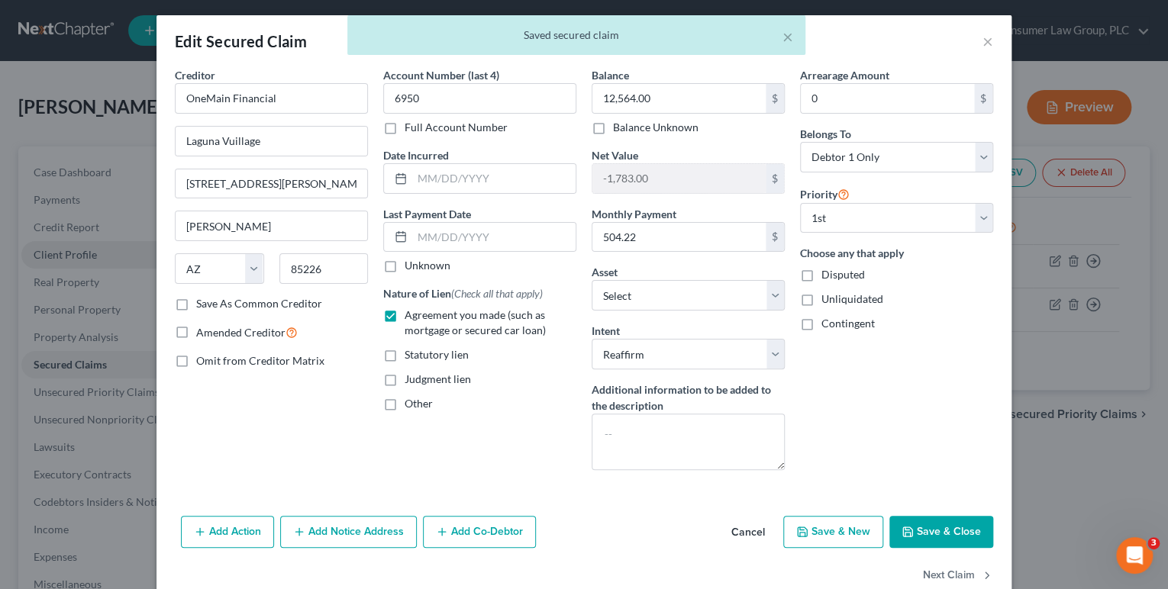
scroll to position [9, 0]
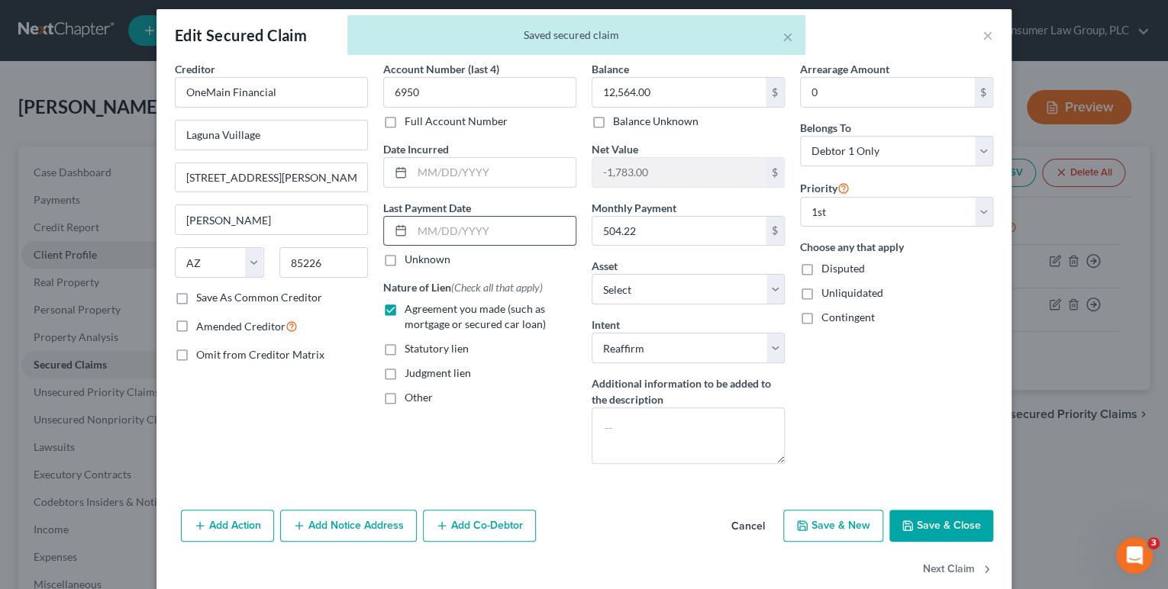
click at [419, 237] on input "text" at bounding box center [493, 231] width 163 height 29
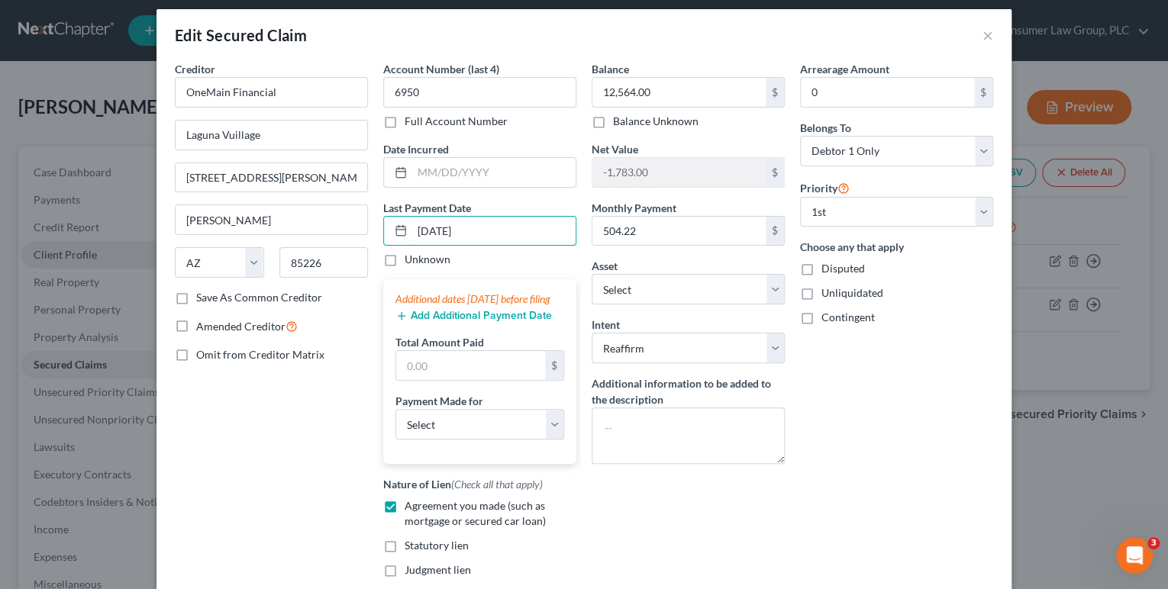
type input "[DATE]"
click at [415, 322] on button "Add Additional Payment Date" at bounding box center [474, 316] width 157 height 12
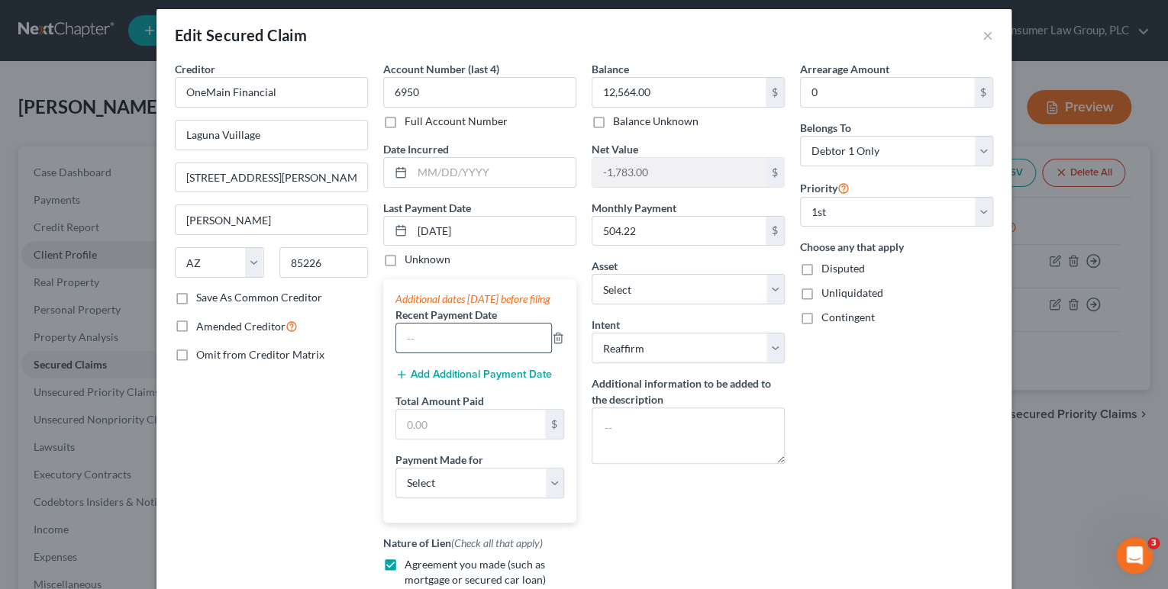
click at [418, 347] on input "text" at bounding box center [473, 338] width 155 height 29
type input "08/2025"
click at [442, 381] on button "Add Additional Payment Date" at bounding box center [474, 375] width 157 height 12
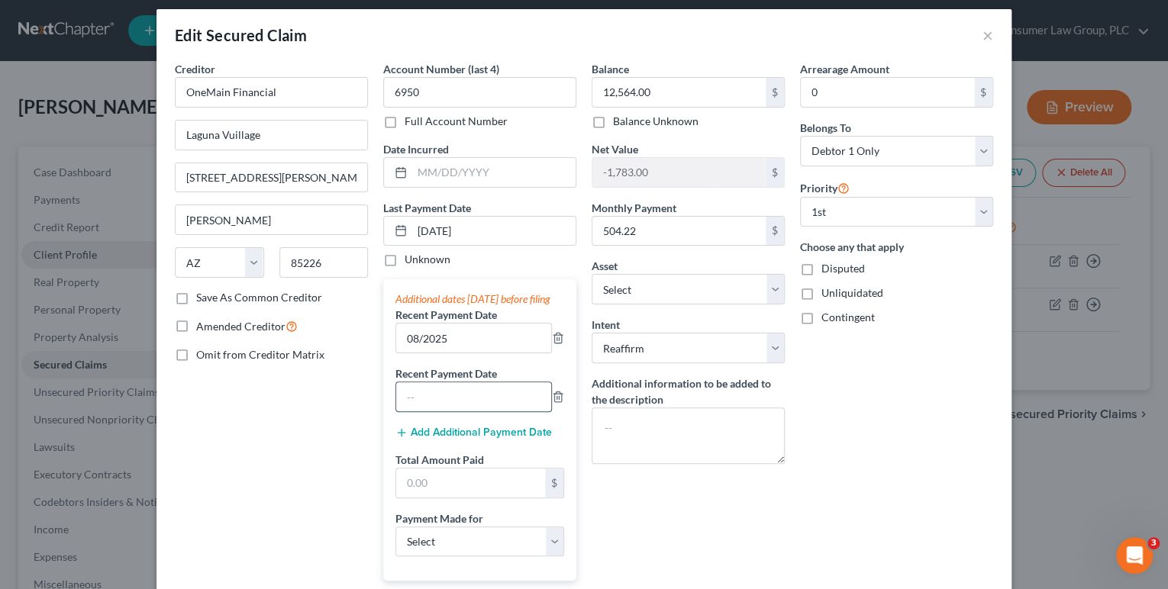
click at [438, 409] on input "text" at bounding box center [473, 397] width 155 height 29
type input "07/2025"
click at [433, 439] on button "Add Additional Payment Date" at bounding box center [474, 433] width 157 height 12
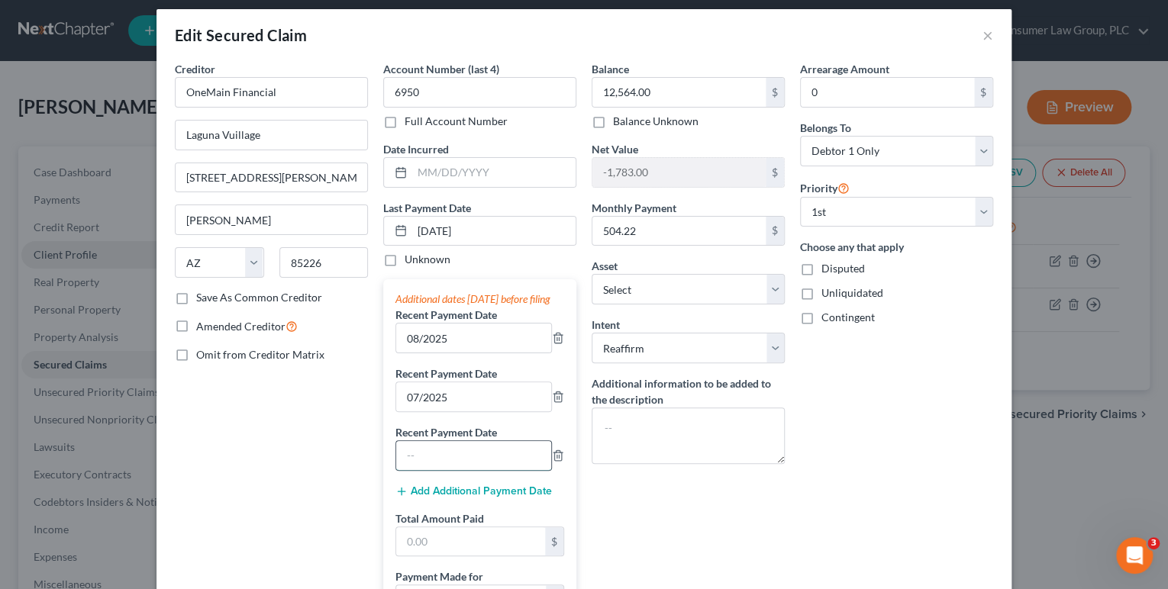
click at [429, 470] on input "text" at bounding box center [473, 455] width 155 height 29
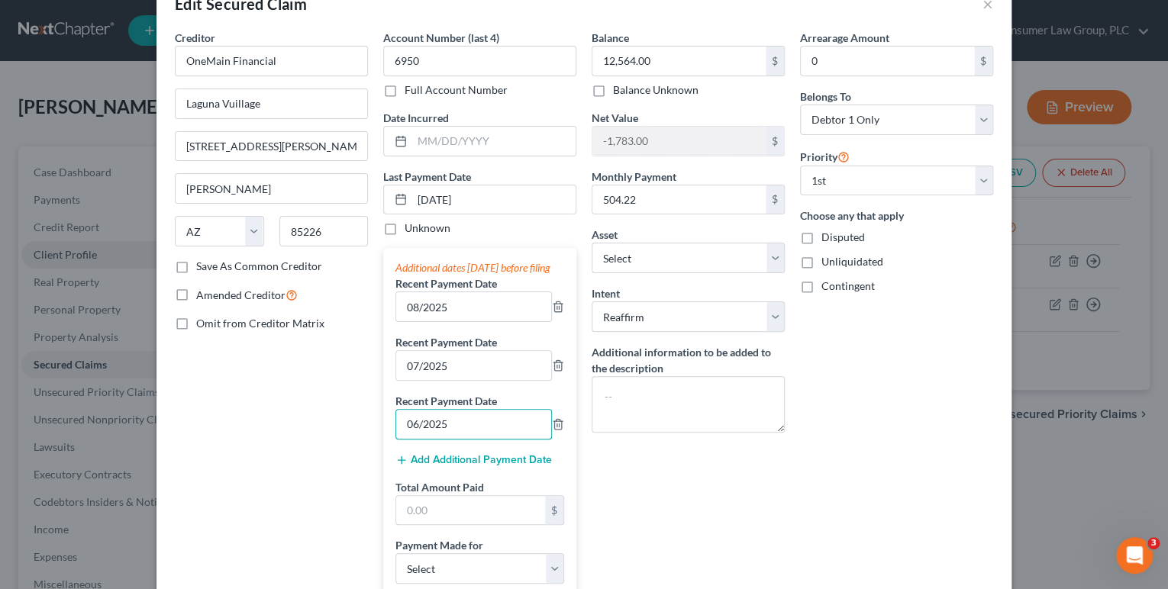
scroll to position [184, 0]
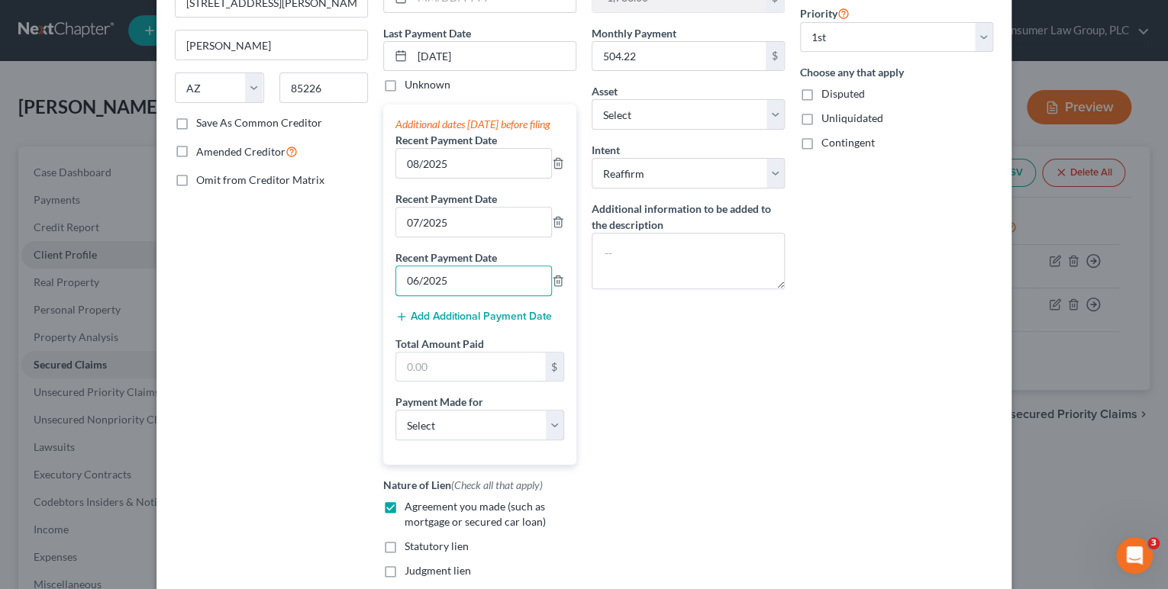
type input "06/2025"
click at [434, 377] on input "text" at bounding box center [470, 367] width 149 height 29
type input "1,512.66"
click at [434, 441] on select "Select Car Credit Card Loan Repayment Mortgage Other Suppliers Or Vendors" at bounding box center [480, 425] width 169 height 31
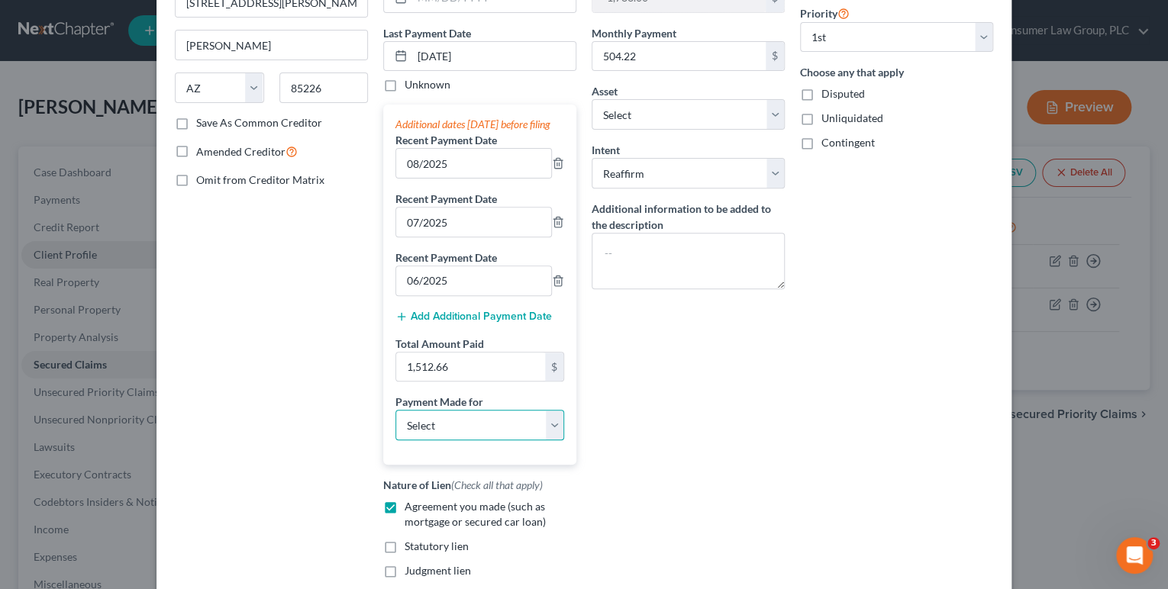
select select "0"
click at [396, 423] on select "Select Car Credit Card Loan Repayment Mortgage Other Suppliers Or Vendors" at bounding box center [480, 425] width 169 height 31
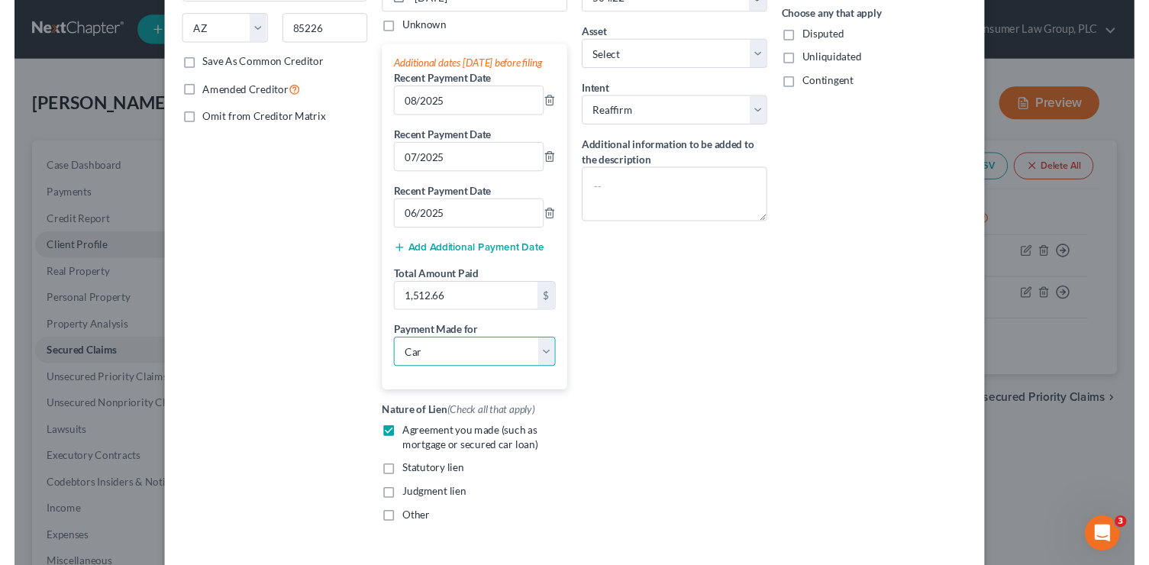
scroll to position [363, 0]
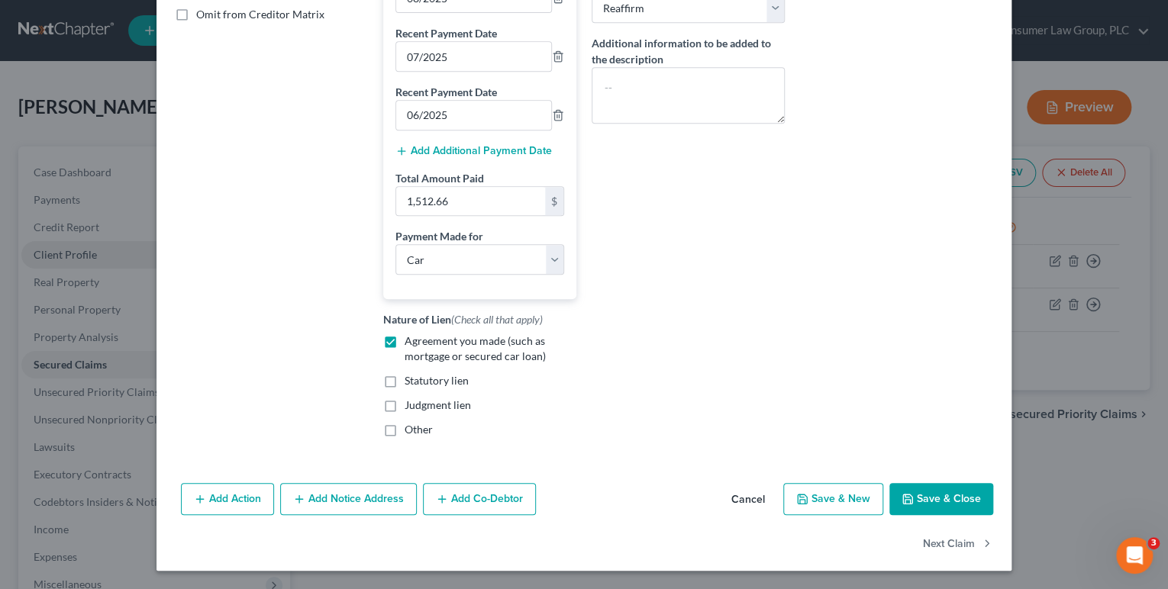
click at [980, 501] on button "Save & Close" at bounding box center [942, 499] width 104 height 32
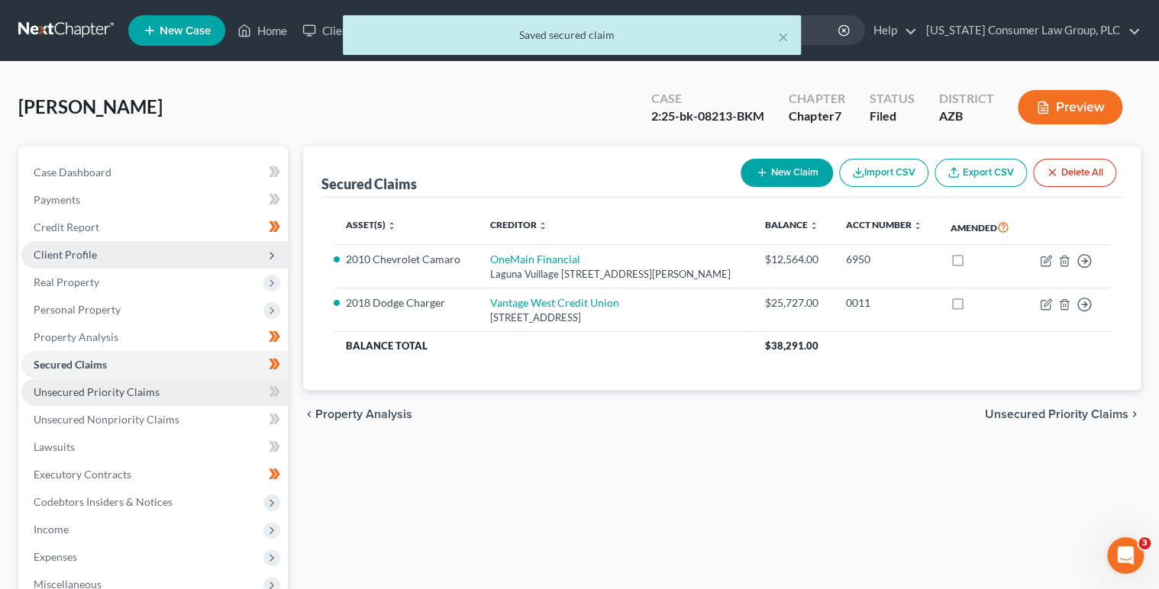
click at [251, 386] on link "Unsecured Priority Claims" at bounding box center [154, 392] width 266 height 27
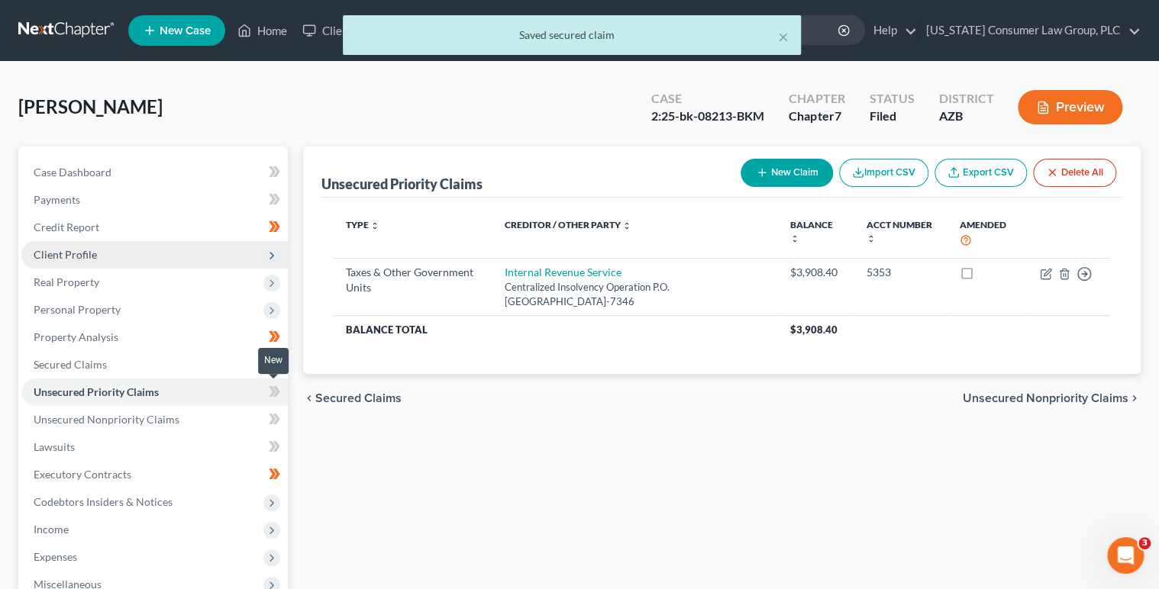
click at [279, 392] on icon at bounding box center [274, 392] width 11 height 19
click at [221, 410] on link "Unsecured Nonpriority Claims" at bounding box center [154, 419] width 266 height 27
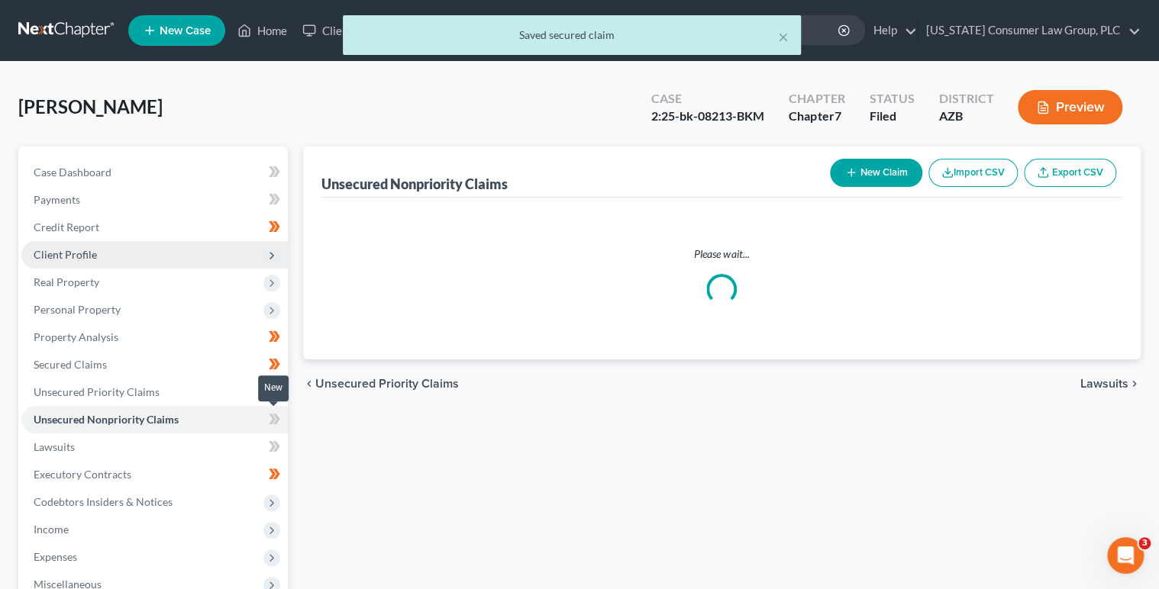
click at [270, 421] on icon at bounding box center [274, 419] width 11 height 19
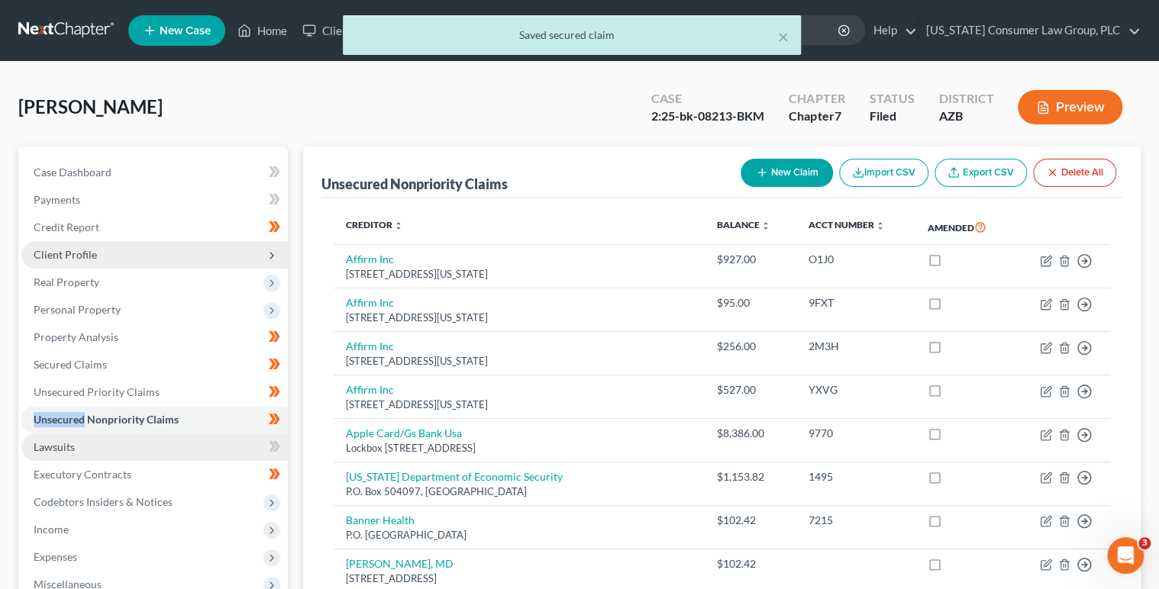
click at [227, 442] on link "Lawsuits" at bounding box center [154, 447] width 266 height 27
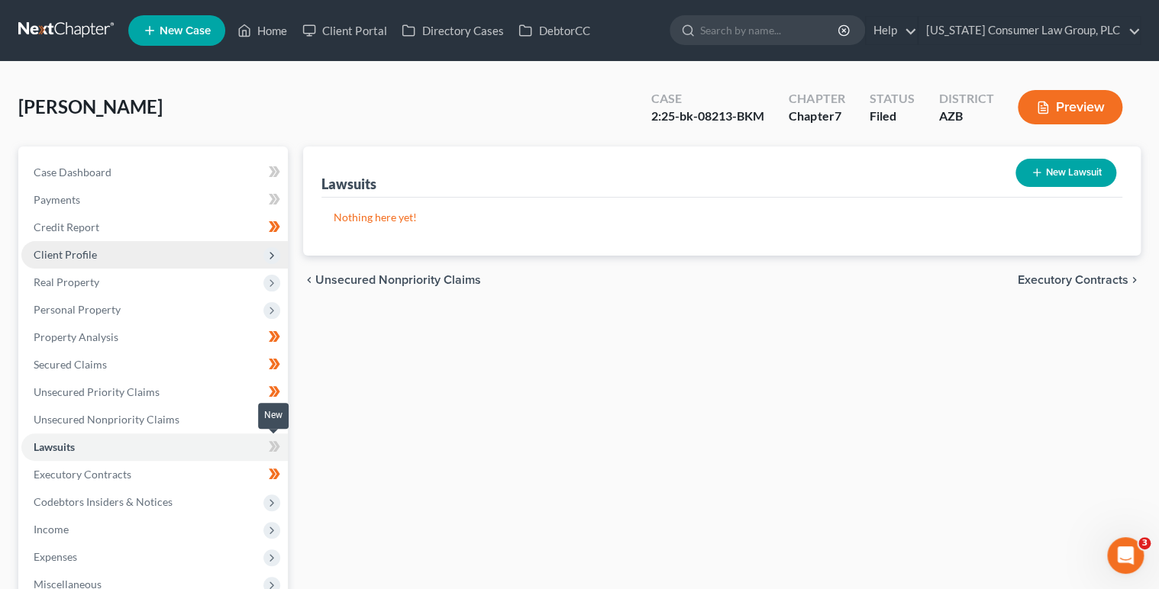
click at [279, 451] on icon at bounding box center [274, 447] width 11 height 19
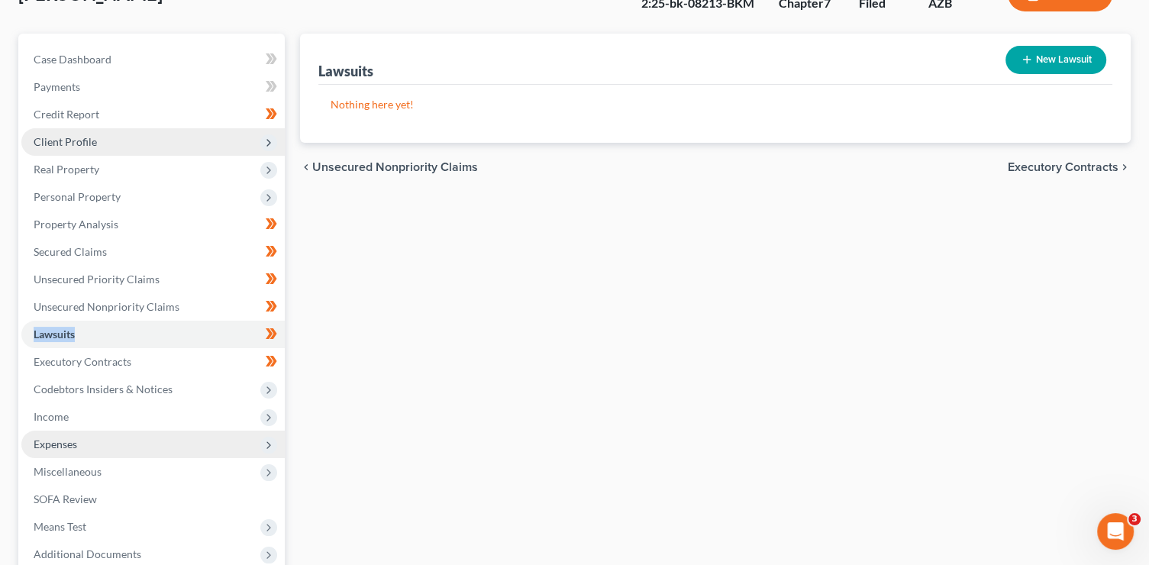
scroll to position [115, 0]
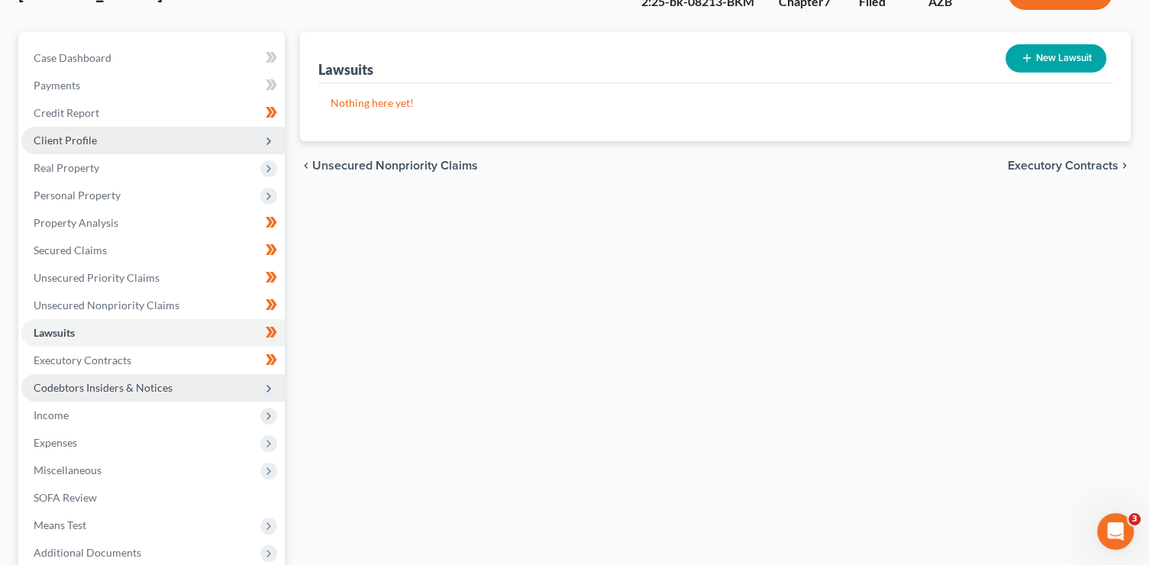
click at [279, 386] on span "Codebtors Insiders & Notices" at bounding box center [152, 387] width 263 height 27
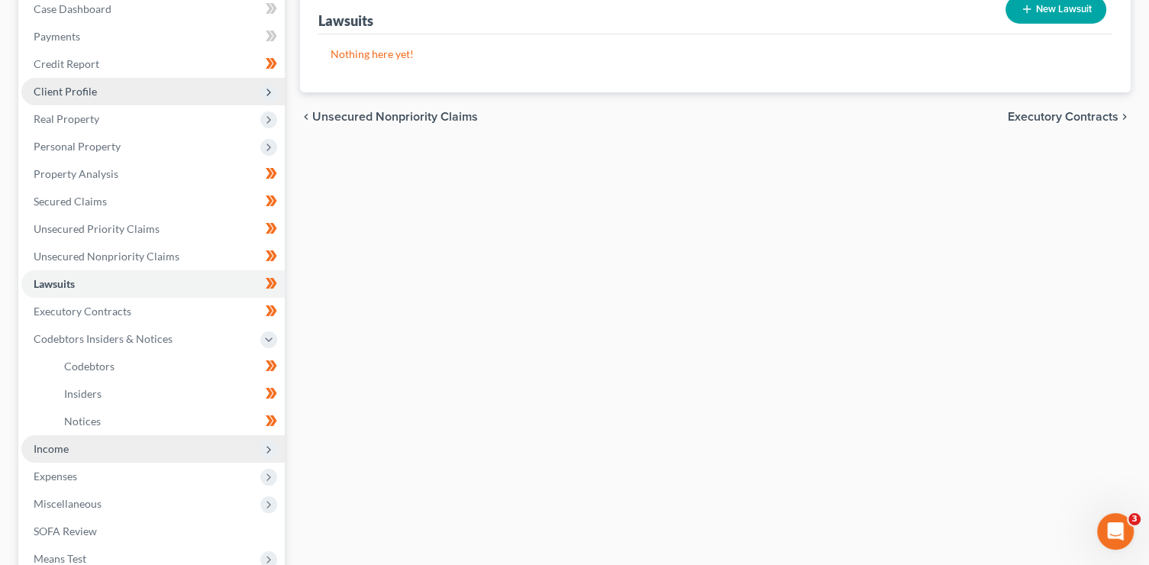
scroll to position [176, 0]
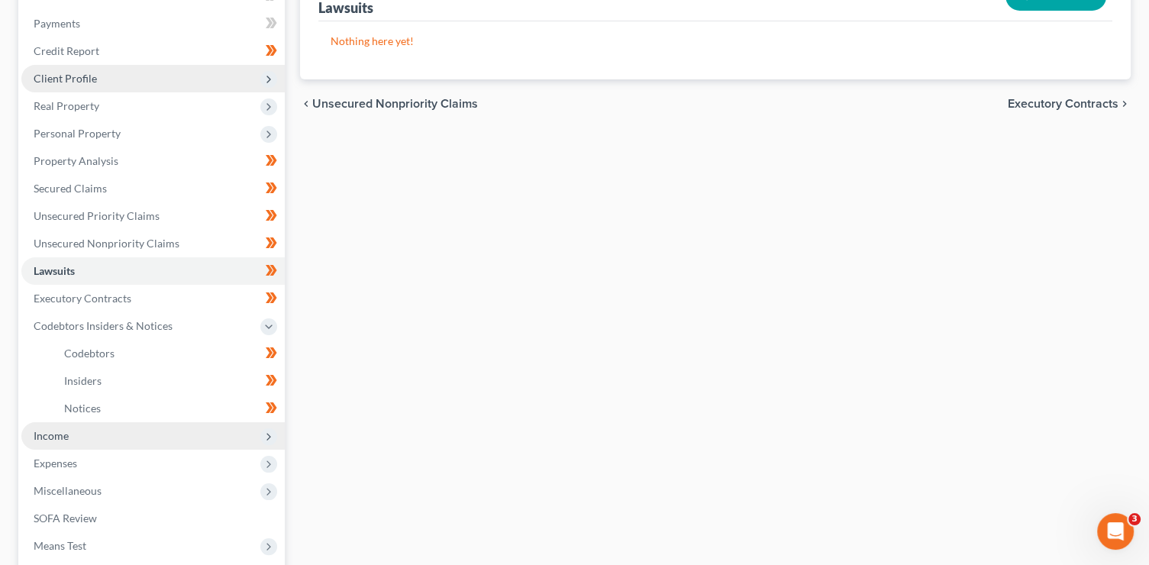
click at [280, 433] on span "Income" at bounding box center [152, 435] width 263 height 27
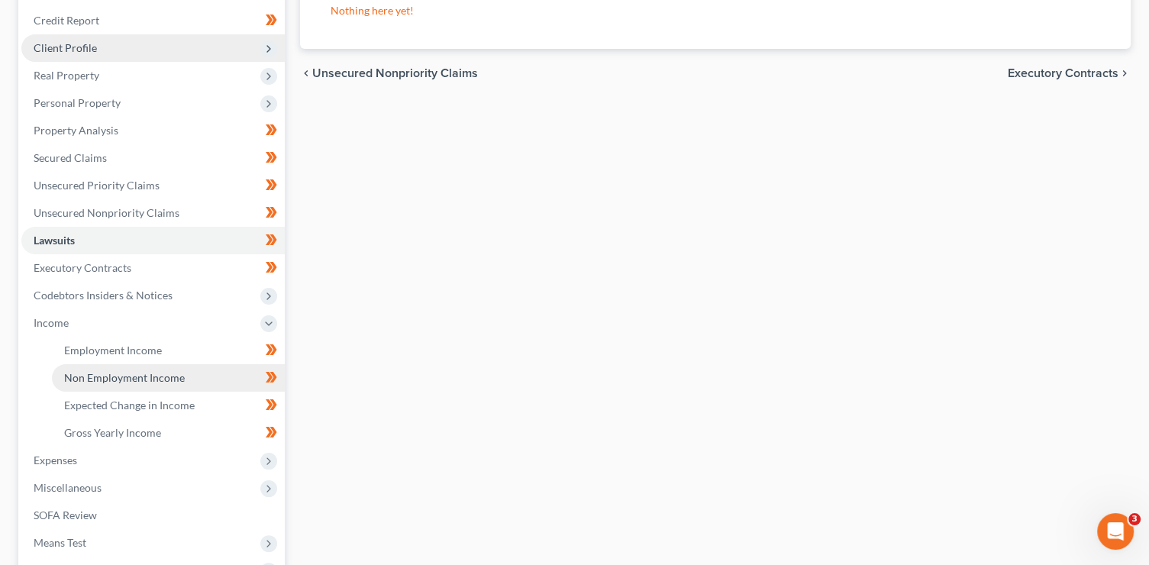
scroll to position [226, 0]
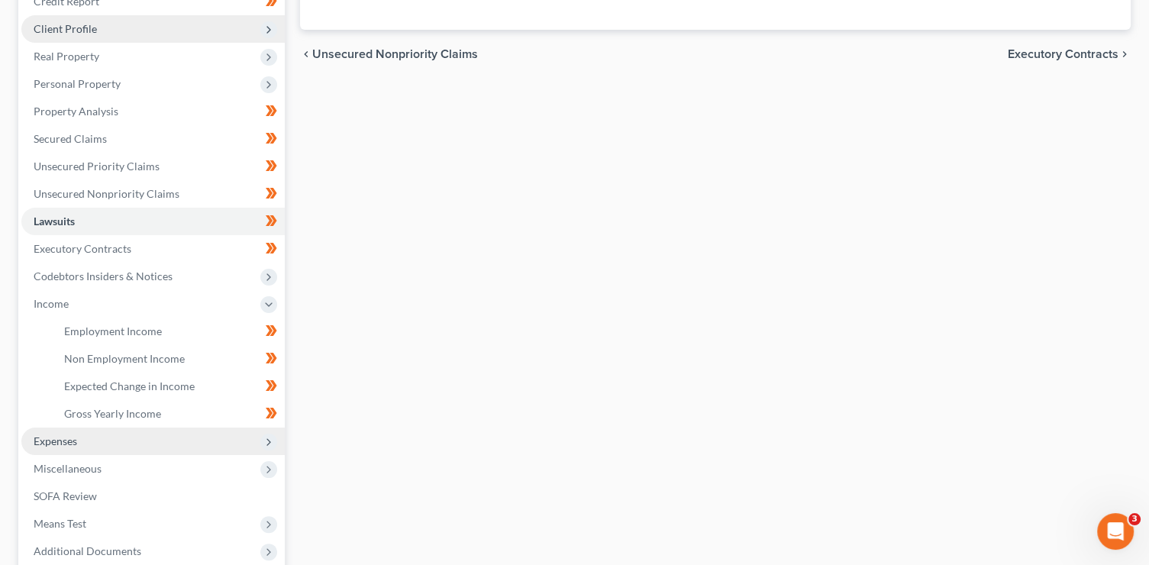
click at [263, 441] on icon at bounding box center [269, 442] width 12 height 12
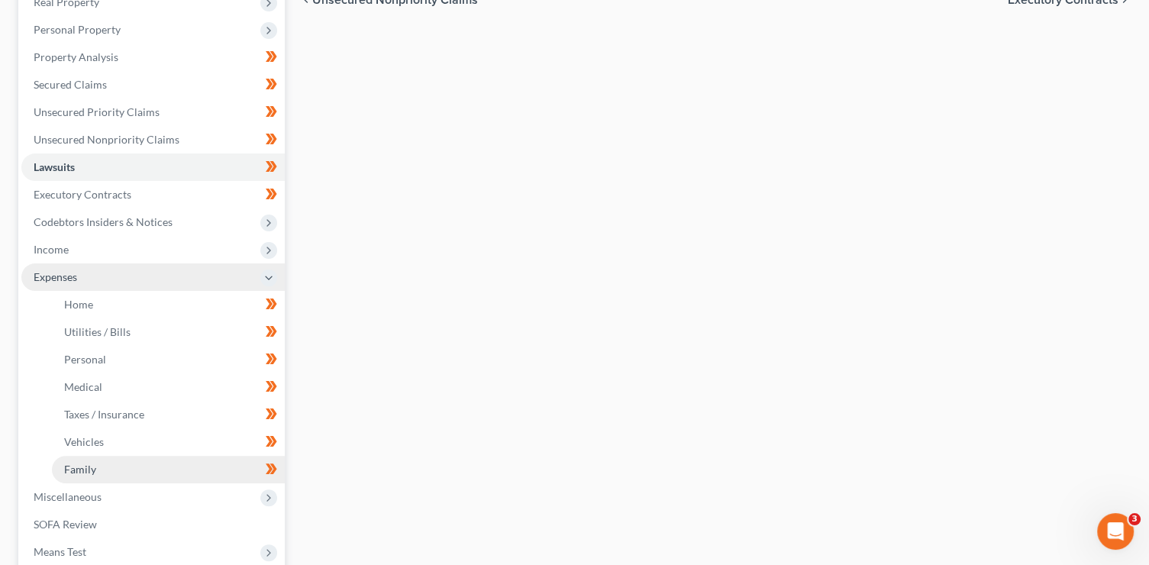
scroll to position [281, 0]
click at [170, 470] on link "Family" at bounding box center [168, 468] width 233 height 27
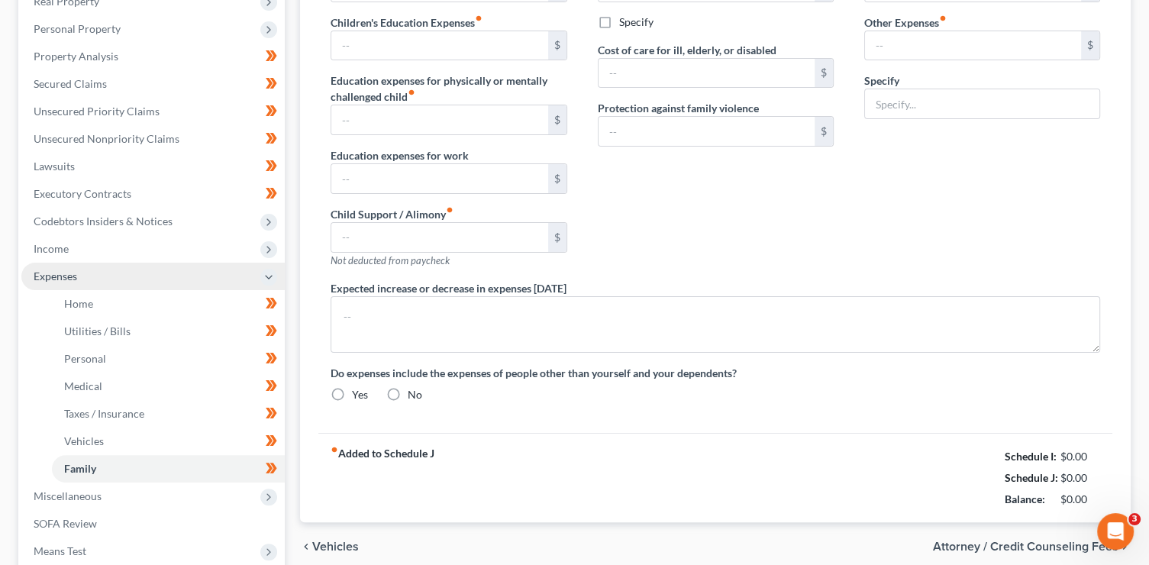
type input "0.00"
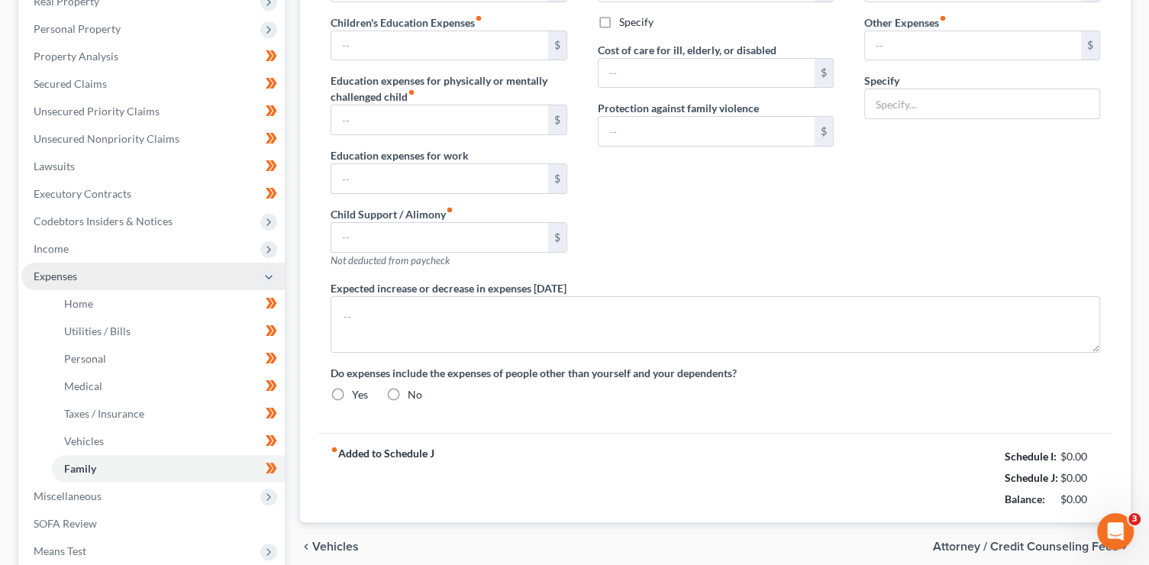
type input "0.00"
type input "390.00"
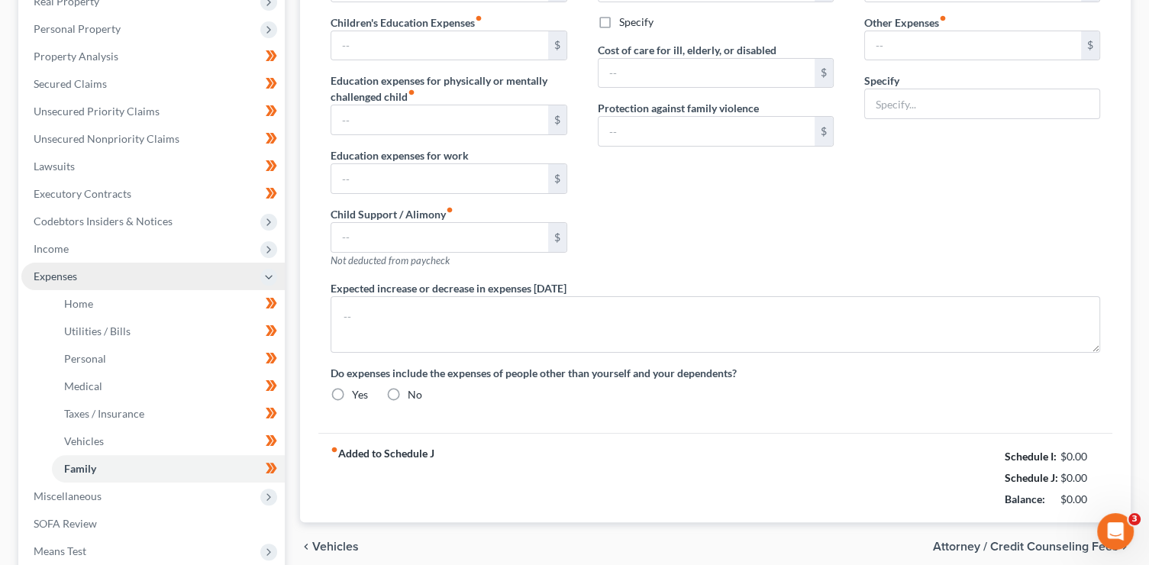
type input "Misc. Expenses"
radio input "true"
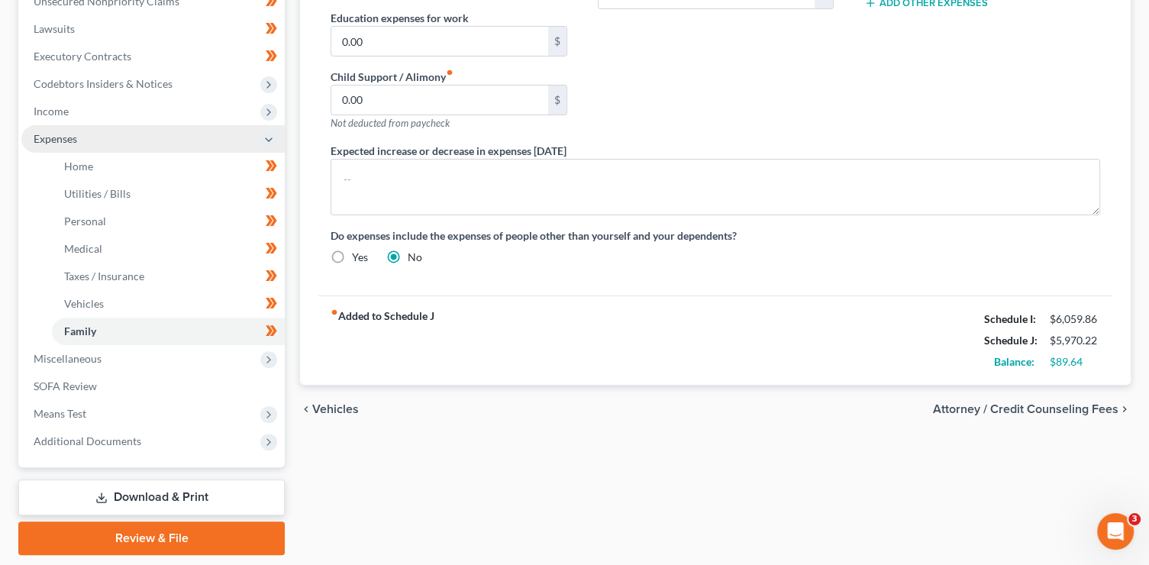
scroll to position [465, 0]
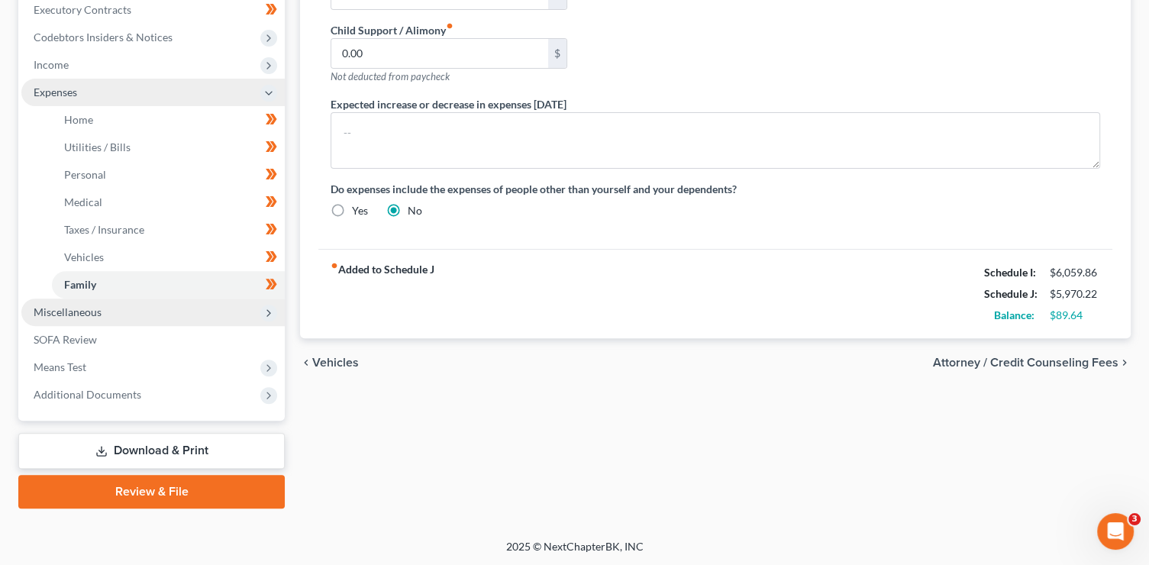
click at [212, 307] on span "Miscellaneous" at bounding box center [152, 312] width 263 height 27
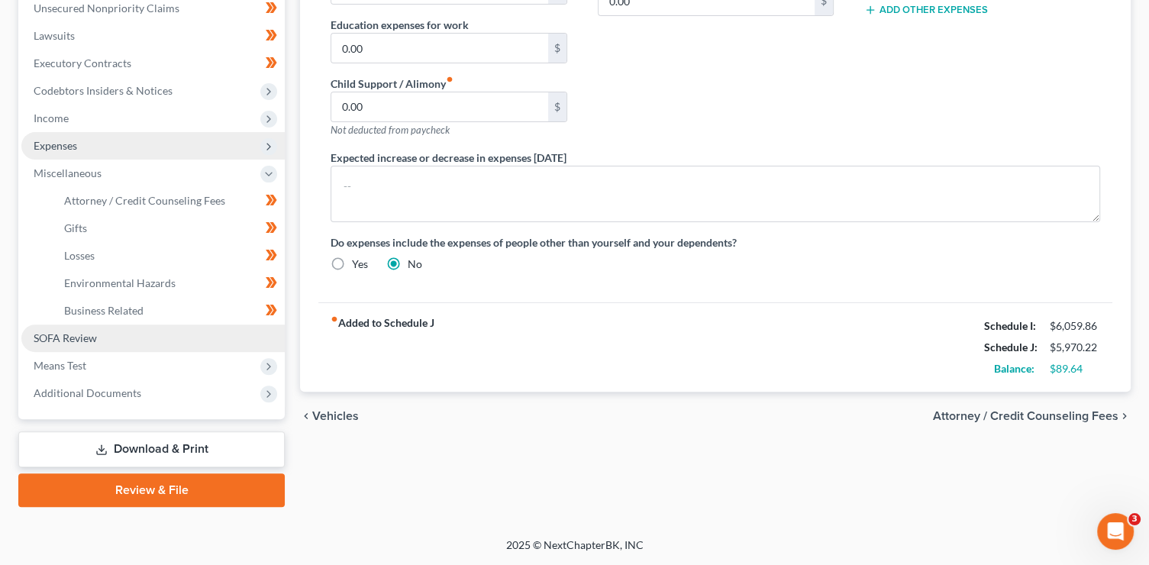
scroll to position [410, 0]
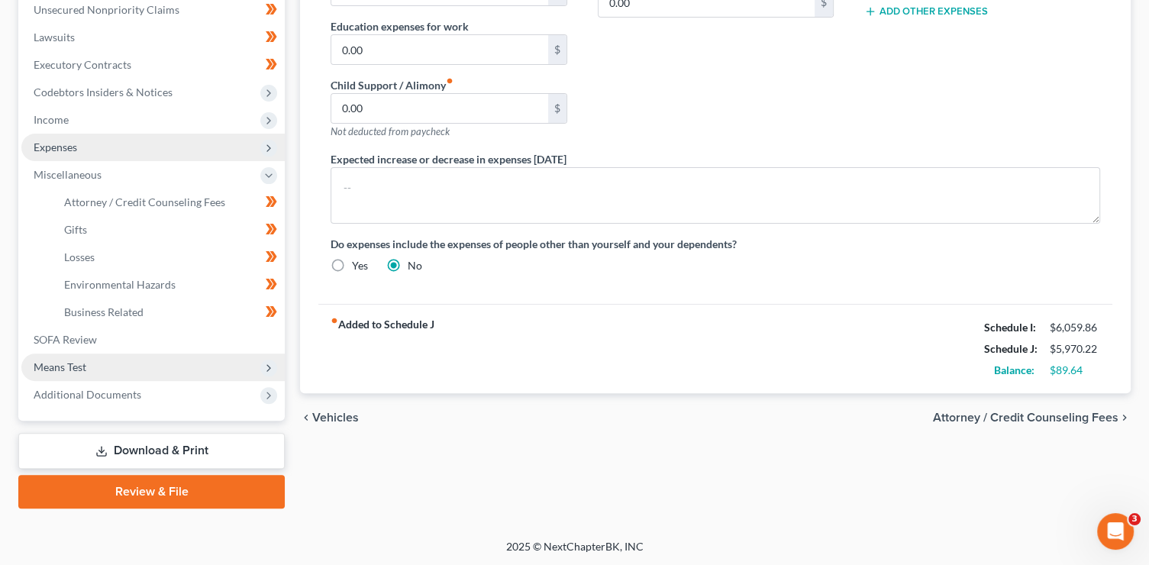
click at [275, 360] on span "Means Test" at bounding box center [152, 367] width 263 height 27
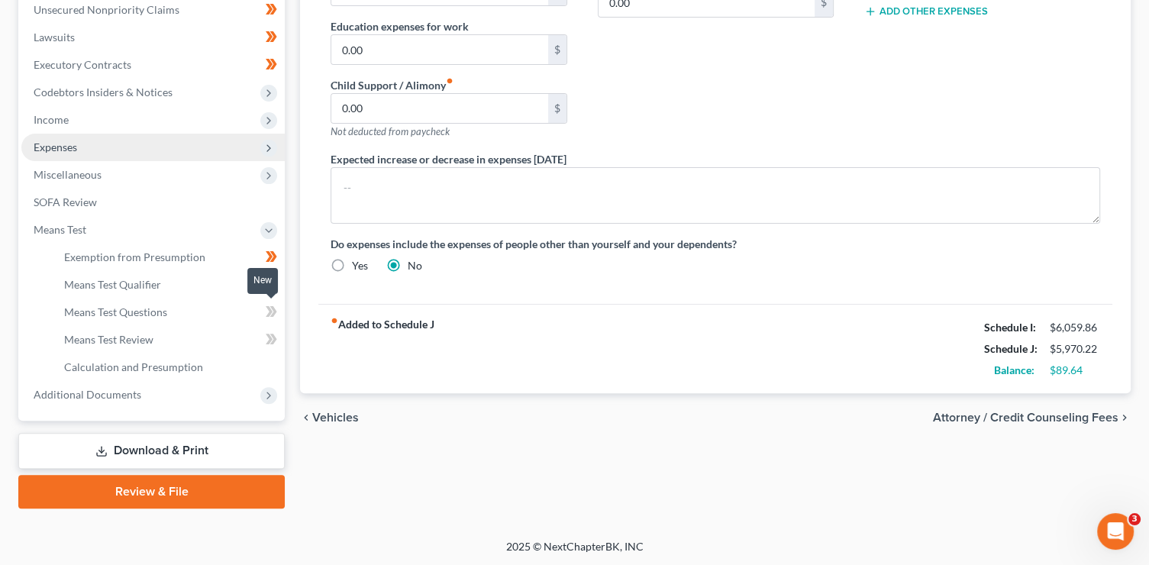
click at [278, 312] on span at bounding box center [271, 313] width 27 height 23
click at [278, 331] on span at bounding box center [271, 341] width 27 height 23
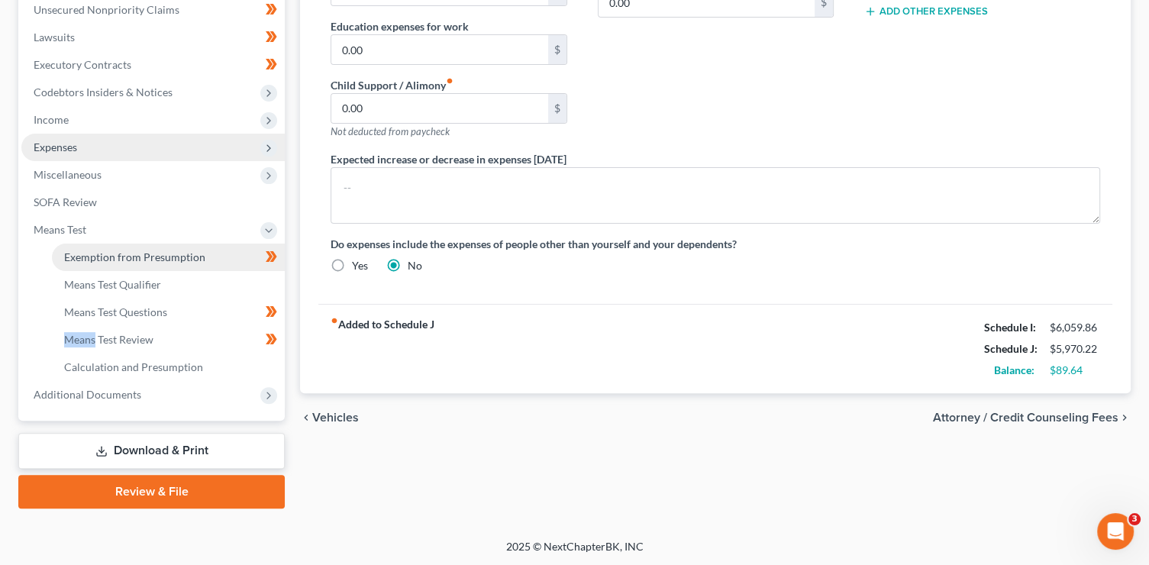
click at [182, 257] on span "Exemption from Presumption" at bounding box center [134, 256] width 141 height 13
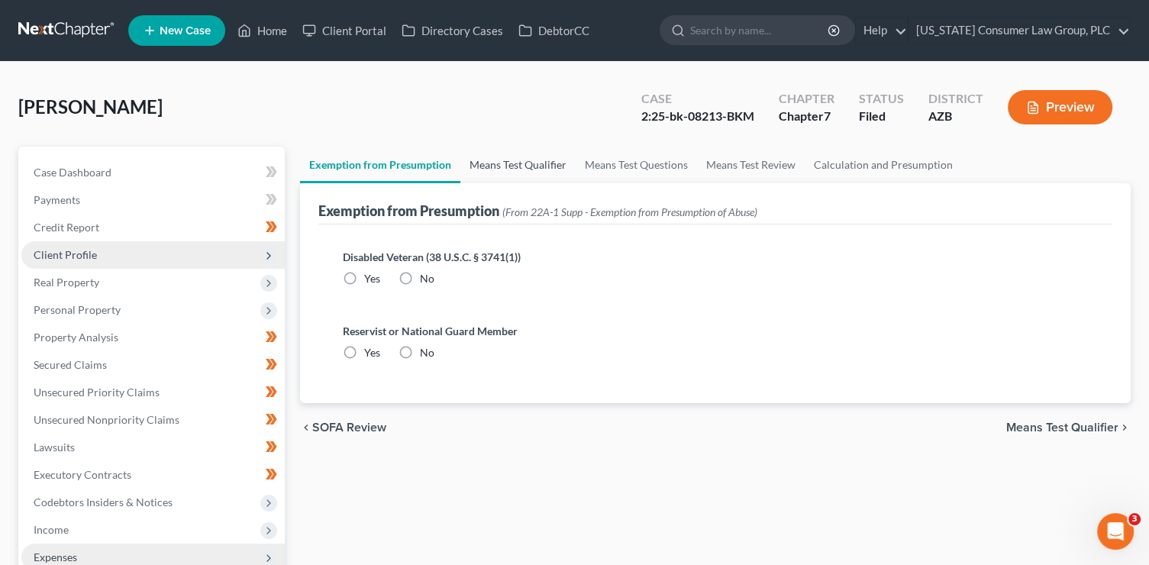
click at [509, 164] on link "Means Test Qualifier" at bounding box center [517, 165] width 115 height 37
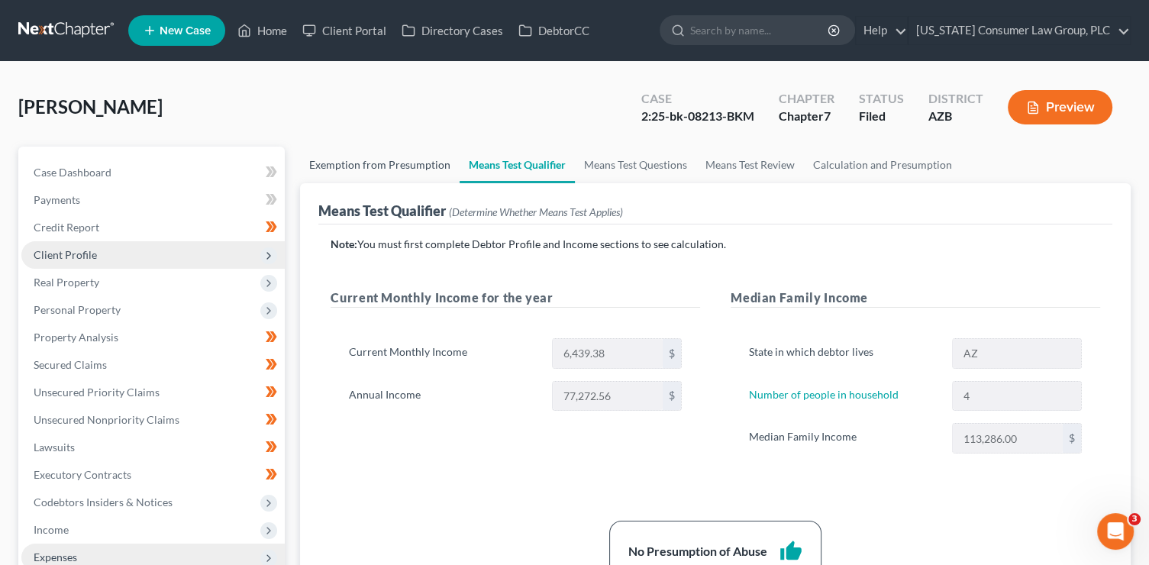
click at [421, 163] on link "Exemption from Presumption" at bounding box center [380, 165] width 160 height 37
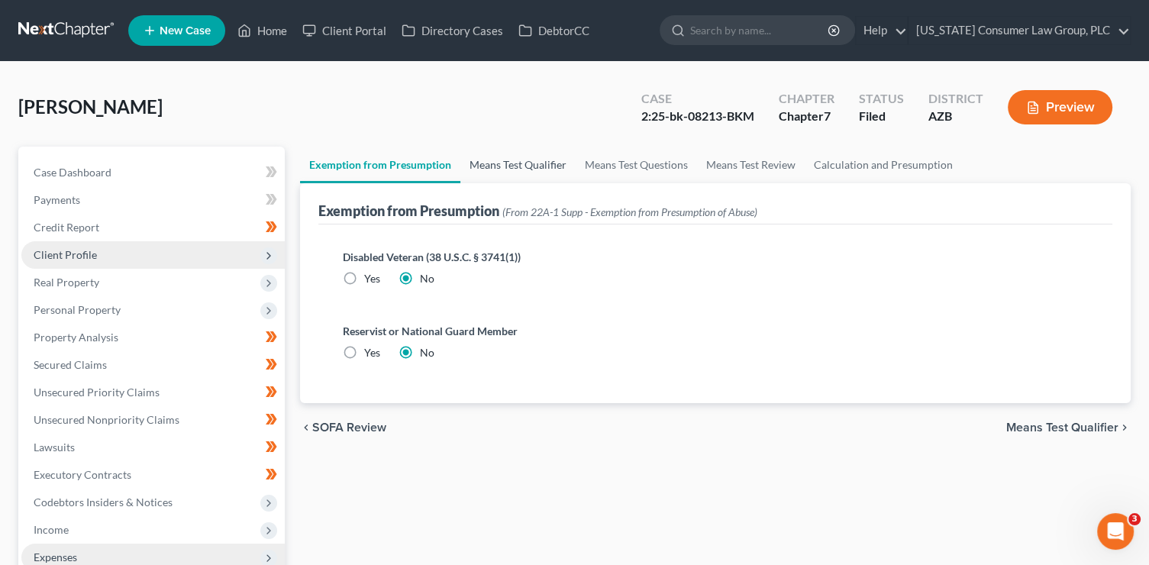
click at [557, 165] on link "Means Test Qualifier" at bounding box center [517, 165] width 115 height 37
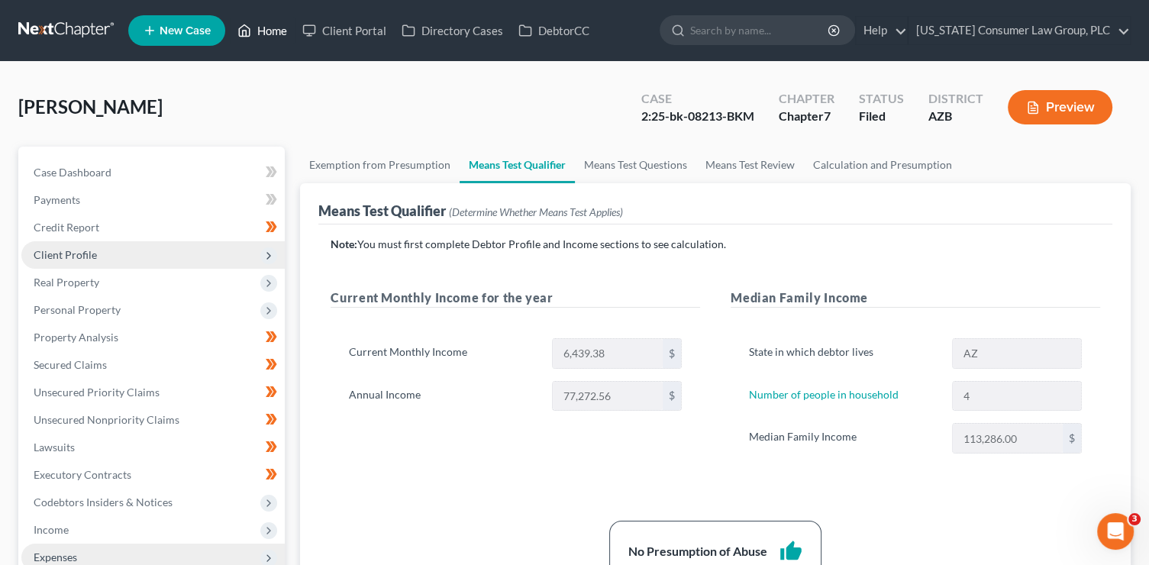
click at [274, 31] on link "Home" at bounding box center [262, 30] width 65 height 27
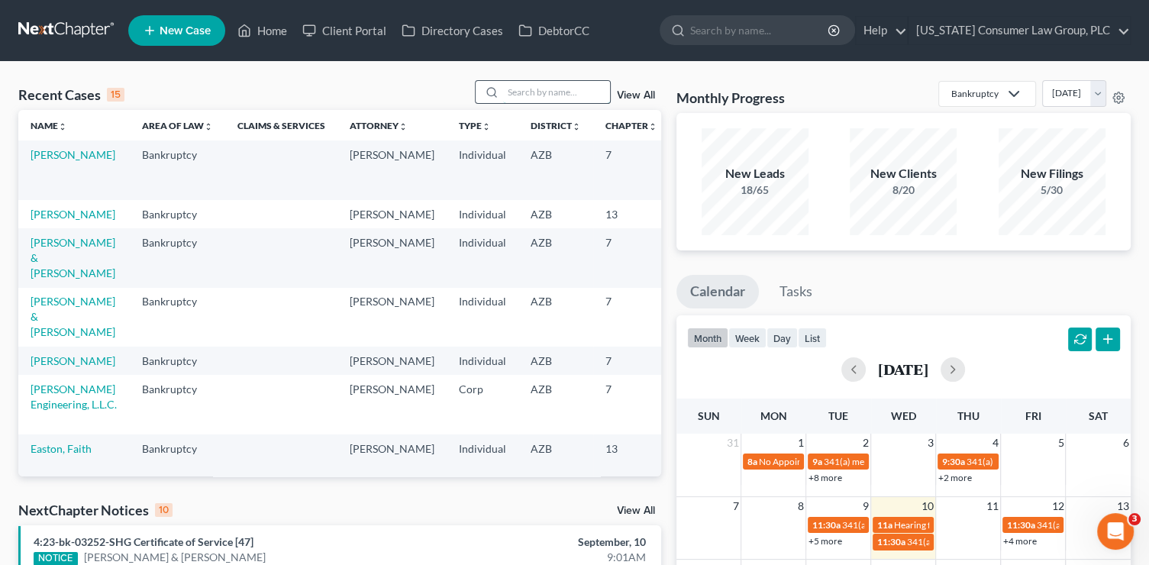
click at [557, 97] on input "search" at bounding box center [556, 92] width 107 height 22
type input "blood"
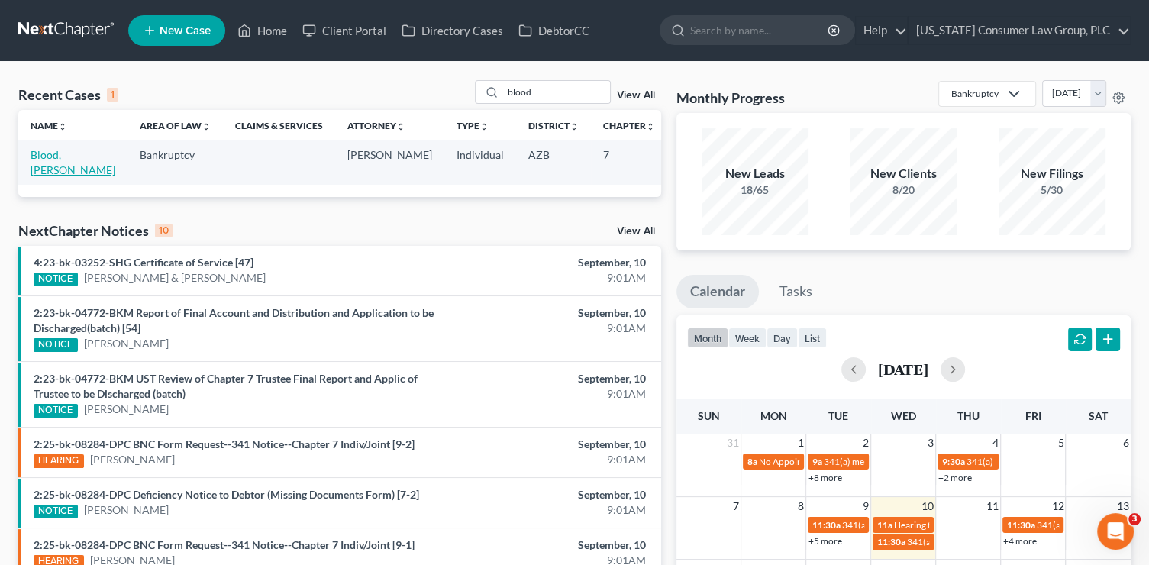
click at [46, 169] on link "Blood, [PERSON_NAME]" at bounding box center [73, 162] width 85 height 28
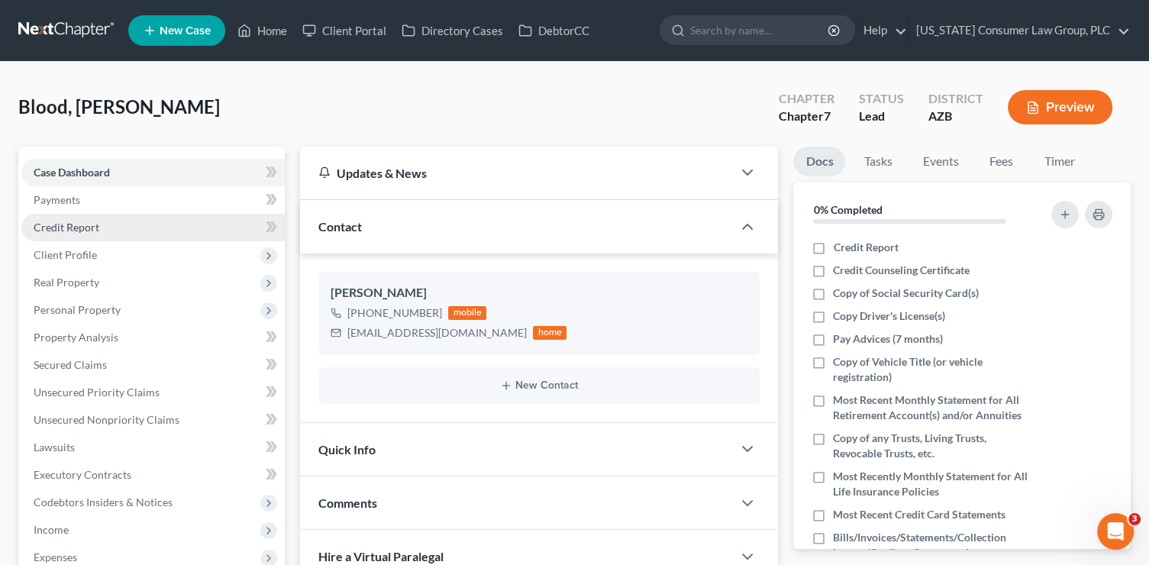
click at [141, 232] on link "Credit Report" at bounding box center [152, 227] width 263 height 27
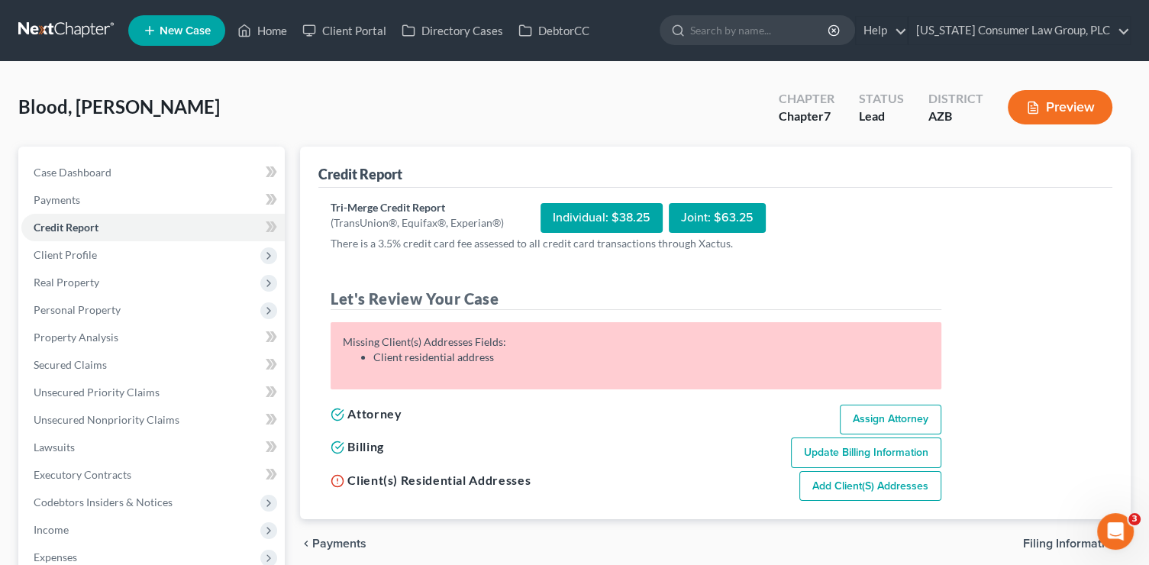
click at [900, 489] on link "Add Client(s) Addresses" at bounding box center [870, 486] width 142 height 31
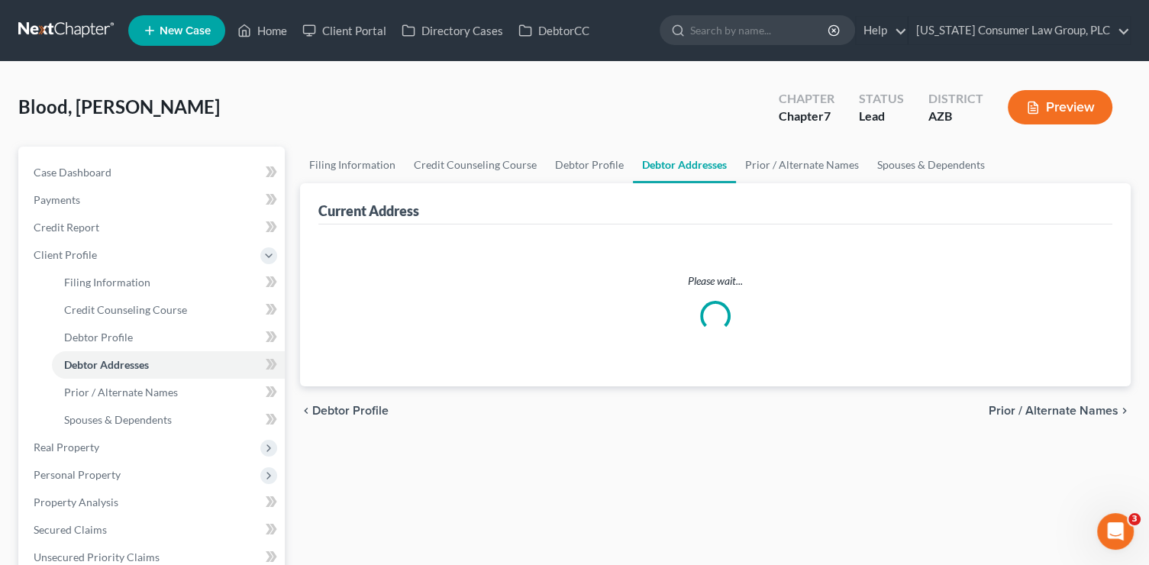
select select "0"
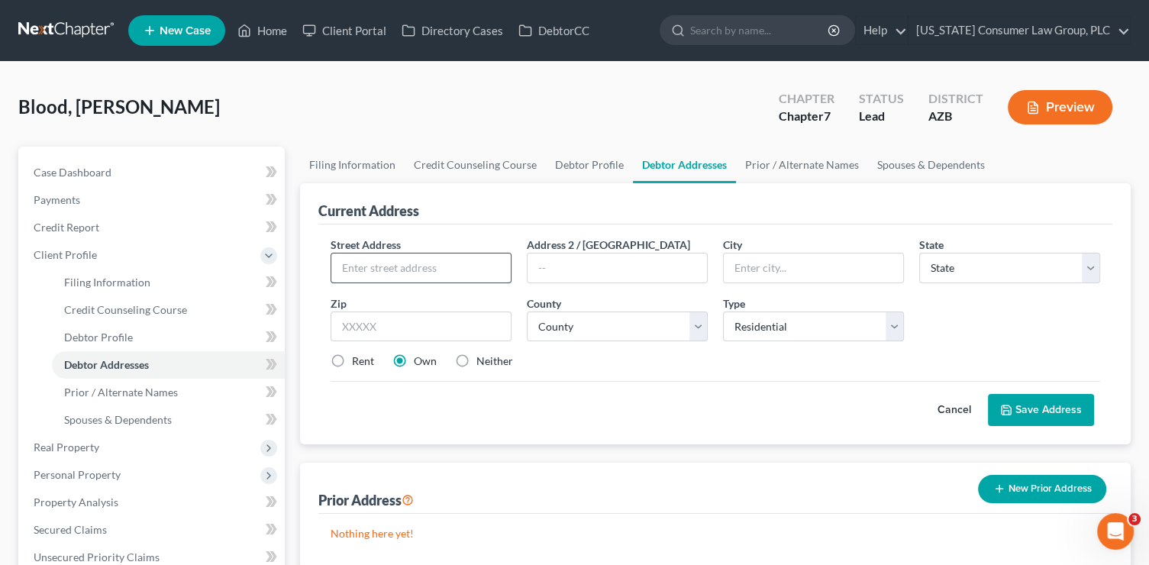
click at [427, 266] on input "text" at bounding box center [420, 268] width 179 height 29
type input "[STREET_ADDRESS]"
type input "85205"
type input "Mesa"
select select "3"
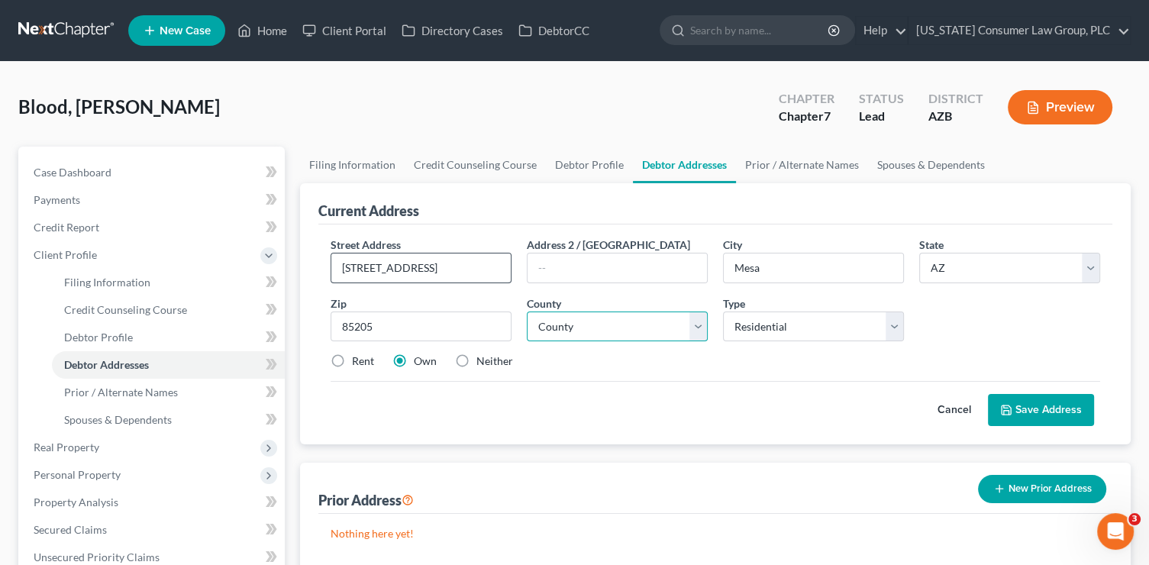
select select "7"
click at [367, 363] on label "Rent" at bounding box center [363, 361] width 22 height 15
click at [367, 363] on input "Rent" at bounding box center [363, 359] width 10 height 10
radio input "true"
click at [1022, 412] on button "Save Address" at bounding box center [1041, 410] width 106 height 32
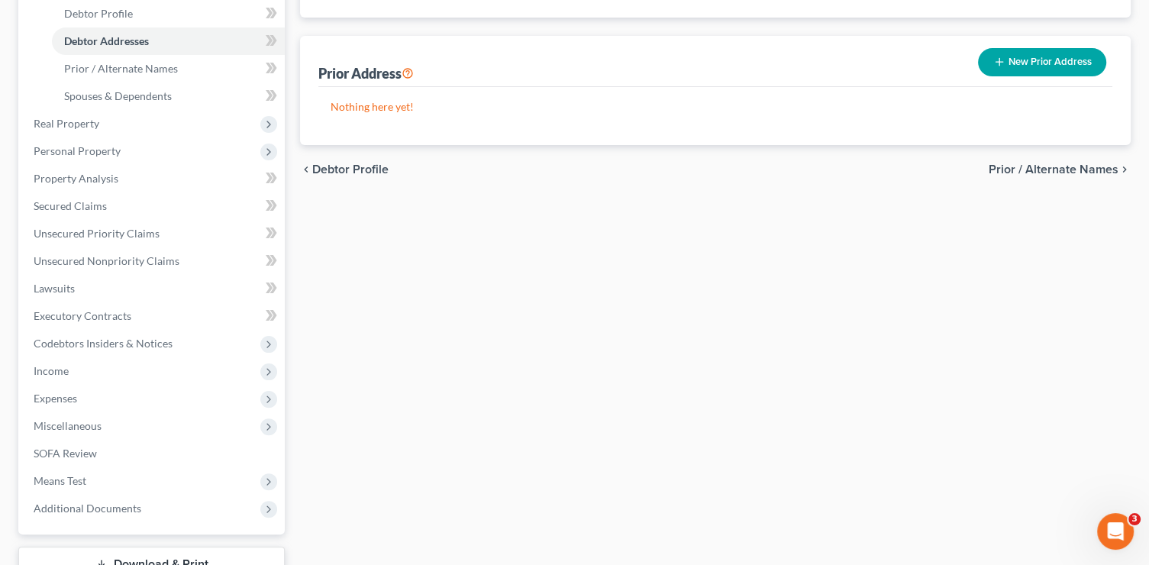
scroll to position [344, 0]
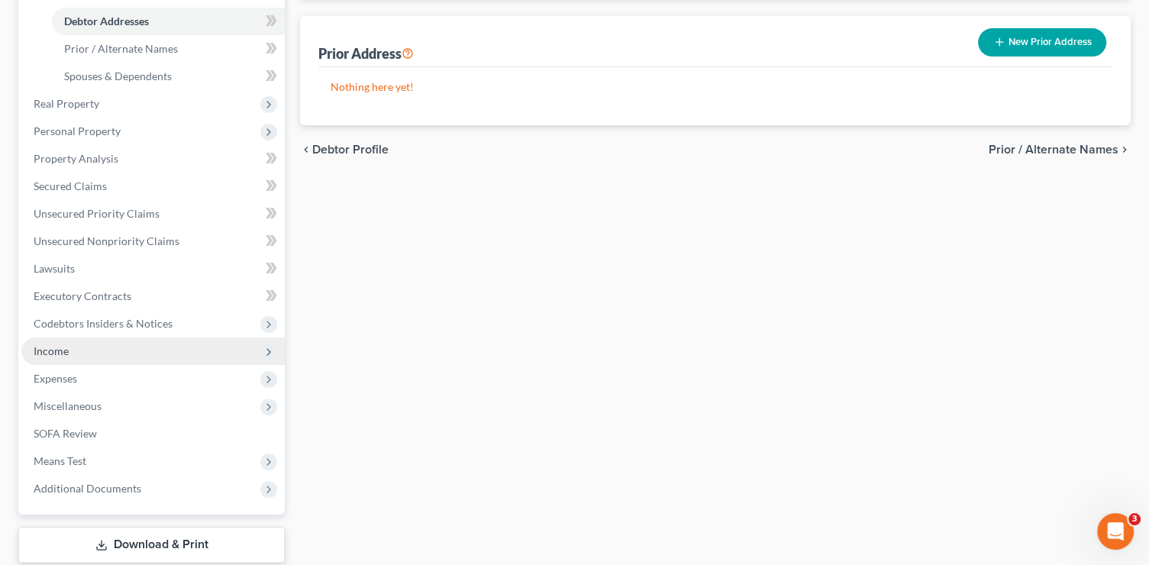
click at [62, 352] on span "Income" at bounding box center [51, 350] width 35 height 13
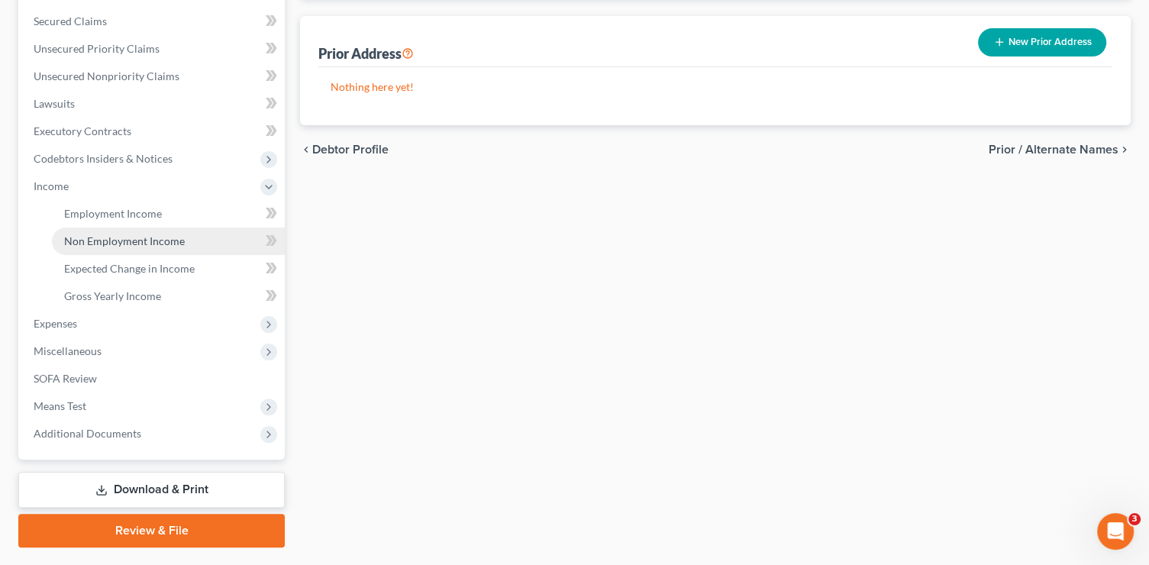
click at [131, 237] on span "Non Employment Income" at bounding box center [124, 240] width 121 height 13
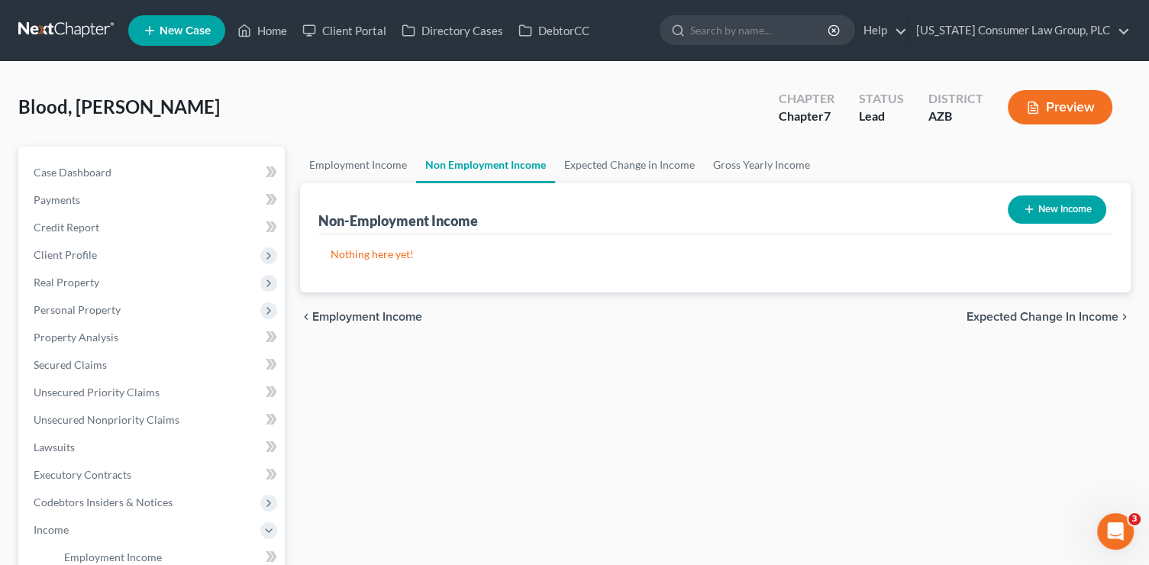
click at [1061, 208] on button "New Income" at bounding box center [1057, 209] width 99 height 28
select select "0"
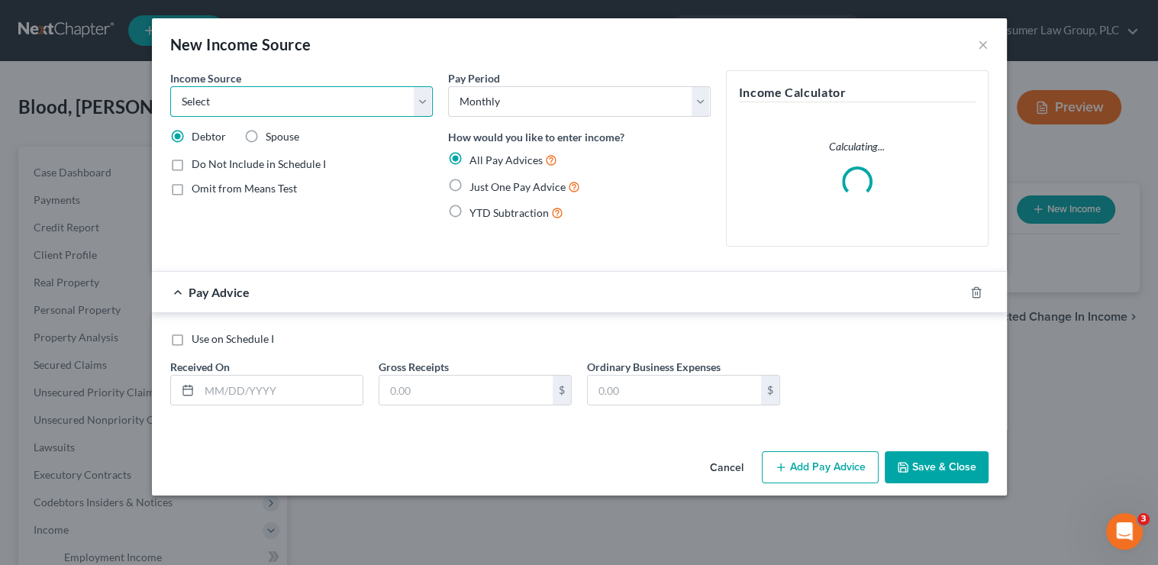
click at [272, 91] on select "Select Unemployment Disability (from employer) Pension Retirement Social Securi…" at bounding box center [301, 101] width 263 height 31
select select "4"
click at [170, 86] on select "Select Unemployment Disability (from employer) Pension Retirement Social Securi…" at bounding box center [301, 101] width 263 height 31
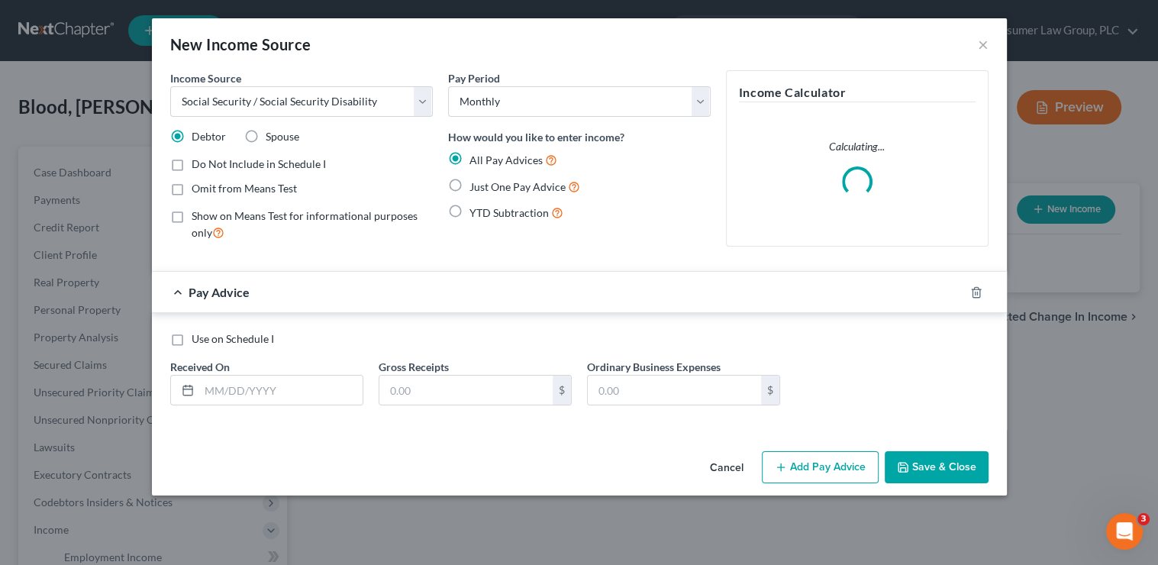
click at [493, 184] on span "Just One Pay Advice" at bounding box center [518, 186] width 96 height 13
click at [486, 184] on input "Just One Pay Advice" at bounding box center [481, 183] width 10 height 10
radio input "true"
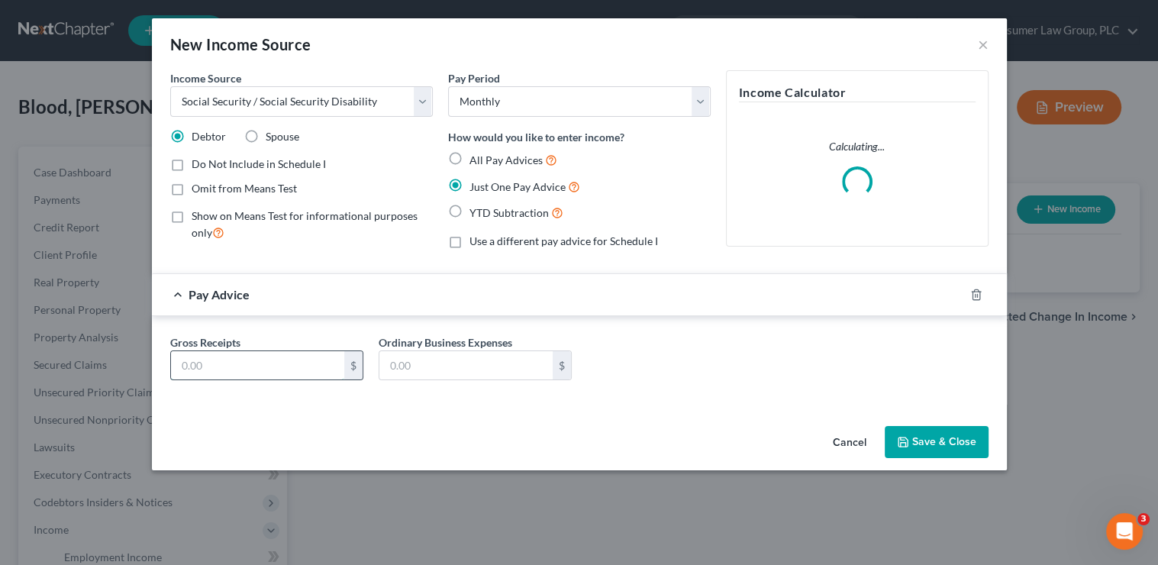
click at [240, 371] on input "text" at bounding box center [257, 365] width 173 height 29
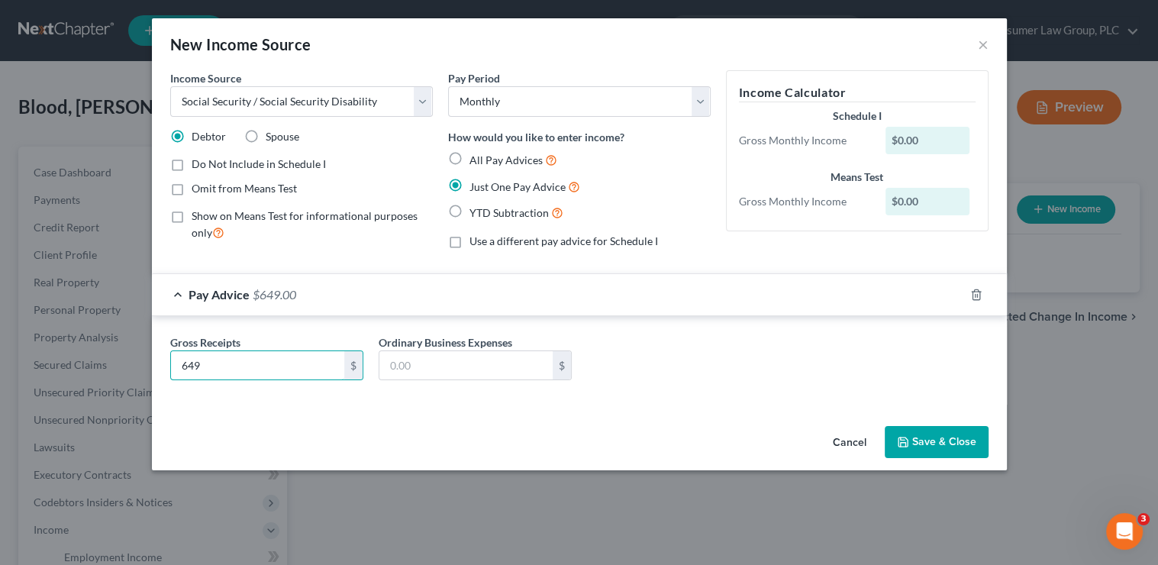
type input "649"
click at [921, 441] on button "Save & Close" at bounding box center [937, 442] width 104 height 32
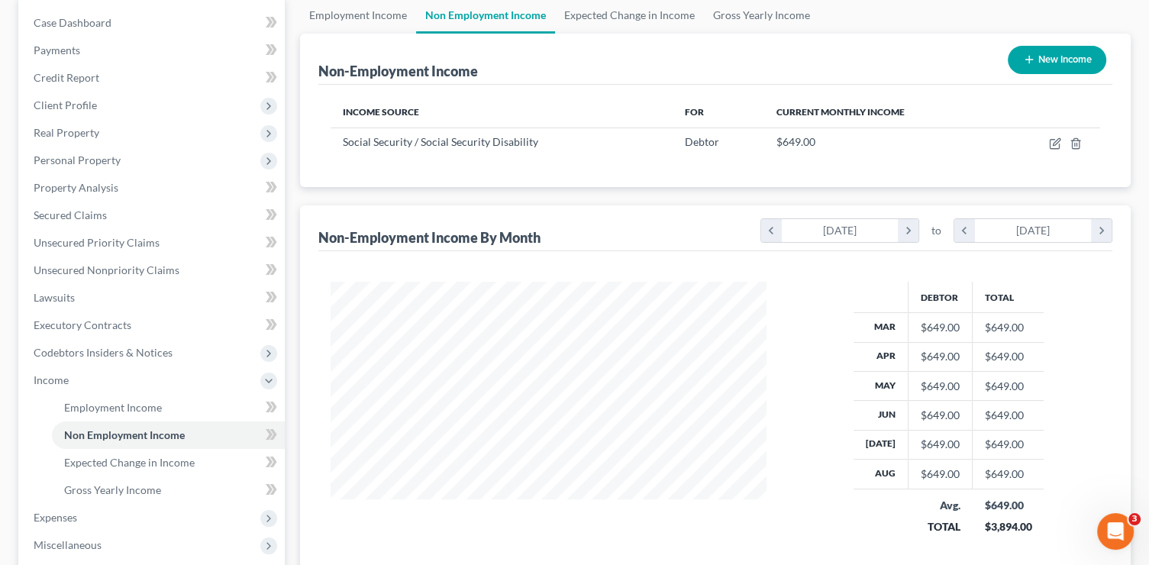
scroll to position [169, 0]
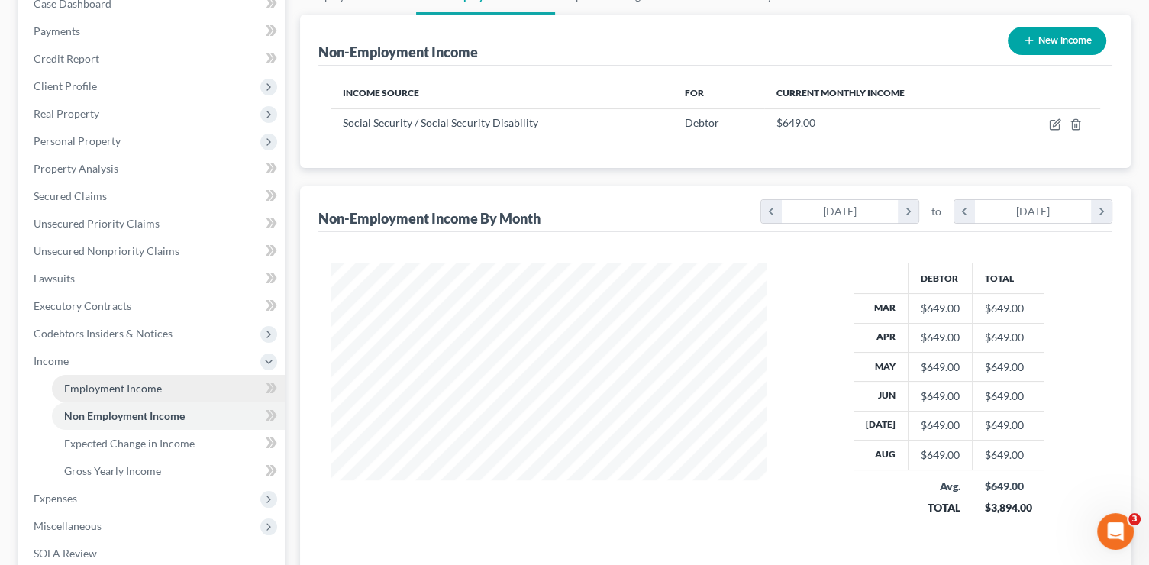
click at [177, 389] on link "Employment Income" at bounding box center [168, 388] width 233 height 27
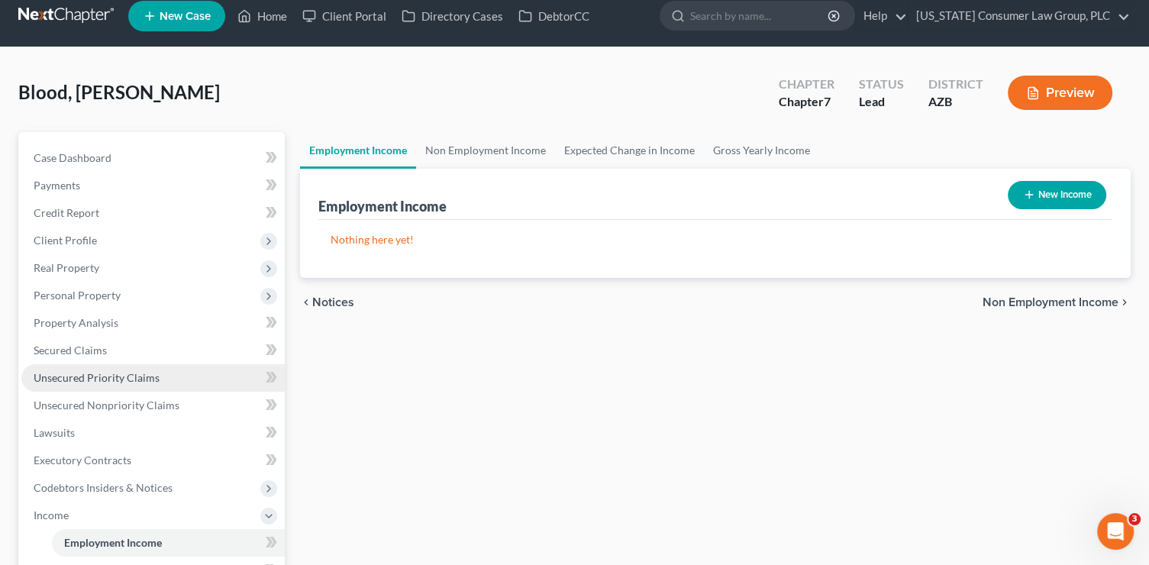
scroll to position [150, 0]
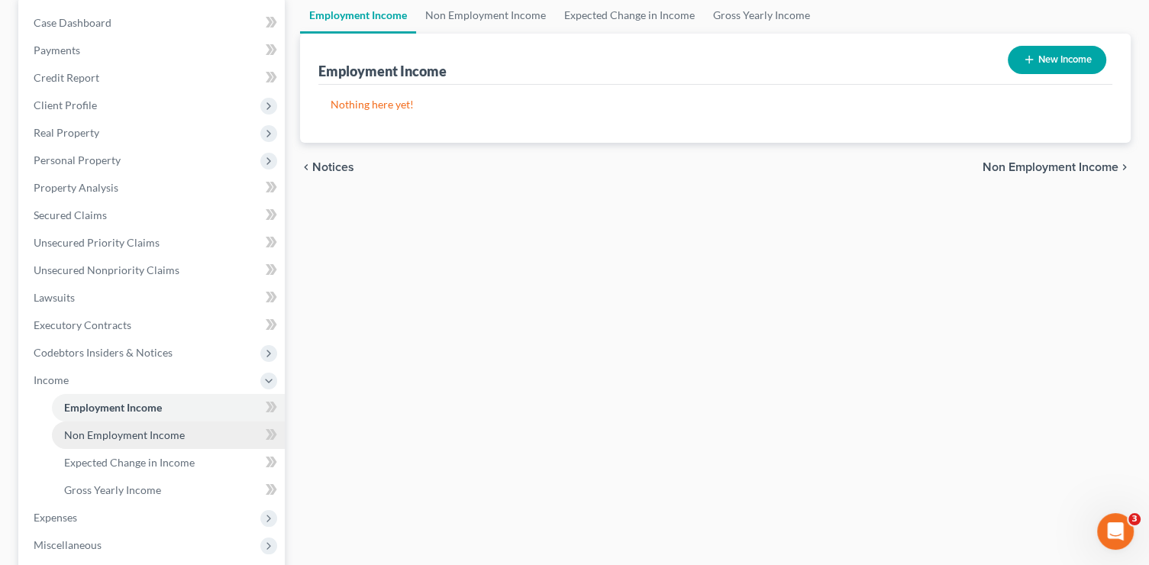
click at [157, 434] on span "Non Employment Income" at bounding box center [124, 434] width 121 height 13
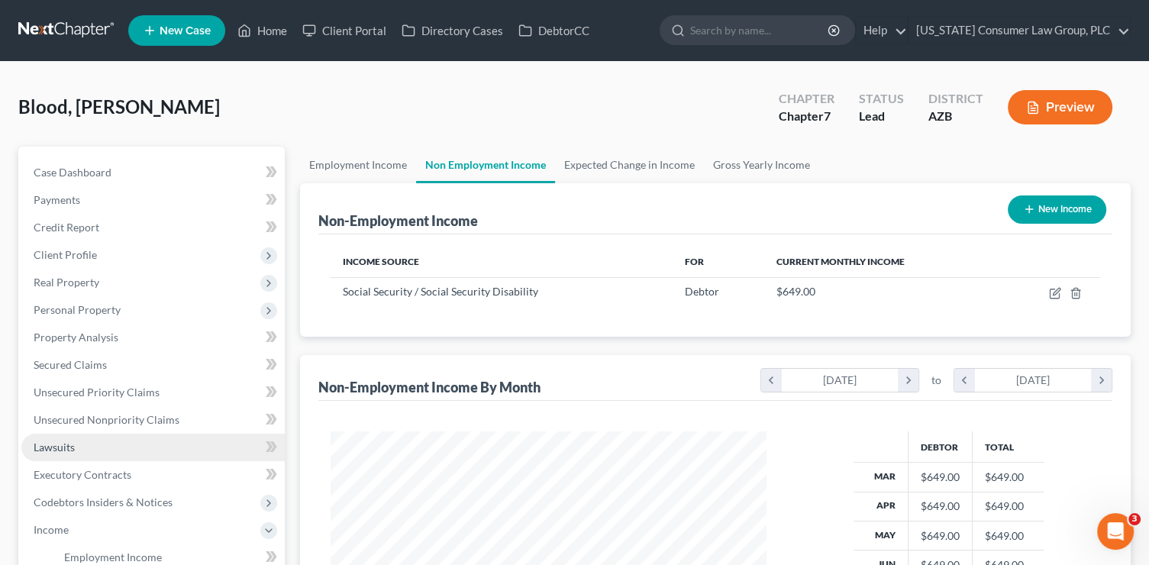
scroll to position [272, 467]
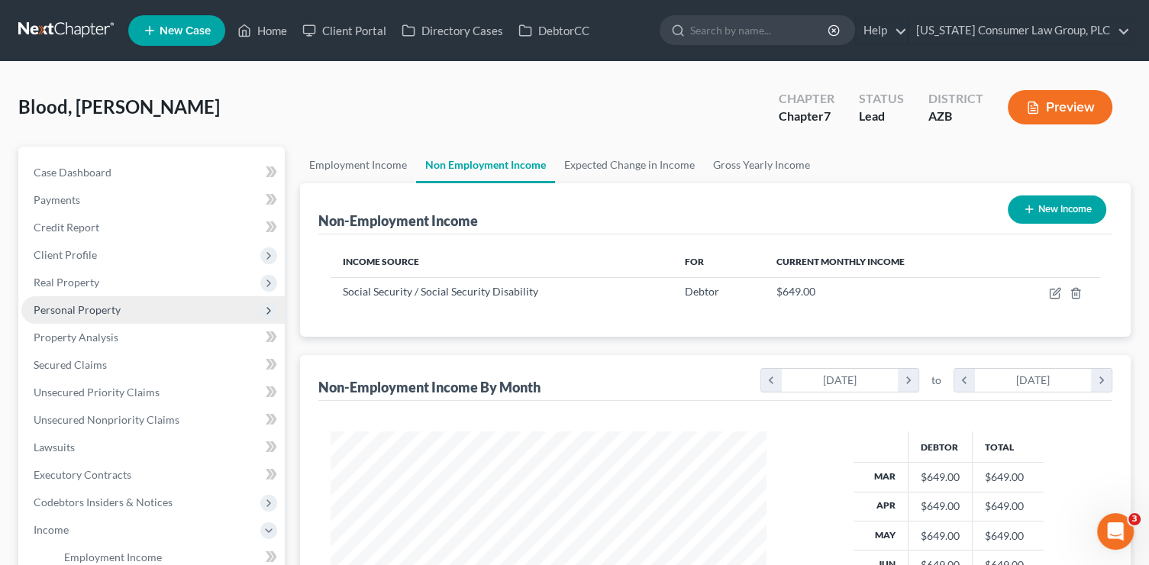
click at [119, 312] on span "Personal Property" at bounding box center [152, 309] width 263 height 27
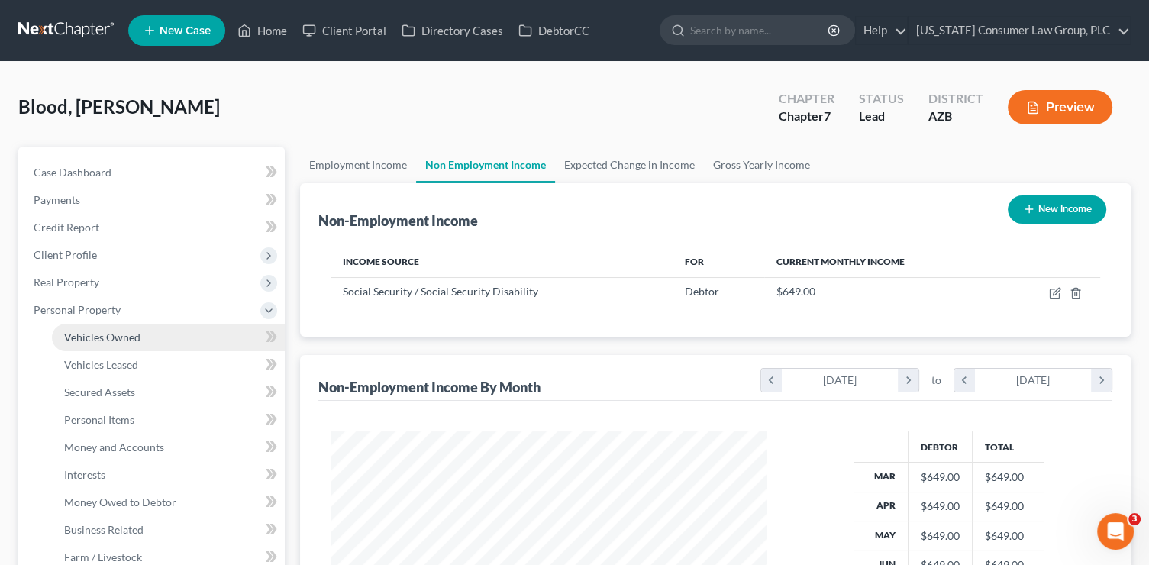
click at [124, 327] on link "Vehicles Owned" at bounding box center [168, 337] width 233 height 27
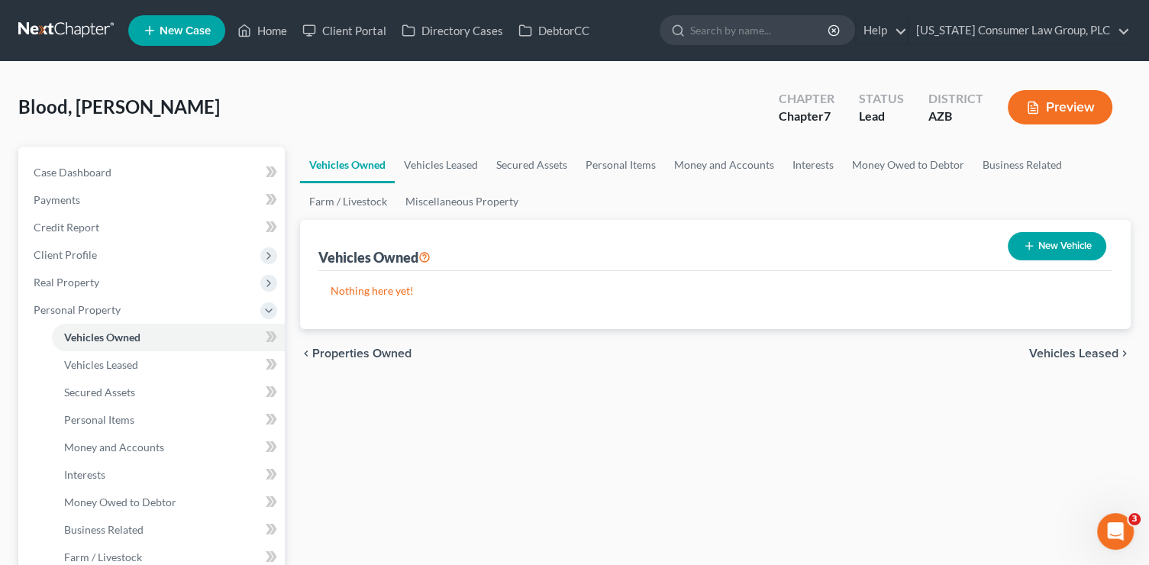
click at [1072, 257] on button "New Vehicle" at bounding box center [1057, 246] width 99 height 28
select select "0"
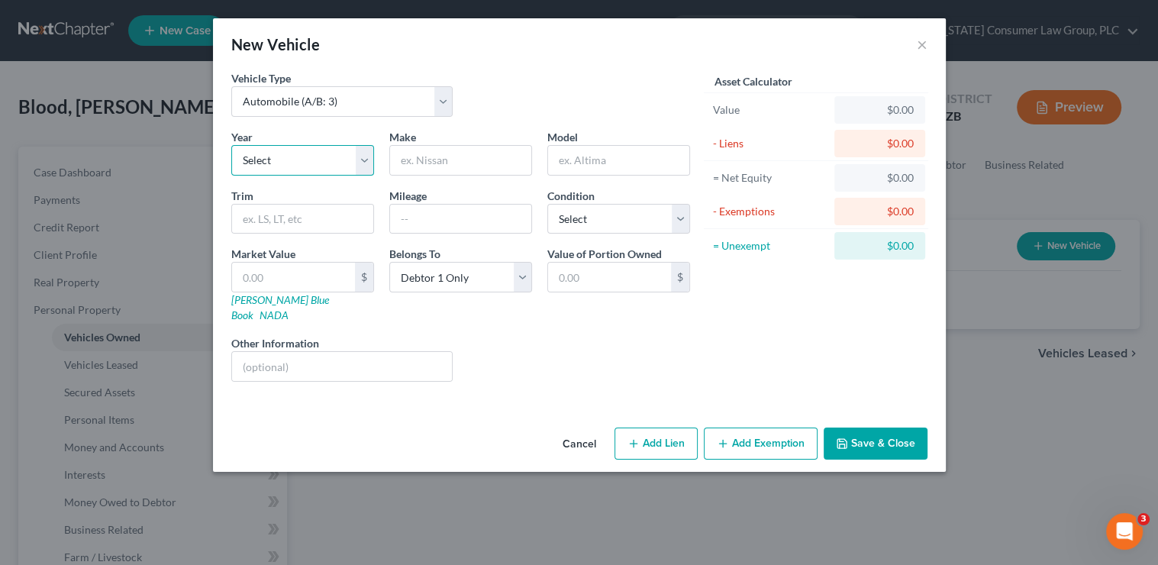
click at [320, 155] on select "Select 2026 2025 2024 2023 2022 2021 2020 2019 2018 2017 2016 2015 2014 2013 20…" at bounding box center [302, 160] width 143 height 31
select select "15"
click at [231, 145] on select "Select 2026 2025 2024 2023 2022 2021 2020 2019 2018 2017 2016 2015 2014 2013 20…" at bounding box center [302, 160] width 143 height 31
click at [454, 164] on input "text" at bounding box center [460, 160] width 141 height 29
type input "Hyundai"
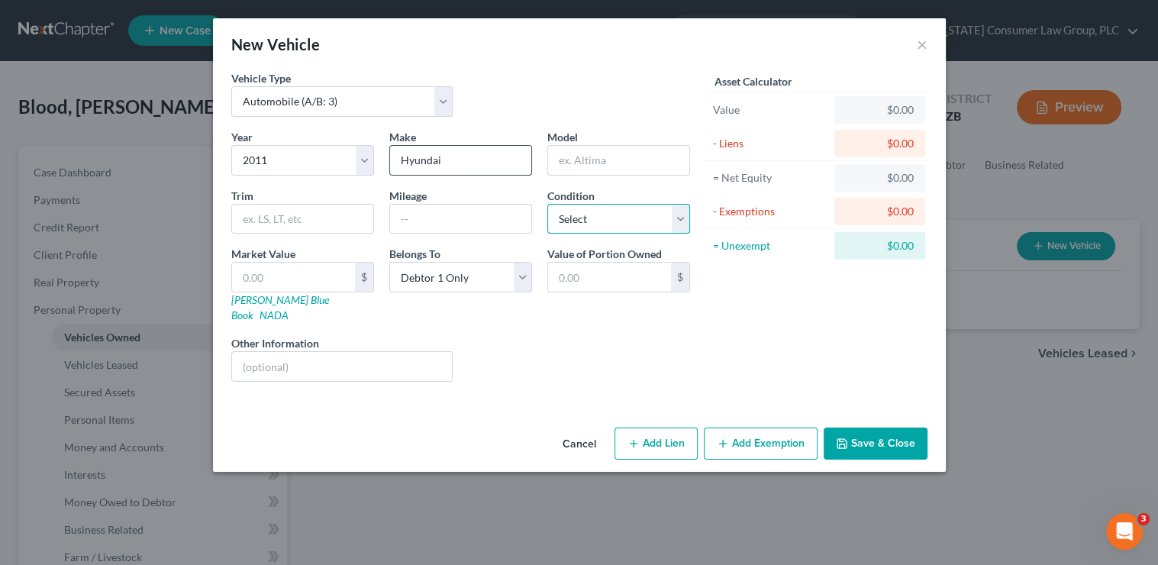
select select "3"
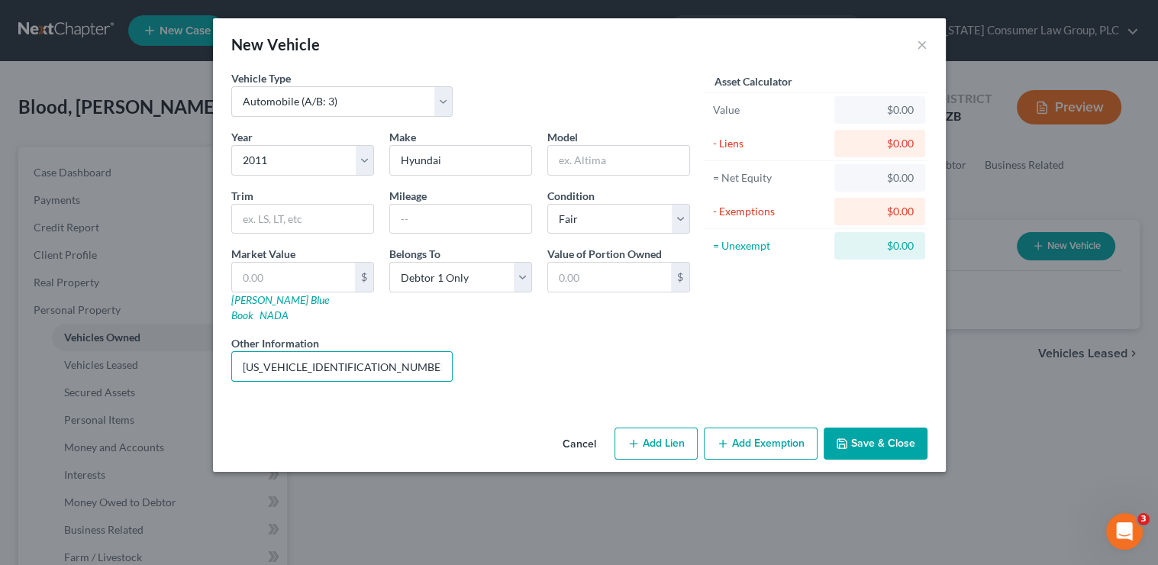
type input "[US_VEHICLE_IDENTIFICATION_NUMBER]"
click at [882, 434] on button "Save & Close" at bounding box center [876, 444] width 104 height 32
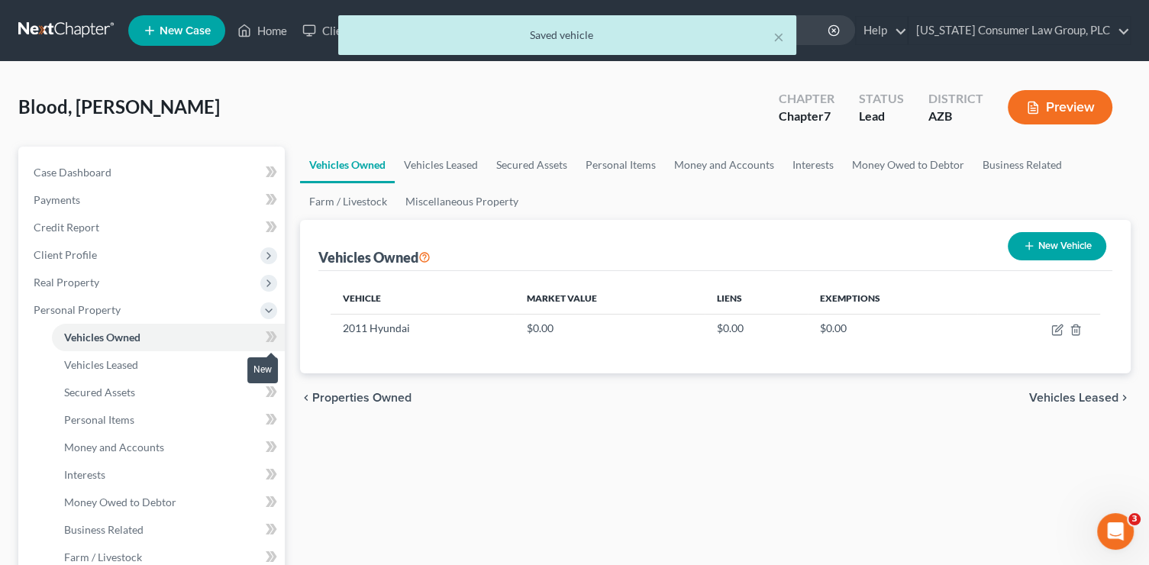
click at [269, 336] on icon at bounding box center [269, 336] width 7 height 11
click at [164, 443] on link "Money and Accounts" at bounding box center [168, 447] width 233 height 27
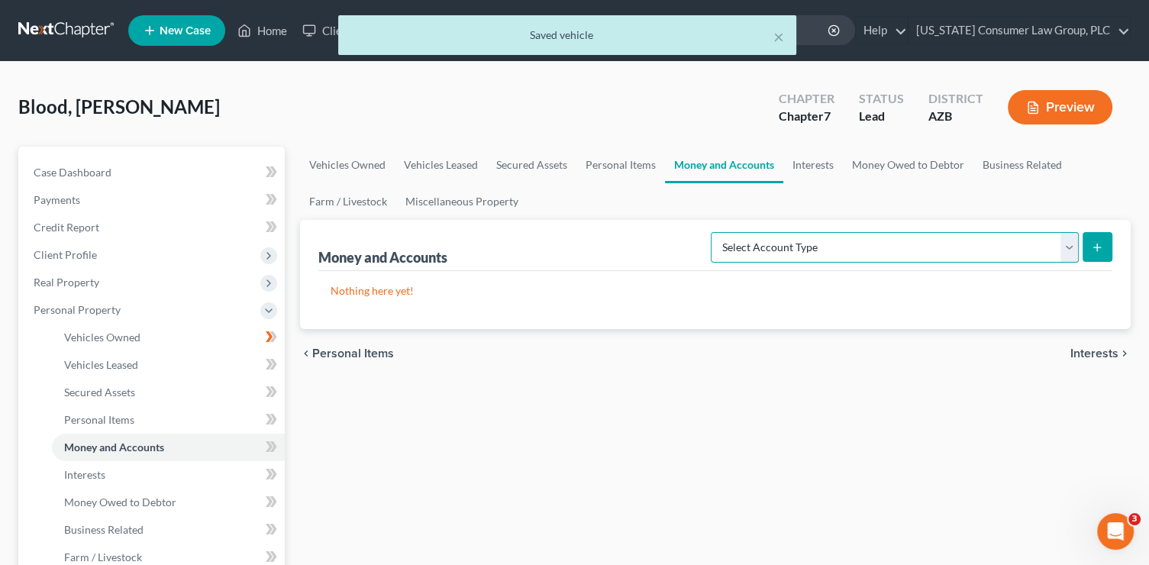
click at [787, 258] on select "Select Account Type Brokerage (A/B: 18, SOFA: 20) Cash on Hand (A/B: 16) Certif…" at bounding box center [895, 247] width 368 height 31
select select "checking"
click at [715, 232] on select "Select Account Type Brokerage (A/B: 18, SOFA: 20) Cash on Hand (A/B: 16) Certif…" at bounding box center [895, 247] width 368 height 31
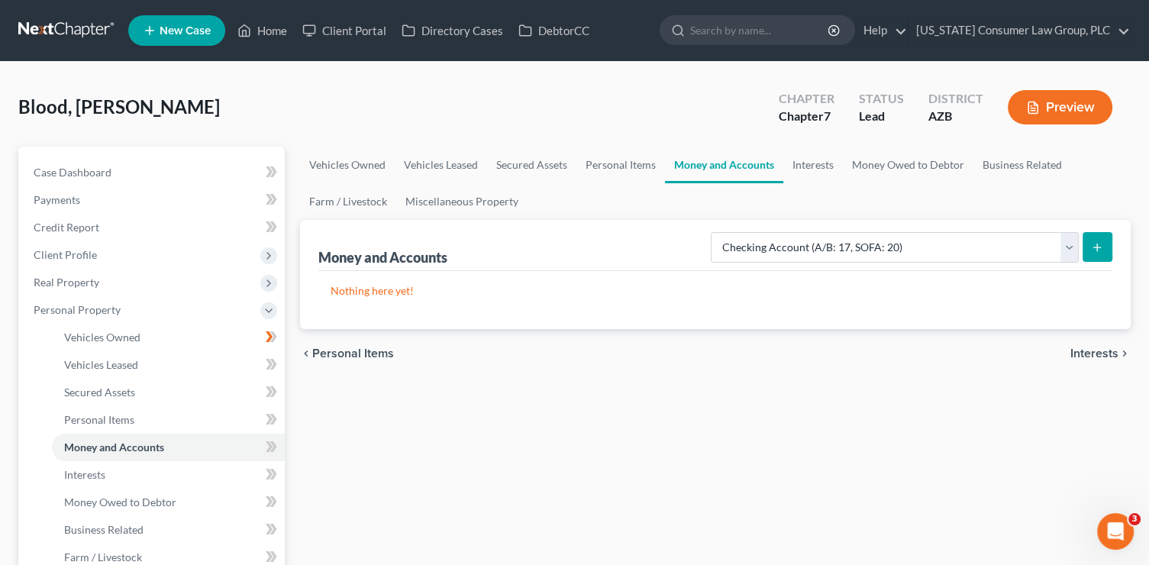
click at [1104, 241] on button "submit" at bounding box center [1098, 247] width 30 height 30
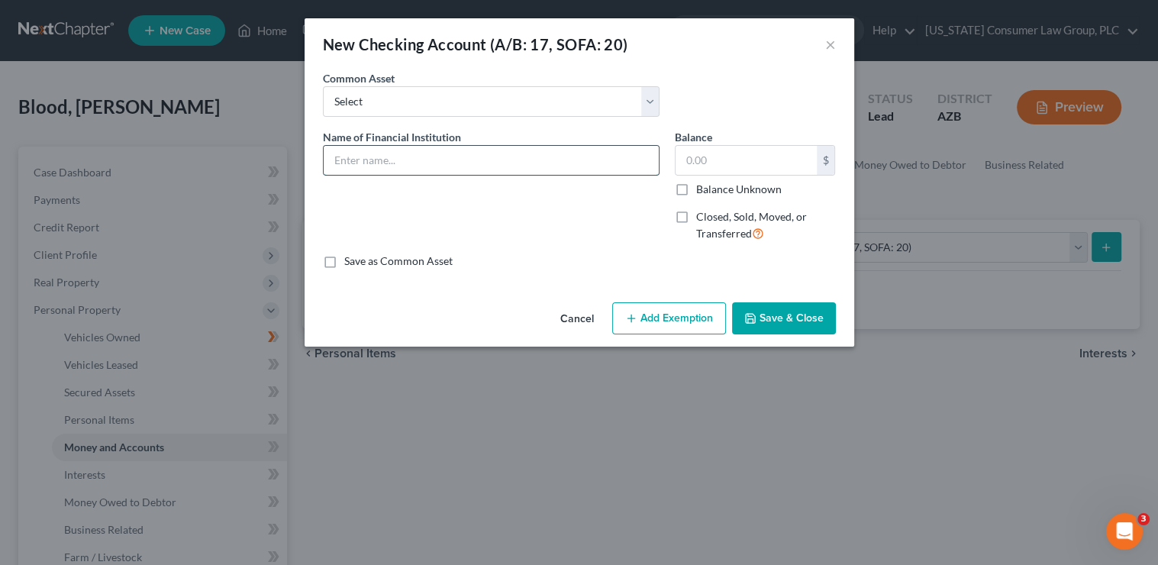
click at [402, 163] on input "text" at bounding box center [491, 160] width 335 height 29
type input "u"
type input "US Bank 7951"
click at [787, 326] on button "Save & Close" at bounding box center [784, 318] width 104 height 32
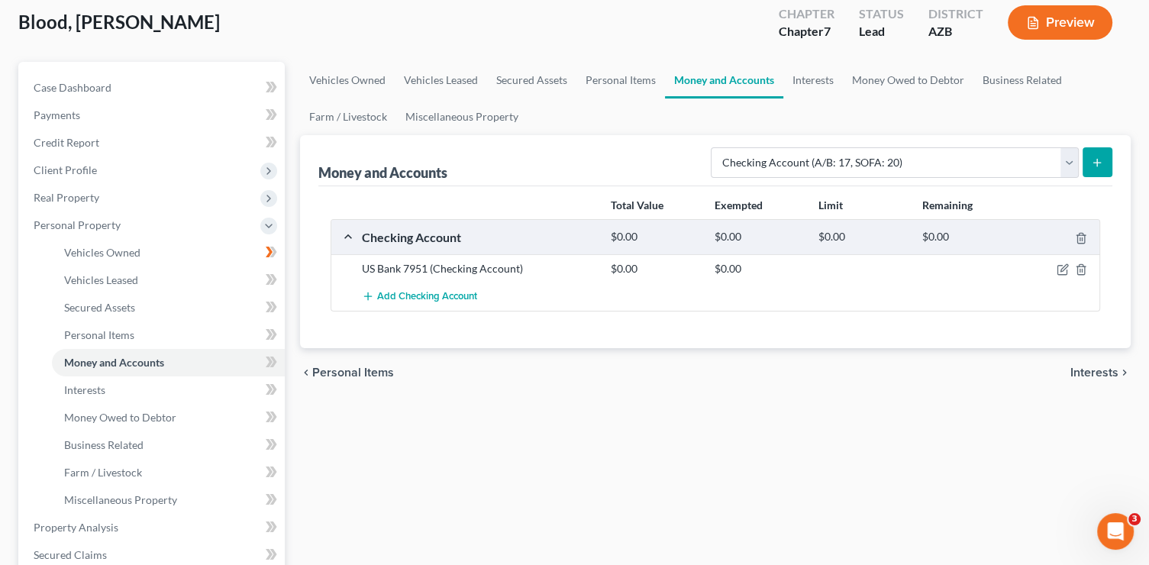
scroll to position [113, 0]
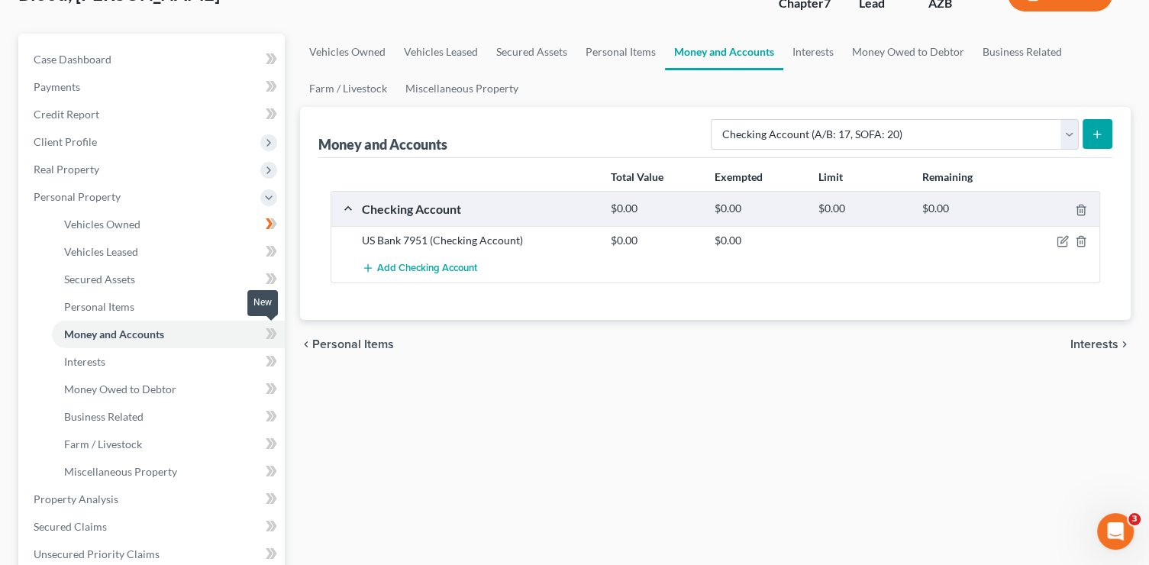
click at [266, 337] on icon at bounding box center [269, 333] width 7 height 11
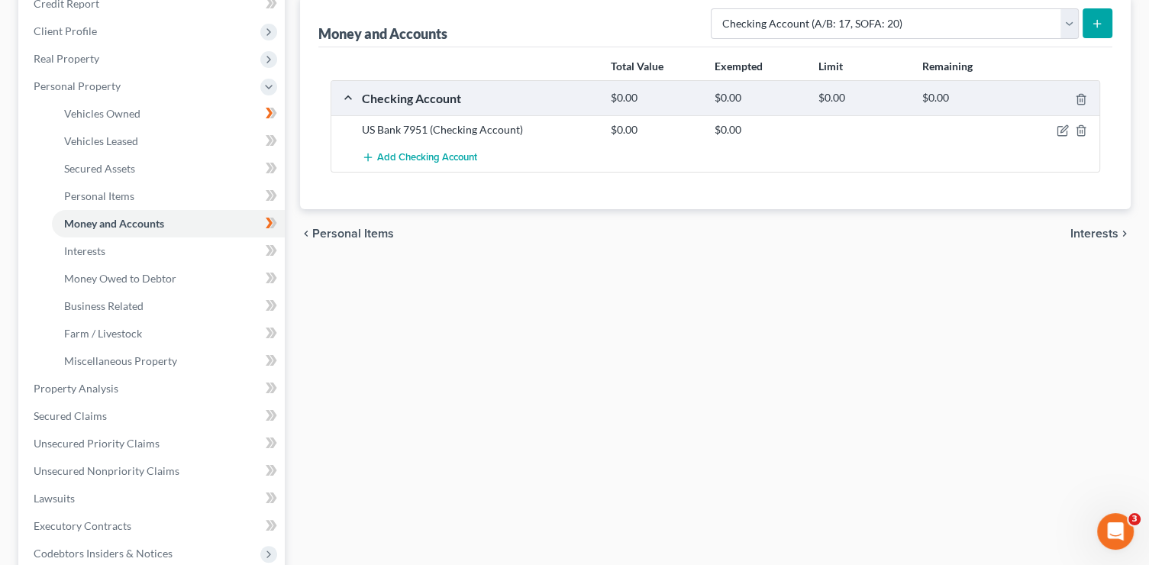
scroll to position [0, 0]
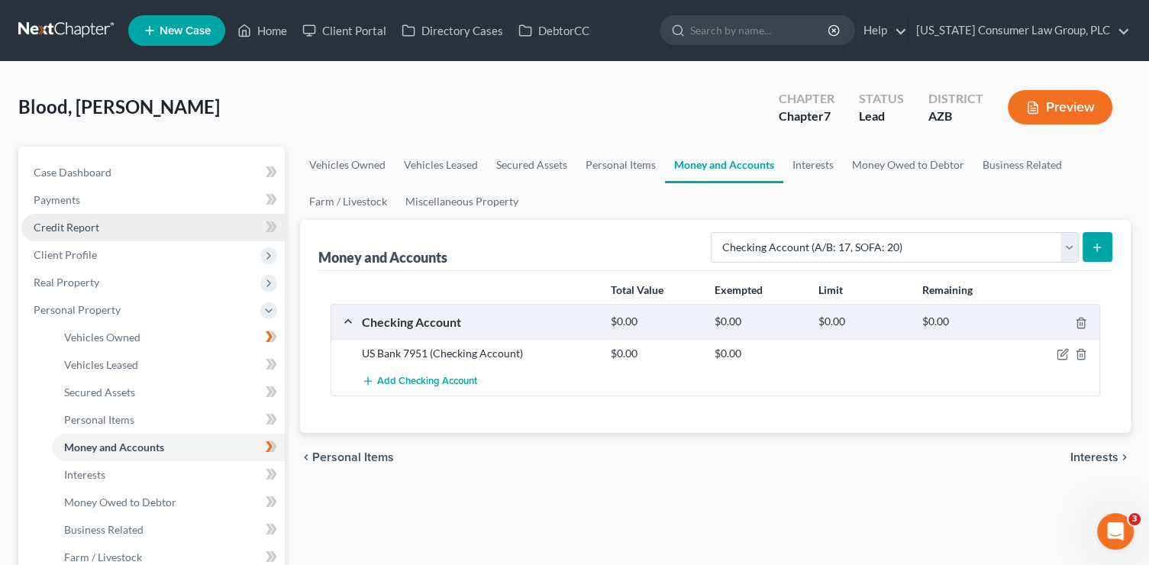
click at [111, 225] on link "Credit Report" at bounding box center [152, 227] width 263 height 27
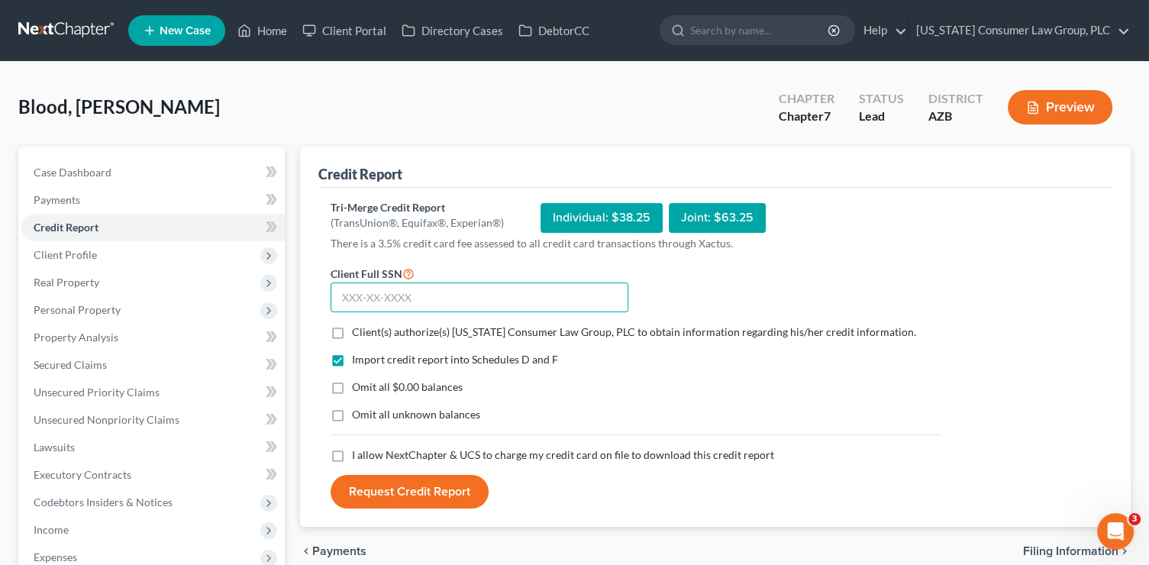
click at [455, 299] on input "text" at bounding box center [480, 298] width 298 height 31
type input "045-62-0814"
click at [559, 325] on label "Client(s) authorize(s) [US_STATE] Consumer Law Group, PLC to obtain information…" at bounding box center [634, 332] width 564 height 15
click at [368, 325] on input "Client(s) authorize(s) [US_STATE] Consumer Law Group, PLC to obtain information…" at bounding box center [363, 330] width 10 height 10
checkbox input "true"
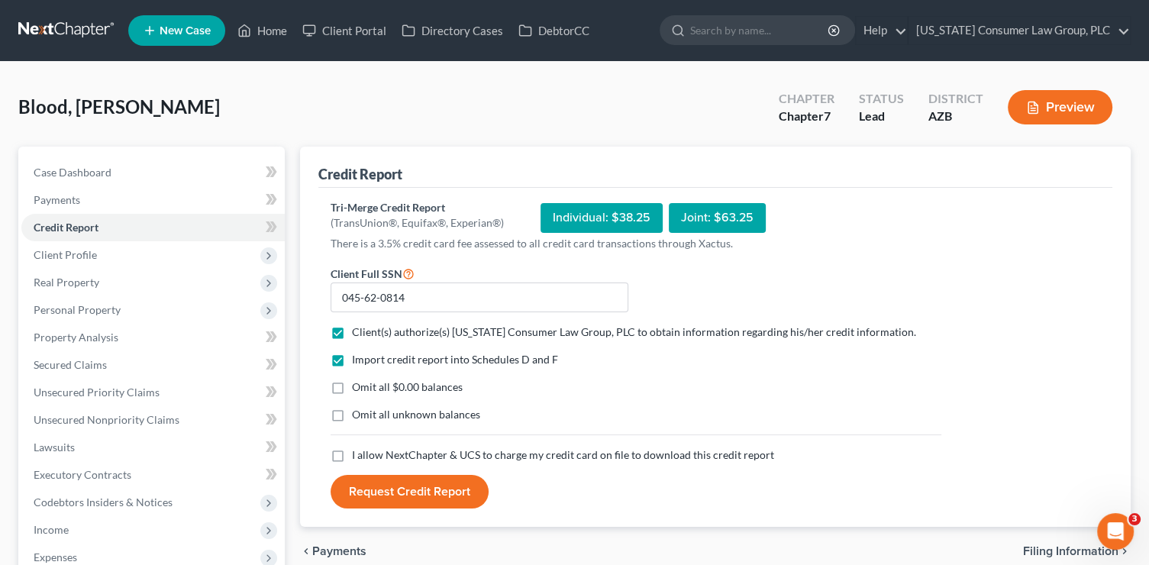
drag, startPoint x: 509, startPoint y: 444, endPoint x: 509, endPoint y: 453, distance: 9.2
click at [509, 447] on form "Client Full SSN * 045-62-0814 Client(s) authorize(s) [US_STATE] Consumer Law Gr…" at bounding box center [636, 386] width 626 height 245
click at [509, 453] on span "I allow NextChapter & UCS to charge my credit card on file to download this cre…" at bounding box center [563, 454] width 422 height 13
click at [368, 453] on input "I allow NextChapter & UCS to charge my credit card on file to download this cre…" at bounding box center [363, 452] width 10 height 10
checkbox input "true"
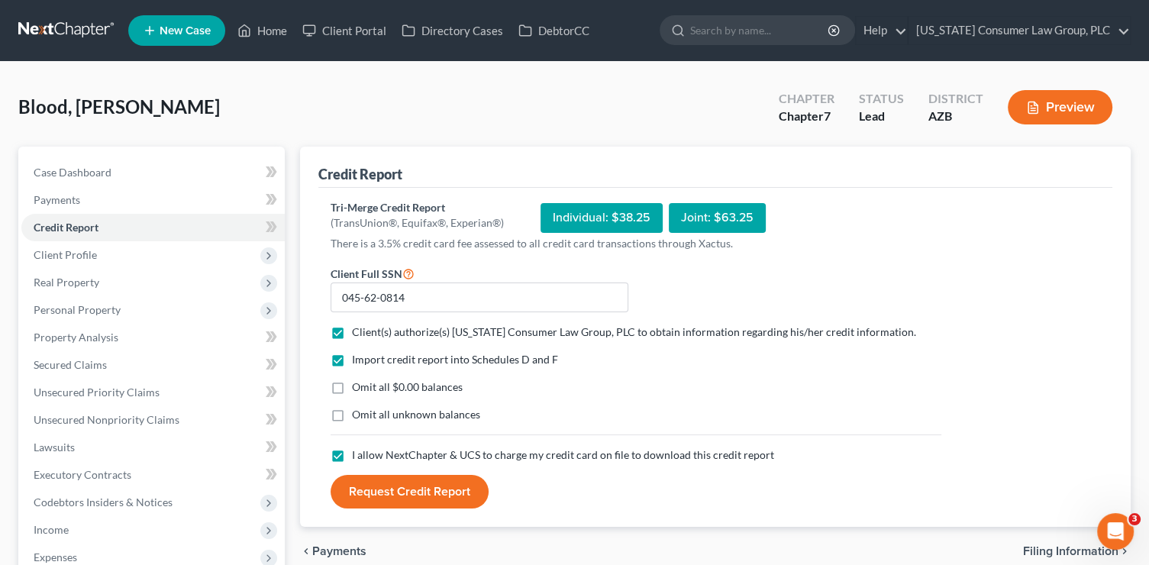
click at [434, 483] on button "Request Credit Report" at bounding box center [410, 492] width 158 height 34
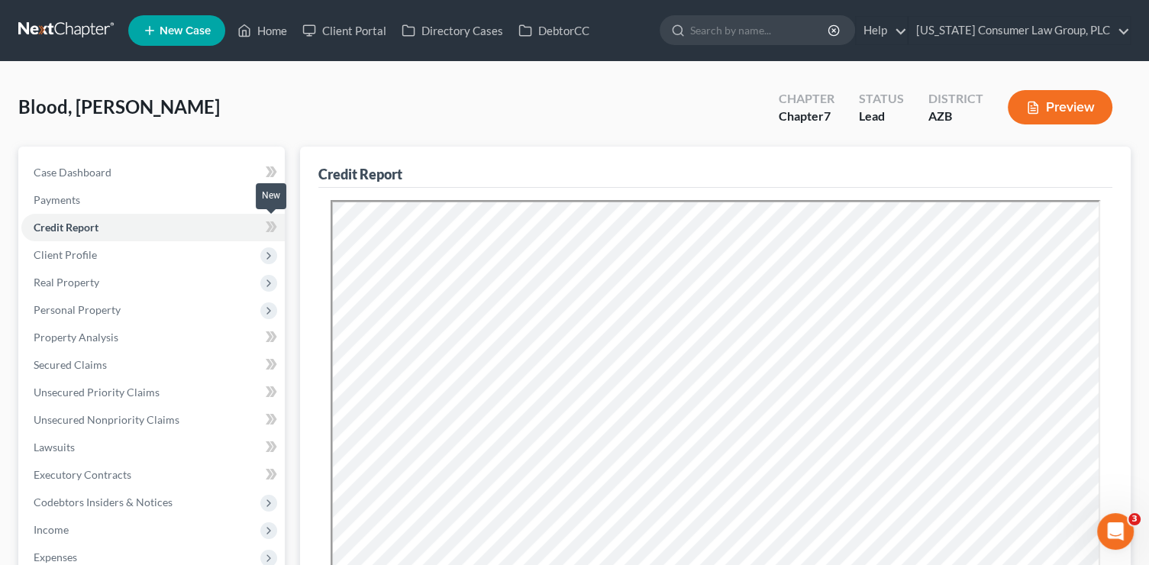
click at [279, 231] on span at bounding box center [271, 229] width 27 height 23
click at [279, 233] on span at bounding box center [271, 229] width 27 height 23
click at [276, 255] on icon at bounding box center [268, 255] width 17 height 17
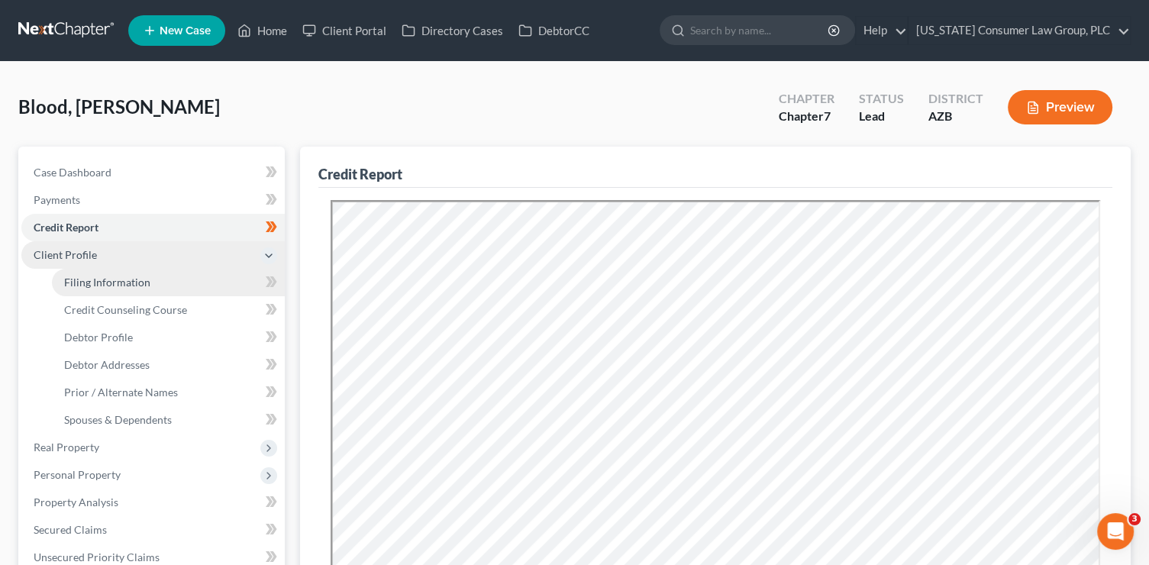
click at [237, 277] on link "Filing Information" at bounding box center [168, 282] width 233 height 27
select select "1"
select select "0"
select select "3"
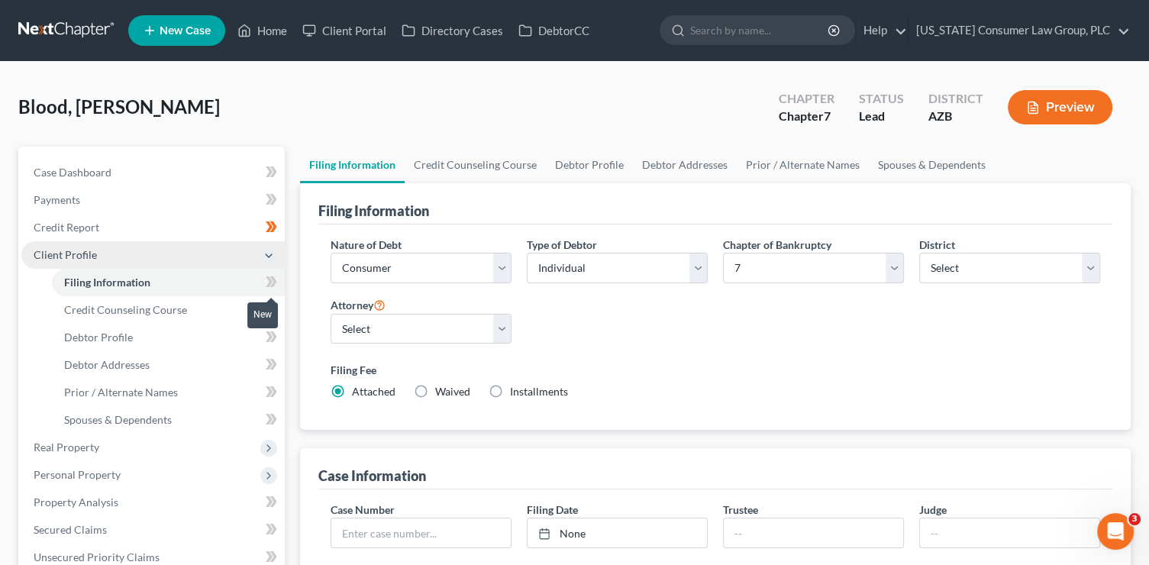
click at [274, 287] on icon at bounding box center [271, 282] width 11 height 19
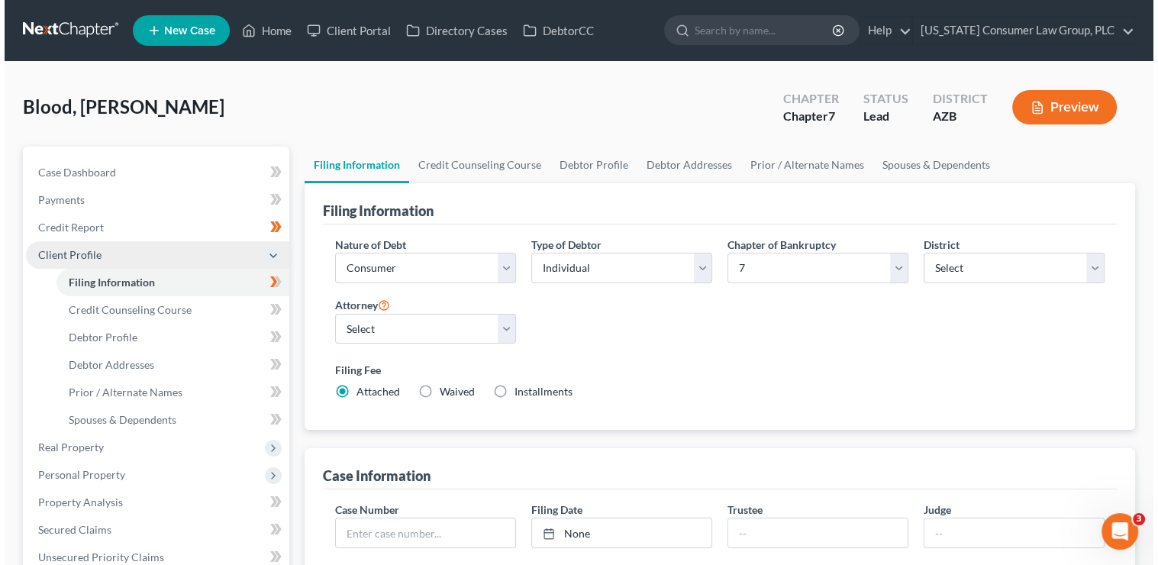
scroll to position [485, 0]
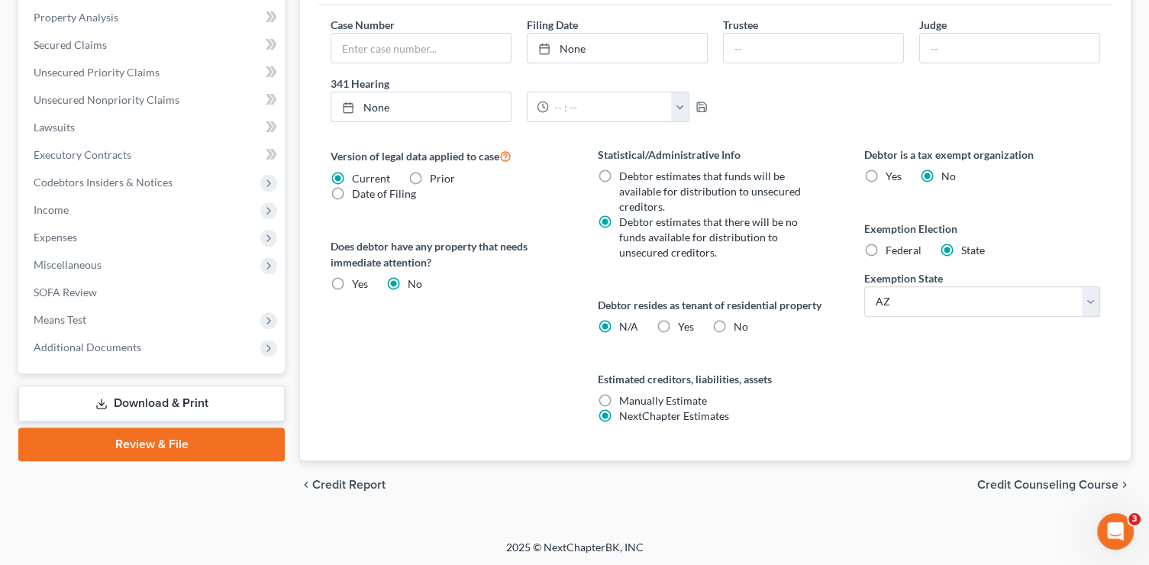
click at [694, 326] on div "Debtor resides as tenant of residential property N/A Yes Yes No" at bounding box center [716, 315] width 236 height 37
click at [678, 325] on label "Yes Yes" at bounding box center [686, 326] width 16 height 15
click at [684, 325] on input "Yes Yes" at bounding box center [689, 324] width 10 height 10
radio input "true"
radio input "false"
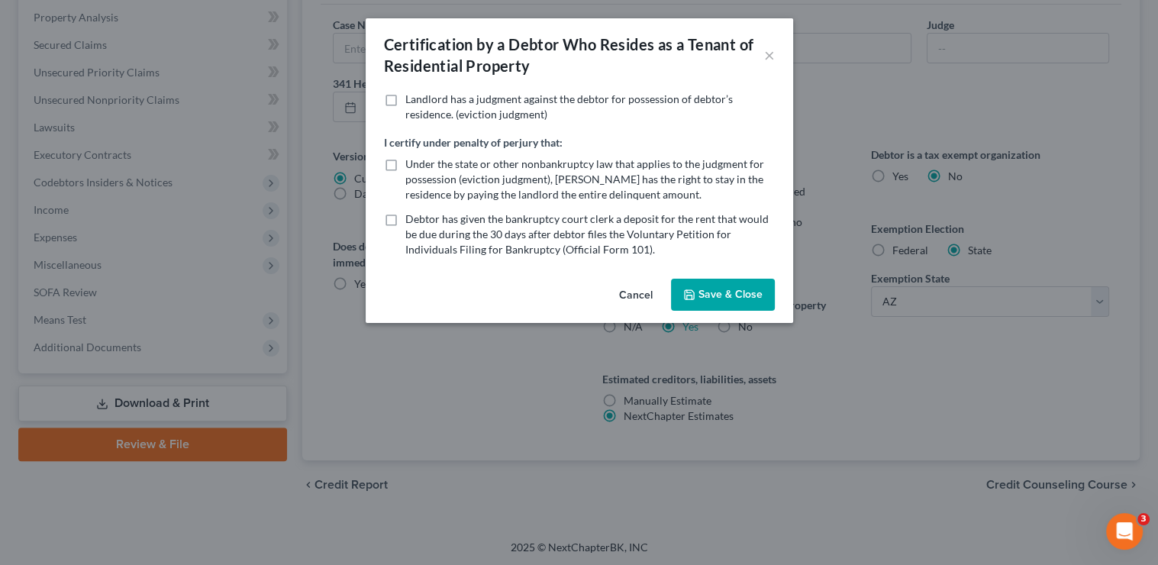
click at [731, 293] on button "Save & Close" at bounding box center [723, 295] width 104 height 32
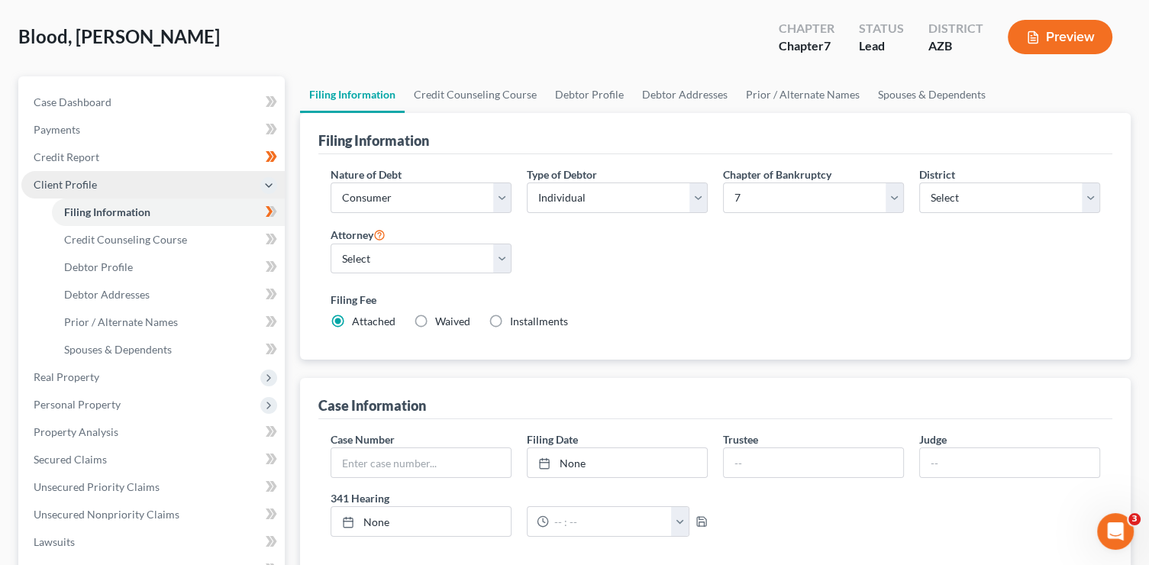
scroll to position [27, 0]
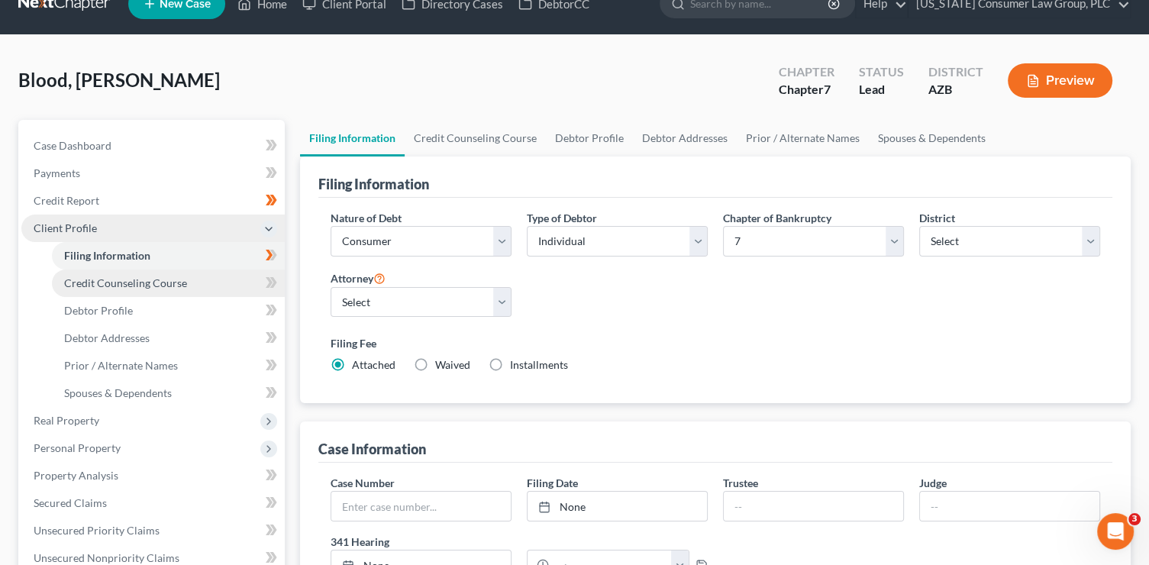
click at [153, 283] on span "Credit Counseling Course" at bounding box center [125, 282] width 123 height 13
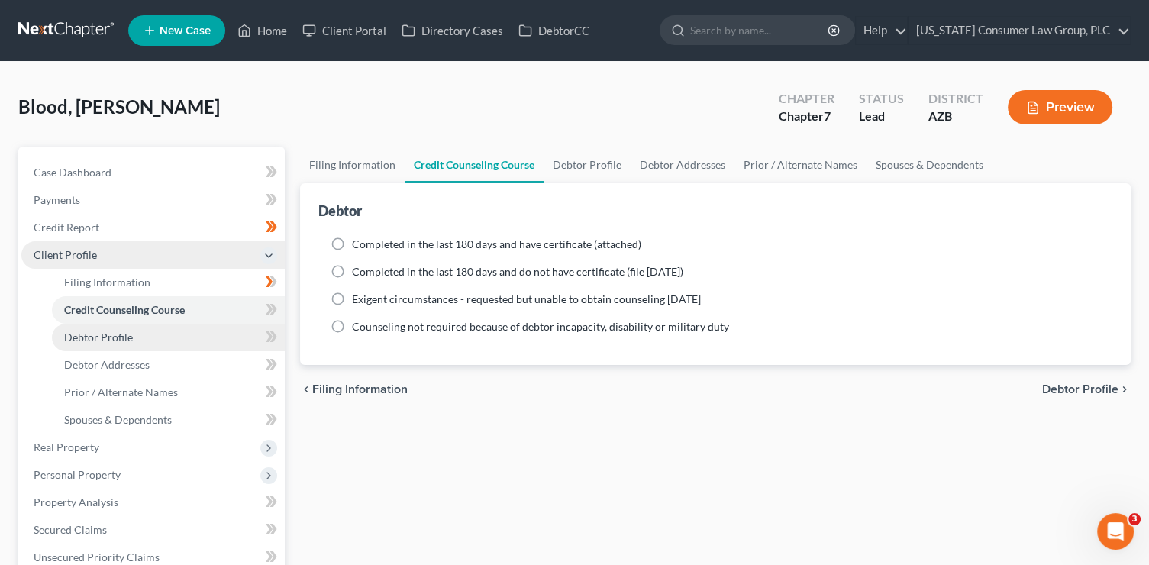
click at [228, 341] on link "Debtor Profile" at bounding box center [168, 337] width 233 height 27
select select "0"
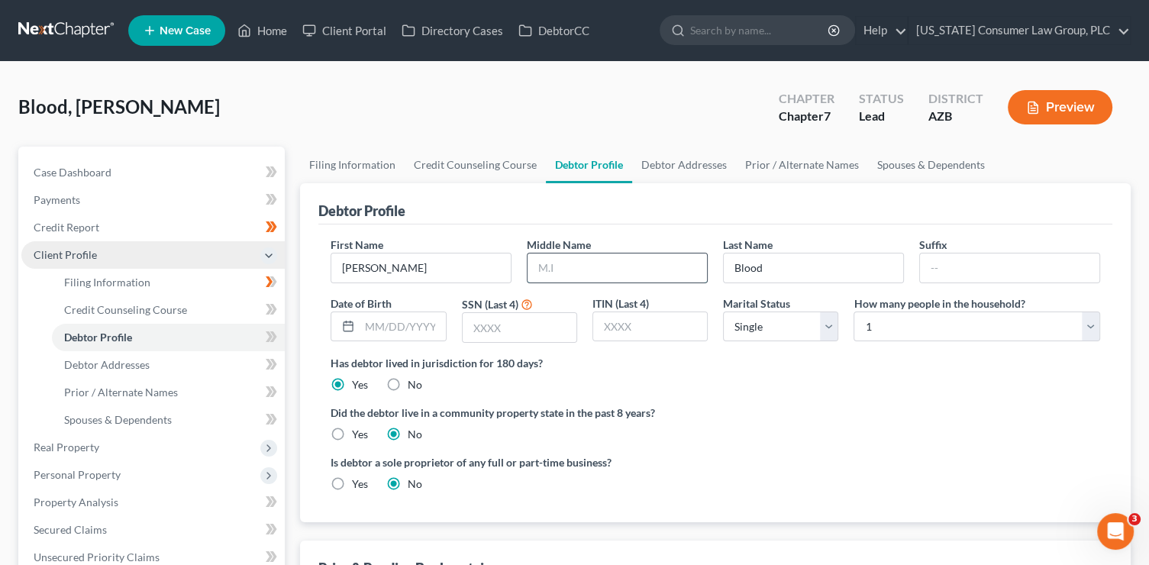
click at [640, 262] on input "text" at bounding box center [617, 268] width 179 height 29
type input "M."
type input "[DATE]"
click at [487, 328] on input "text" at bounding box center [520, 327] width 114 height 29
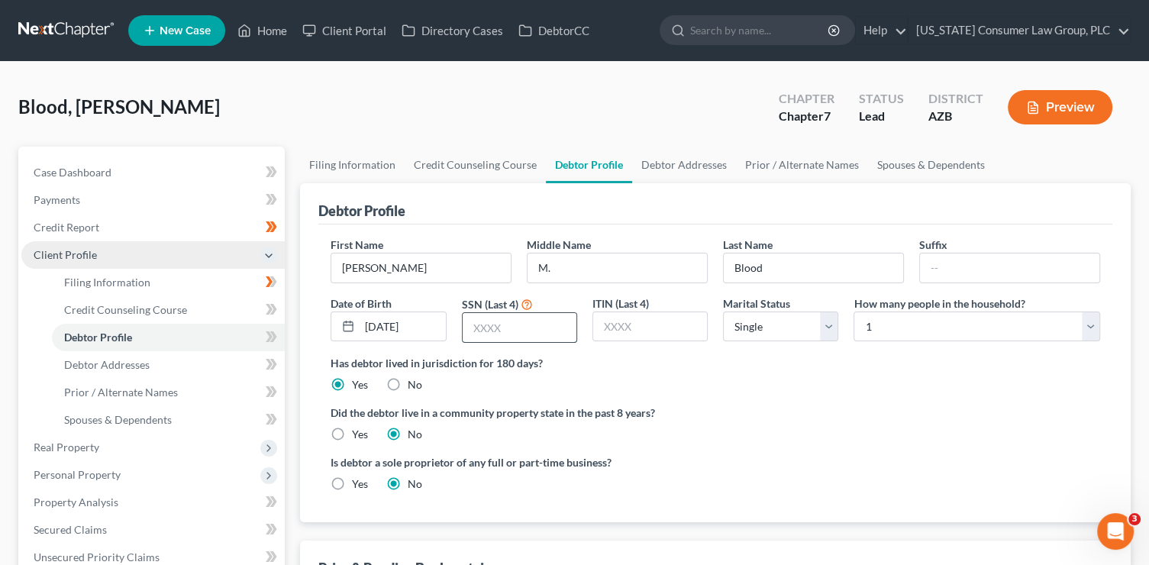
click at [487, 328] on input "text" at bounding box center [520, 327] width 114 height 29
type input "0814"
click at [352, 432] on label "Yes" at bounding box center [360, 434] width 16 height 15
click at [358, 432] on input "Yes" at bounding box center [363, 432] width 10 height 10
radio input "true"
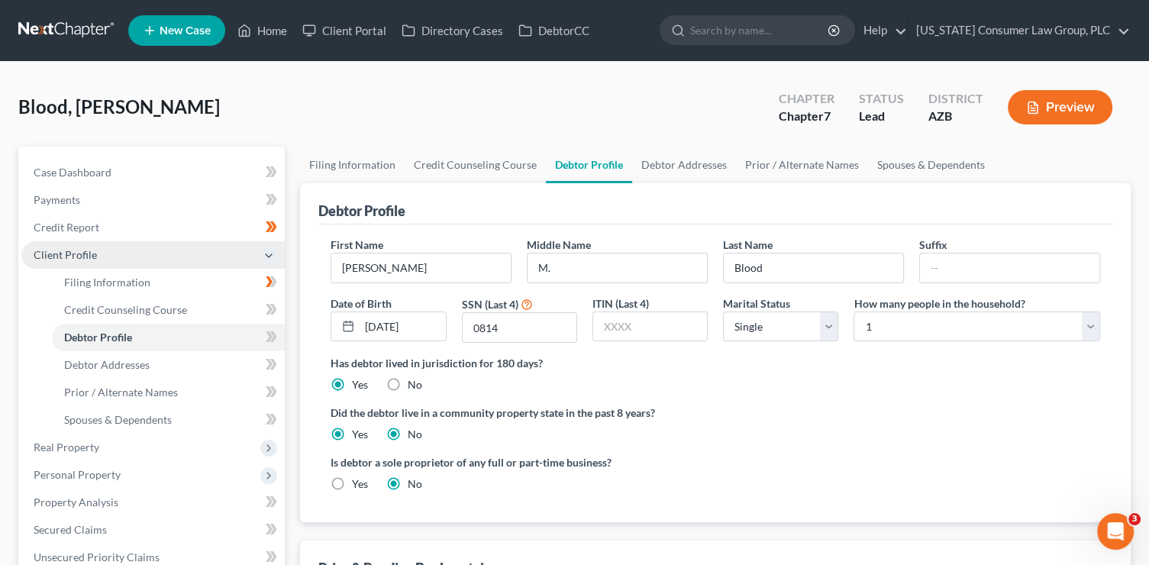
radio input "false"
click at [270, 338] on icon at bounding box center [269, 336] width 7 height 11
click at [218, 379] on link "Prior / Alternate Names" at bounding box center [168, 392] width 233 height 27
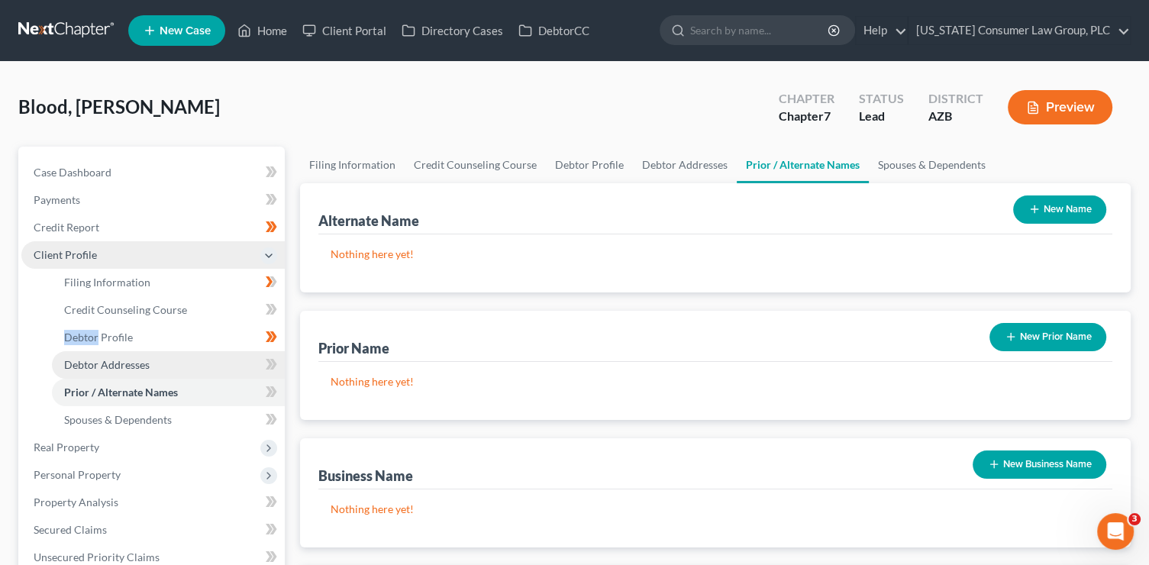
click at [232, 360] on link "Debtor Addresses" at bounding box center [168, 364] width 233 height 27
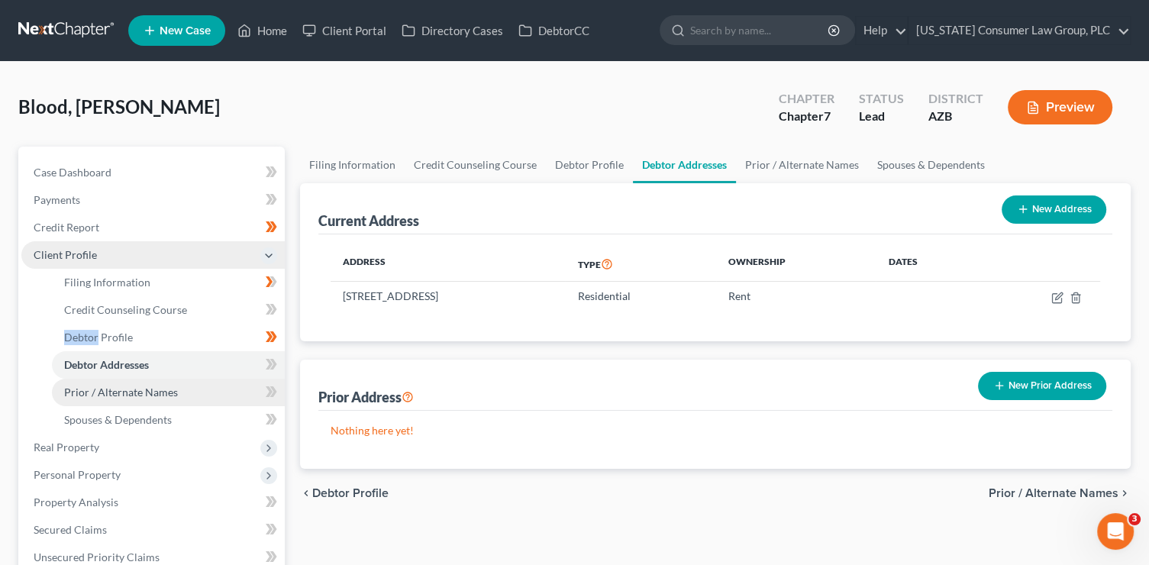
click at [224, 382] on link "Prior / Alternate Names" at bounding box center [168, 392] width 233 height 27
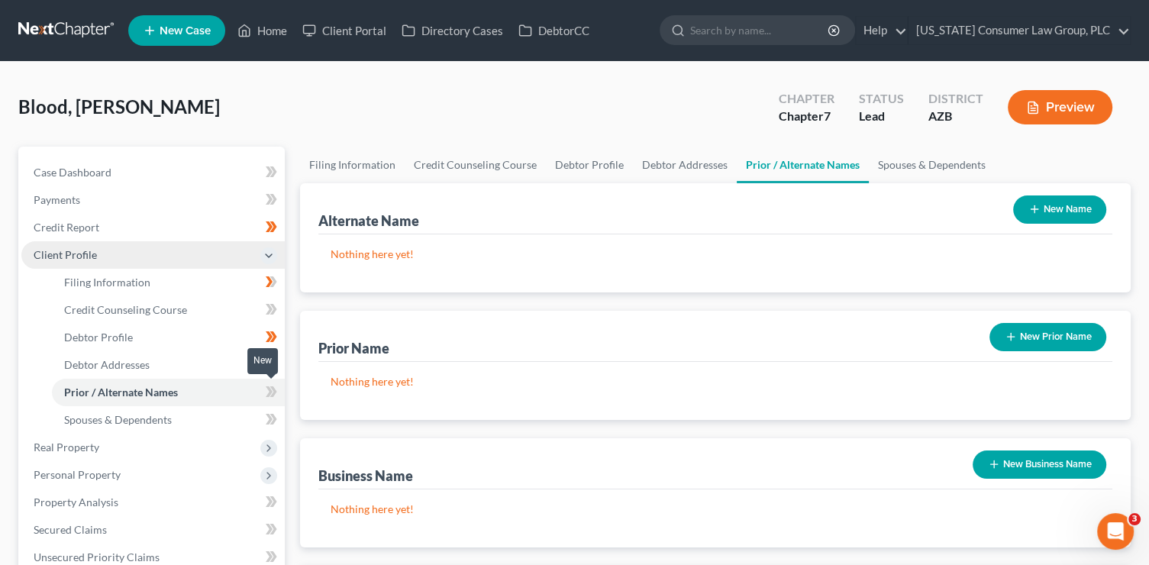
click at [275, 390] on icon at bounding box center [273, 391] width 7 height 11
drag, startPoint x: 275, startPoint y: 390, endPoint x: 259, endPoint y: 407, distance: 23.2
click at [275, 391] on icon at bounding box center [273, 391] width 7 height 11
click at [230, 417] on link "Spouses & Dependents" at bounding box center [168, 419] width 233 height 27
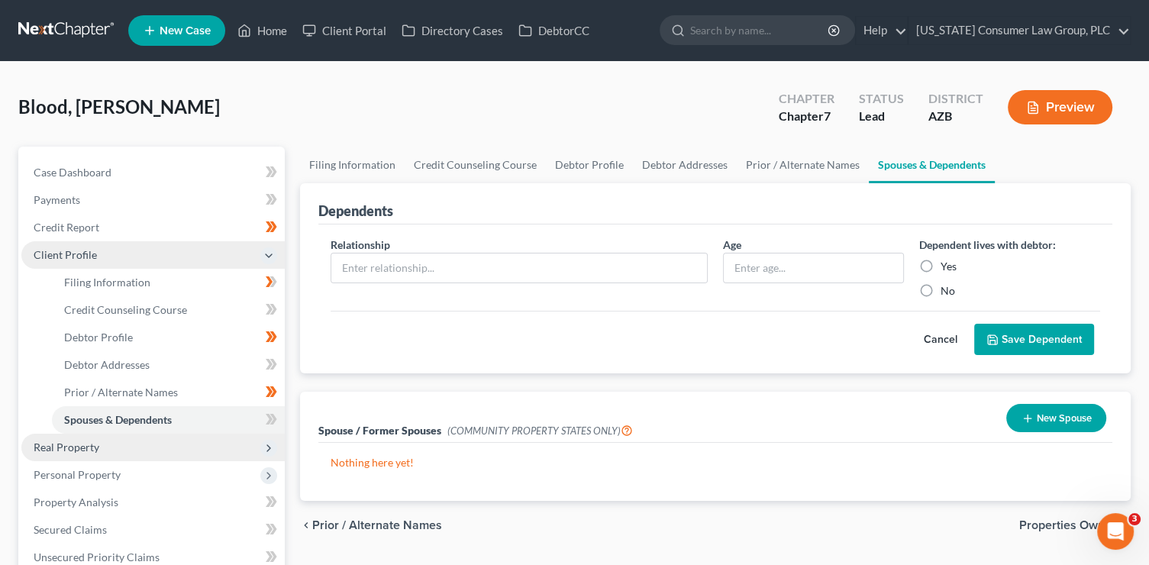
click at [204, 452] on span "Real Property" at bounding box center [152, 447] width 263 height 27
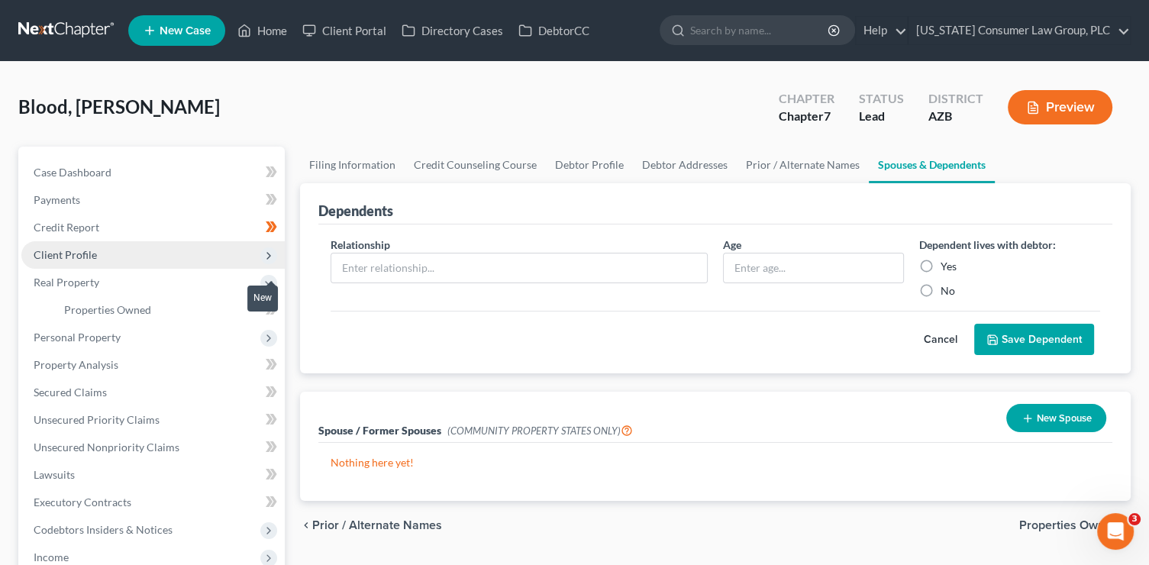
click at [270, 319] on span at bounding box center [271, 311] width 27 height 23
click at [163, 341] on span "Personal Property" at bounding box center [152, 337] width 263 height 27
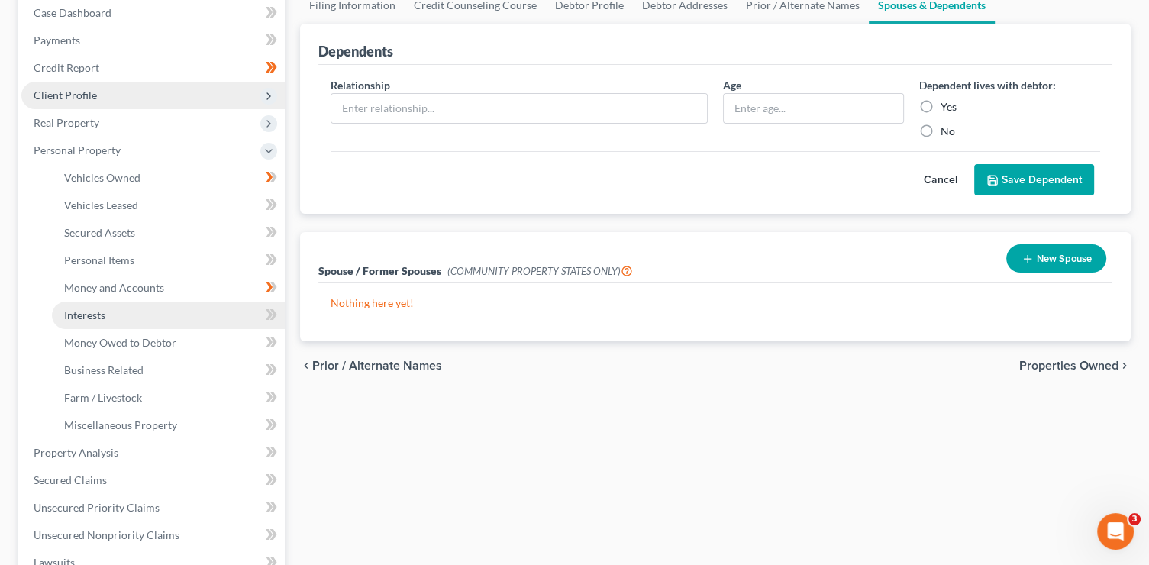
scroll to position [170, 0]
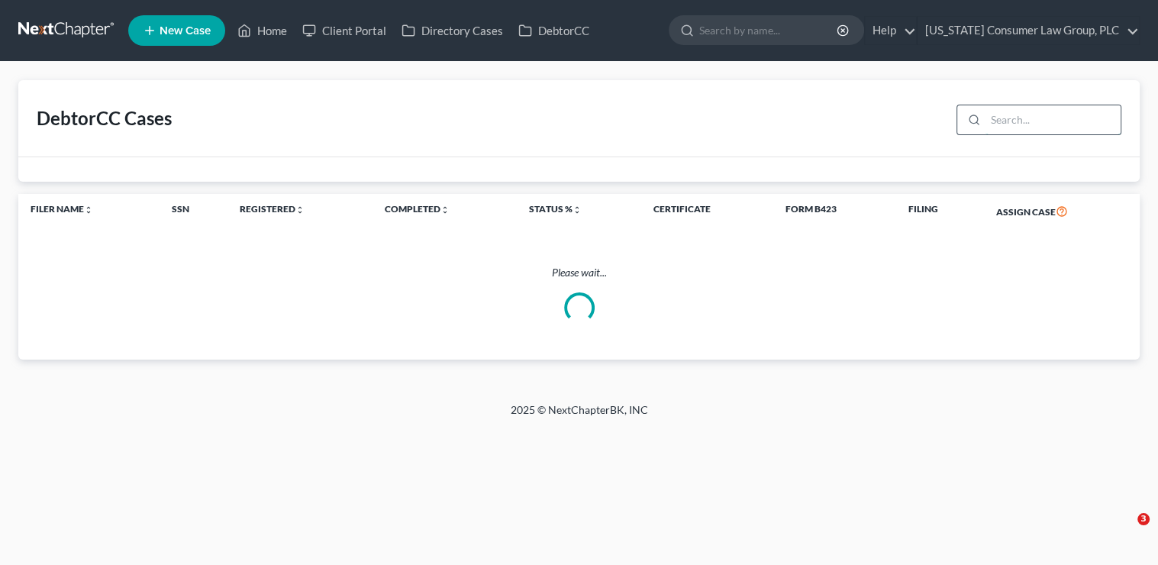
click at [991, 121] on input "search" at bounding box center [1053, 119] width 135 height 29
type input "blood"
